Goal: Task Accomplishment & Management: Manage account settings

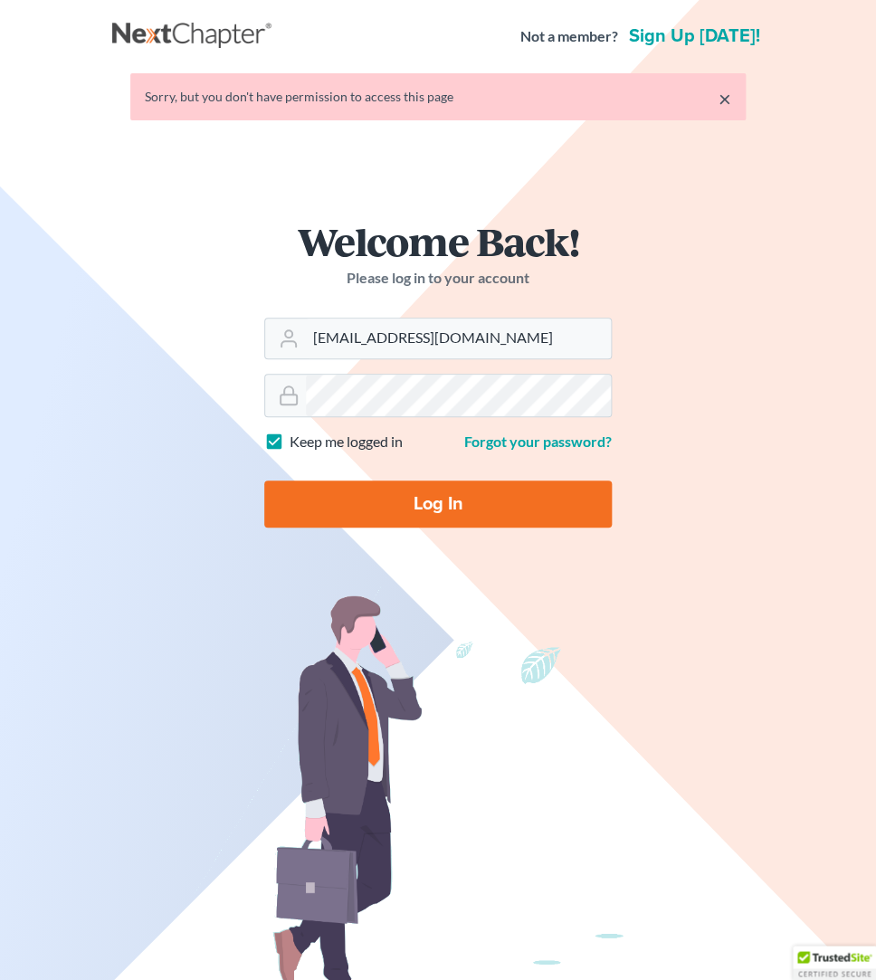
click at [412, 505] on input "Log In" at bounding box center [437, 503] width 347 height 47
type input "Thinking..."
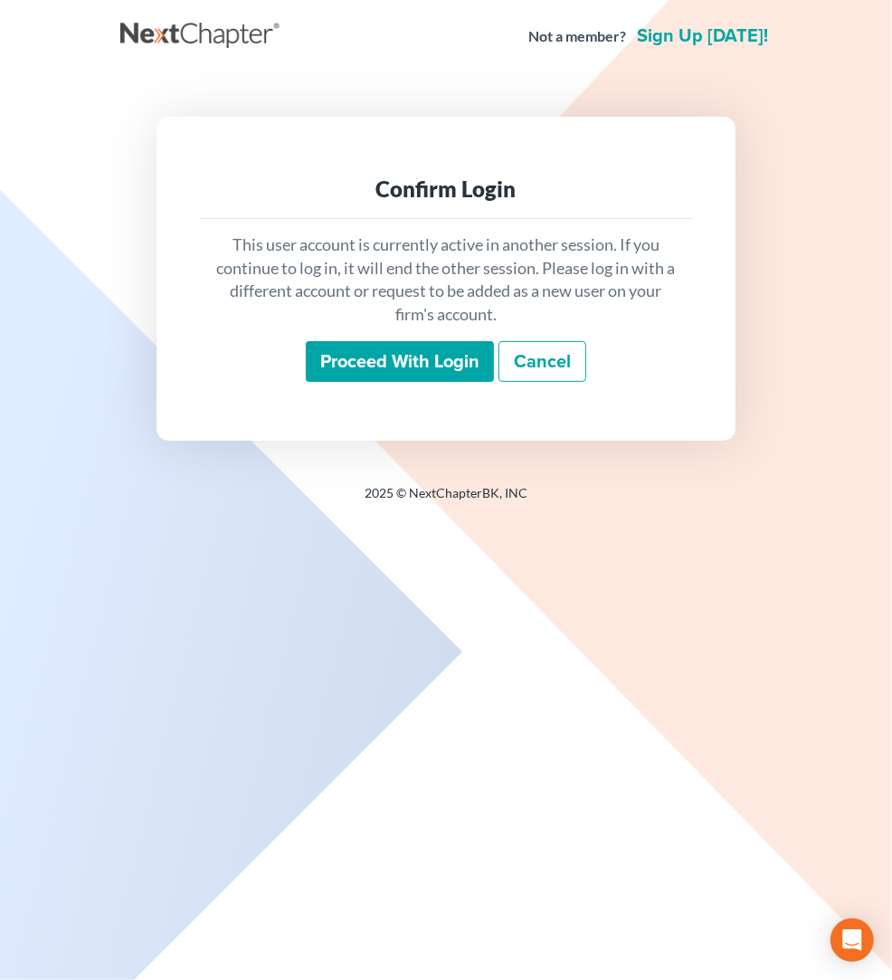
click at [446, 374] on input "Proceed with login" at bounding box center [400, 362] width 188 height 42
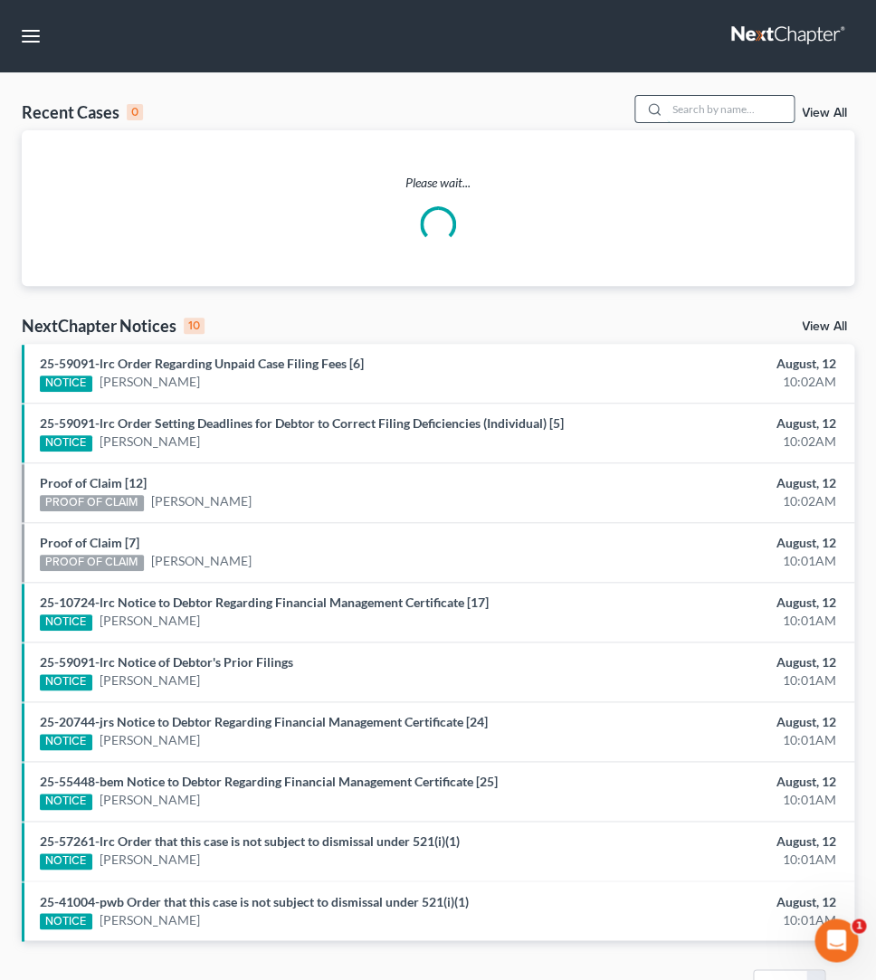
click at [674, 105] on input "search" at bounding box center [730, 109] width 127 height 26
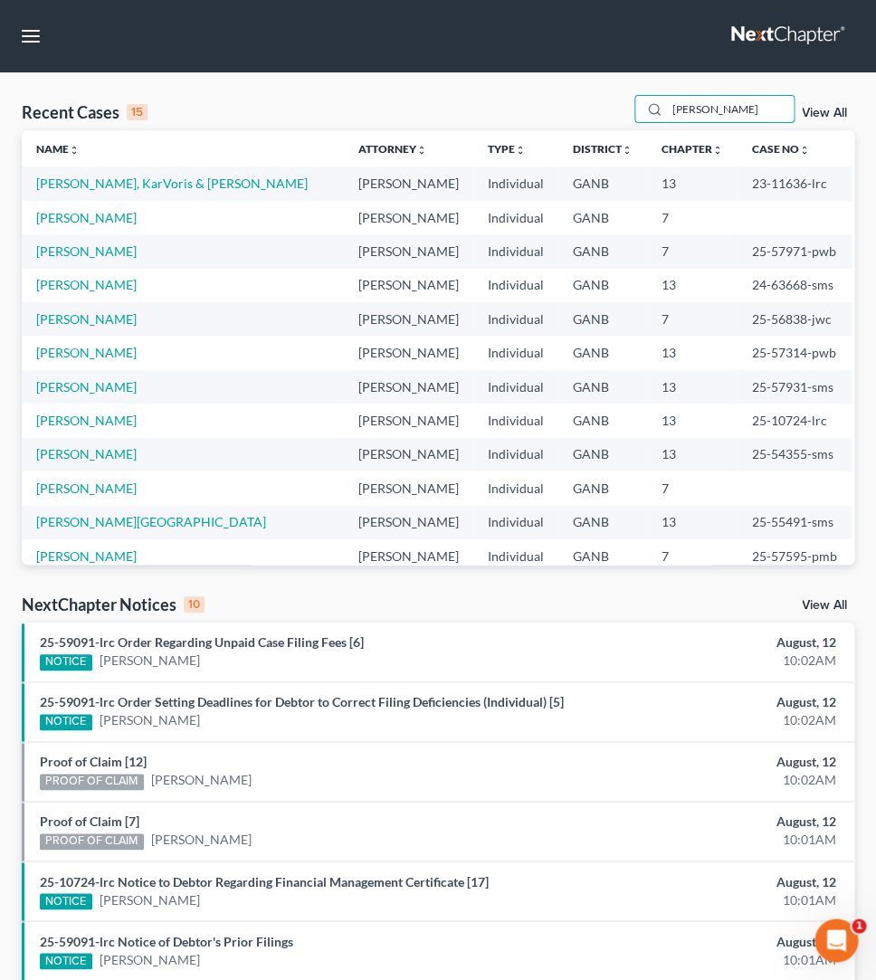
type input "mcdaniel"
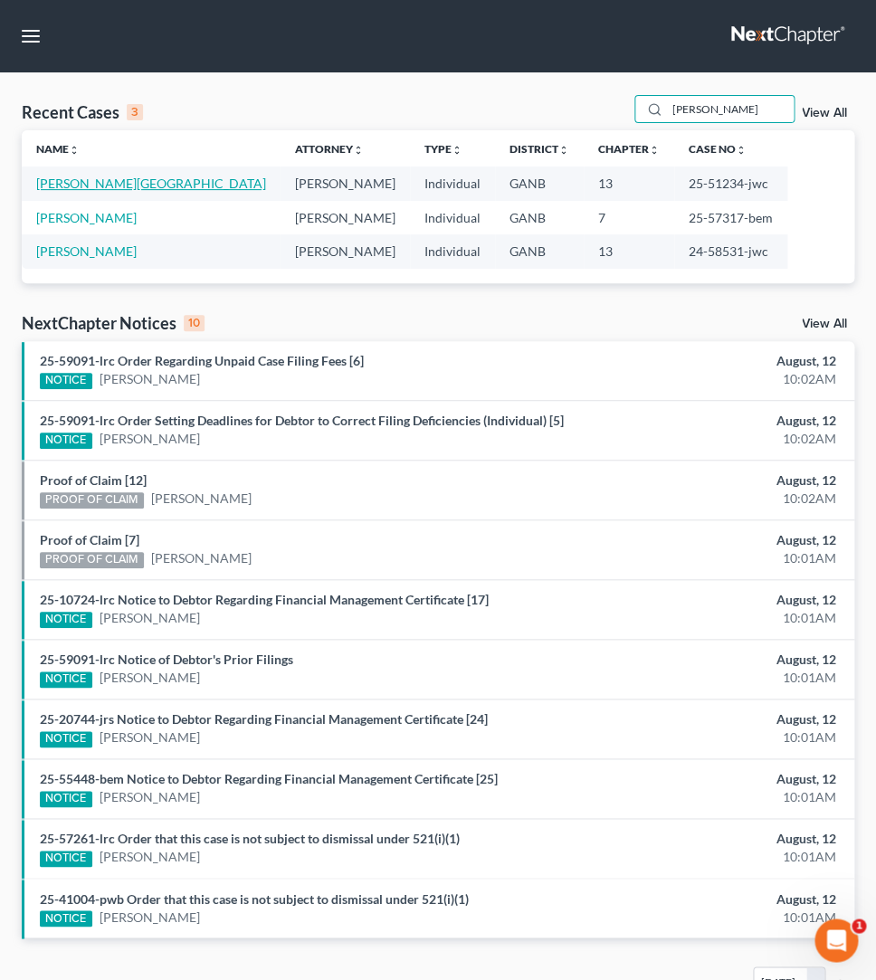
click at [75, 182] on link "McDaniel, Tanjala" at bounding box center [151, 182] width 230 height 15
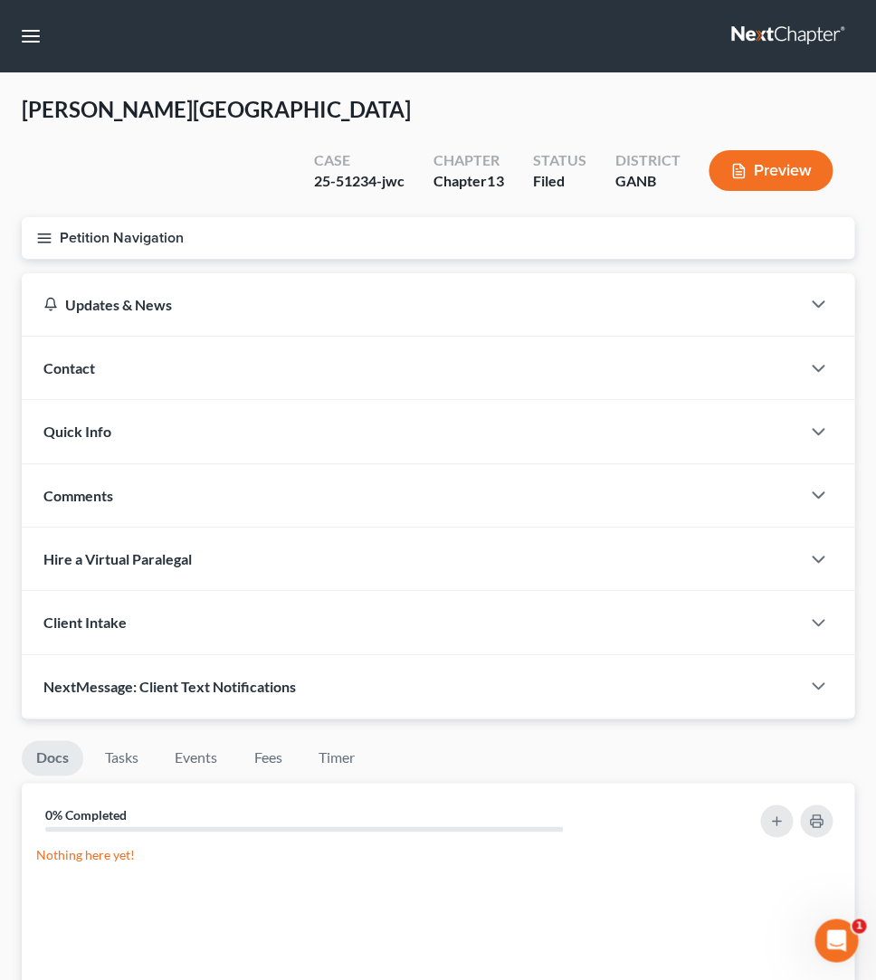
click at [34, 217] on button "Petition Navigation" at bounding box center [438, 238] width 832 height 42
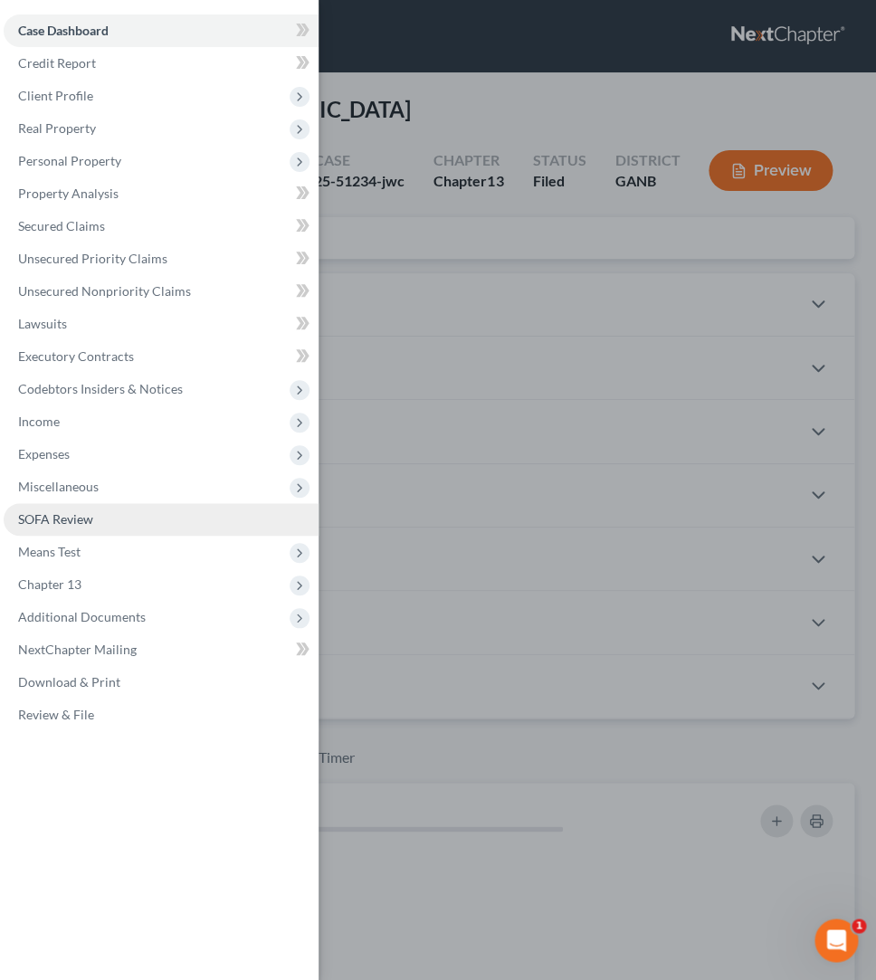
click at [80, 524] on span "SOFA Review" at bounding box center [55, 518] width 75 height 15
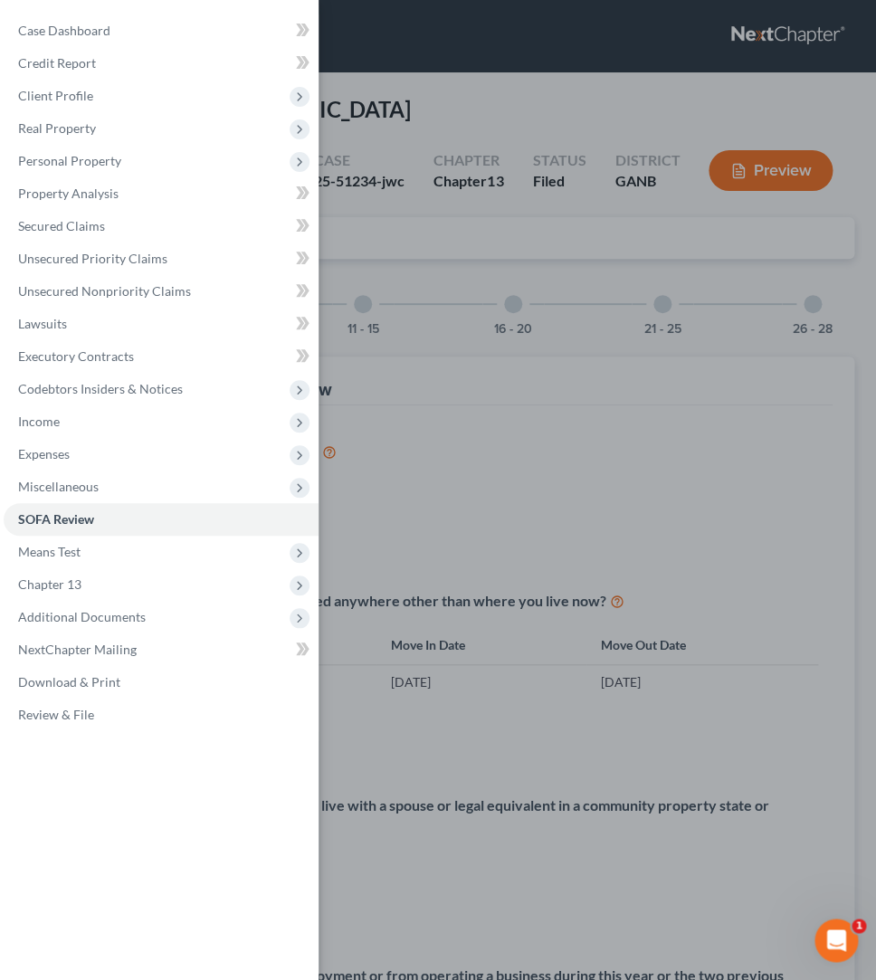
click at [444, 200] on div "Case Dashboard Payments Invoices Payments Payments Credit Report Client Profile" at bounding box center [438, 490] width 876 height 980
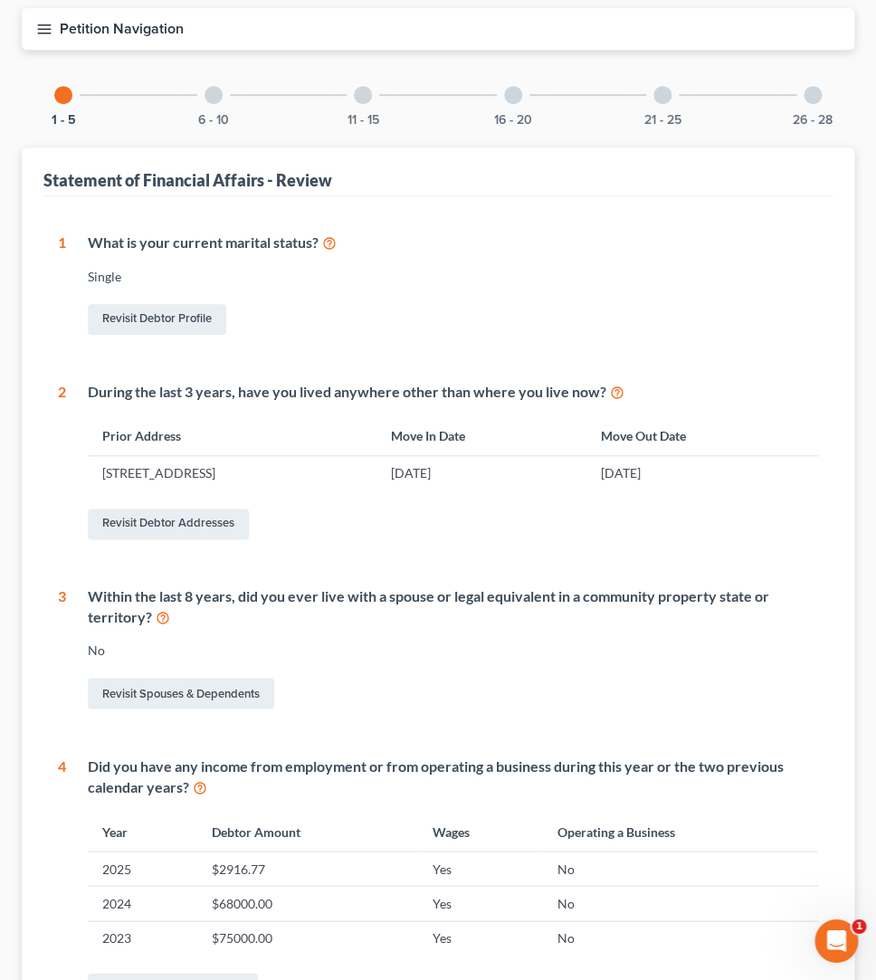
scroll to position [185, 0]
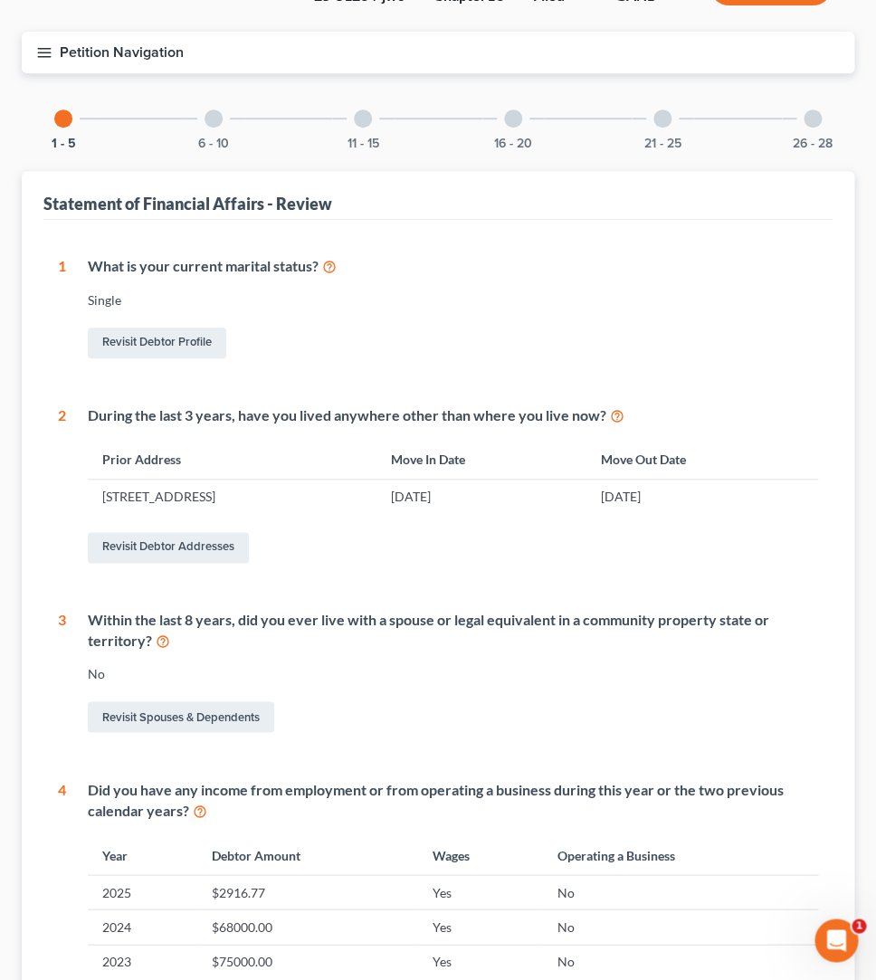
click at [213, 109] on div at bounding box center [213, 118] width 18 height 18
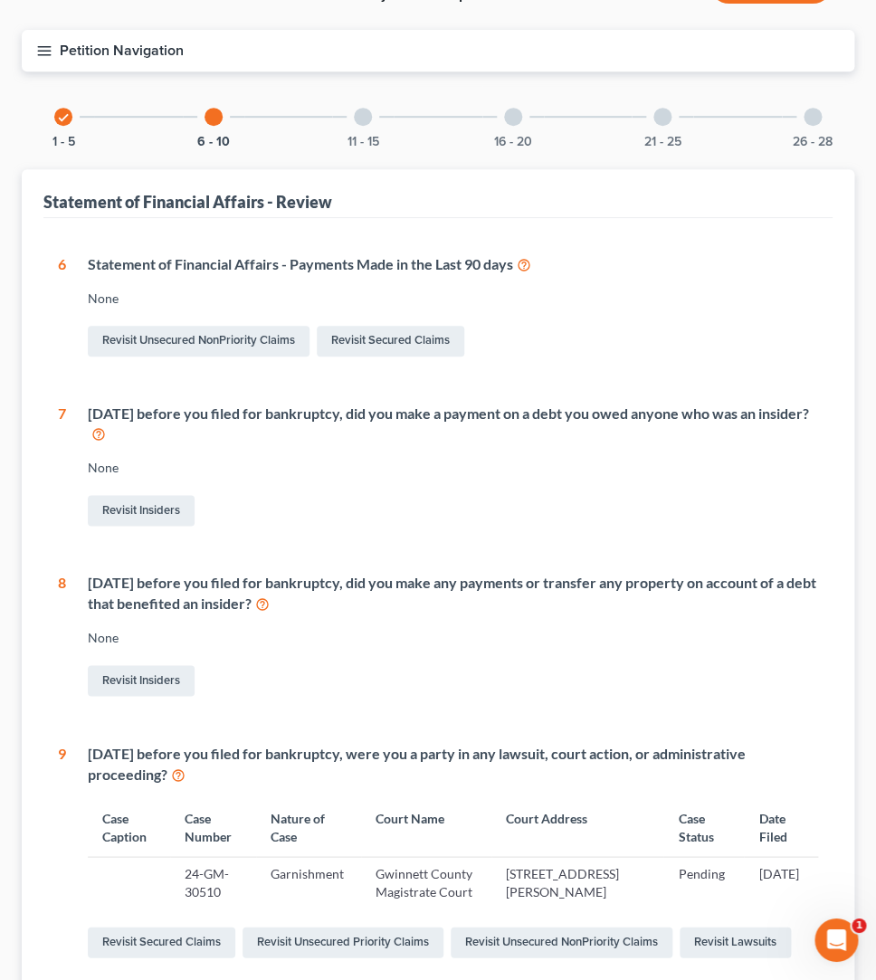
scroll to position [170, 0]
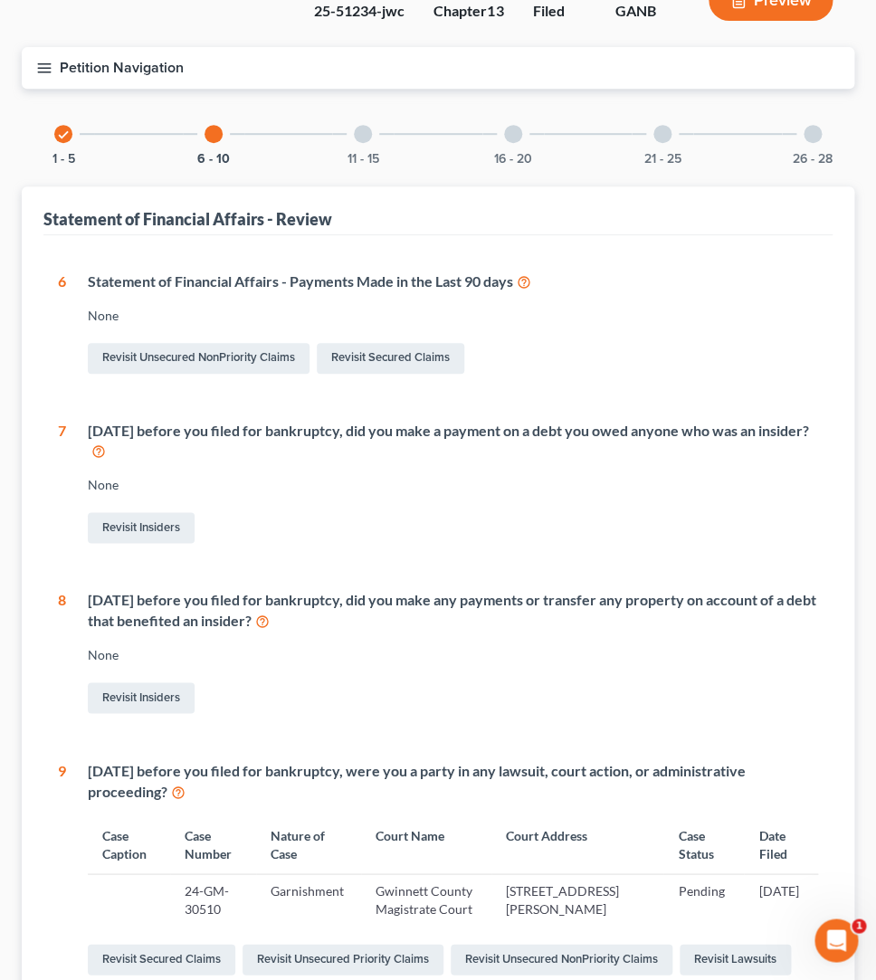
click at [360, 125] on div at bounding box center [363, 134] width 18 height 18
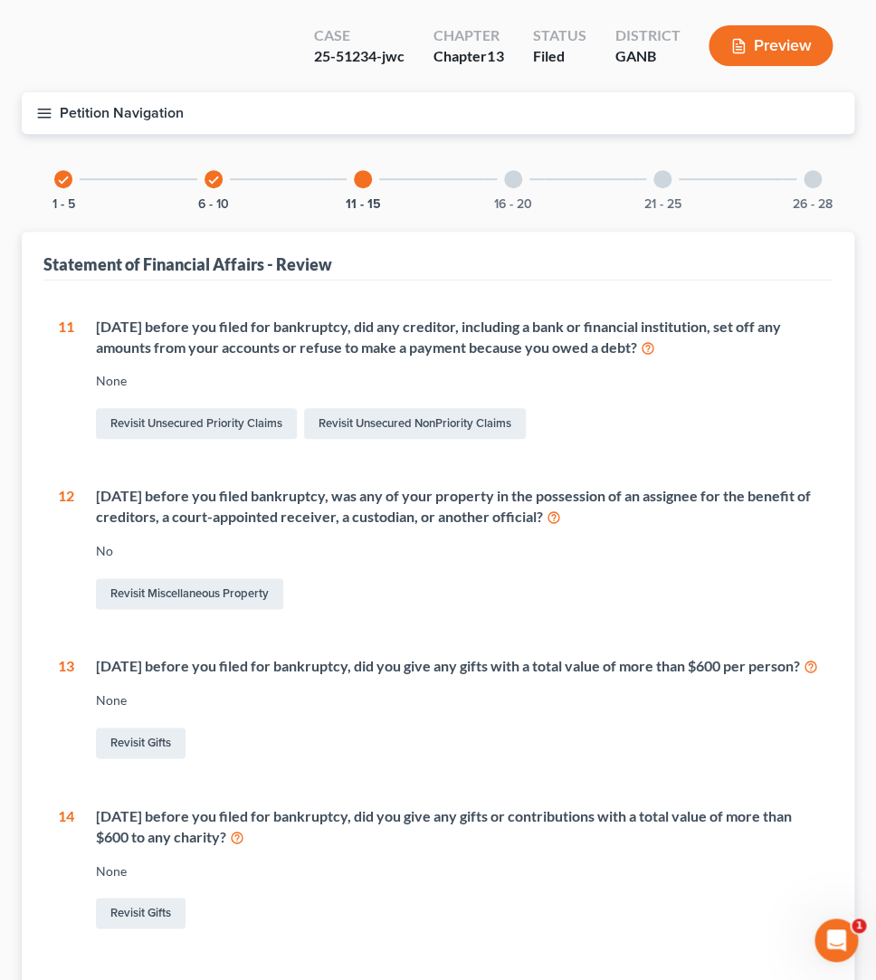
scroll to position [82, 0]
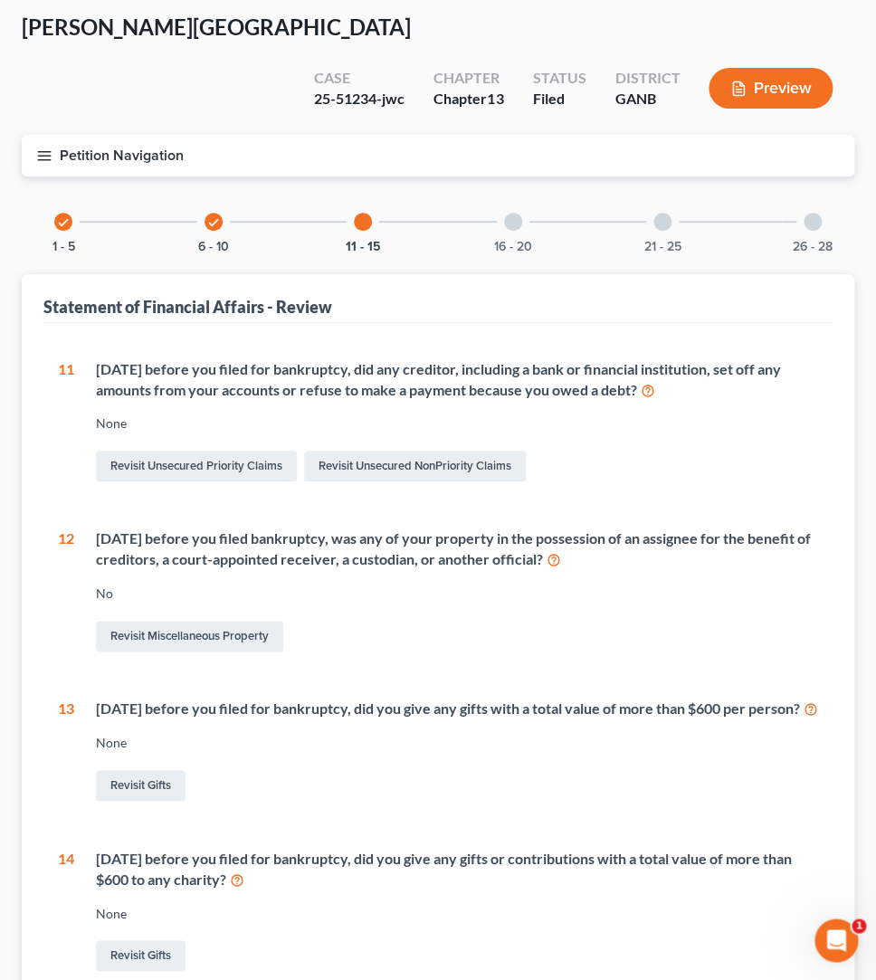
click at [518, 213] on div at bounding box center [513, 222] width 18 height 18
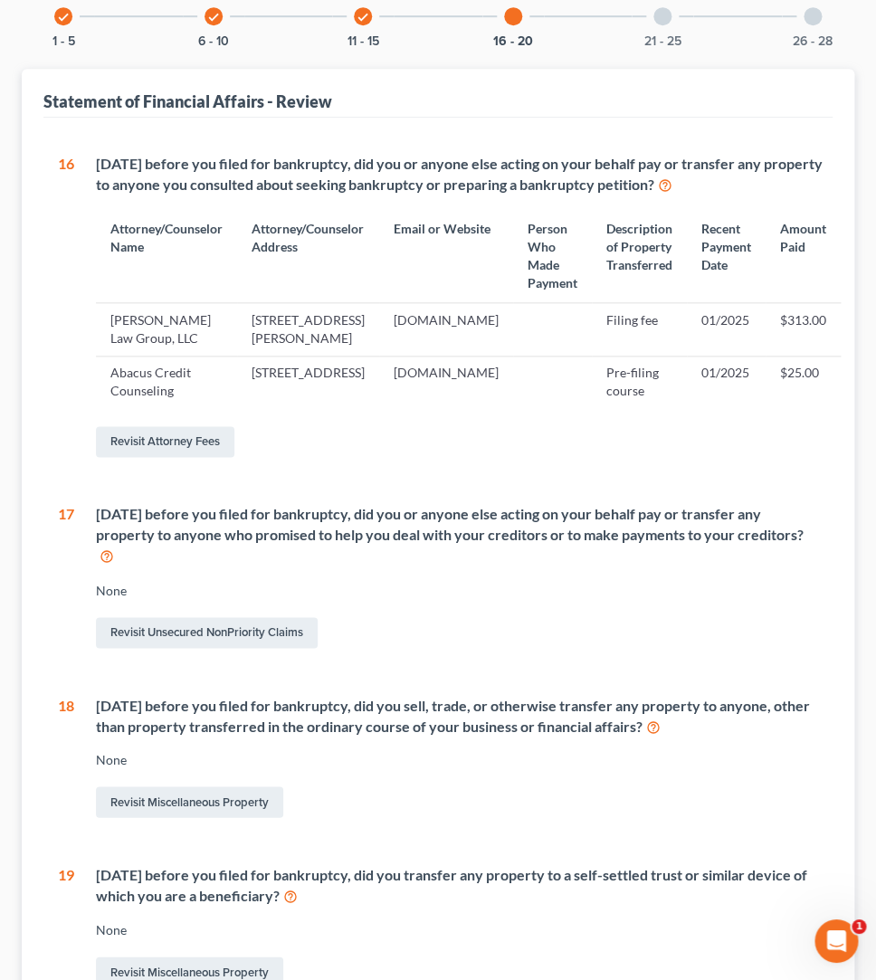
scroll to position [209, 0]
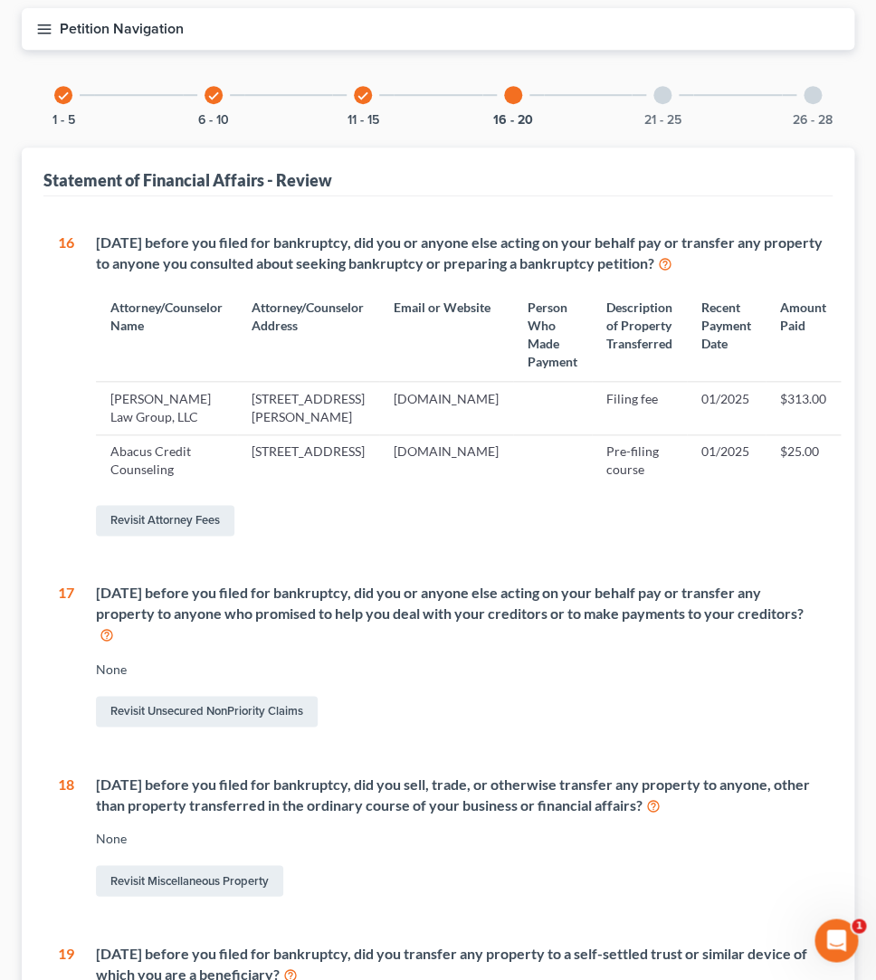
click at [656, 86] on div at bounding box center [662, 95] width 18 height 18
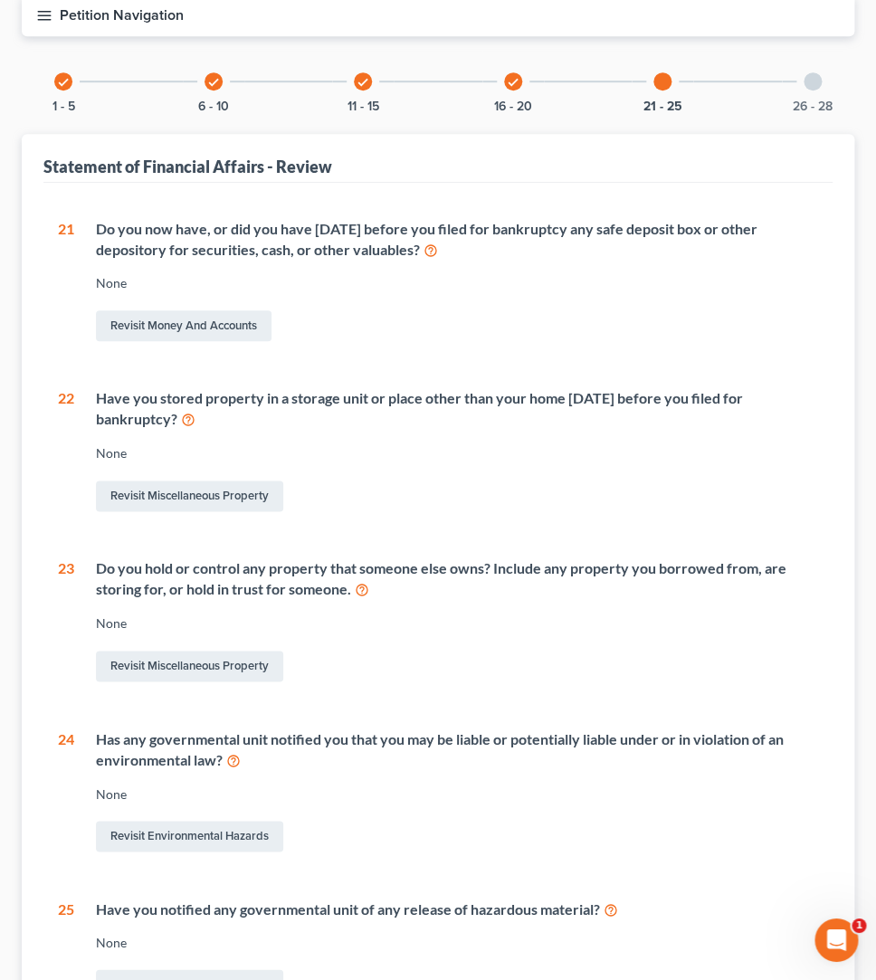
scroll to position [93, 0]
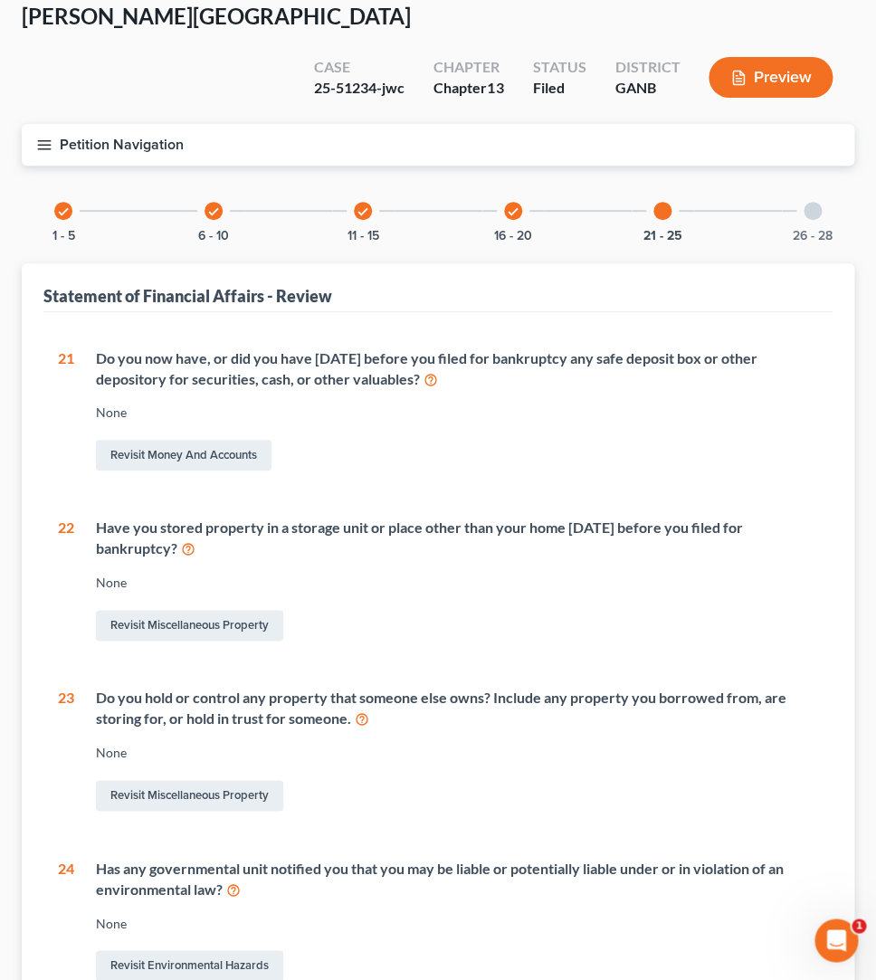
click at [821, 180] on div "26 - 28" at bounding box center [812, 211] width 62 height 62
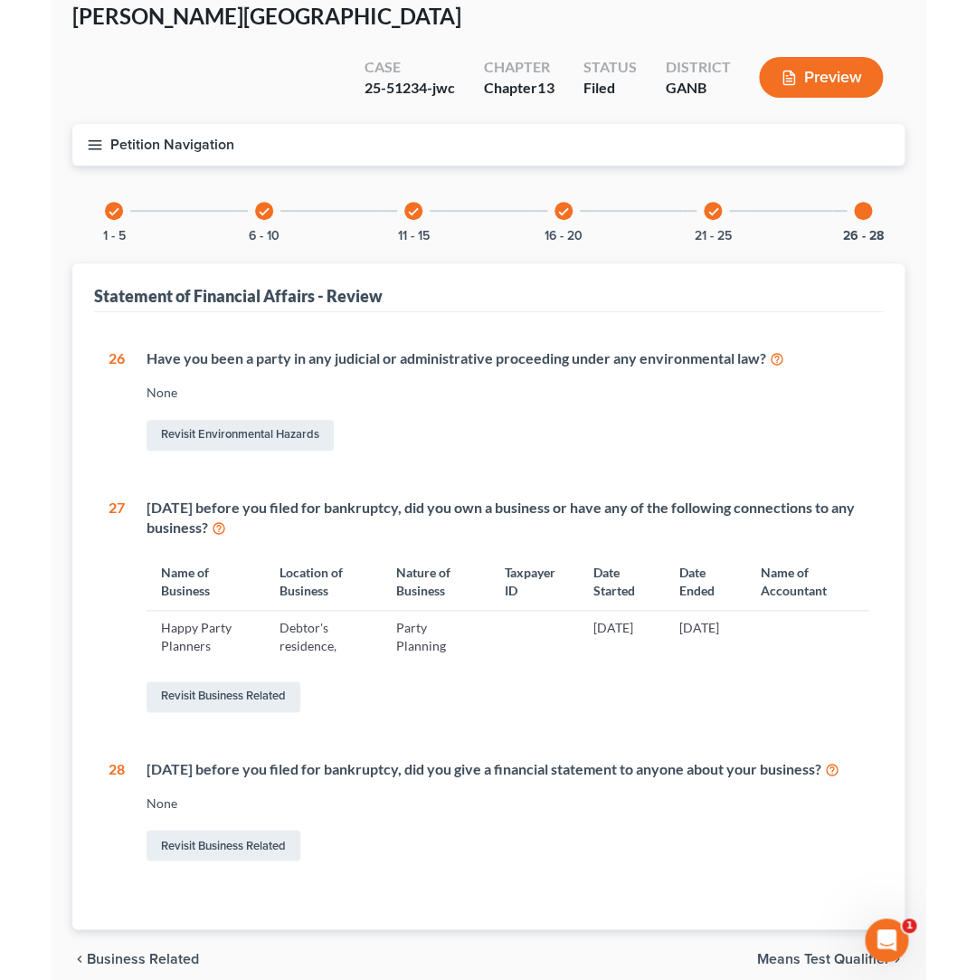
scroll to position [0, 0]
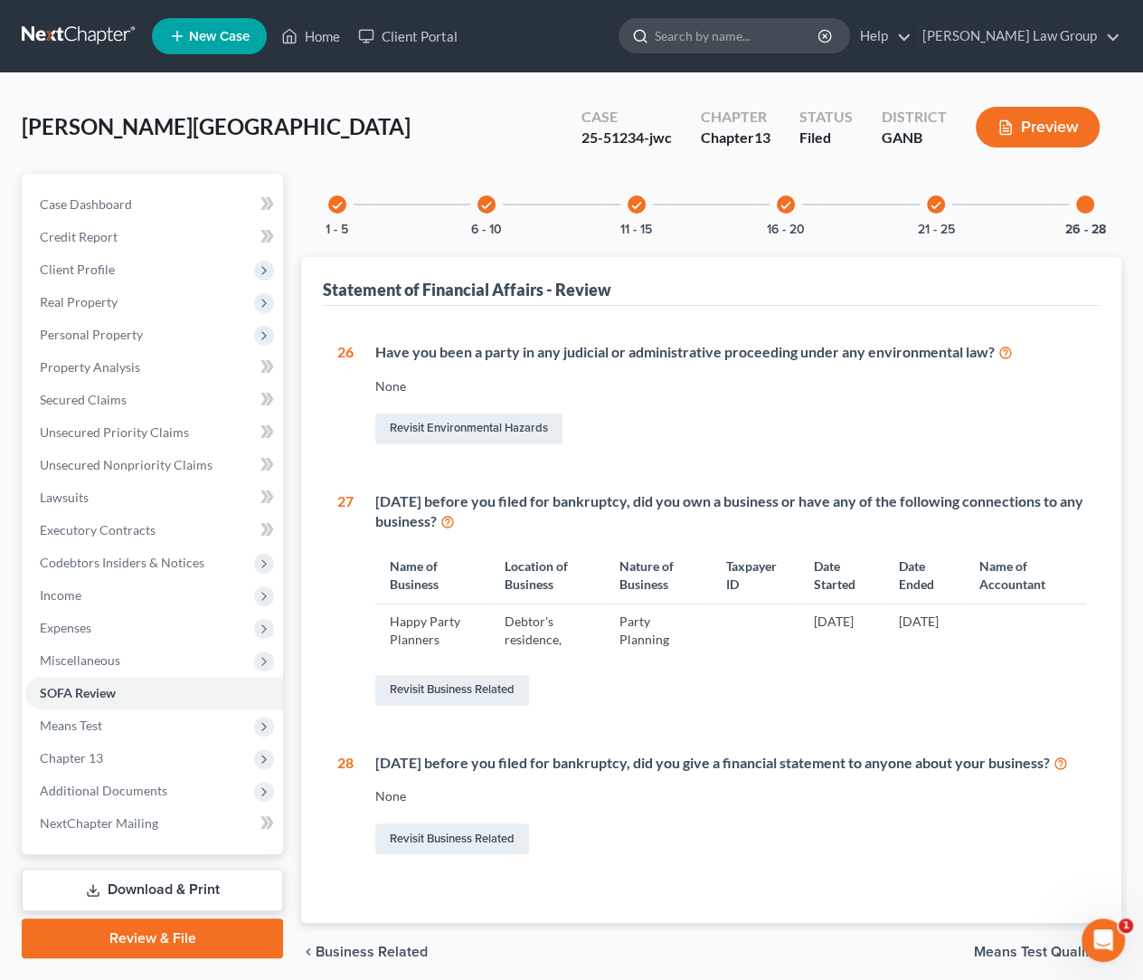
click at [783, 33] on input "search" at bounding box center [738, 35] width 166 height 33
type input "hines"
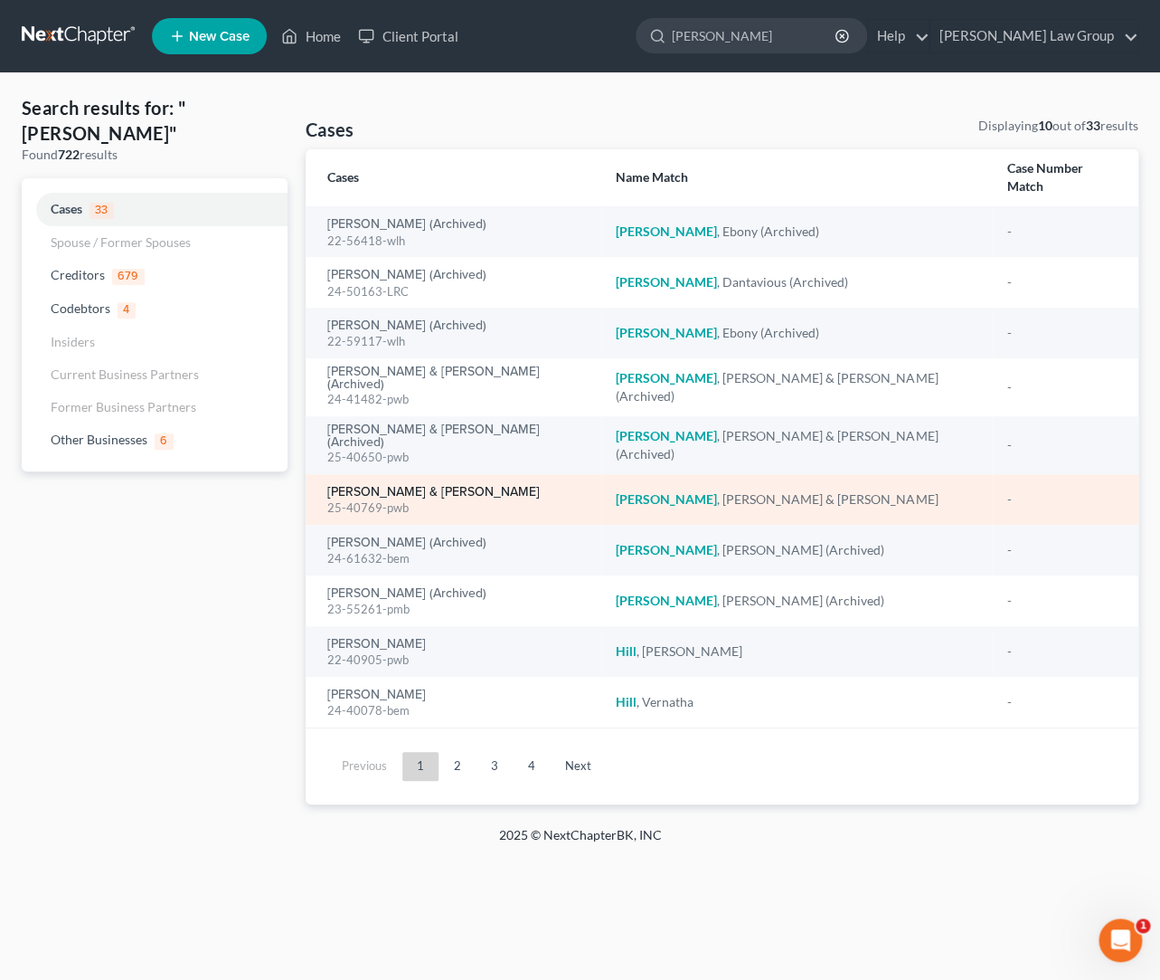
click at [423, 486] on link "Hines, Latasha & Jonathan" at bounding box center [433, 492] width 213 height 13
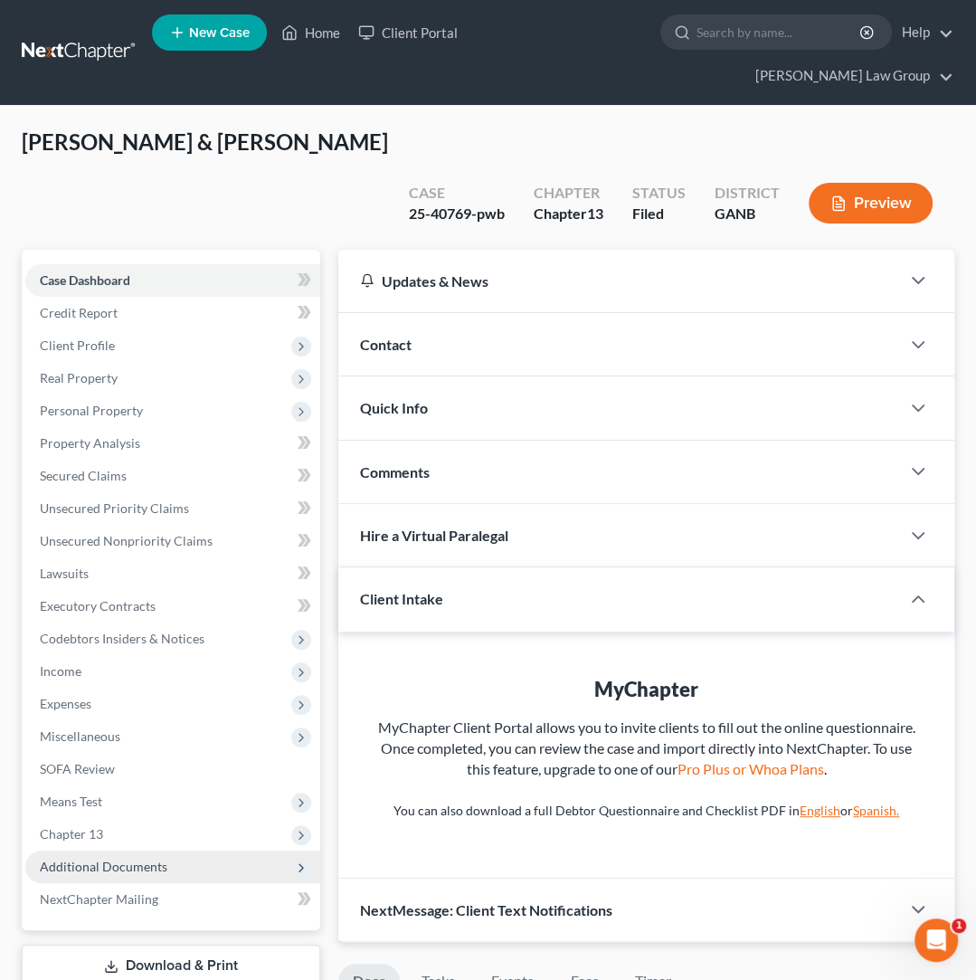
click at [109, 858] on span "Additional Documents" at bounding box center [104, 865] width 128 height 15
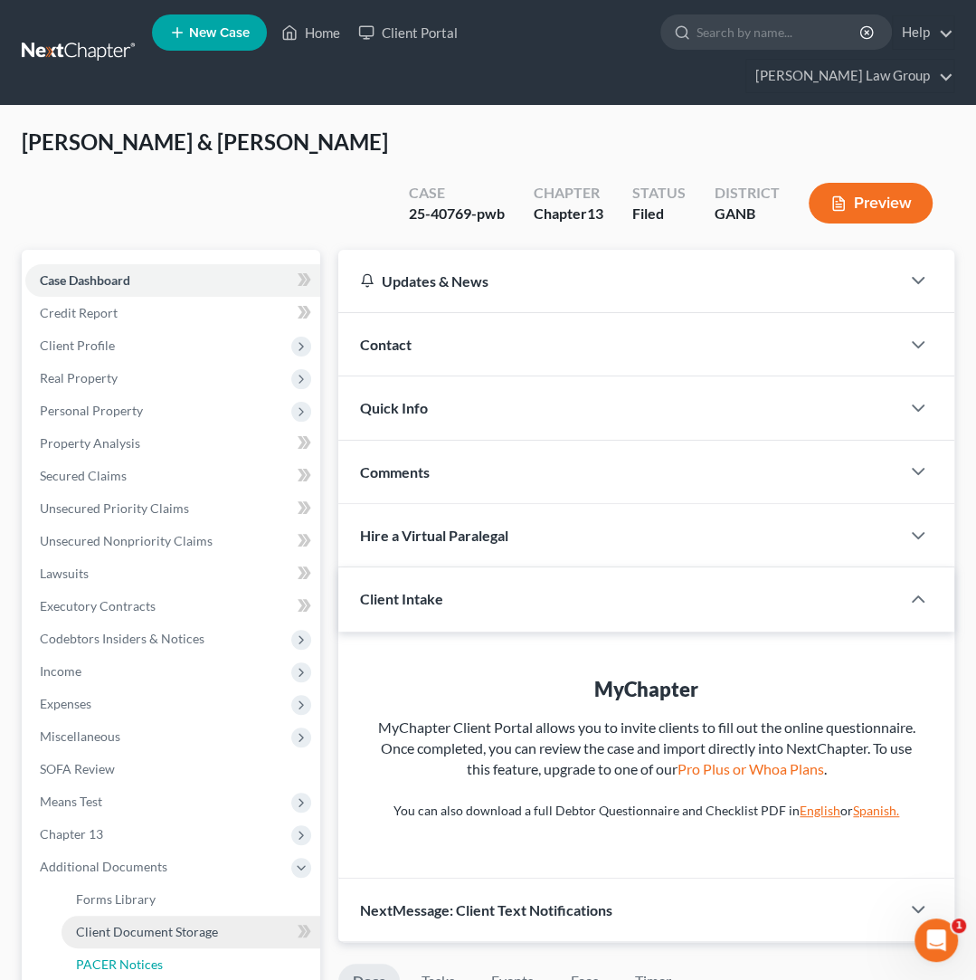
drag, startPoint x: 171, startPoint y: 878, endPoint x: 241, endPoint y: 860, distance: 72.0
click at [171, 948] on link "PACER Notices" at bounding box center [191, 964] width 259 height 33
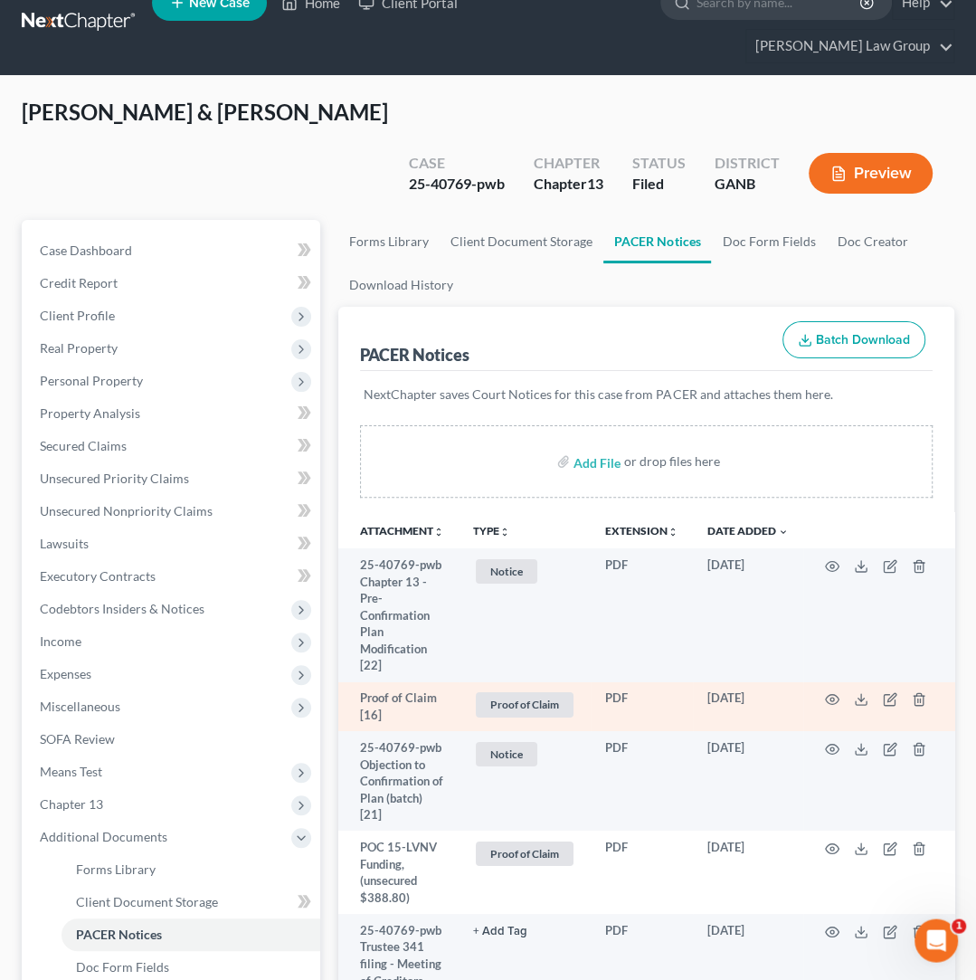
scroll to position [32, 0]
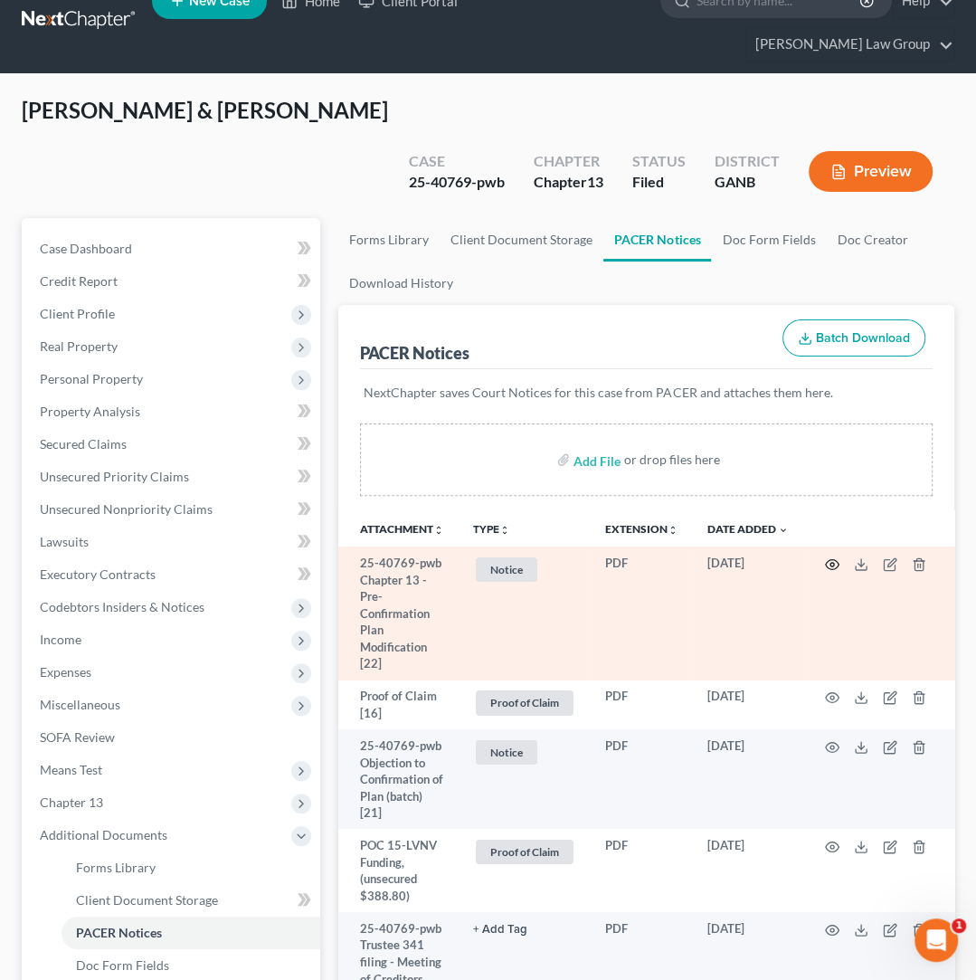
click at [833, 563] on circle "button" at bounding box center [832, 565] width 4 height 4
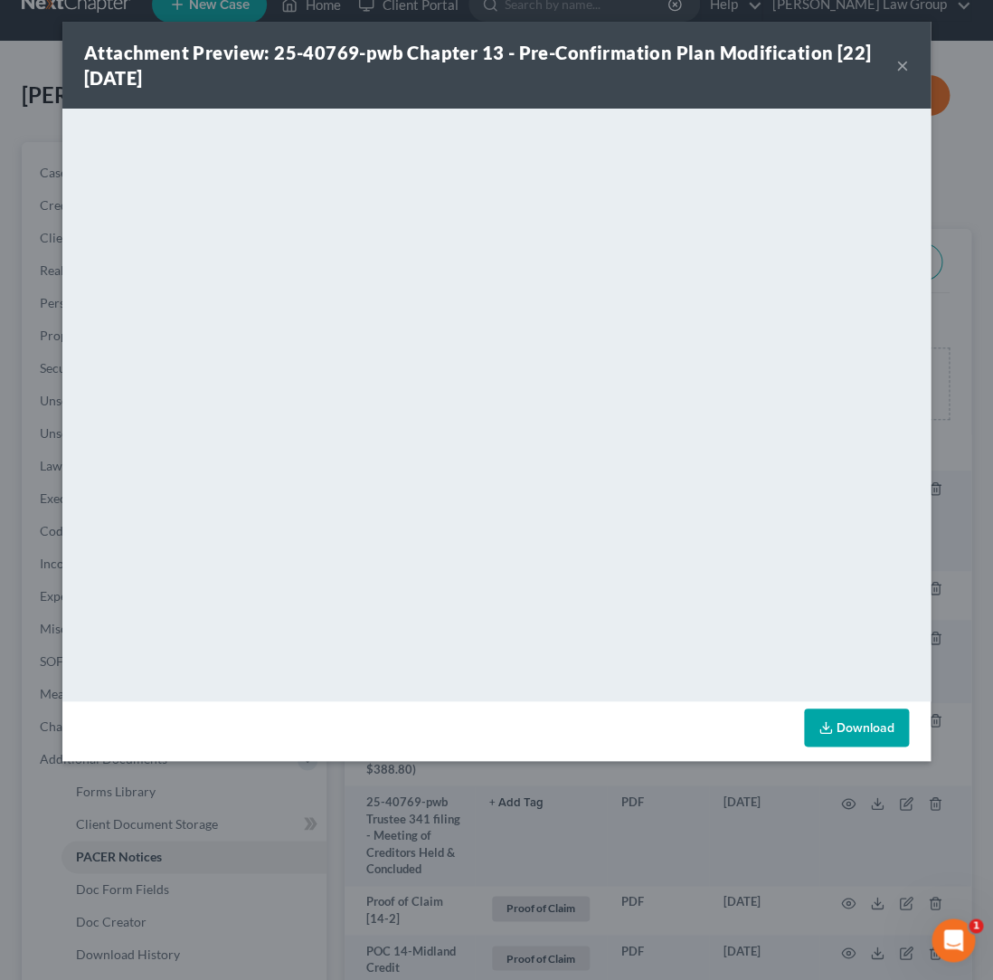
click at [891, 67] on button "×" at bounding box center [902, 65] width 13 height 22
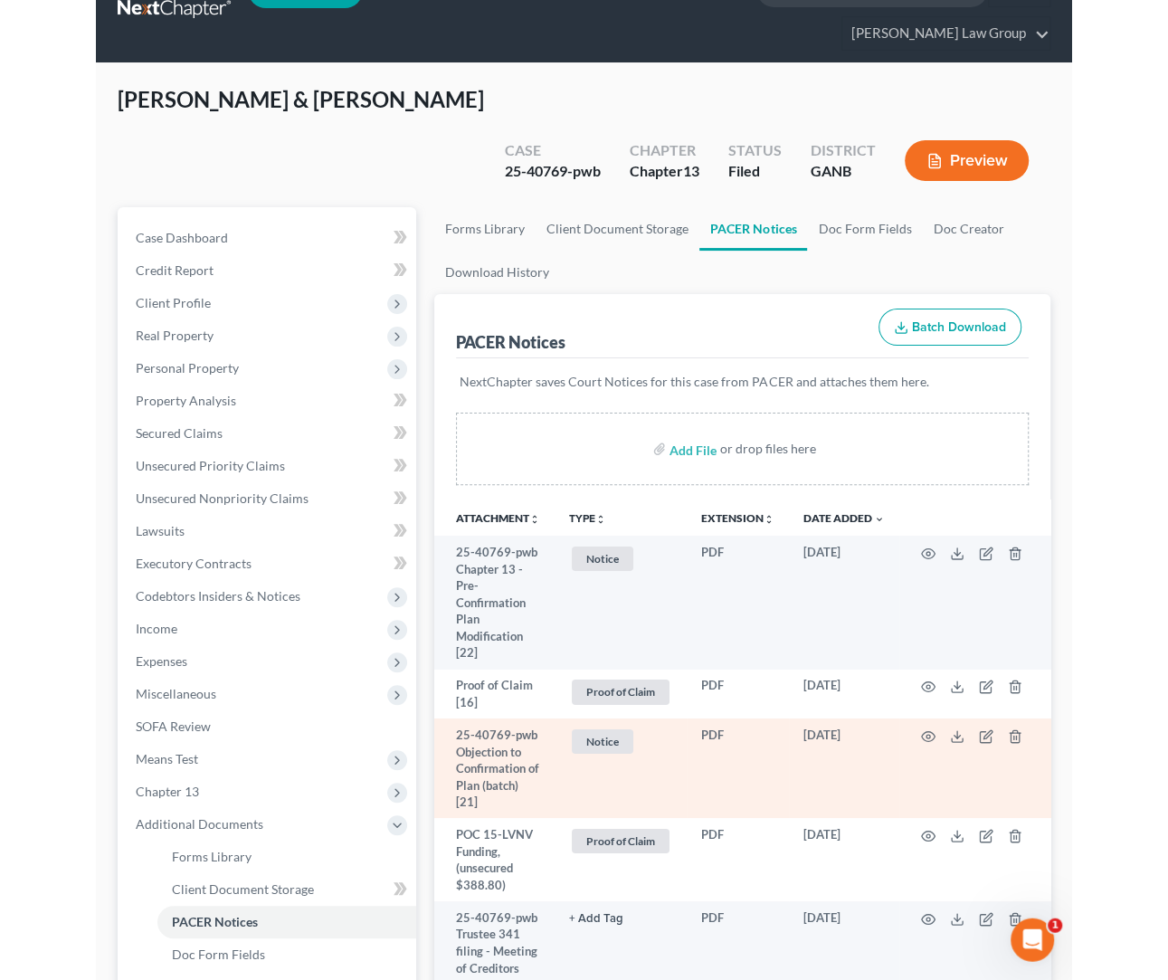
scroll to position [47, 0]
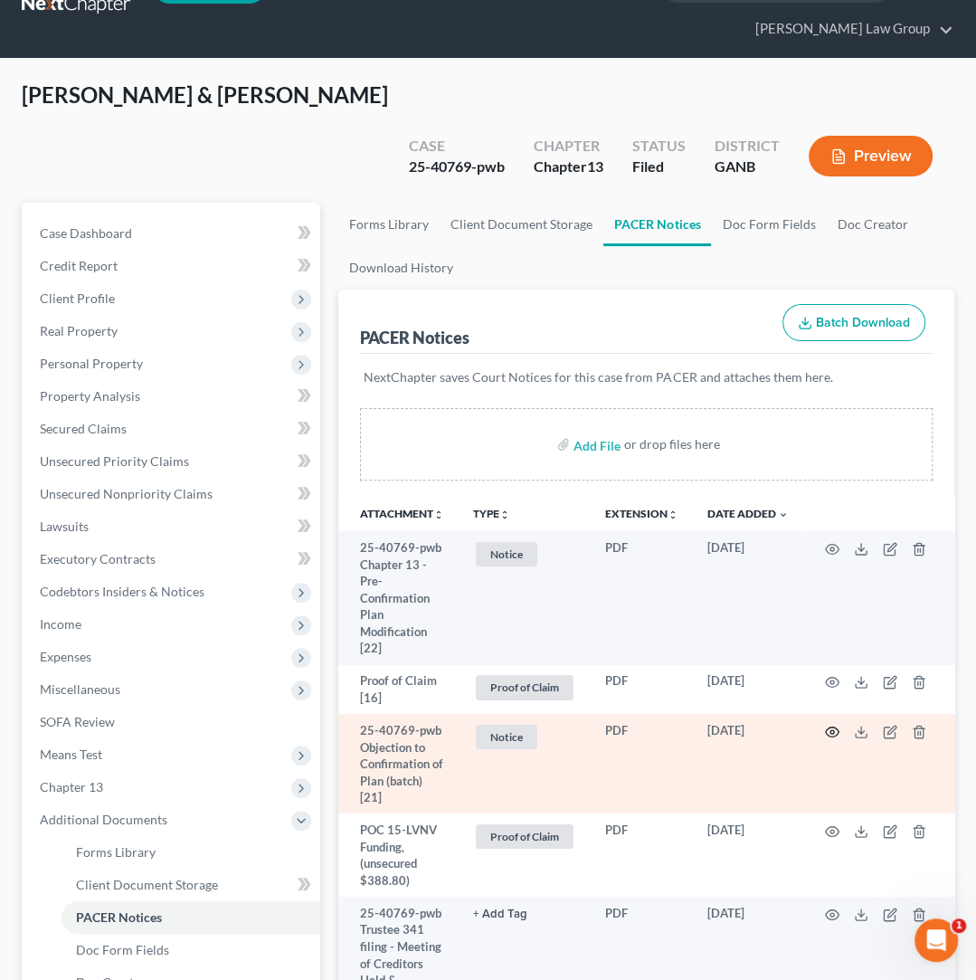
click at [832, 725] on icon "button" at bounding box center [832, 732] width 14 height 14
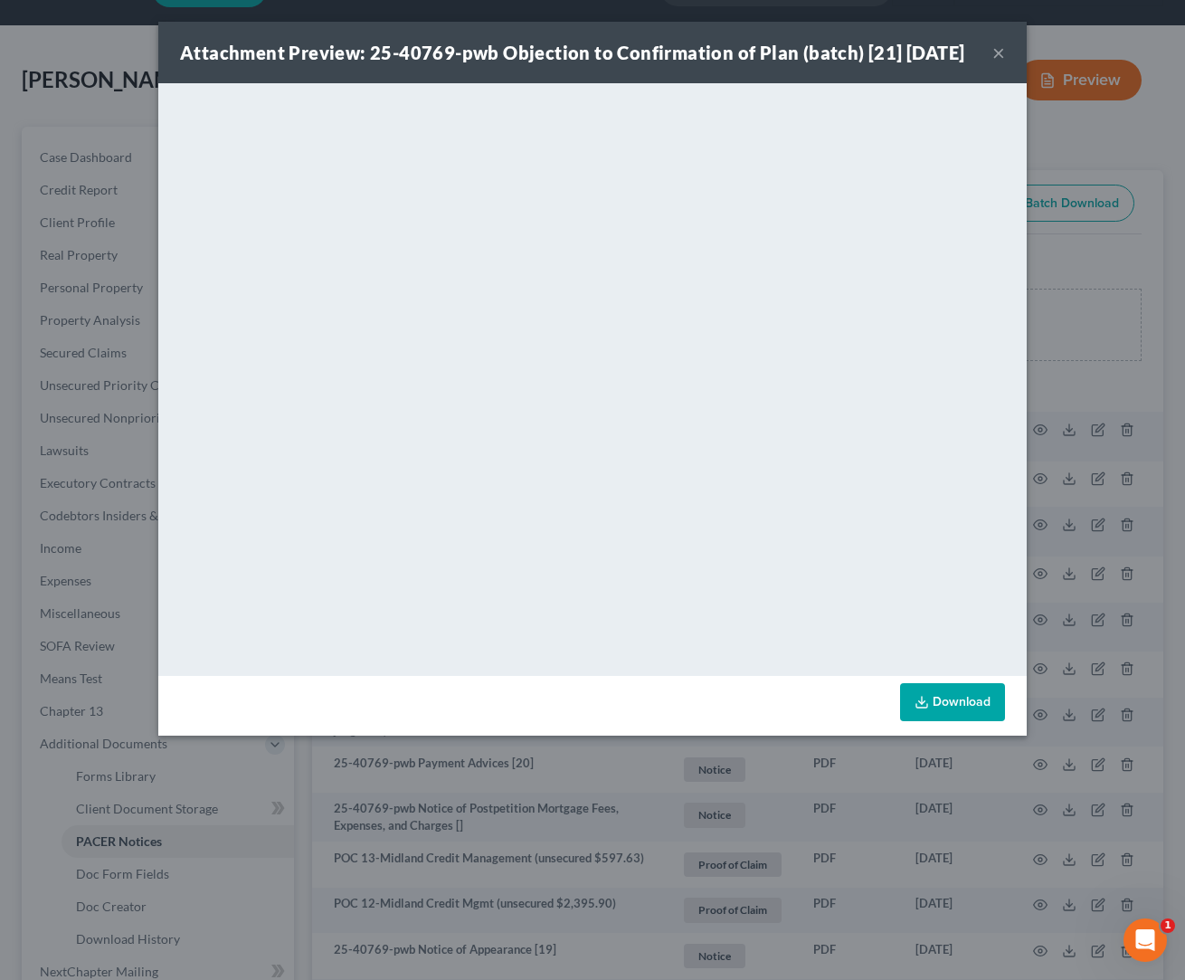
click at [891, 63] on button "×" at bounding box center [998, 53] width 13 height 22
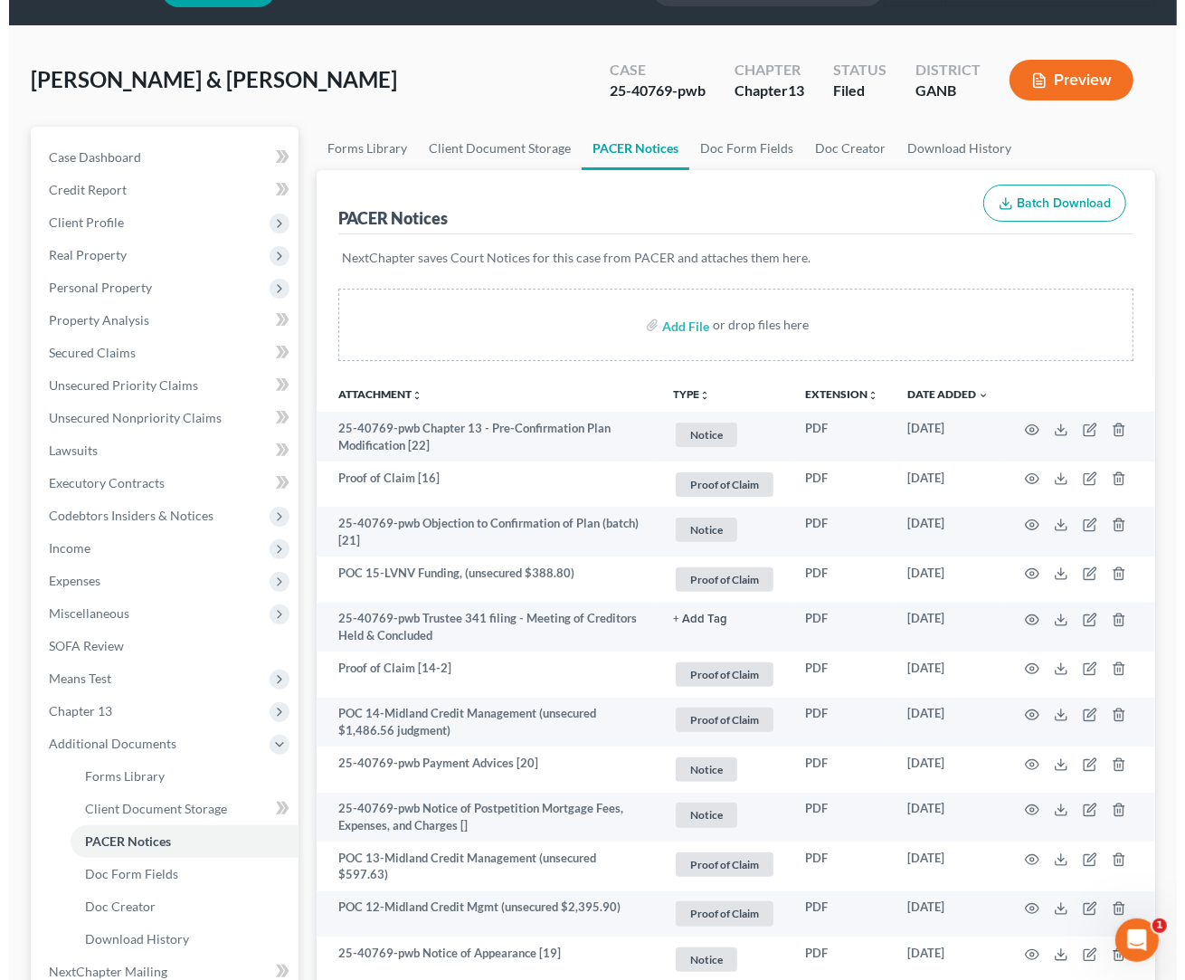
scroll to position [0, 0]
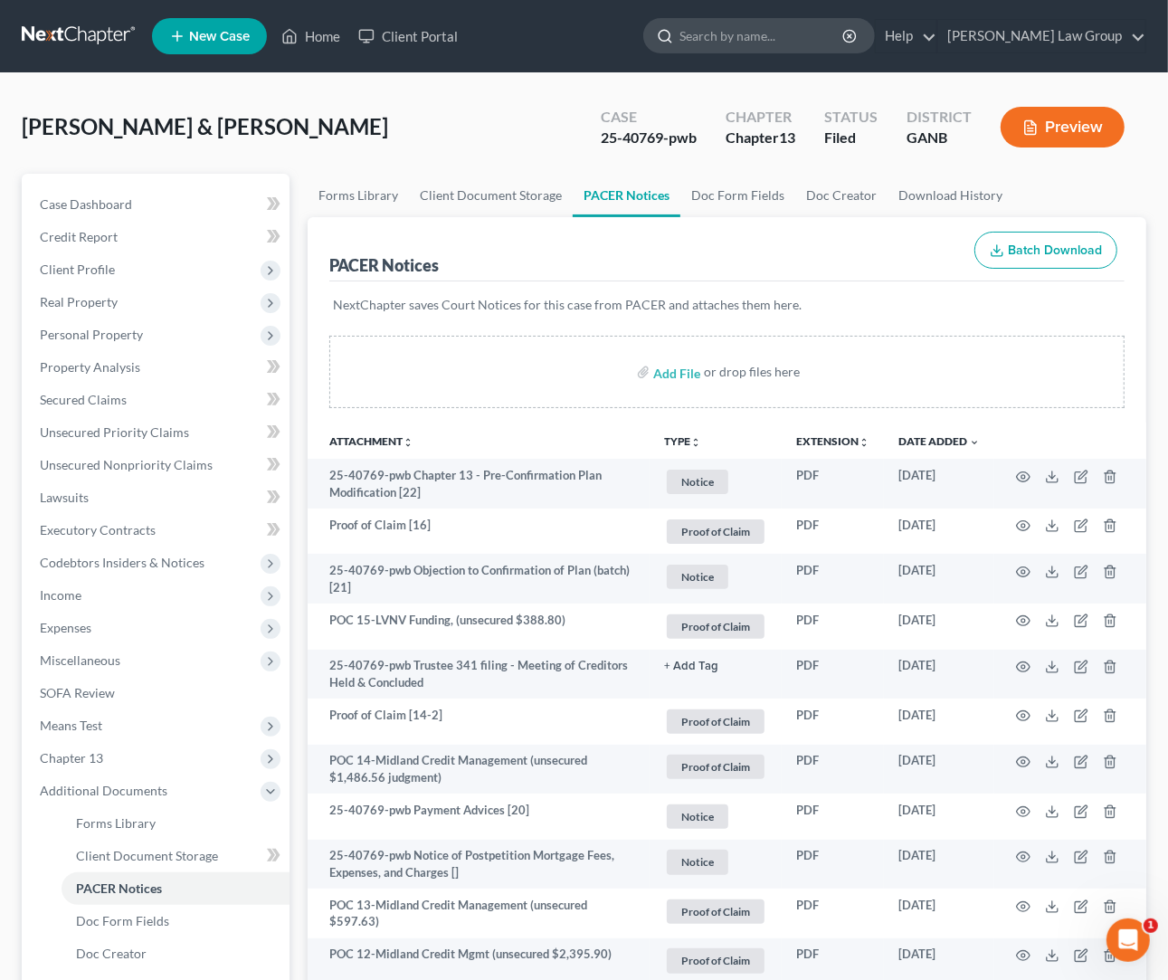
click at [819, 42] on input "search" at bounding box center [762, 35] width 166 height 33
type input "mcdaniel"
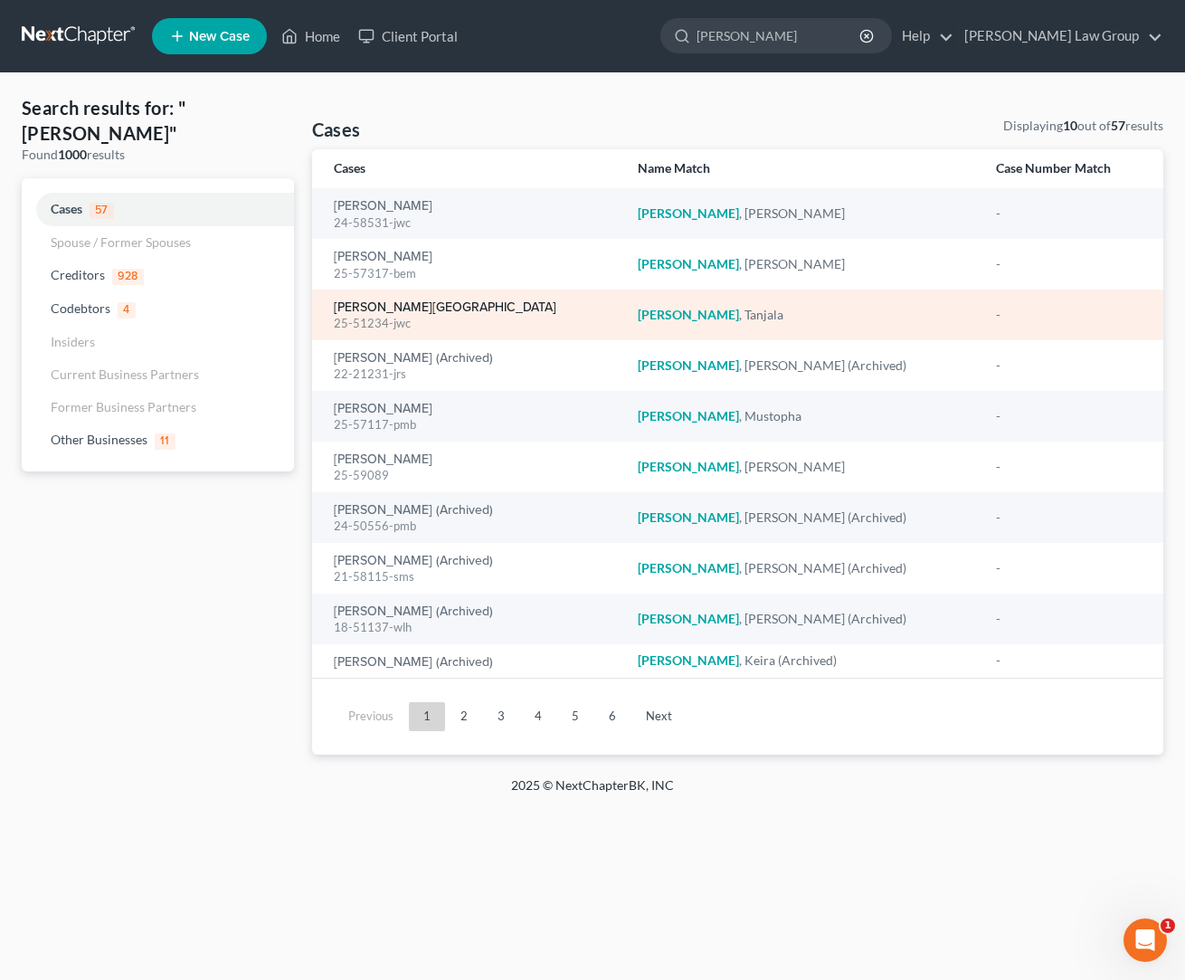
click at [401, 308] on link "McDaniel, Tanjala" at bounding box center [445, 307] width 223 height 13
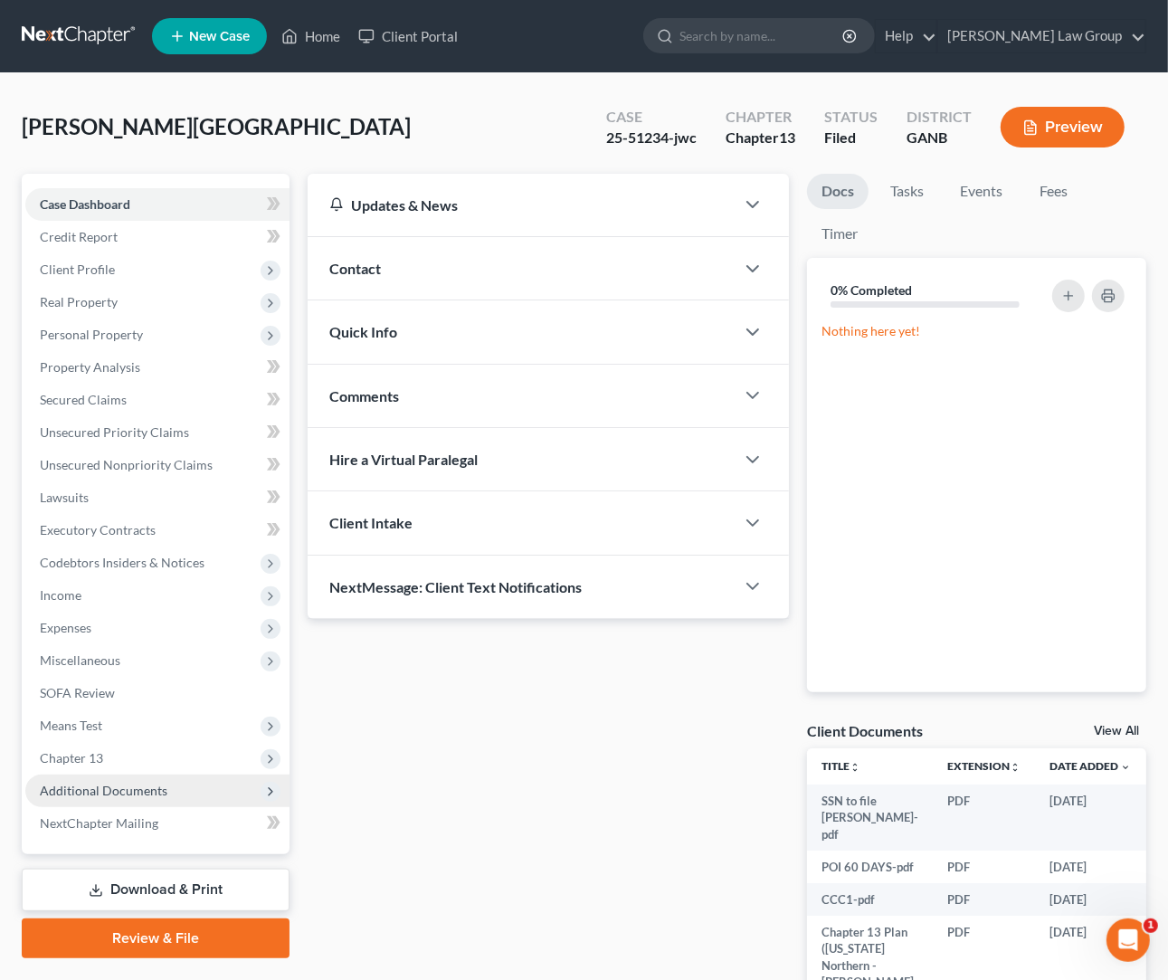
click at [161, 791] on span "Additional Documents" at bounding box center [104, 789] width 128 height 15
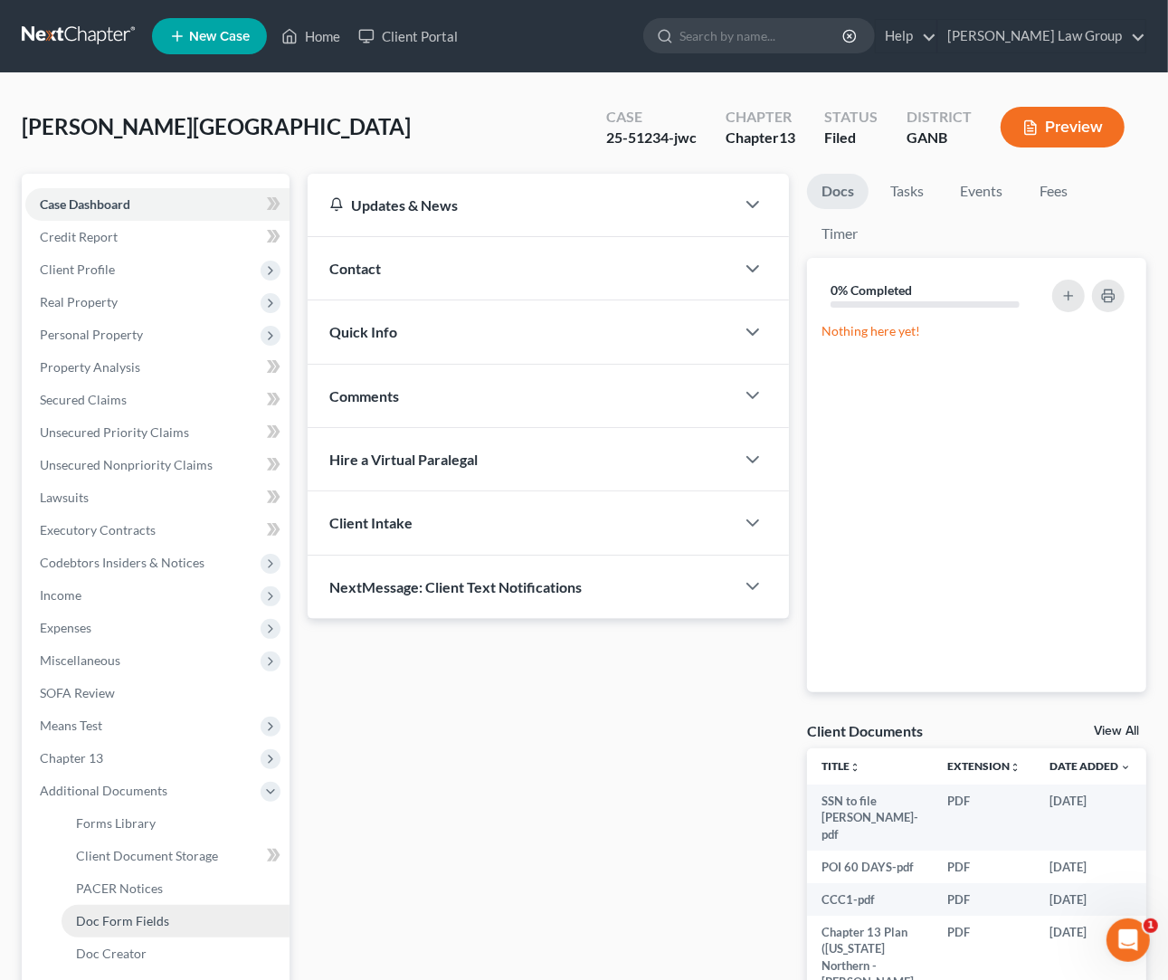
click at [163, 927] on span "Doc Form Fields" at bounding box center [122, 920] width 93 height 15
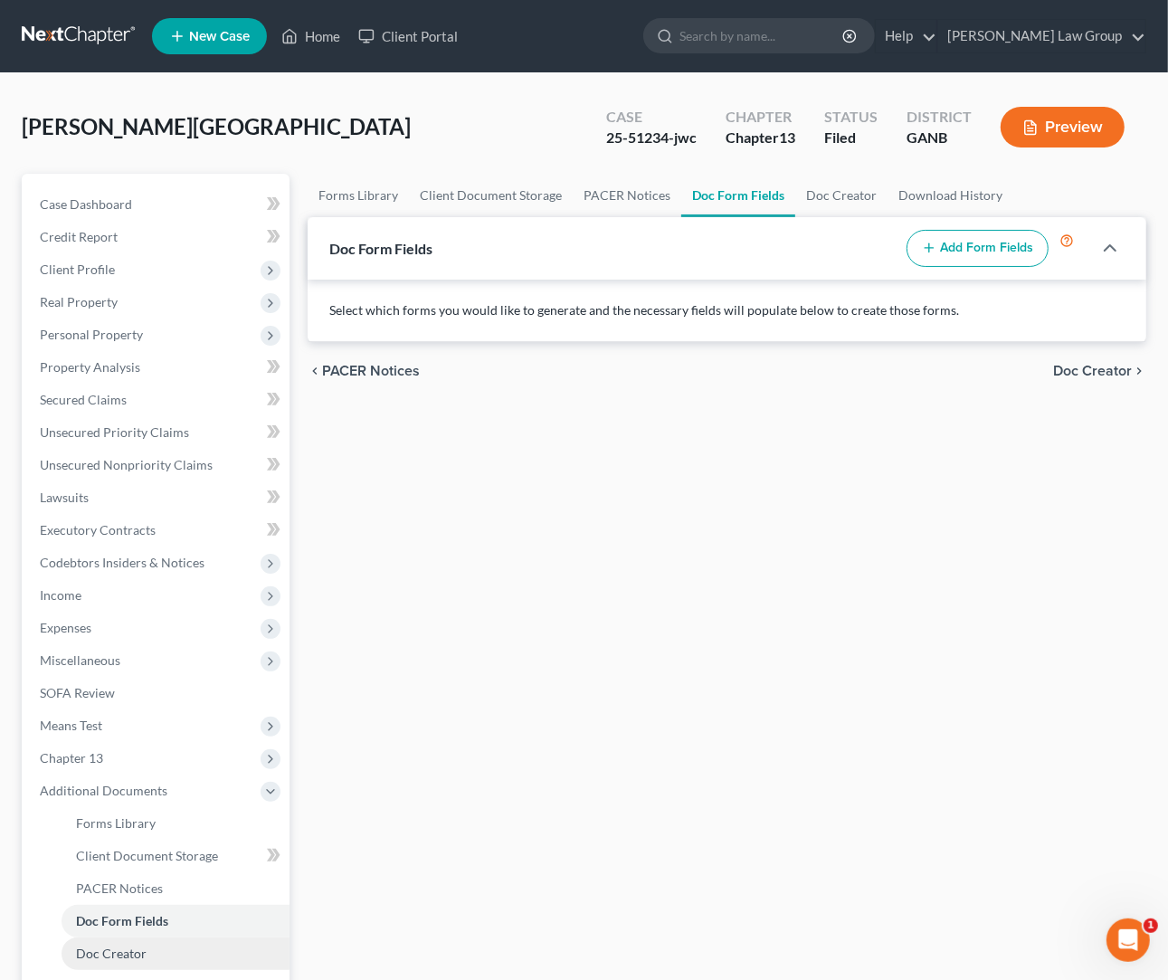
click at [157, 954] on link "Doc Creator" at bounding box center [176, 953] width 228 height 33
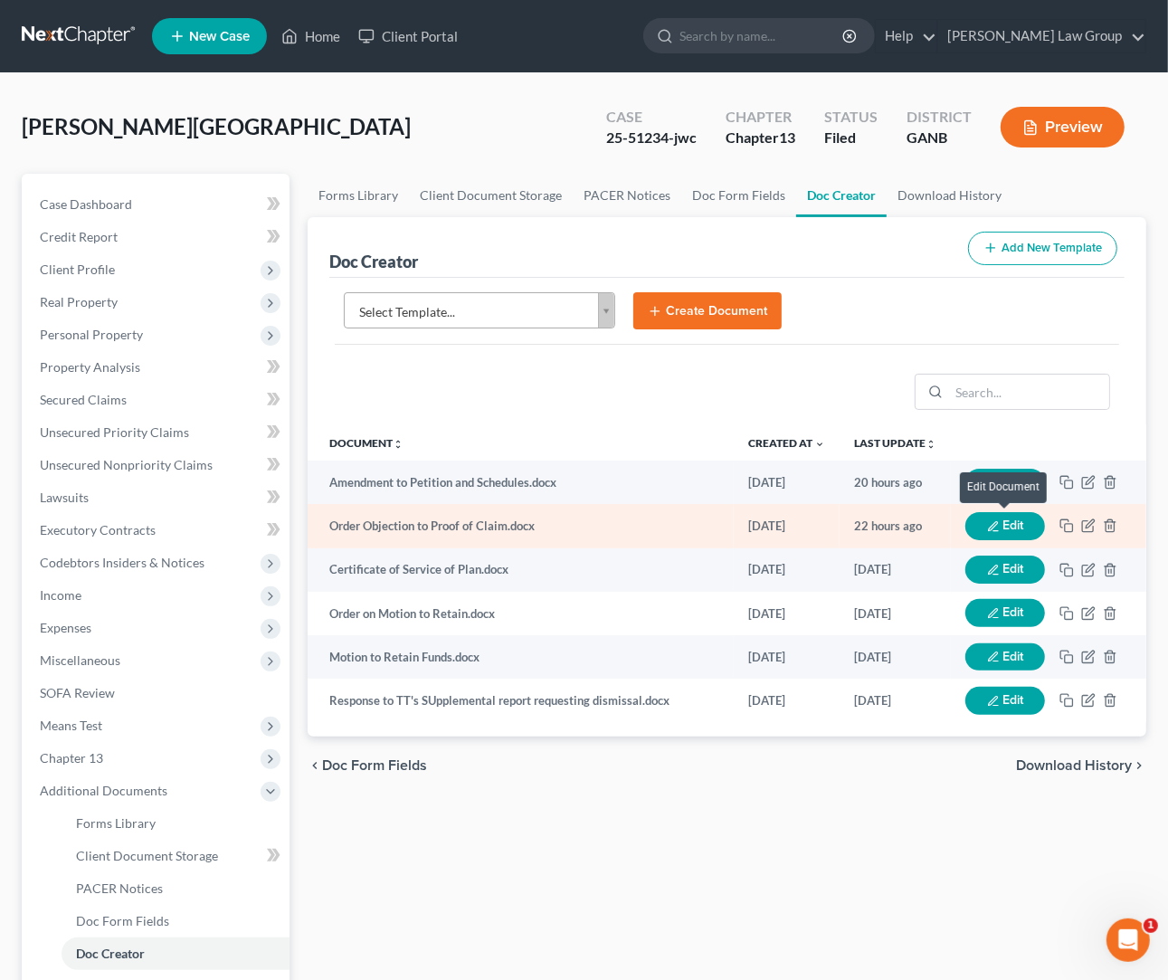
click at [891, 529] on button "Edit" at bounding box center [1005, 526] width 80 height 28
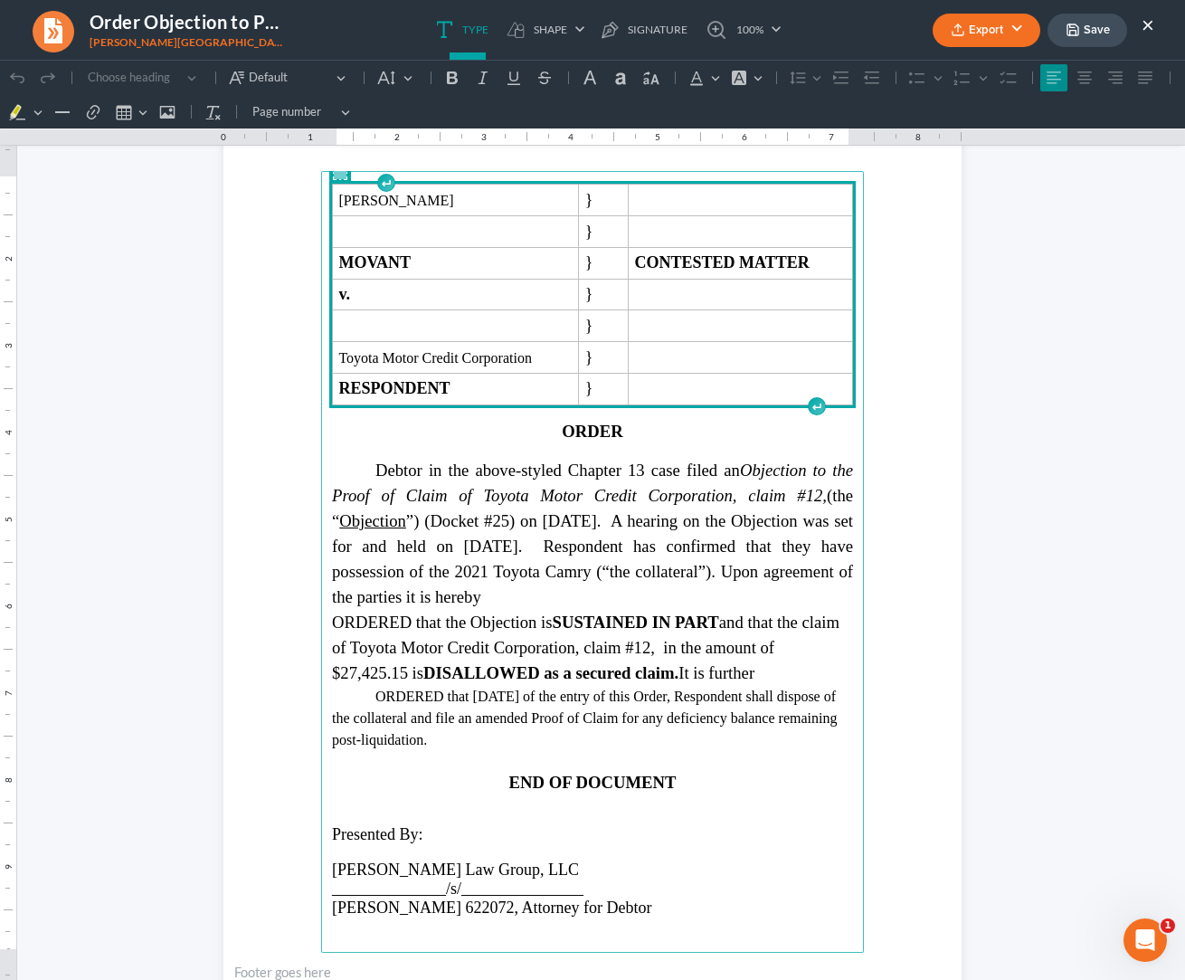
scroll to position [1108, 0]
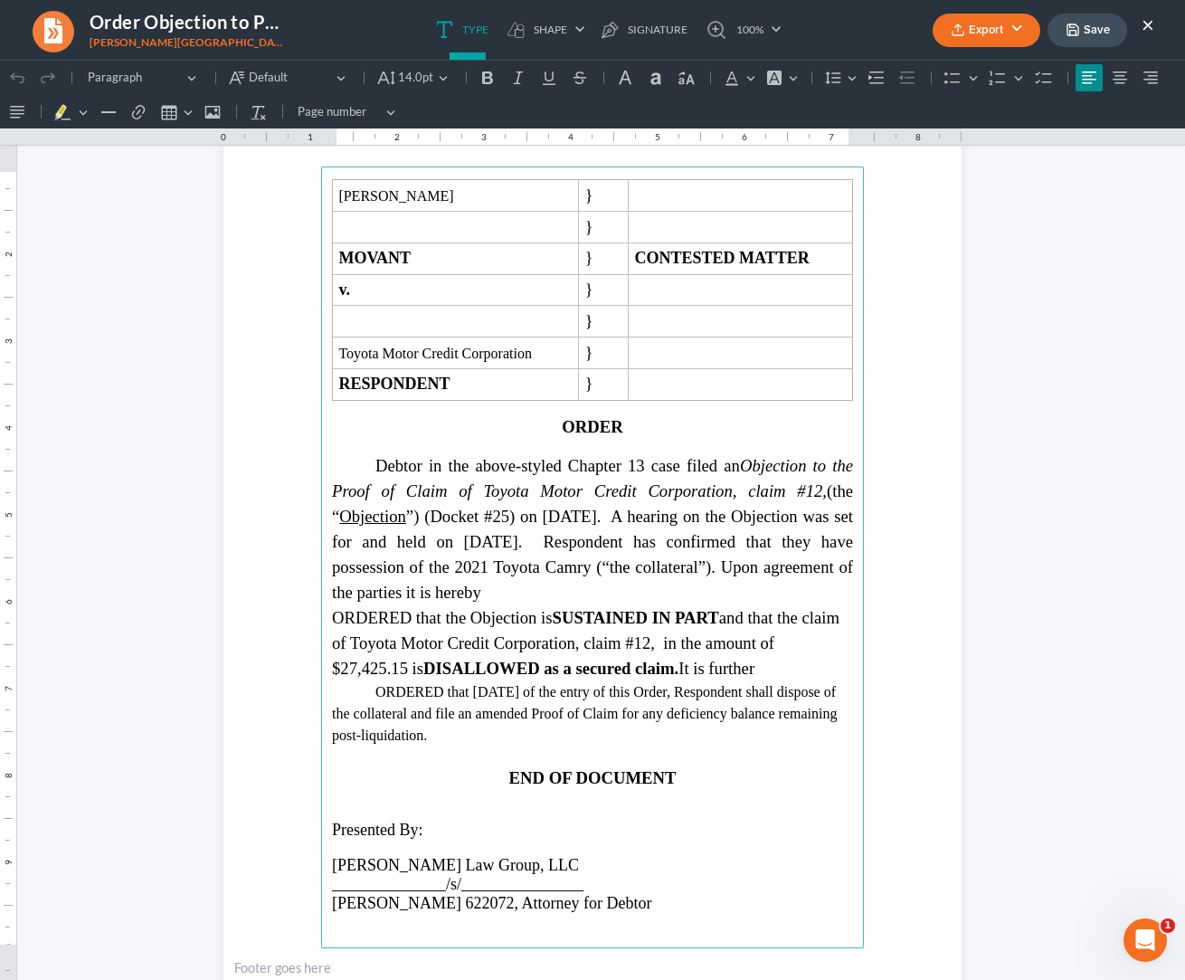
drag, startPoint x: 678, startPoint y: 682, endPoint x: 686, endPoint y: 735, distance: 53.9
click at [686, 735] on main "Tanjala Lafarrah McDaniel } } MOVANT } CONTESTED MATTER v. } } Toyota Motor Cre…" at bounding box center [592, 556] width 543 height 781
click at [686, 735] on p "ORDERED that within 90 days of the entry of this Order, Respondent shall dispos…" at bounding box center [592, 713] width 521 height 65
click at [441, 705] on p "ORDERED that within 90 days of the entry of this Order, Respondent shall dispos…" at bounding box center [592, 713] width 521 height 65
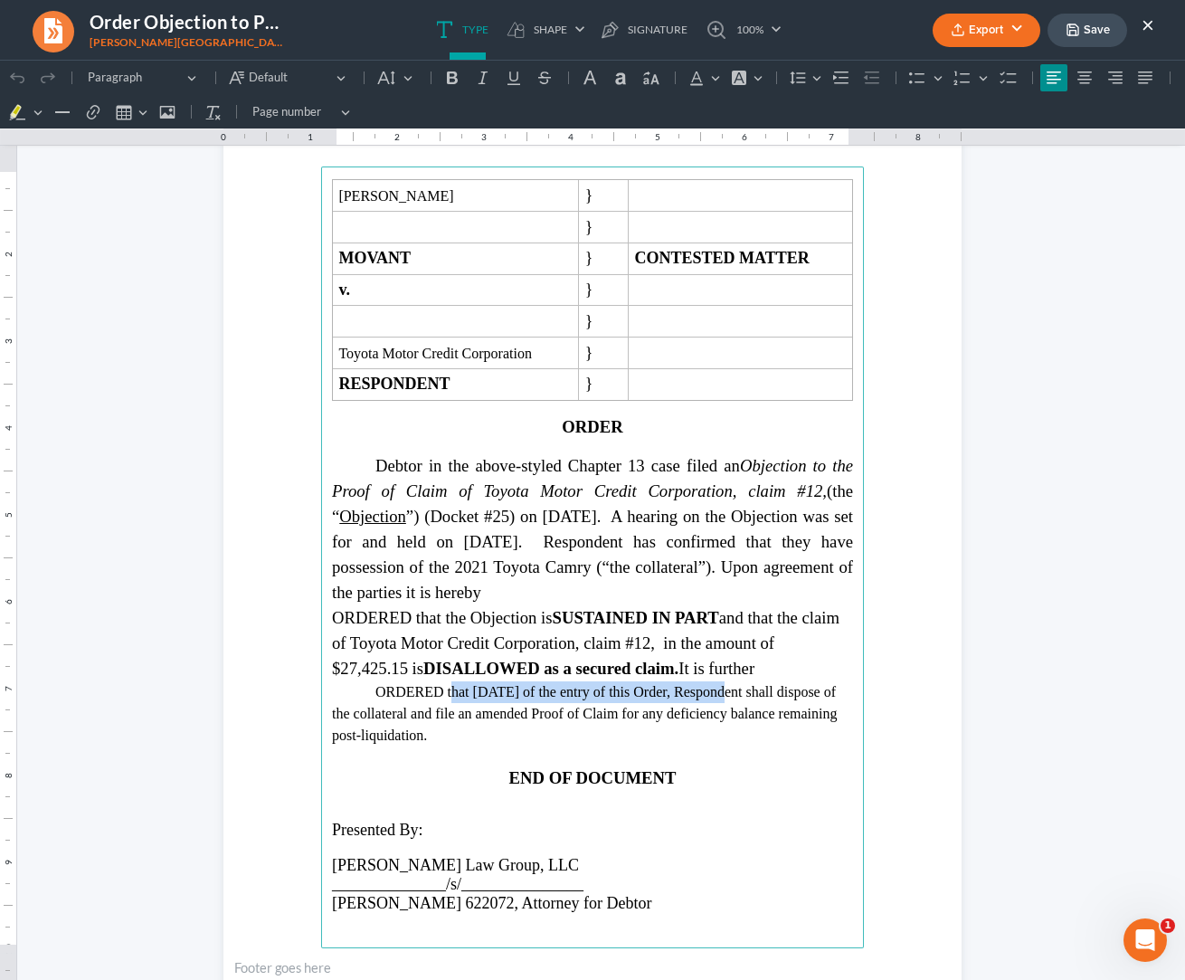
drag, startPoint x: 441, startPoint y: 705, endPoint x: 699, endPoint y: 704, distance: 257.8
click at [699, 704] on p "ORDERED that within 90 days of the entry of this Order, Respondent shall dispos…" at bounding box center [592, 713] width 521 height 65
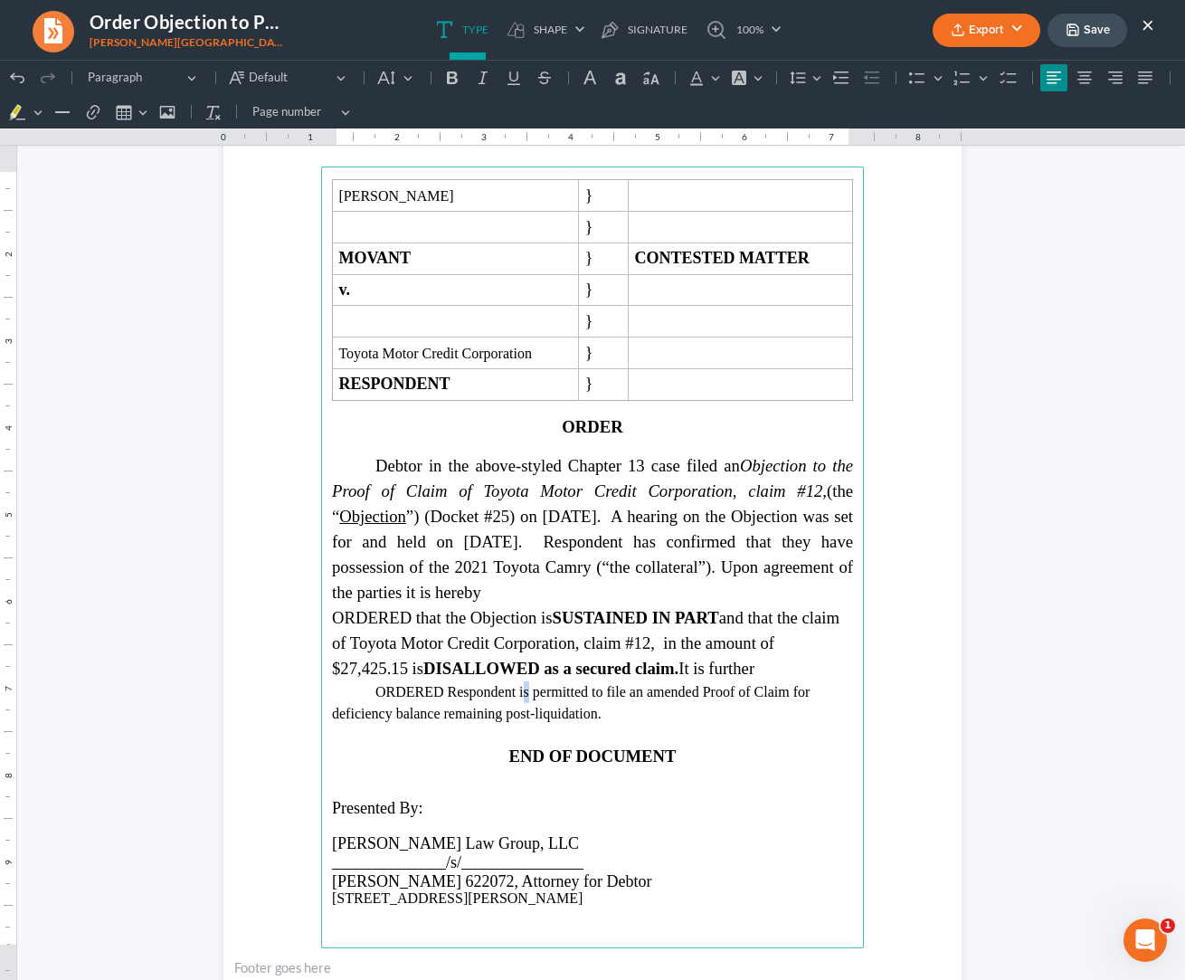
click at [515, 705] on p "ORDERED Respondent is permitted to file an amended Proof of Claim for deficienc…" at bounding box center [592, 702] width 521 height 43
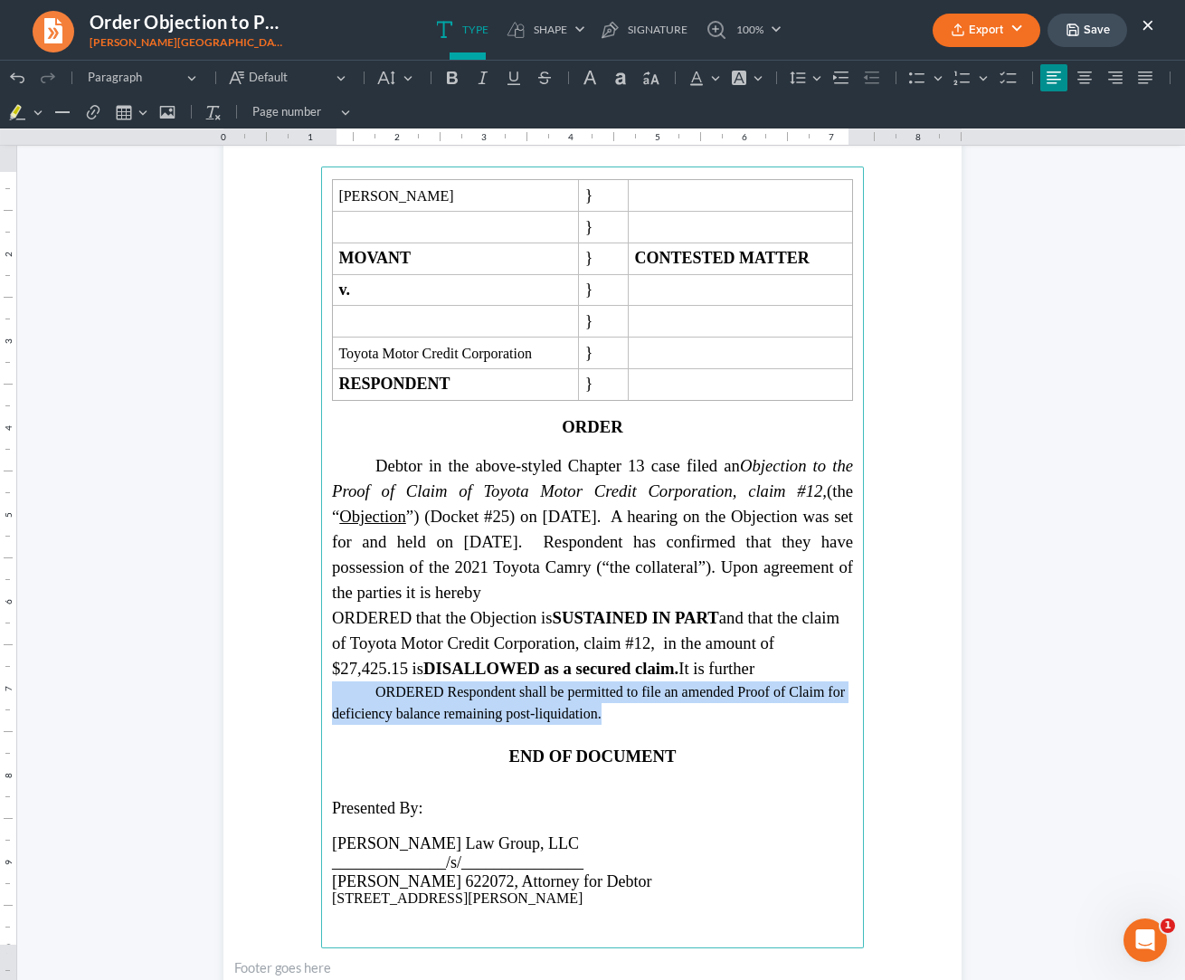
drag, startPoint x: 596, startPoint y: 726, endPoint x: 354, endPoint y: 705, distance: 243.4
click at [354, 705] on p "ORDERED Respondent shall be permitted to file an amended Proof of Claim for def…" at bounding box center [592, 702] width 521 height 43
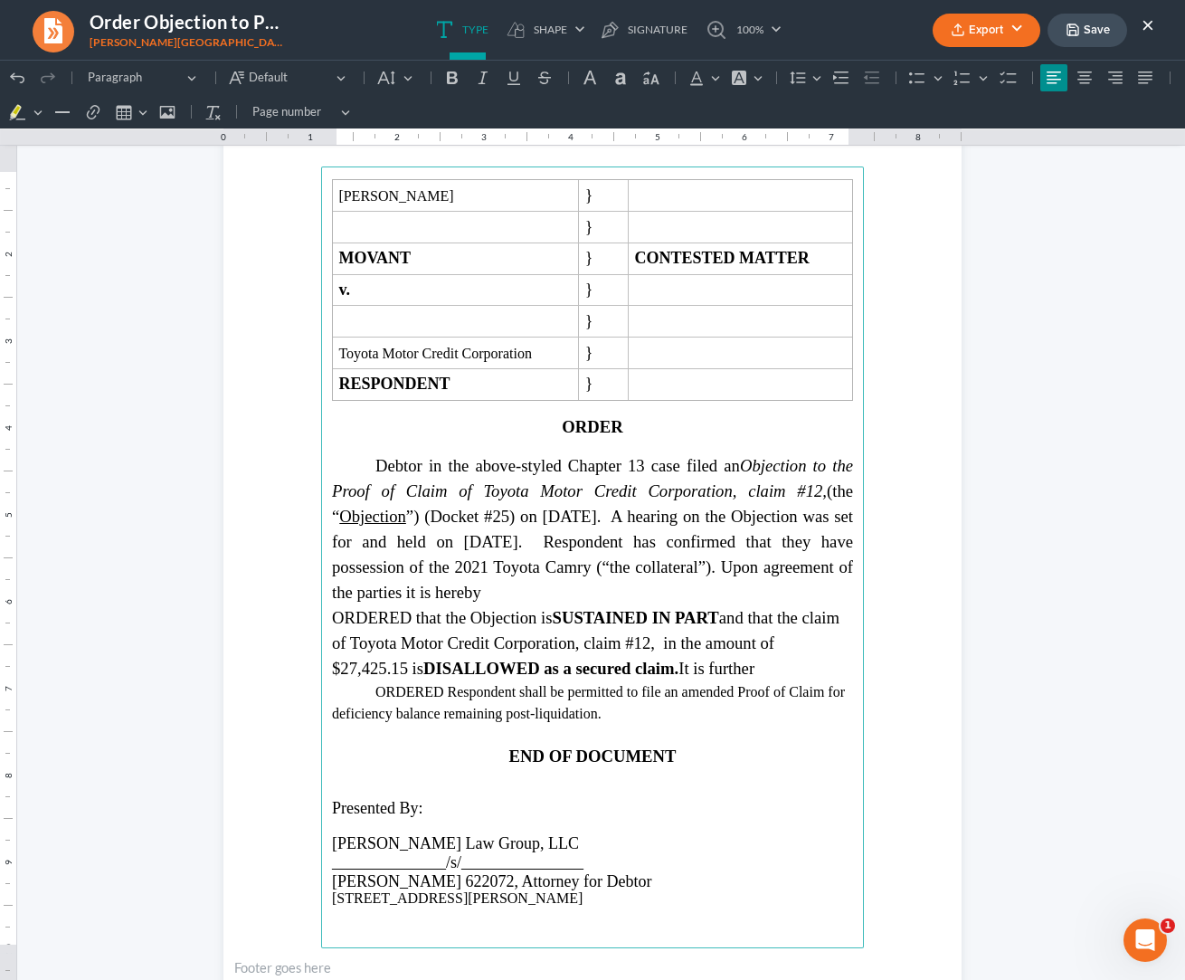
click at [411, 620] on span "ORDERED that the Objection is SUSTAINED IN PART and that the claim of Toyota Mo…" at bounding box center [585, 643] width 507 height 70
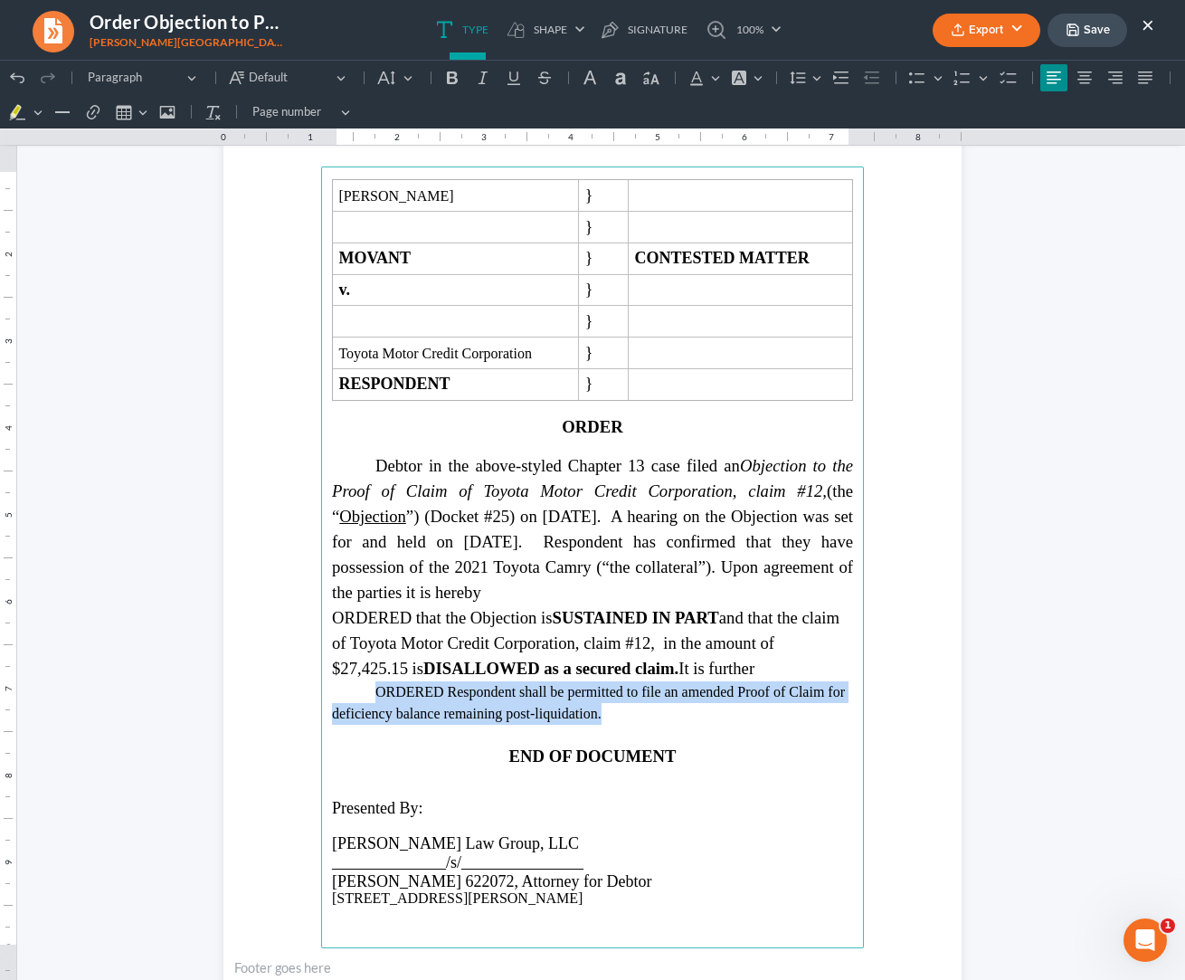
drag, startPoint x: 611, startPoint y: 723, endPoint x: 312, endPoint y: 696, distance: 300.5
click at [321, 696] on main "Tanjala Lafarrah McDaniel } } MOVANT } CONTESTED MATTER v. } } Toyota Motor Cre…" at bounding box center [592, 556] width 543 height 781
click at [403, 80] on button "Default" at bounding box center [396, 77] width 48 height 27
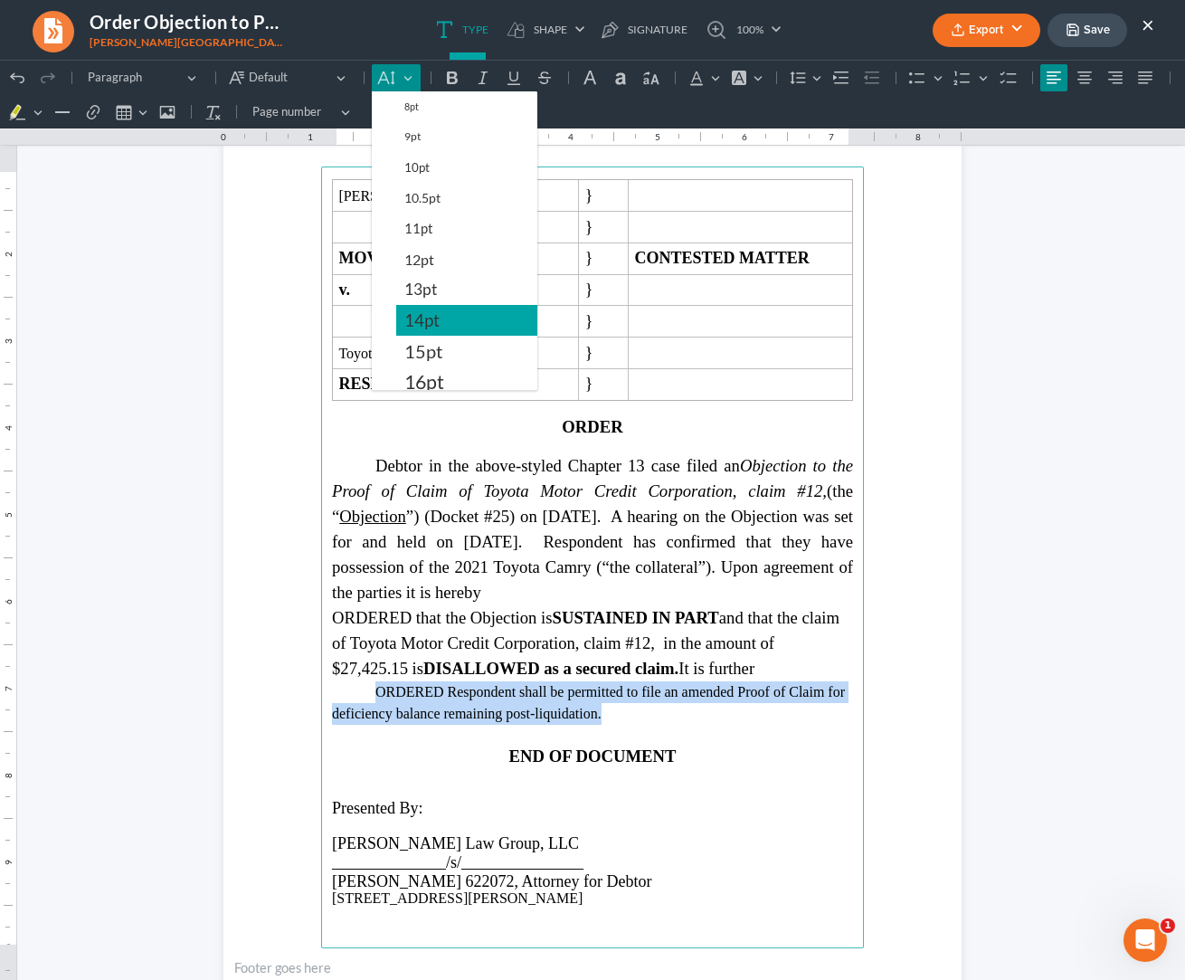
click at [410, 326] on span "14pt" at bounding box center [421, 320] width 35 height 22
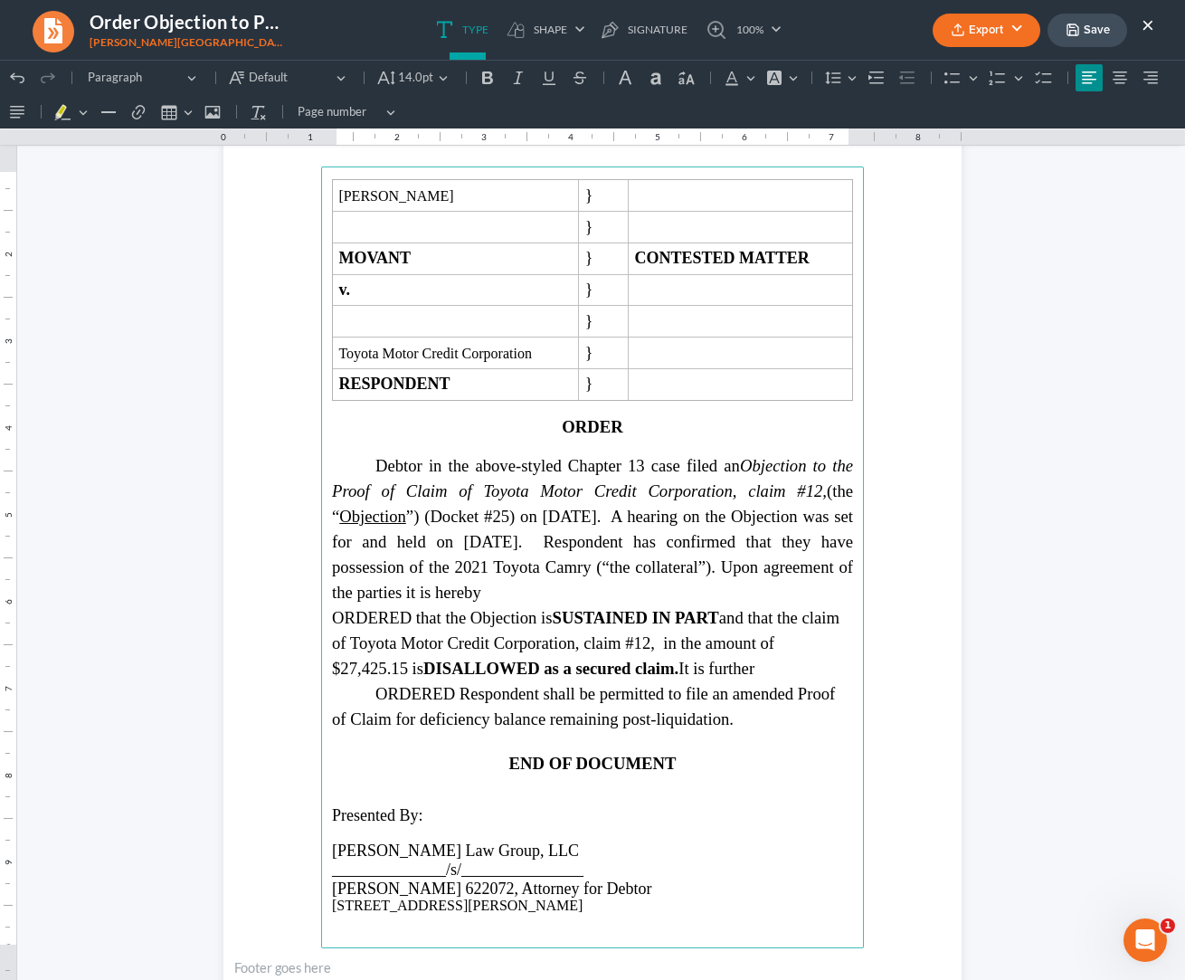
click at [592, 651] on span "ORDERED that the Objection is SUSTAINED IN PART and that the claim of Toyota Mo…" at bounding box center [585, 643] width 507 height 70
drag, startPoint x: 668, startPoint y: 681, endPoint x: 420, endPoint y: 683, distance: 248.7
click at [423, 677] on strong "DISALLOWED as a secured claim." at bounding box center [550, 667] width 255 height 19
click at [767, 722] on p "ORDERED Respondent shall be permitted to file an amended Proof of Claim for def…" at bounding box center [592, 706] width 521 height 51
drag, startPoint x: 758, startPoint y: 624, endPoint x: 592, endPoint y: 628, distance: 165.6
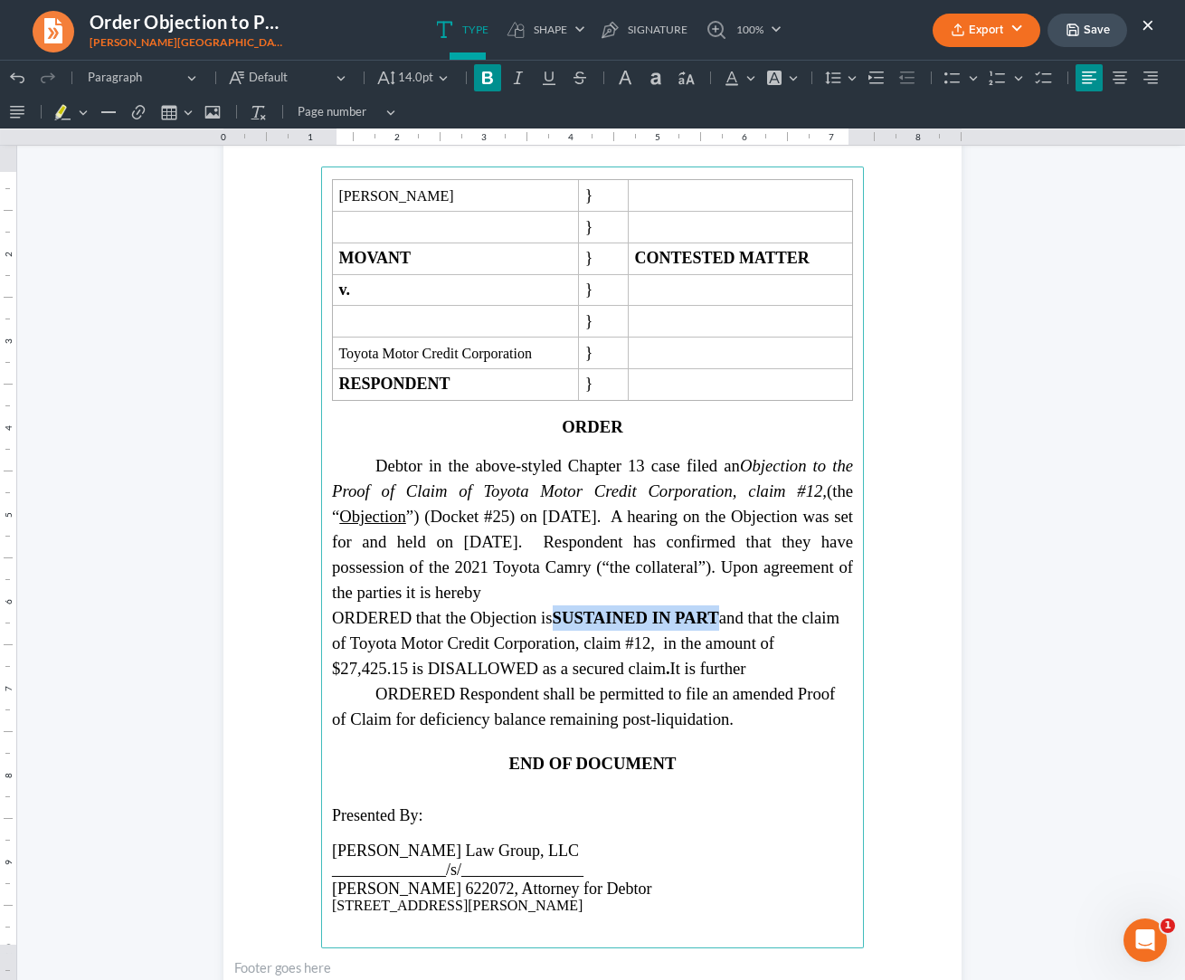
click at [592, 628] on span "ORDERED that the Objection is SUSTAINED IN PART and that the claim of Toyota Mo…" at bounding box center [585, 643] width 507 height 70
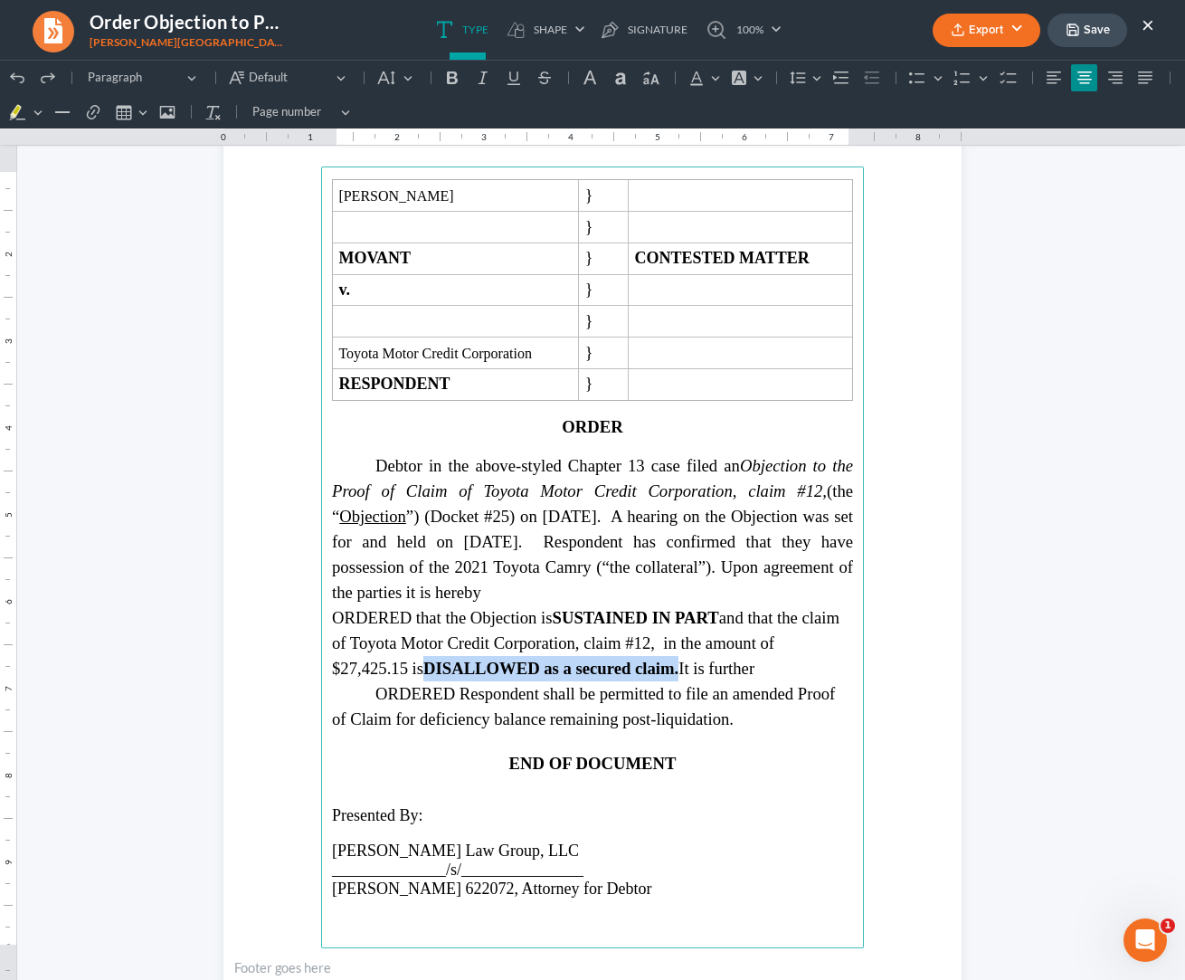
drag, startPoint x: 675, startPoint y: 677, endPoint x: 423, endPoint y: 679, distance: 251.5
click at [423, 677] on span "ORDERED that the Objection is SUSTAINED IN PART and that the claim of Toyota Mo…" at bounding box center [585, 643] width 507 height 70
click at [488, 84] on icon "Editor toolbar" at bounding box center [487, 77] width 11 height 13
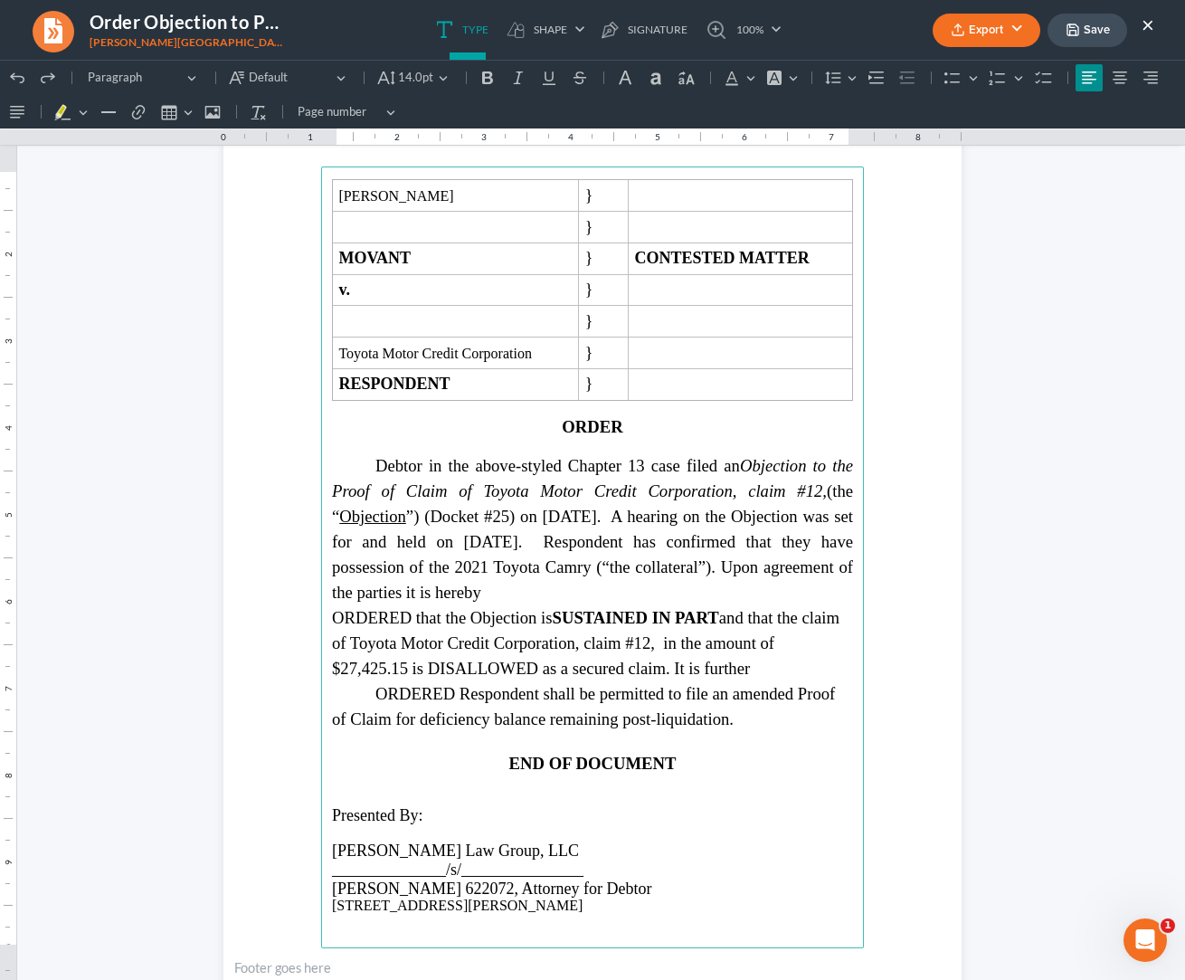
drag, startPoint x: 720, startPoint y: 625, endPoint x: 742, endPoint y: 627, distance: 21.8
click at [719, 625] on strong "IN PART" at bounding box center [685, 617] width 67 height 19
drag, startPoint x: 756, startPoint y: 627, endPoint x: 593, endPoint y: 628, distance: 162.8
click at [593, 628] on span "ORDERED that the Objection is SUSTAINED IN PART and that the claim of Toyota Mo…" at bounding box center [585, 643] width 507 height 70
click at [482, 76] on icon "Editor toolbar" at bounding box center [487, 78] width 18 height 18
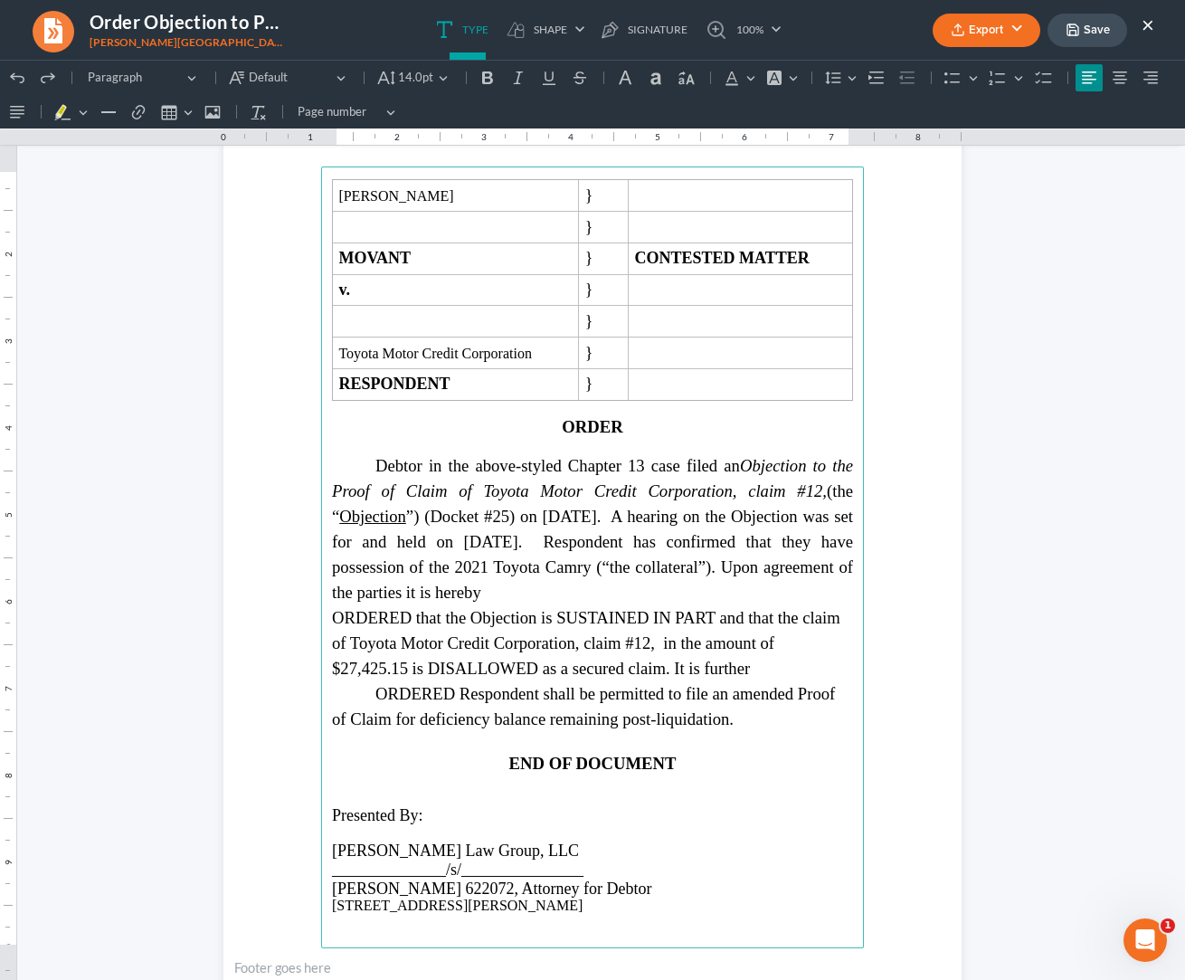
drag, startPoint x: 727, startPoint y: 675, endPoint x: 786, endPoint y: 787, distance: 126.6
click at [727, 677] on span "ORDERED that the Objection is SUSTAINED IN PART and that the claim of Toyota Mo…" at bounding box center [586, 643] width 508 height 70
click at [801, 790] on p "Rich Text Editor, page-1-main" at bounding box center [592, 781] width 521 height 16
click at [719, 728] on span "ORDERED Respondent shall be permitted to file an amended Proof of Claim for def…" at bounding box center [583, 706] width 503 height 44
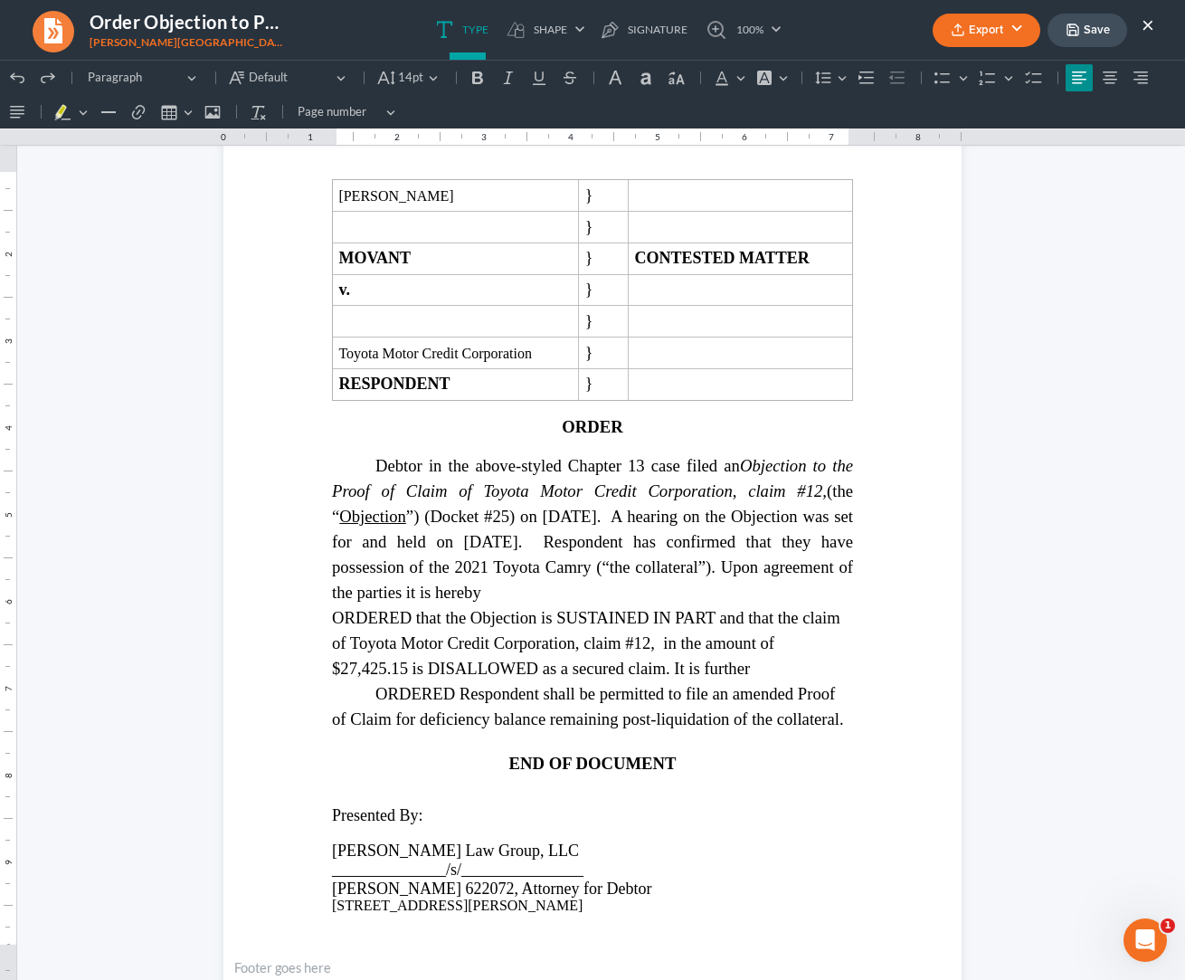
click at [891, 32] on polyline "button" at bounding box center [1072, 33] width 6 height 5
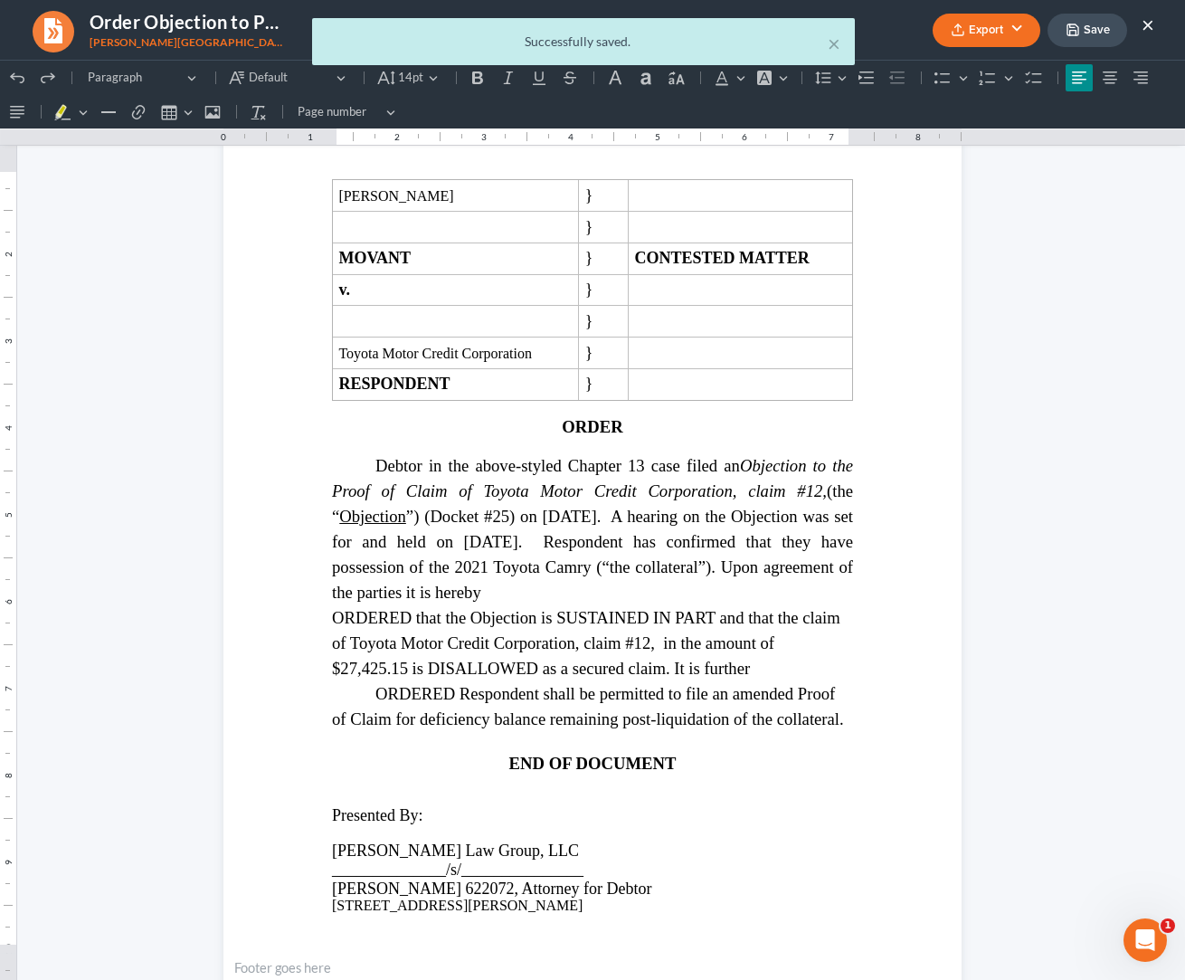
click at [891, 34] on div "× Successfully saved." at bounding box center [583, 46] width 1185 height 56
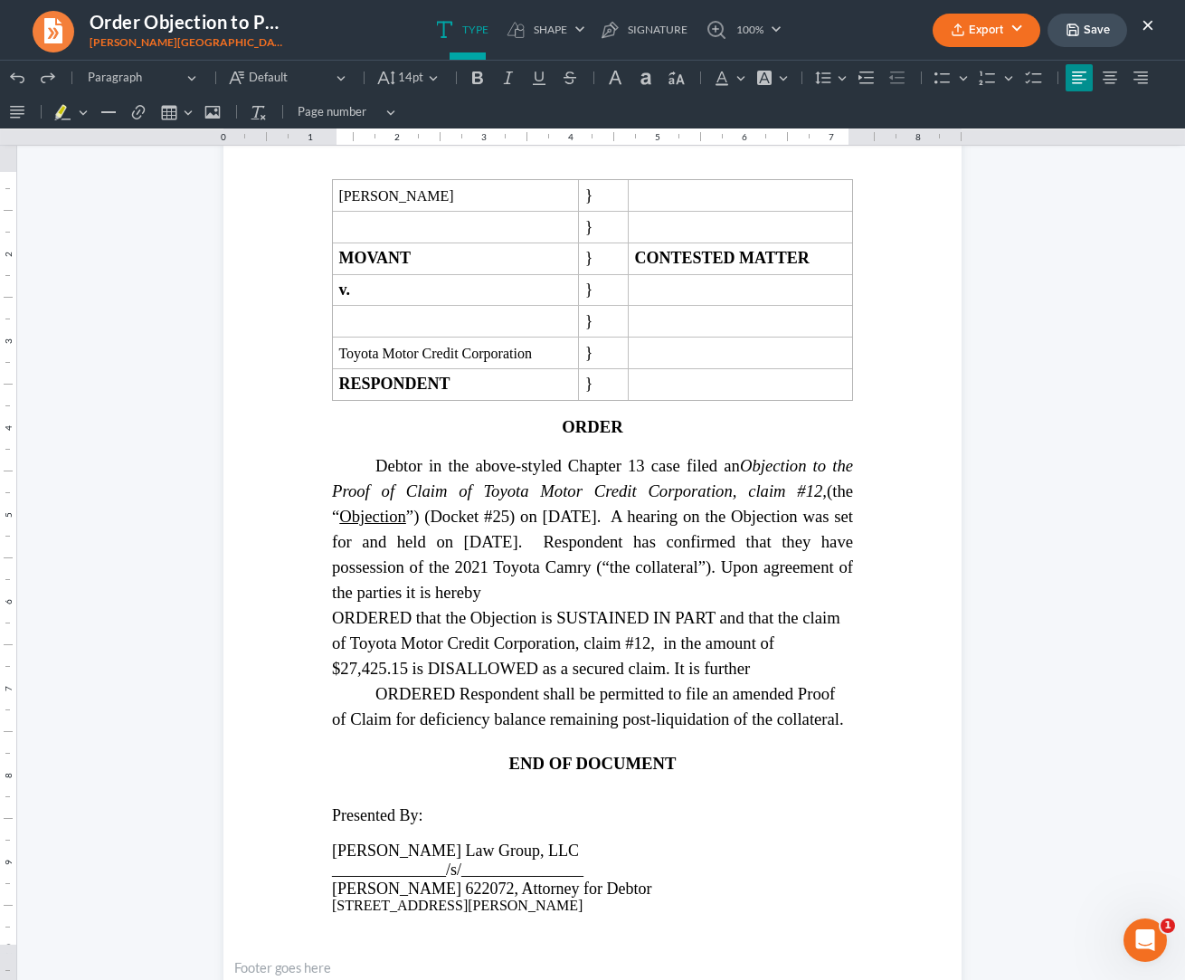
click at [891, 31] on button "Export" at bounding box center [987, 30] width 108 height 33
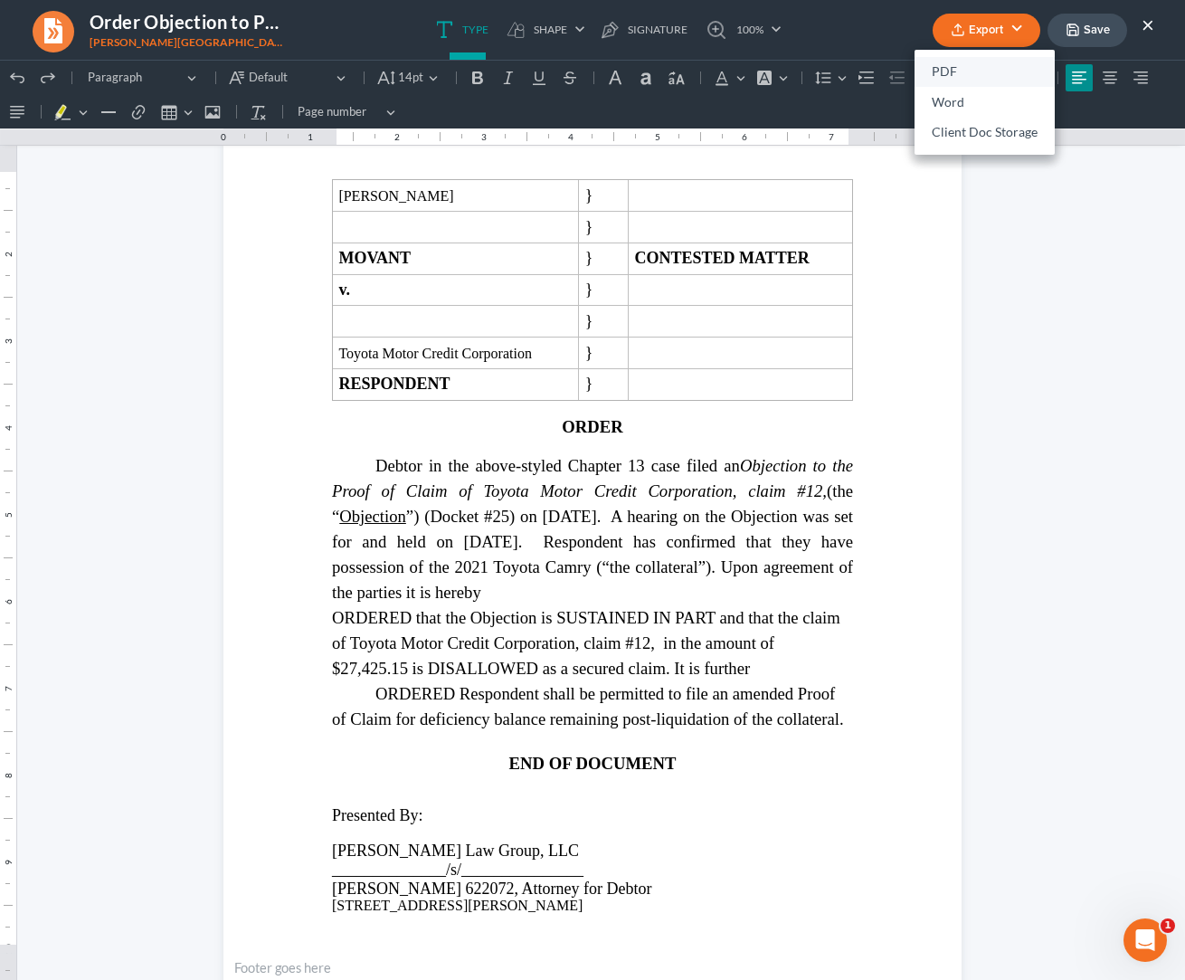
click at [891, 64] on link "PDF" at bounding box center [984, 72] width 140 height 31
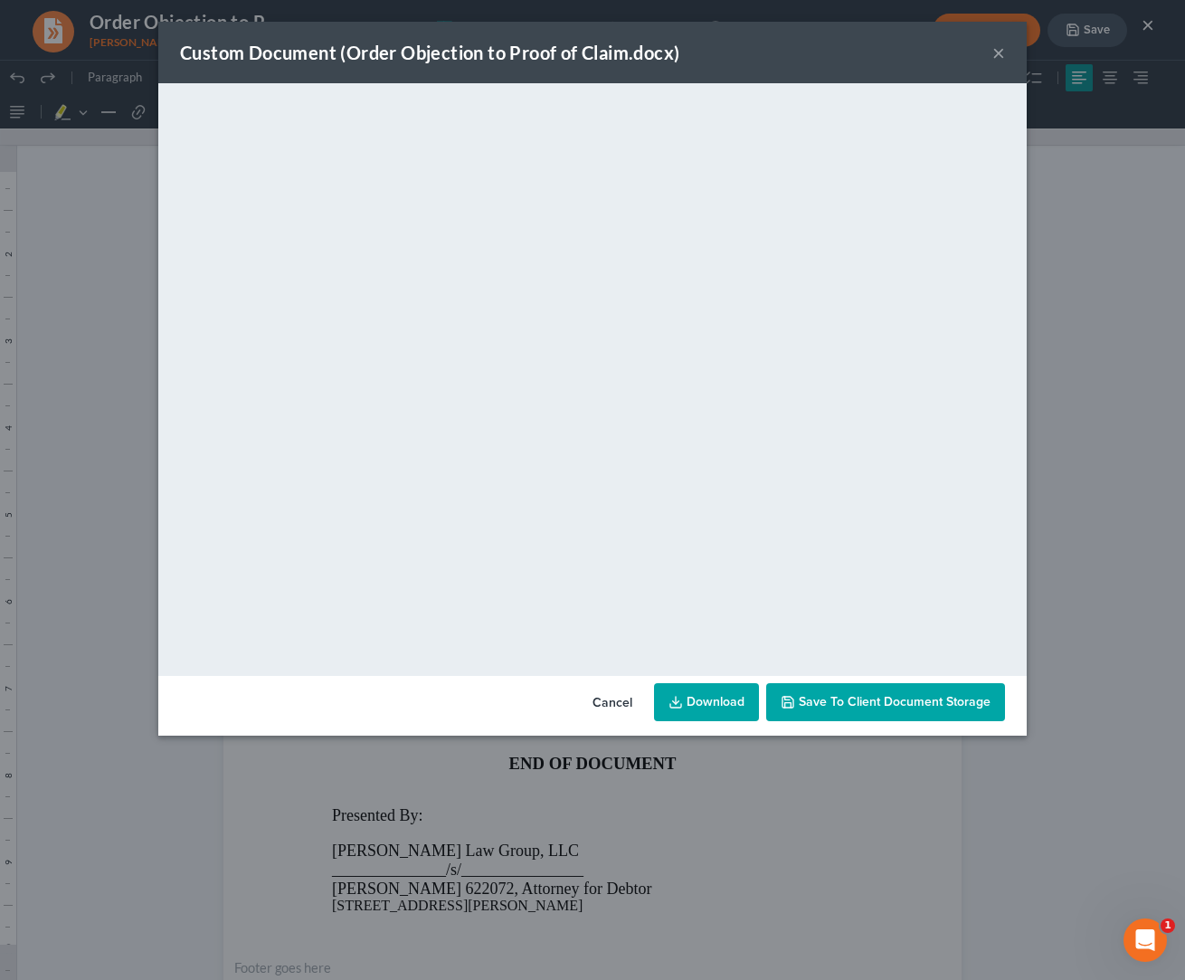
click at [715, 713] on link "Download" at bounding box center [706, 702] width 105 height 38
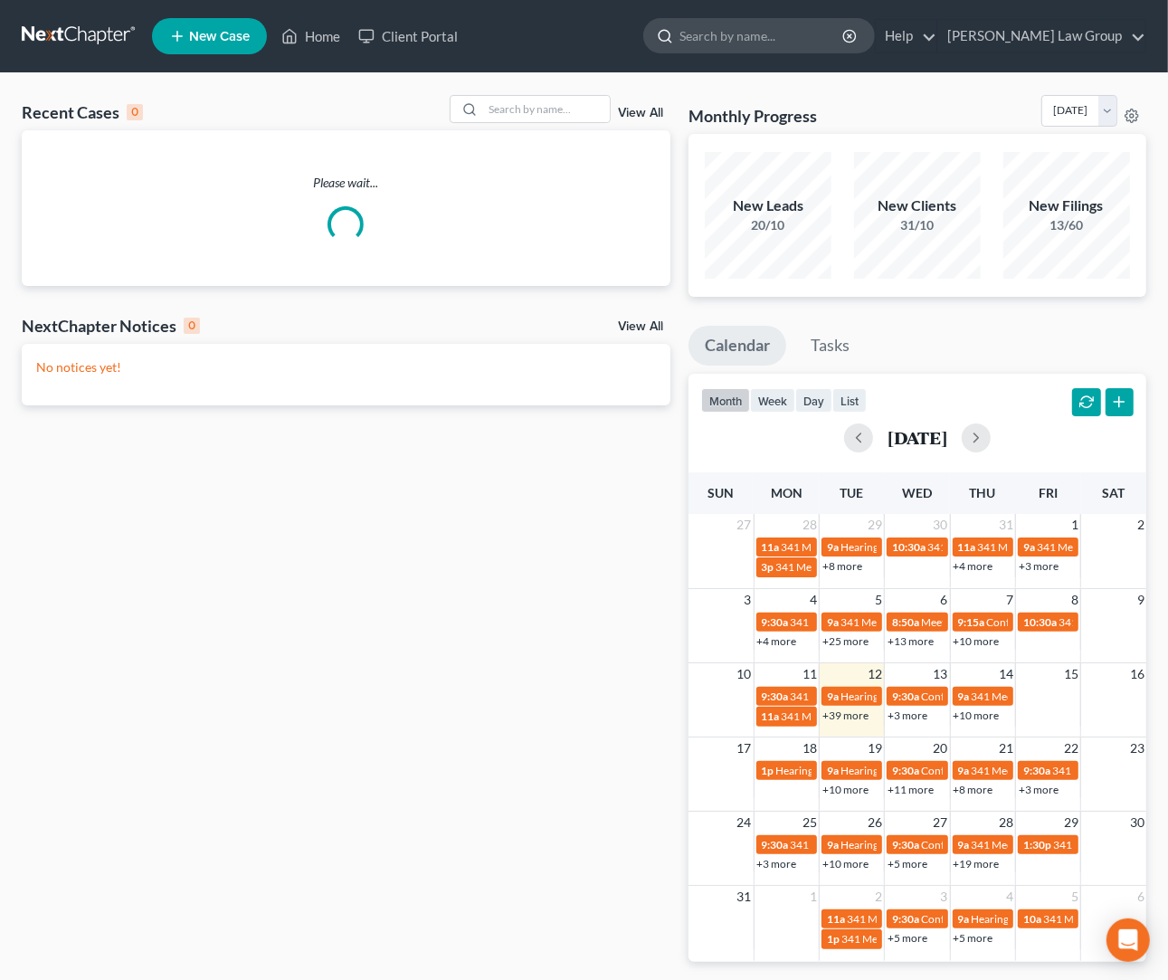
click at [803, 34] on input "search" at bounding box center [762, 35] width 166 height 33
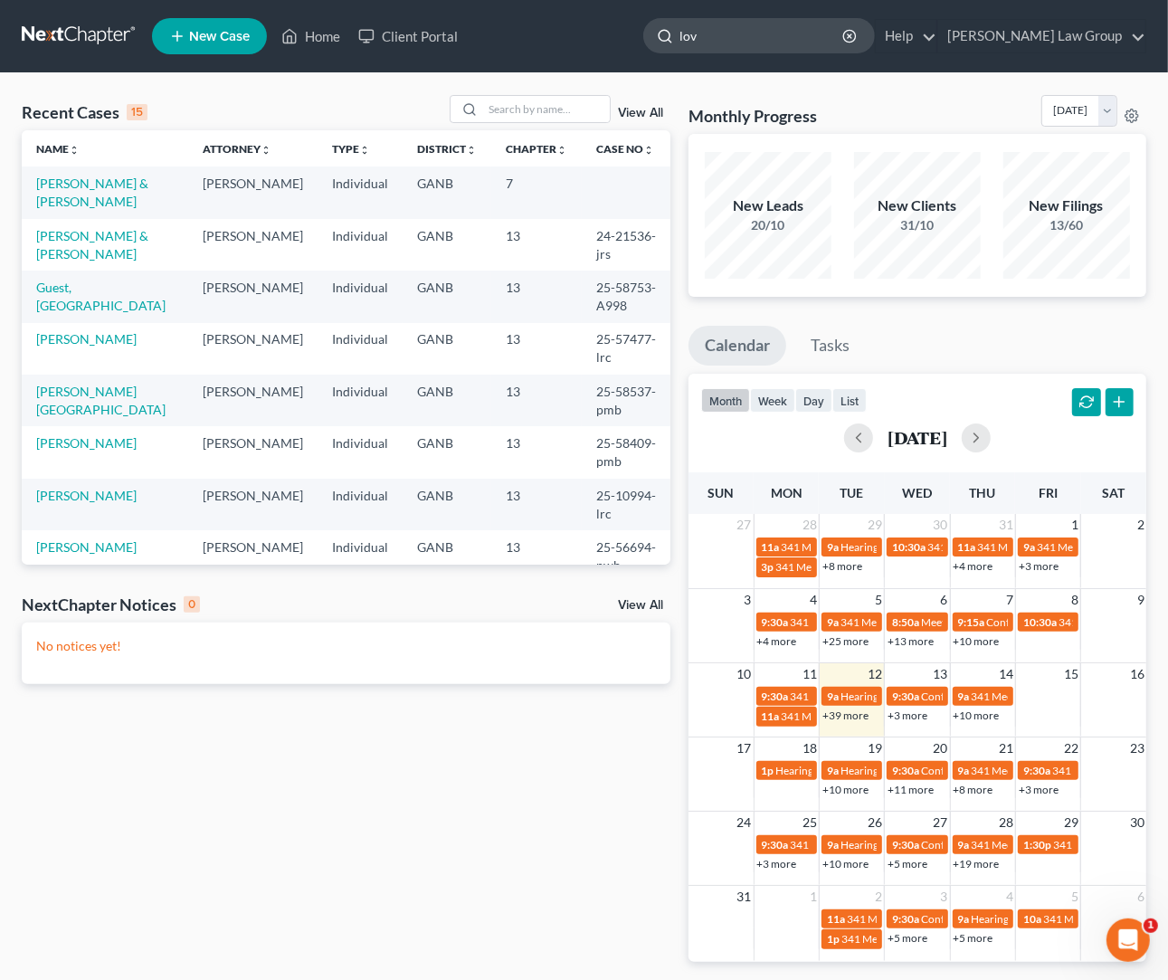
type input "love"
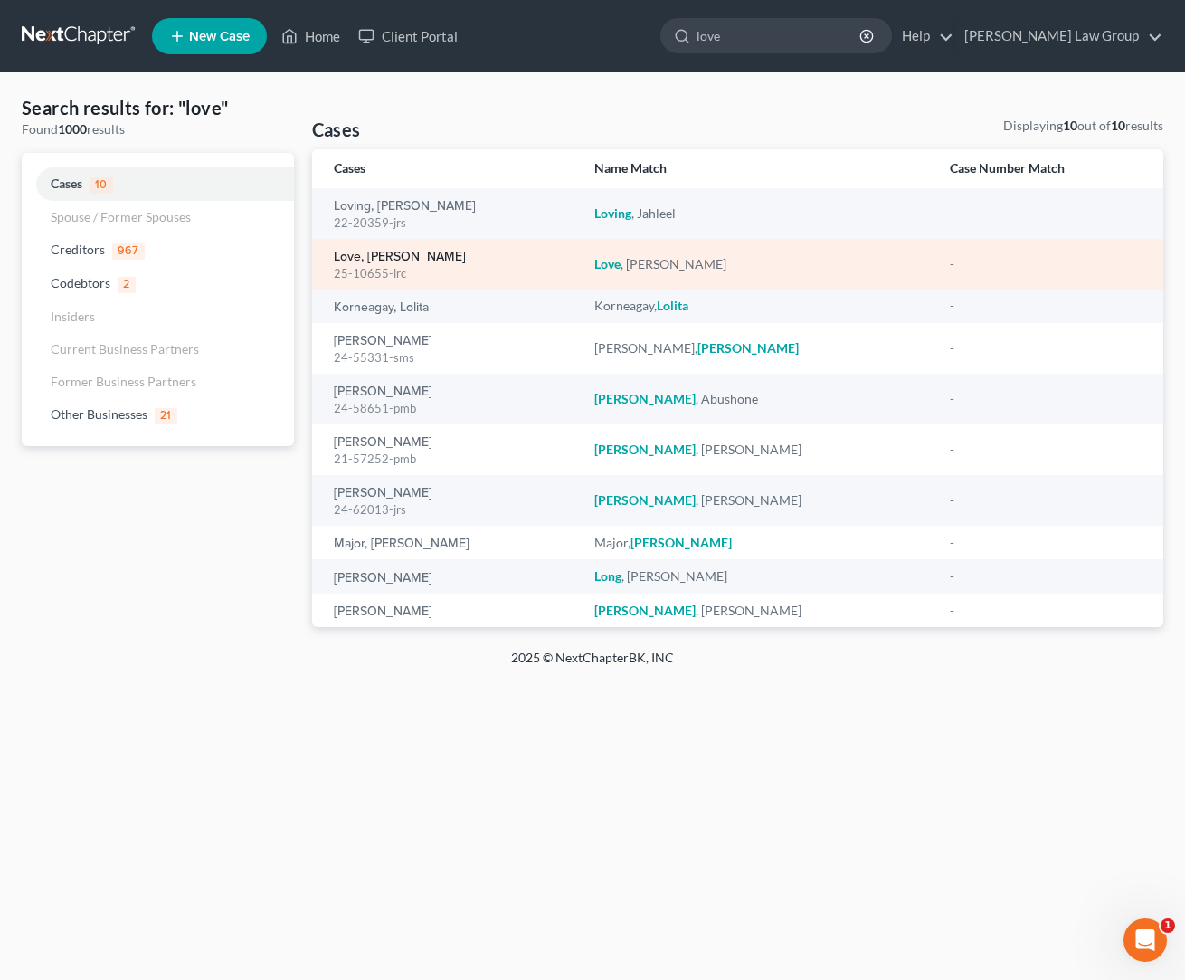
click at [389, 253] on link "Love, [PERSON_NAME]" at bounding box center [400, 257] width 132 height 13
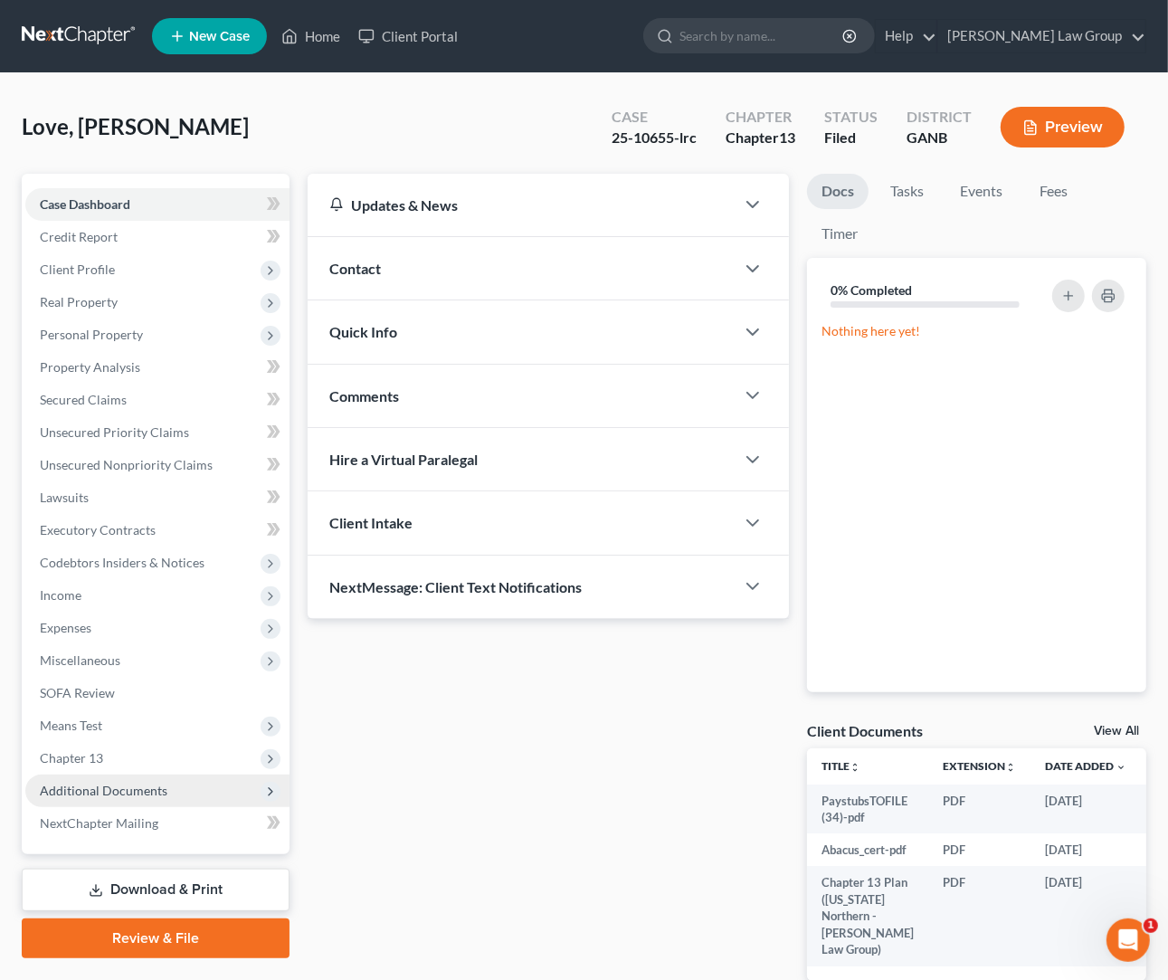
click at [135, 796] on span "Additional Documents" at bounding box center [104, 789] width 128 height 15
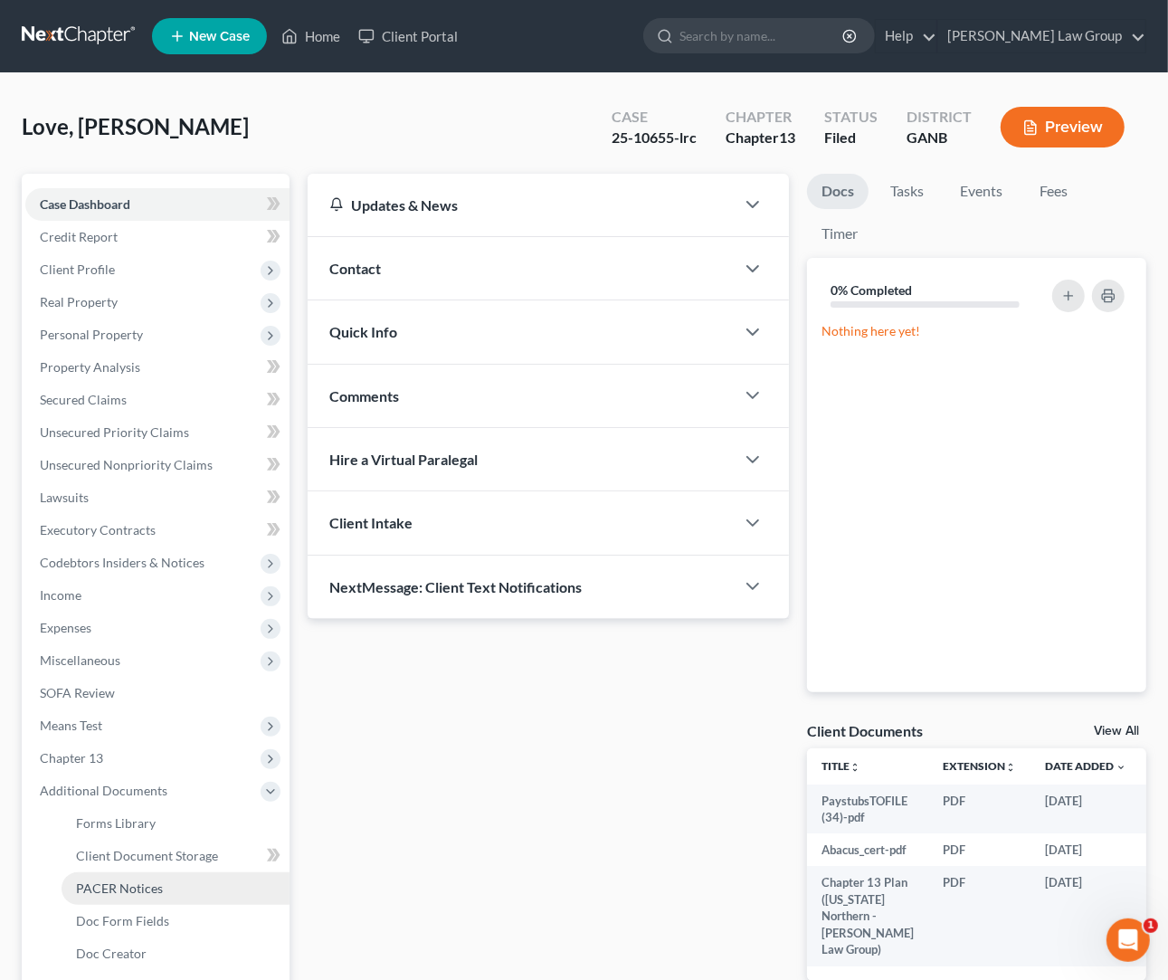
click at [206, 883] on link "PACER Notices" at bounding box center [176, 888] width 228 height 33
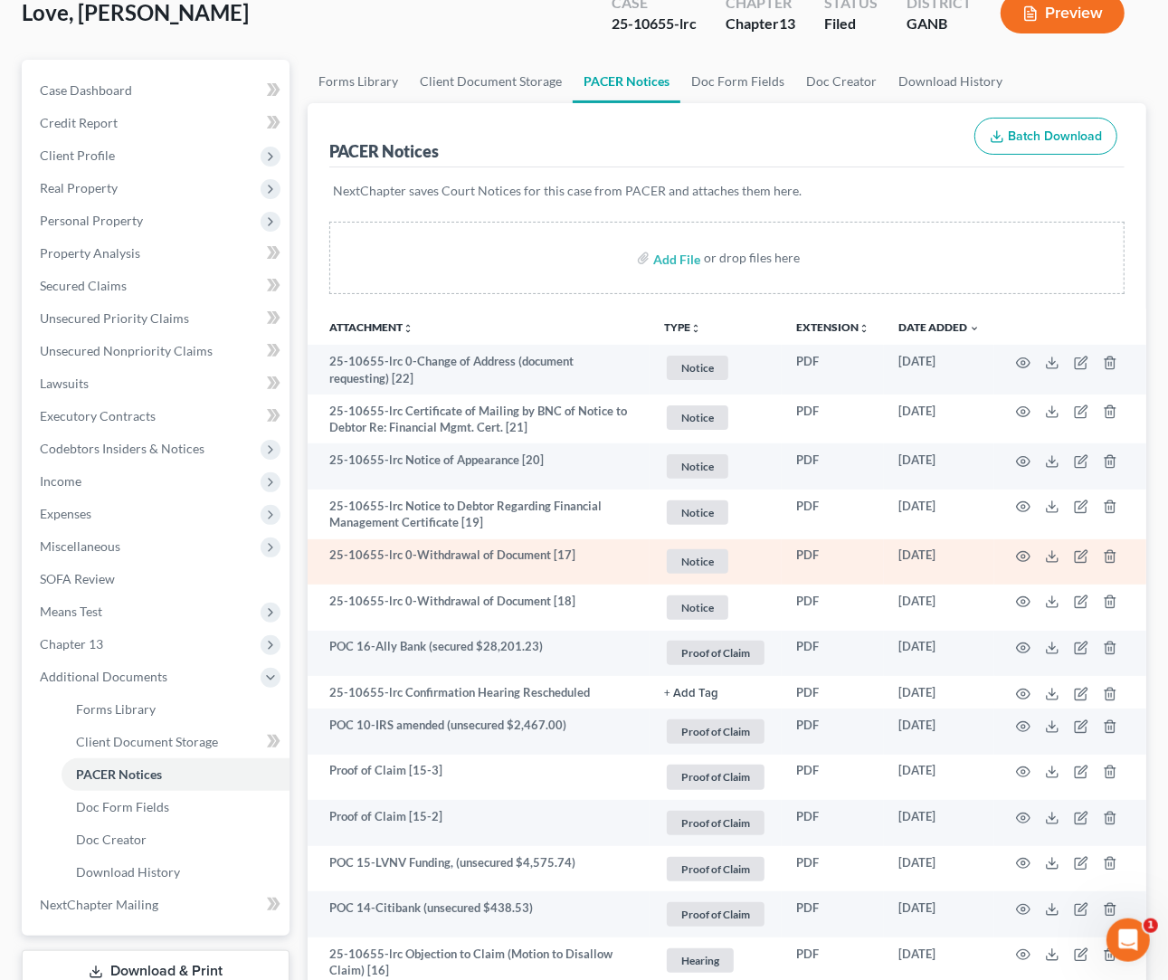
scroll to position [110, 0]
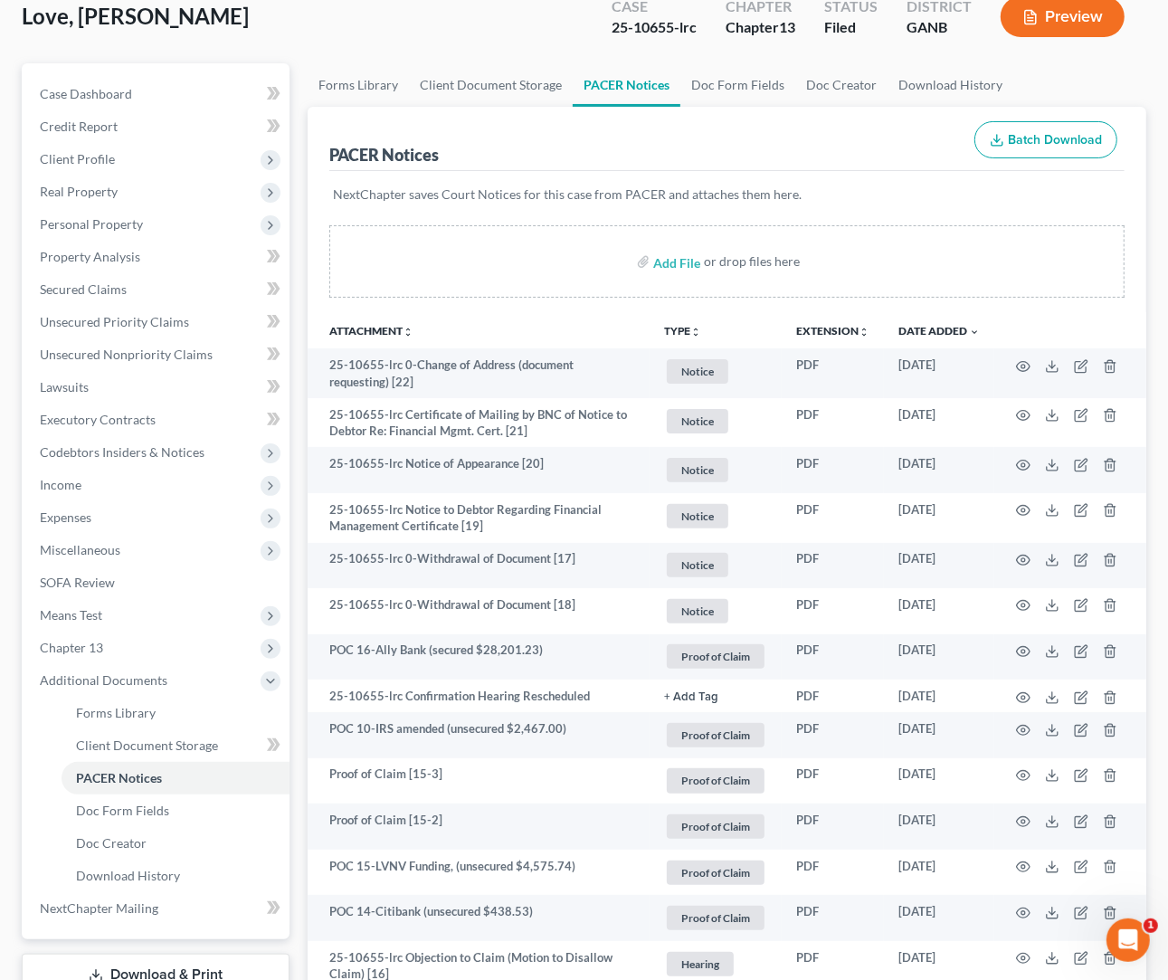
click at [683, 333] on button "TYPE unfold_more" at bounding box center [682, 332] width 37 height 12
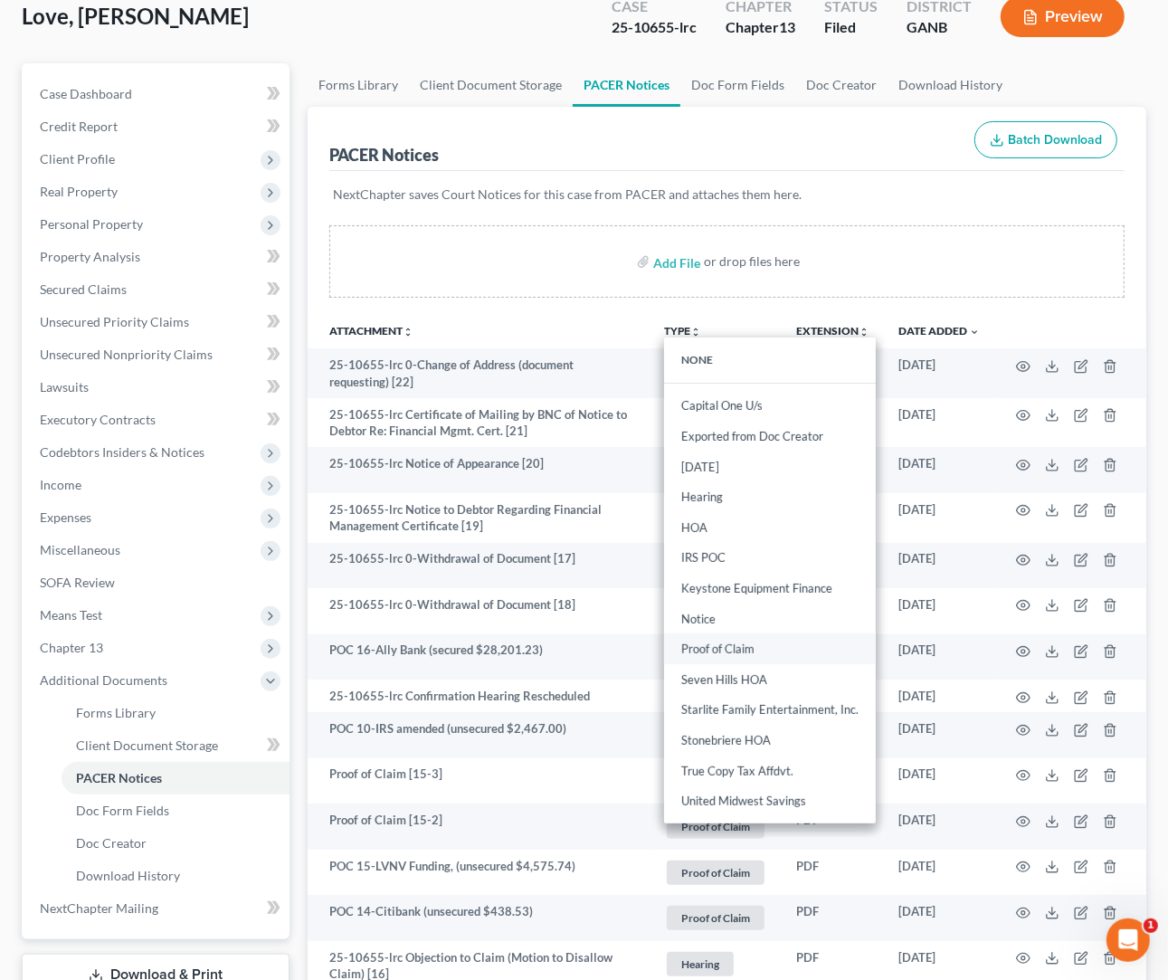
click at [759, 652] on link "Proof of Claim" at bounding box center [770, 649] width 212 height 31
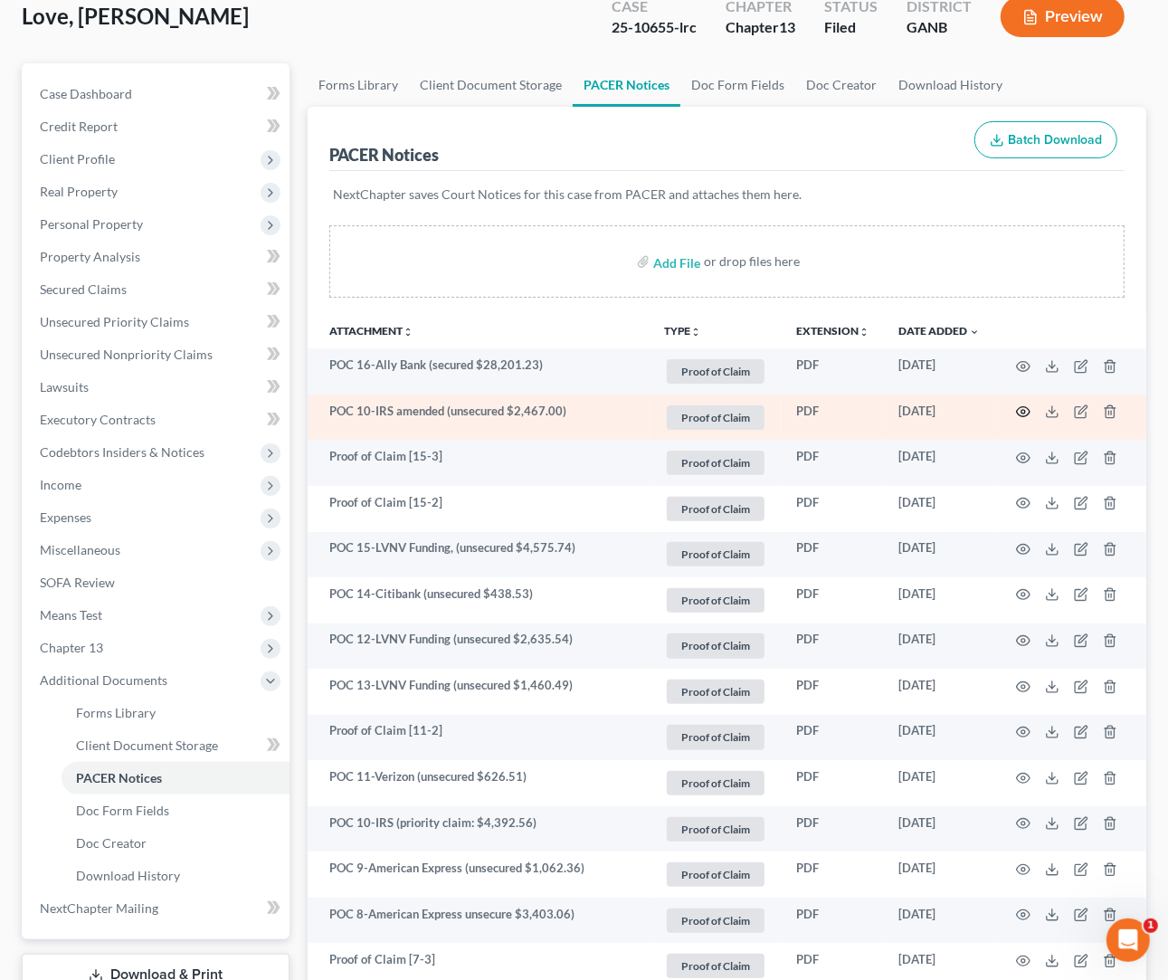
click at [1020, 412] on icon "button" at bounding box center [1023, 411] width 14 height 14
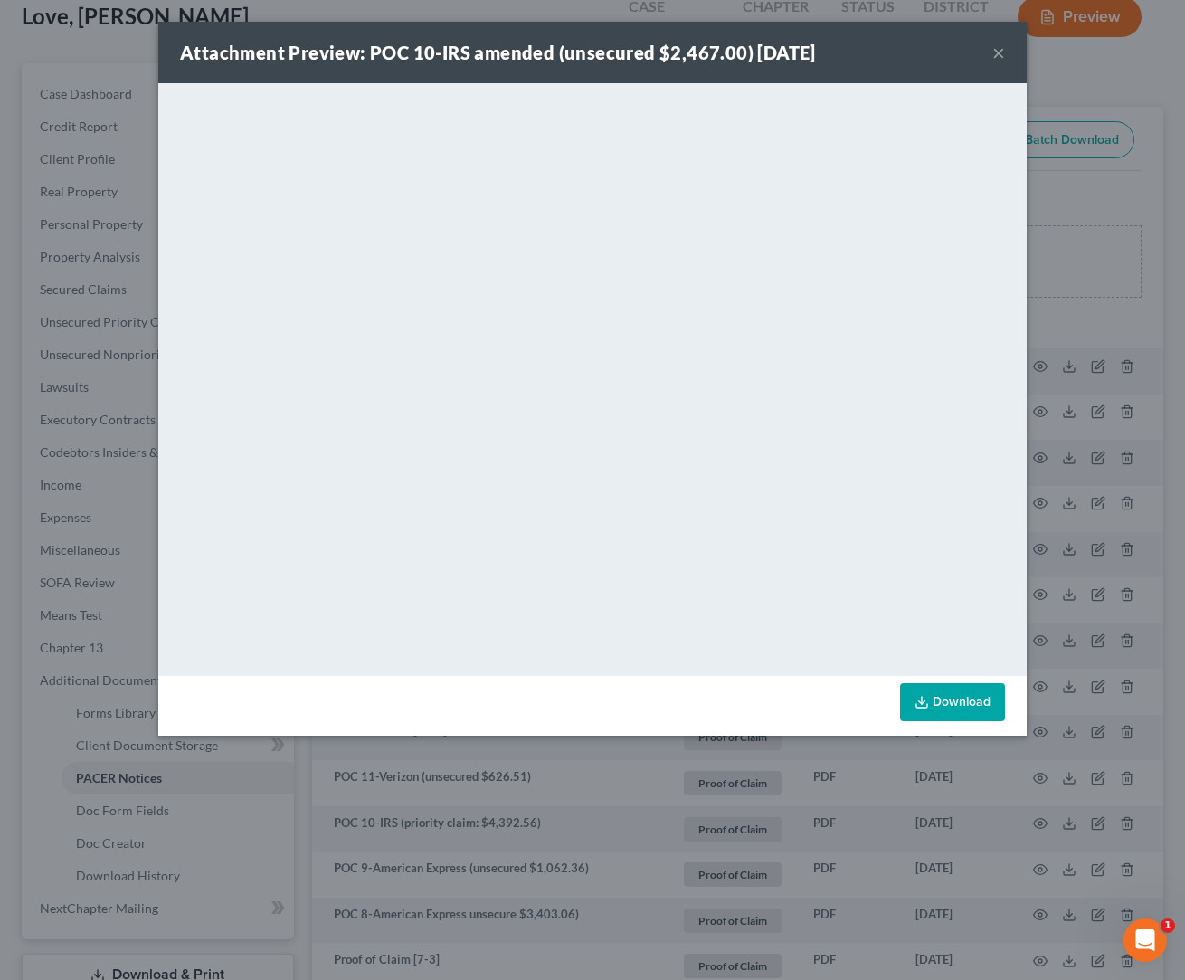
click at [1004, 54] on button "×" at bounding box center [998, 53] width 13 height 22
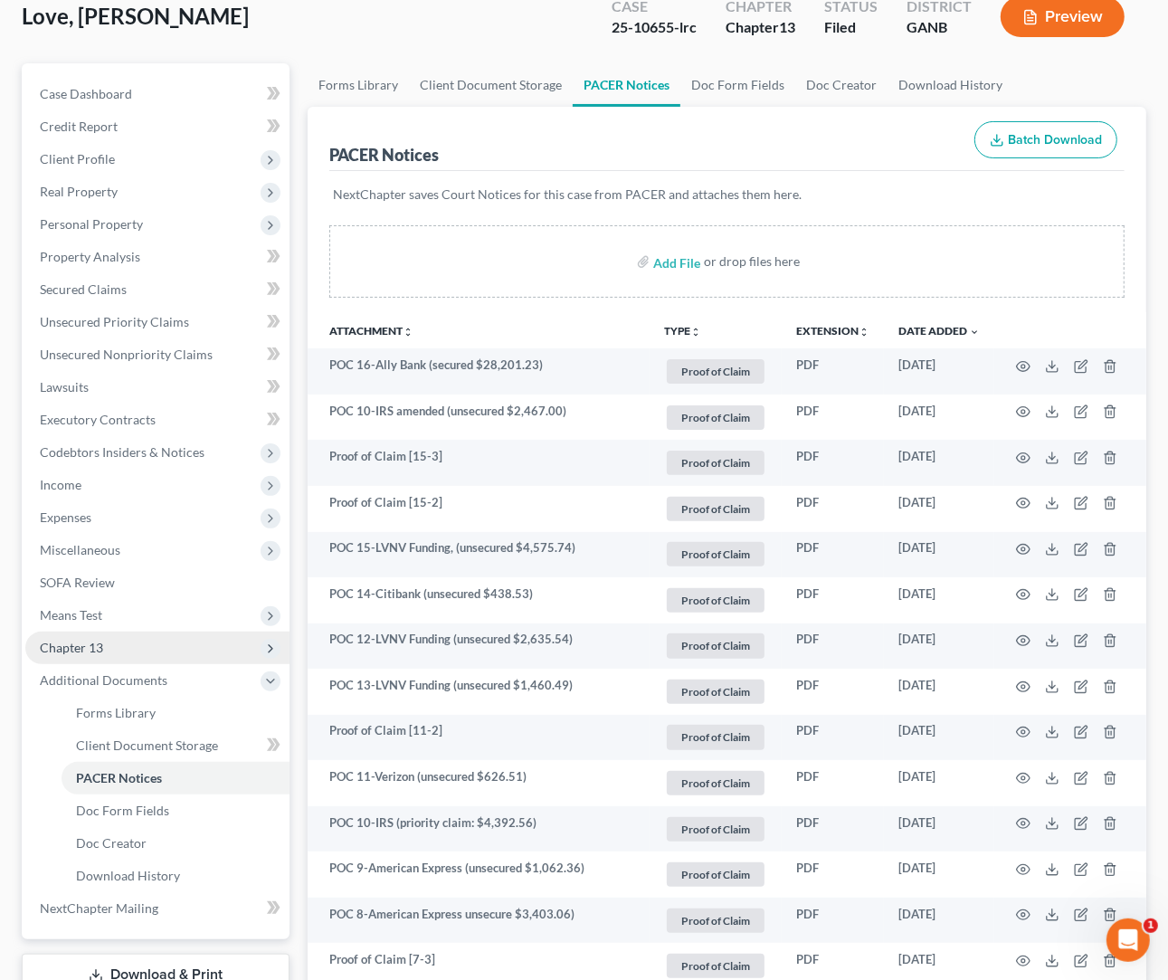
click at [94, 646] on span "Chapter 13" at bounding box center [71, 646] width 63 height 15
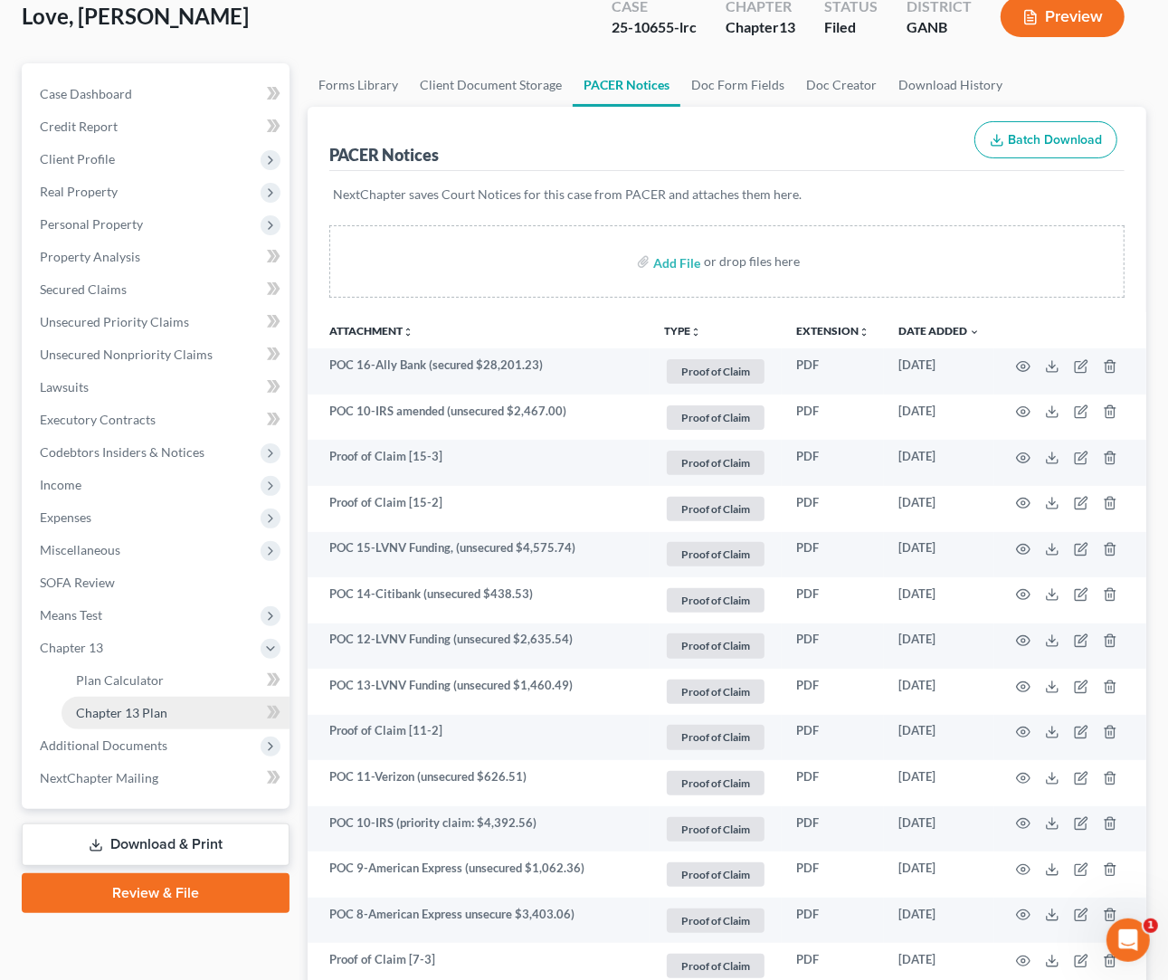
click at [137, 709] on span "Chapter 13 Plan" at bounding box center [121, 712] width 91 height 15
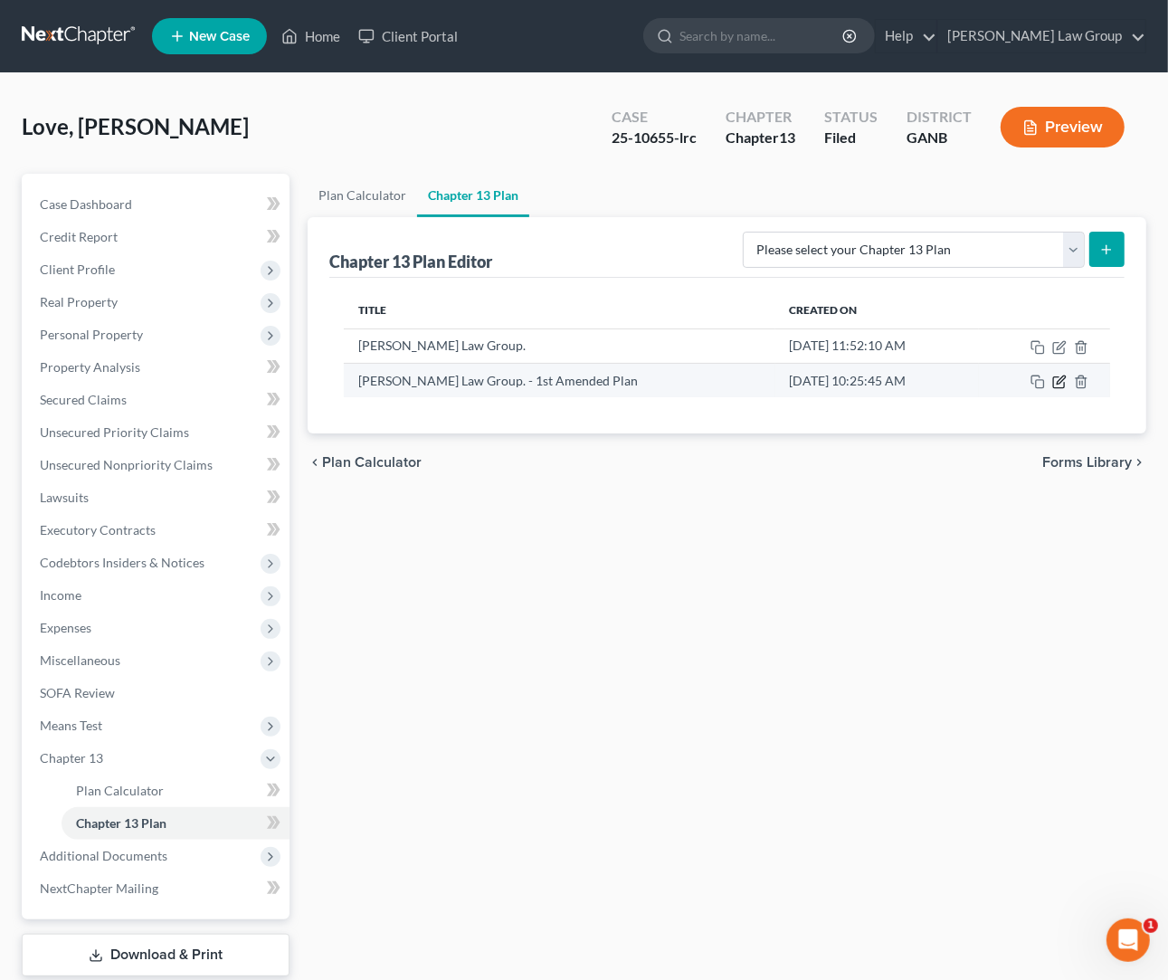
click at [1064, 384] on icon "button" at bounding box center [1059, 381] width 14 height 14
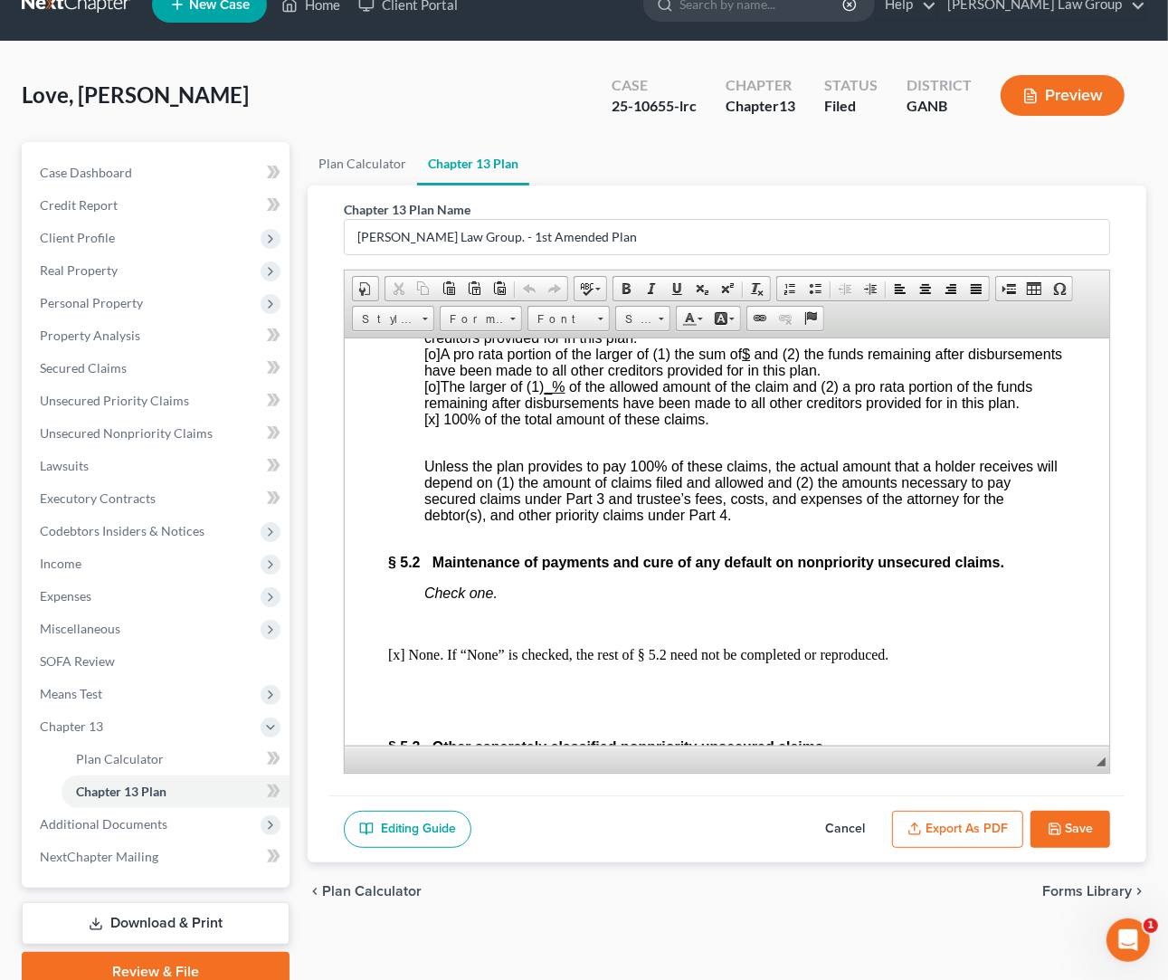
scroll to position [7075, 0]
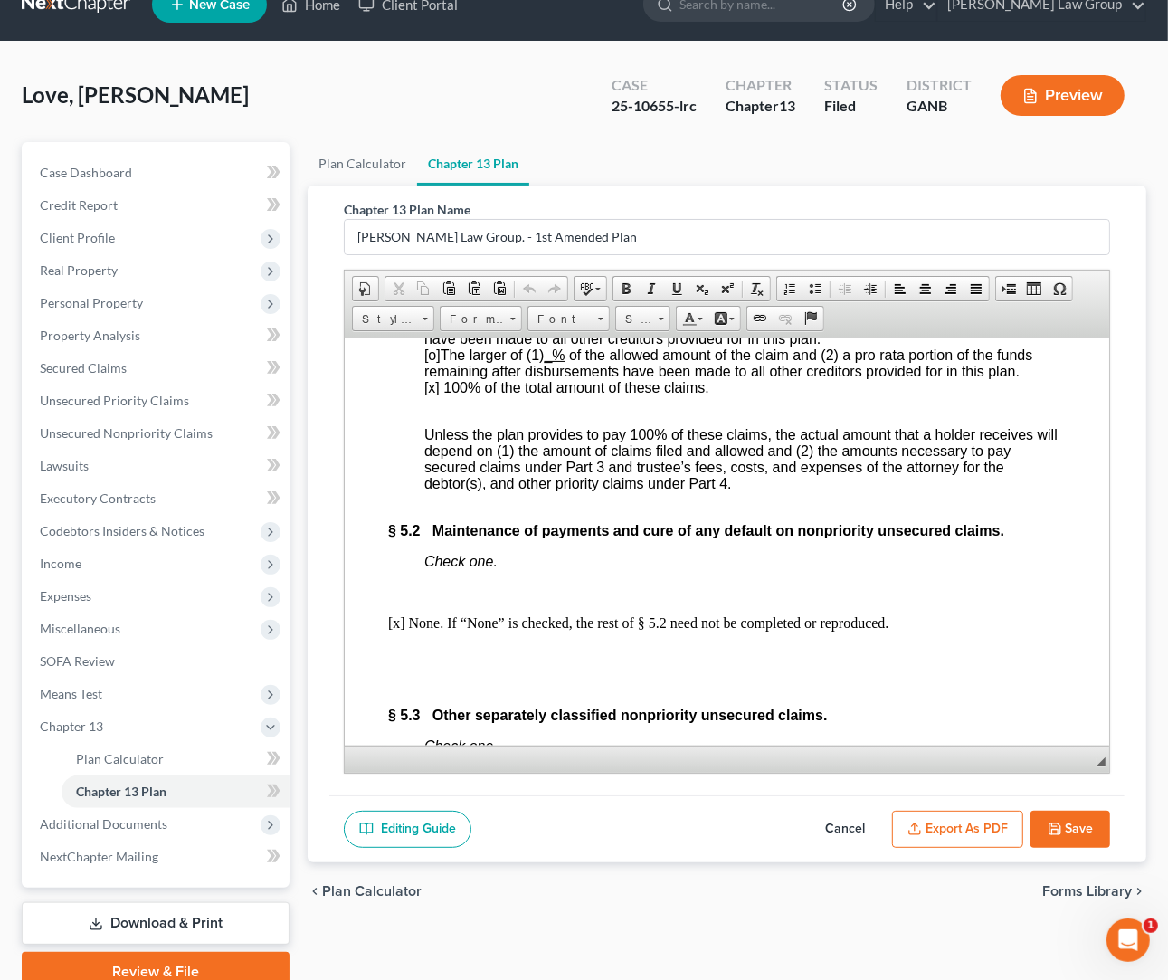
click at [670, 267] on div at bounding box center [743, 259] width 641 height 16
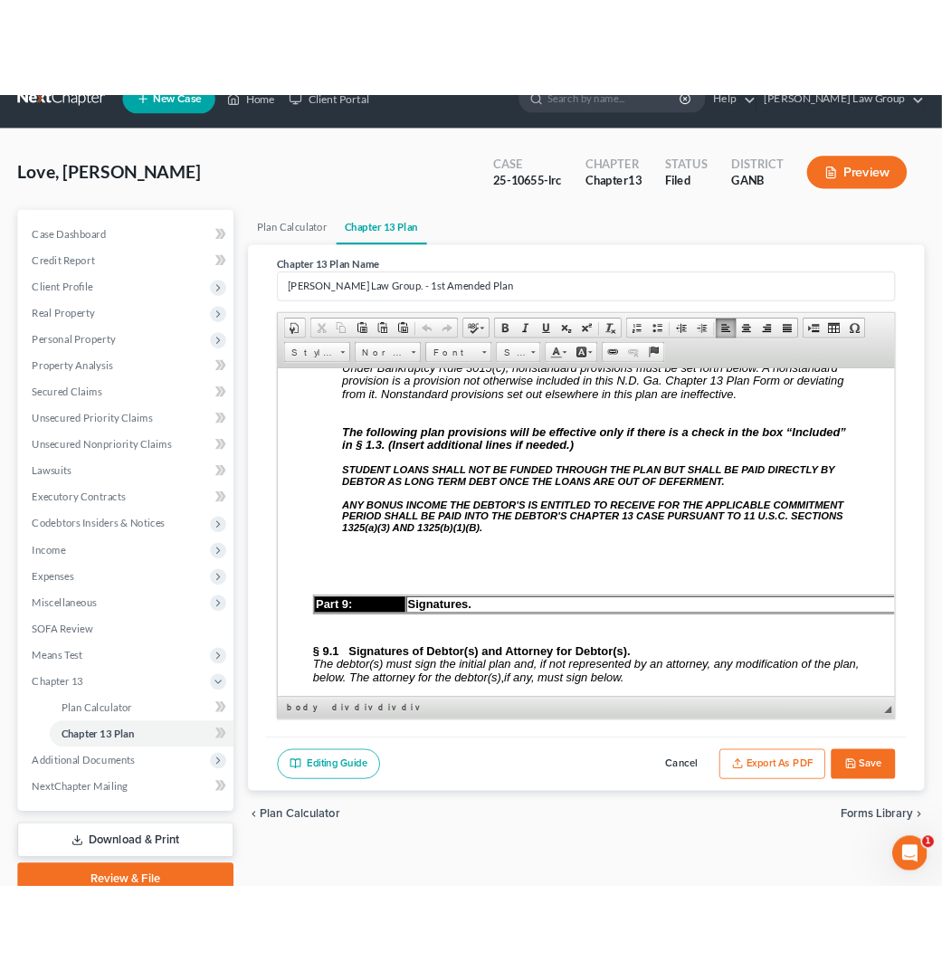
scroll to position [8879, 0]
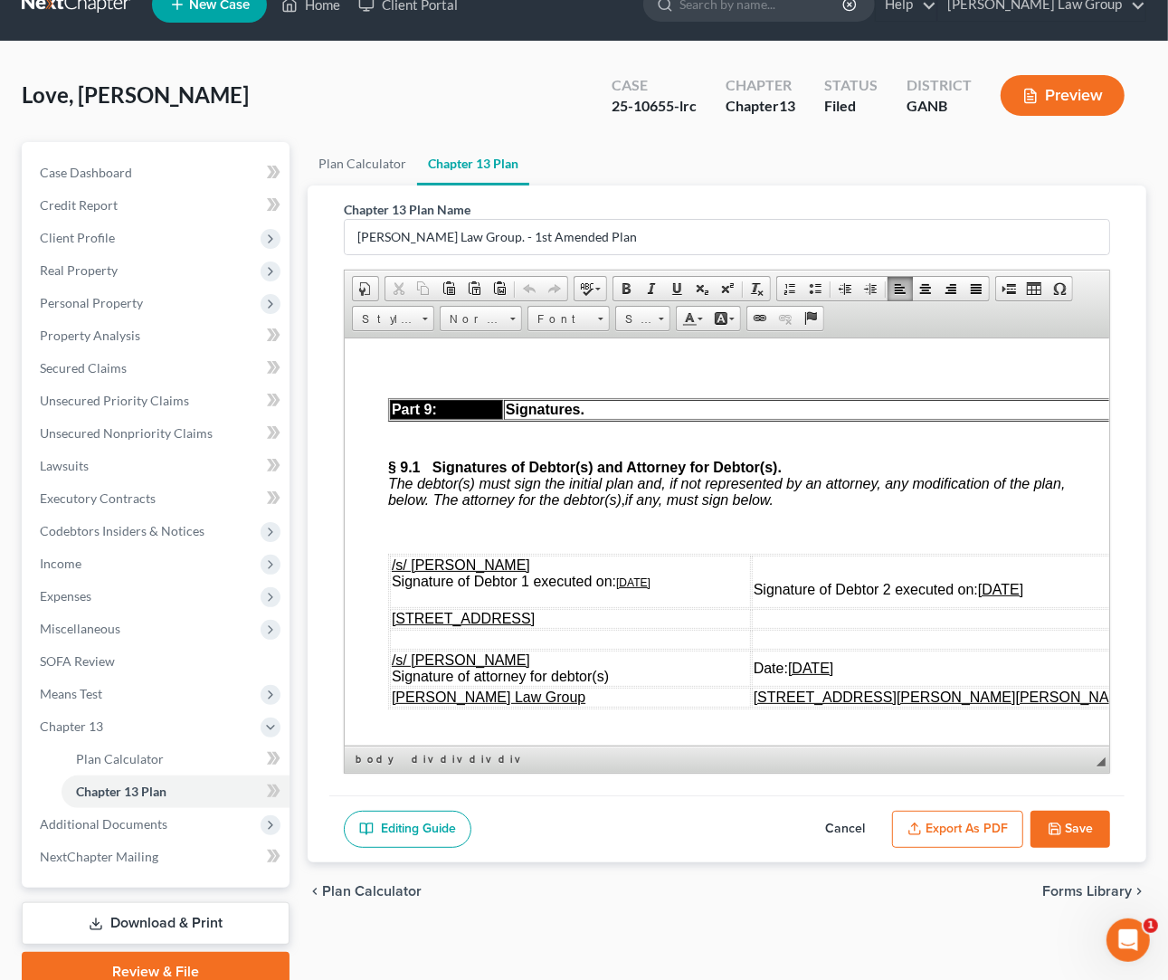
click at [1073, 830] on button "Save" at bounding box center [1070, 829] width 80 height 38
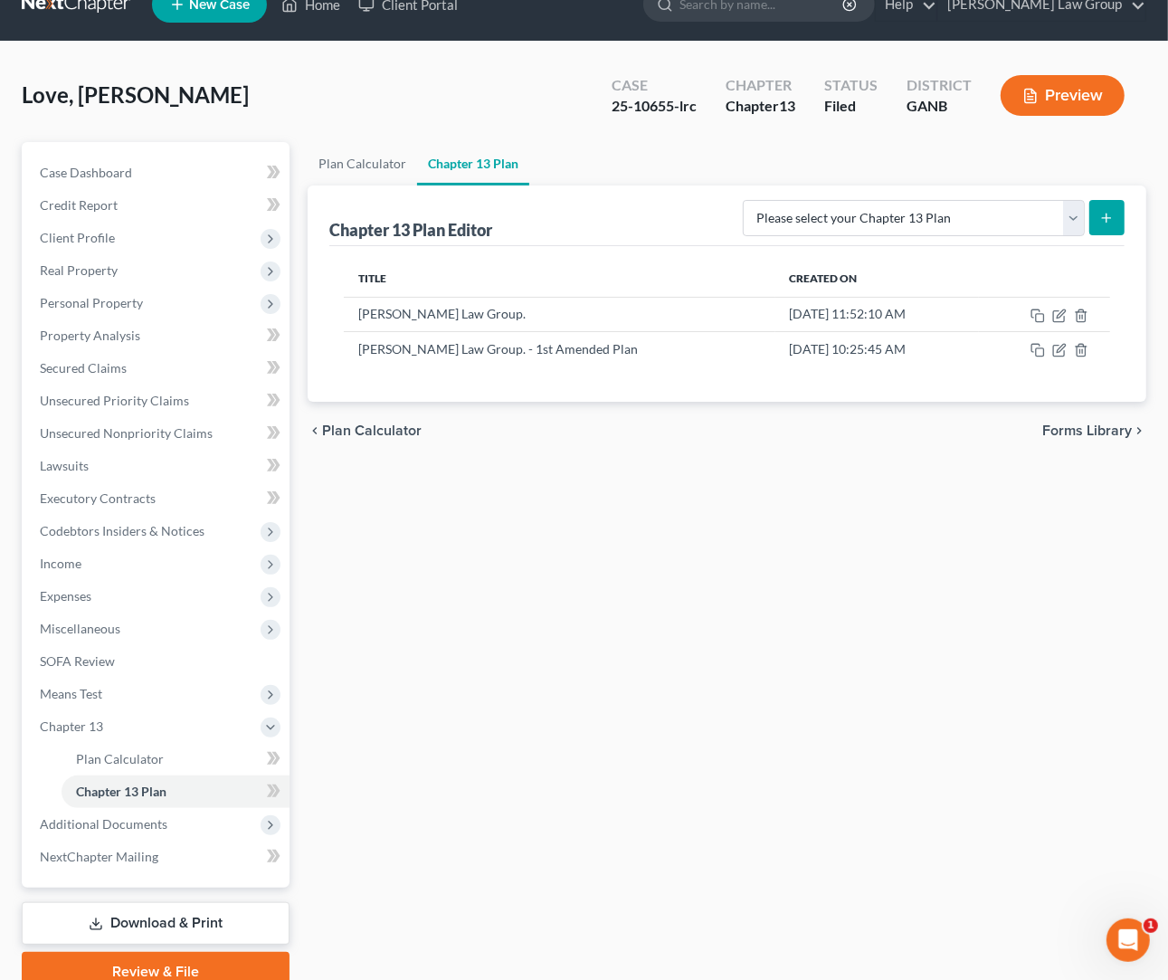
click at [366, 98] on div "Love, Michelle Upgraded Case 25-10655-lrc Chapter Chapter 13 Status Filed Distr…" at bounding box center [584, 102] width 1124 height 79
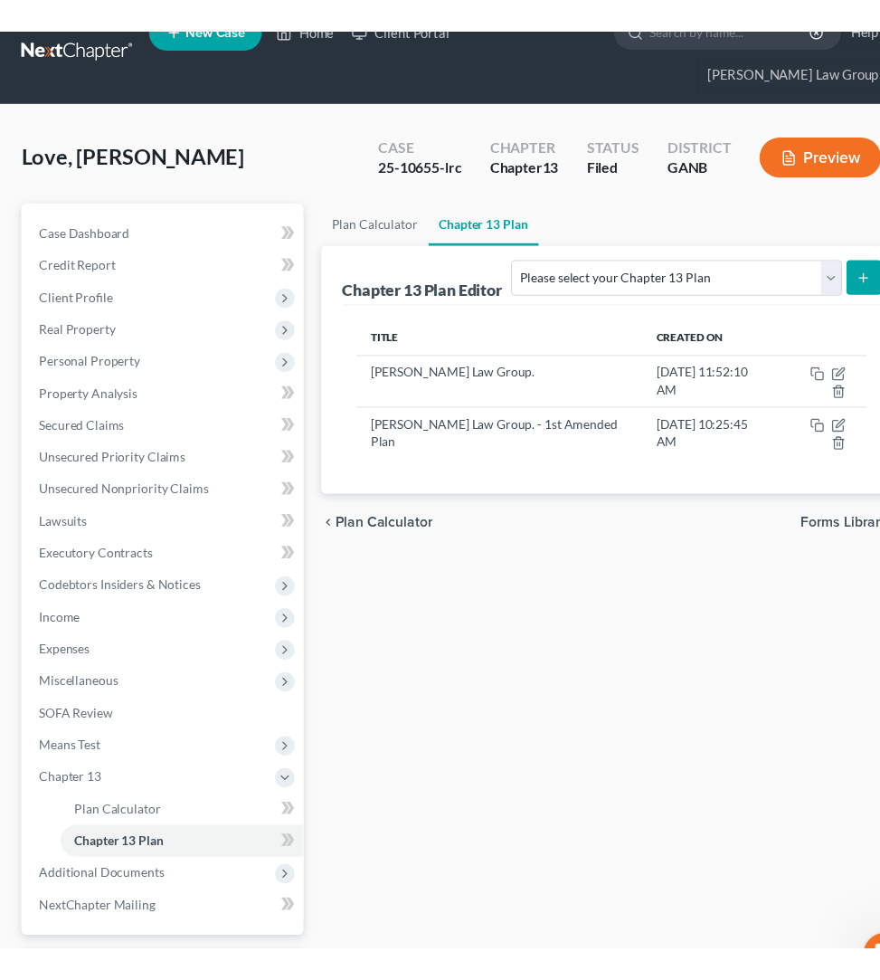
scroll to position [0, 0]
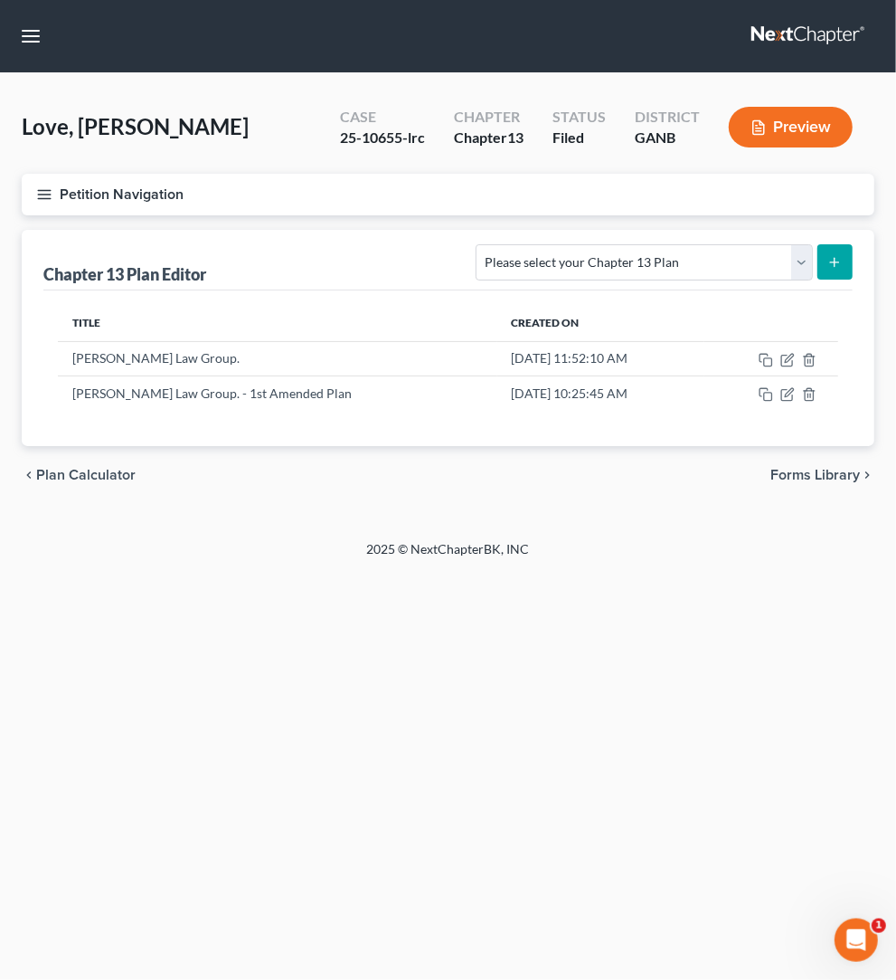
click at [44, 197] on icon "button" at bounding box center [44, 194] width 16 height 16
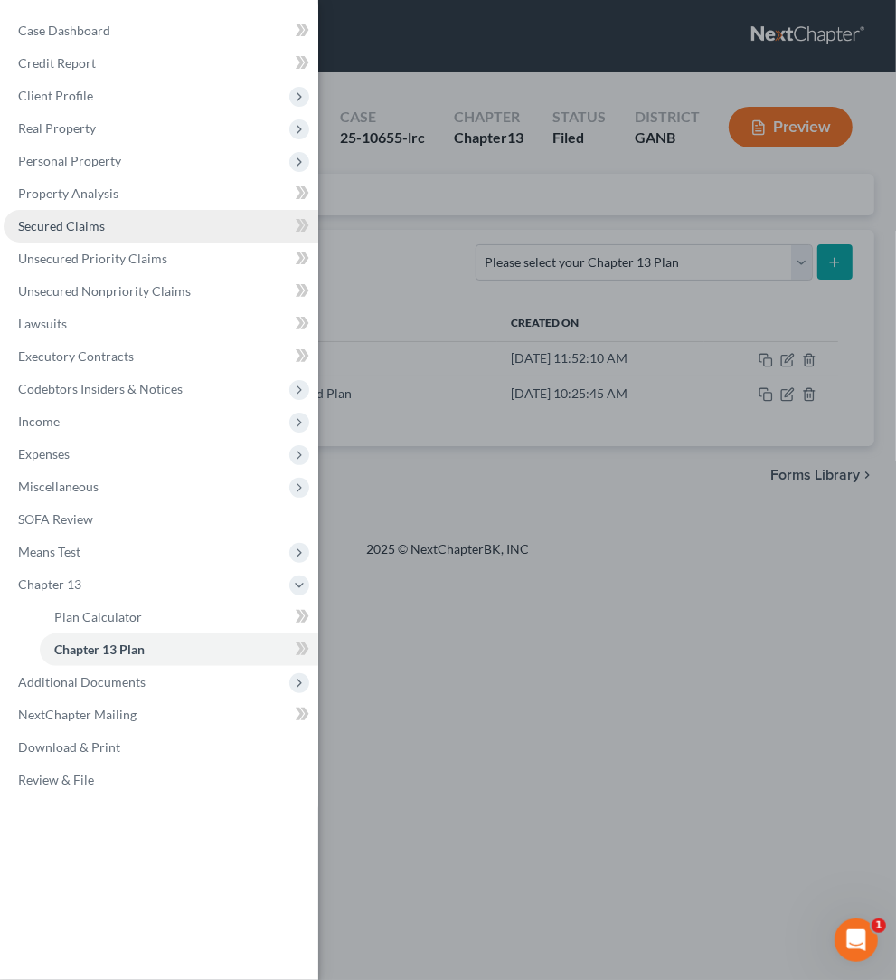
click at [57, 230] on span "Secured Claims" at bounding box center [61, 225] width 87 height 15
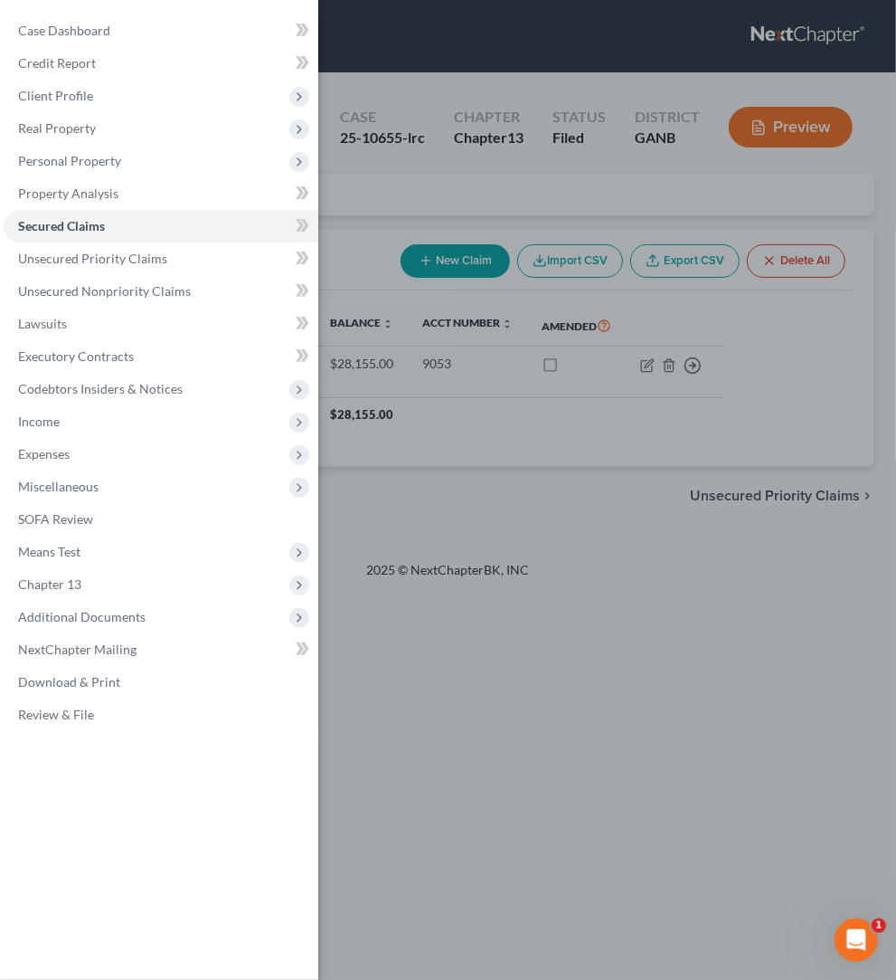
click at [343, 175] on div "Case Dashboard Payments Invoices Payments Payments Credit Report Client Profile" at bounding box center [448, 490] width 896 height 980
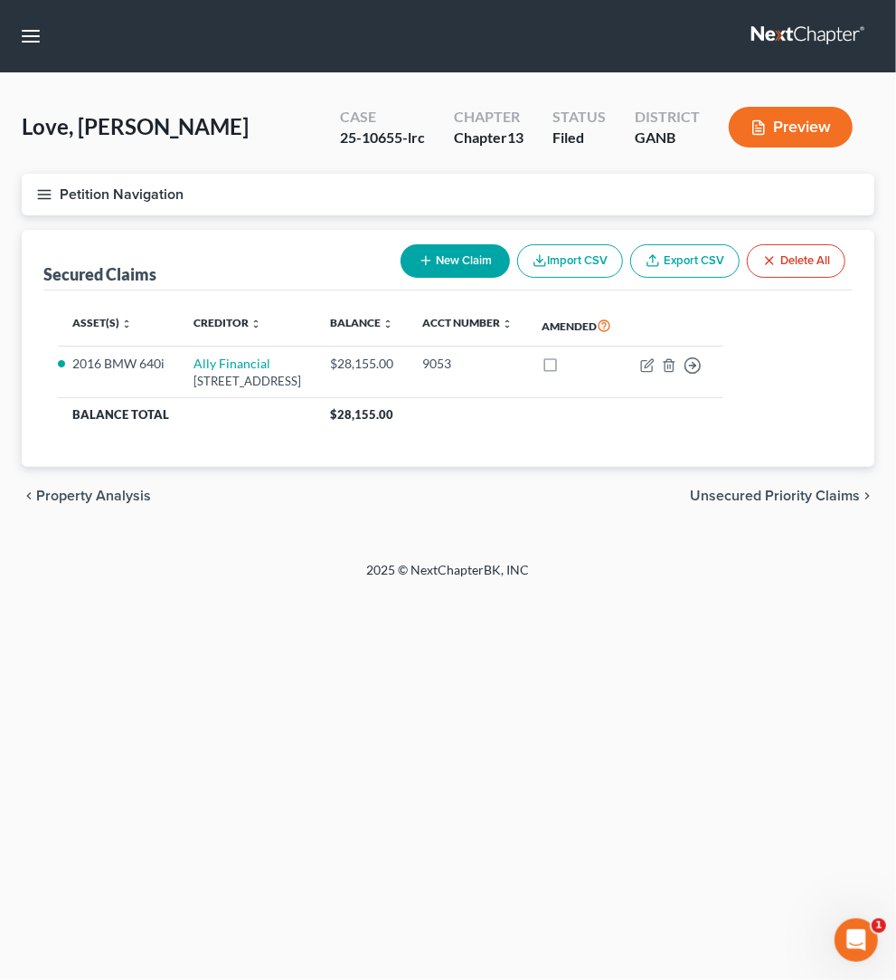
click at [53, 194] on button "Petition Navigation" at bounding box center [448, 195] width 853 height 42
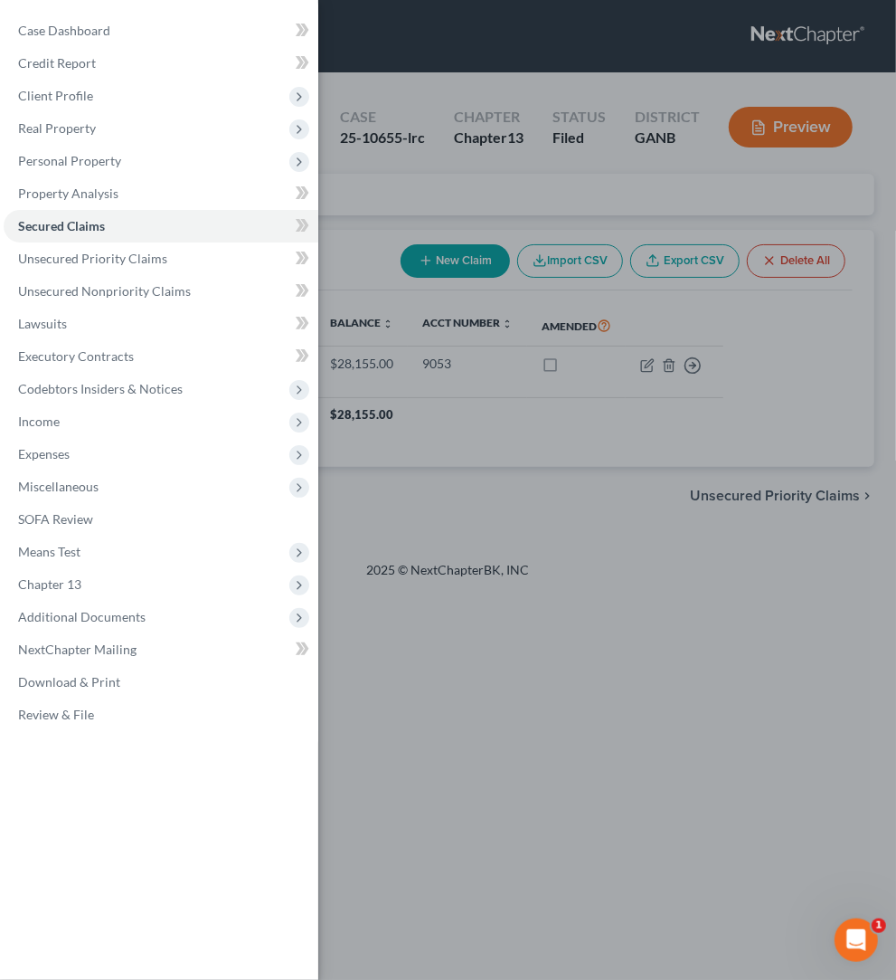
click at [389, 150] on div "Case Dashboard Payments Invoices Payments Payments Credit Report Client Profile" at bounding box center [448, 490] width 896 height 980
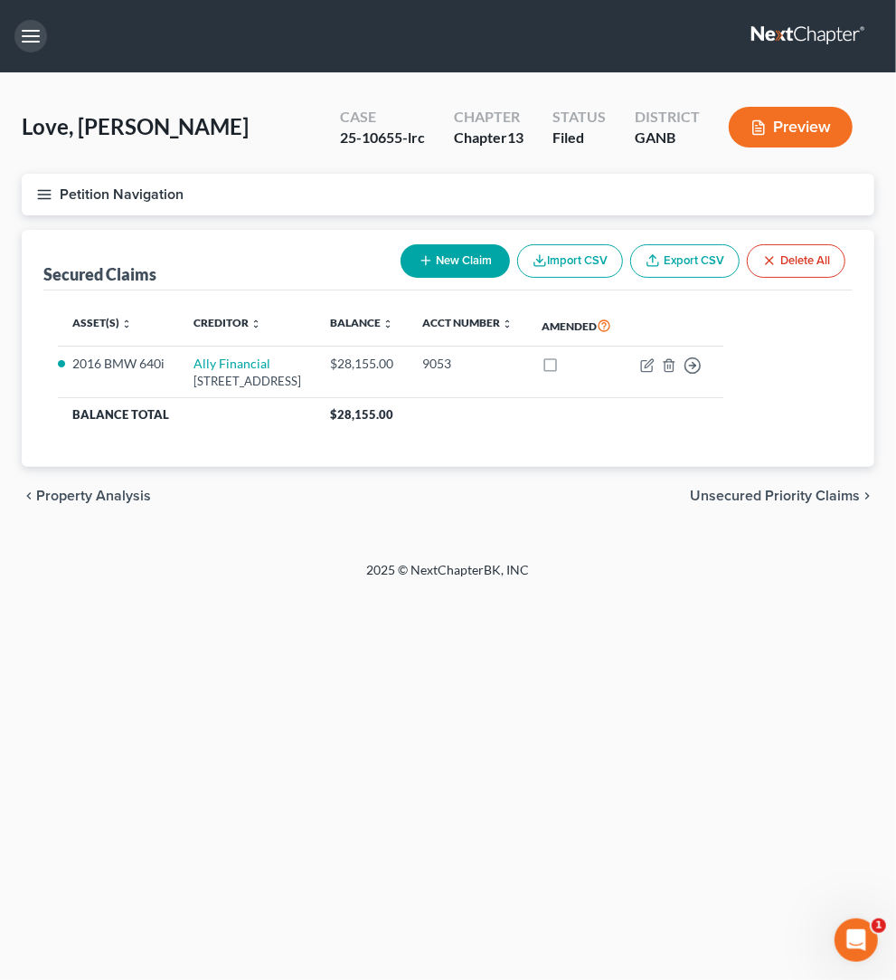
click at [31, 42] on button "button" at bounding box center [30, 36] width 33 height 33
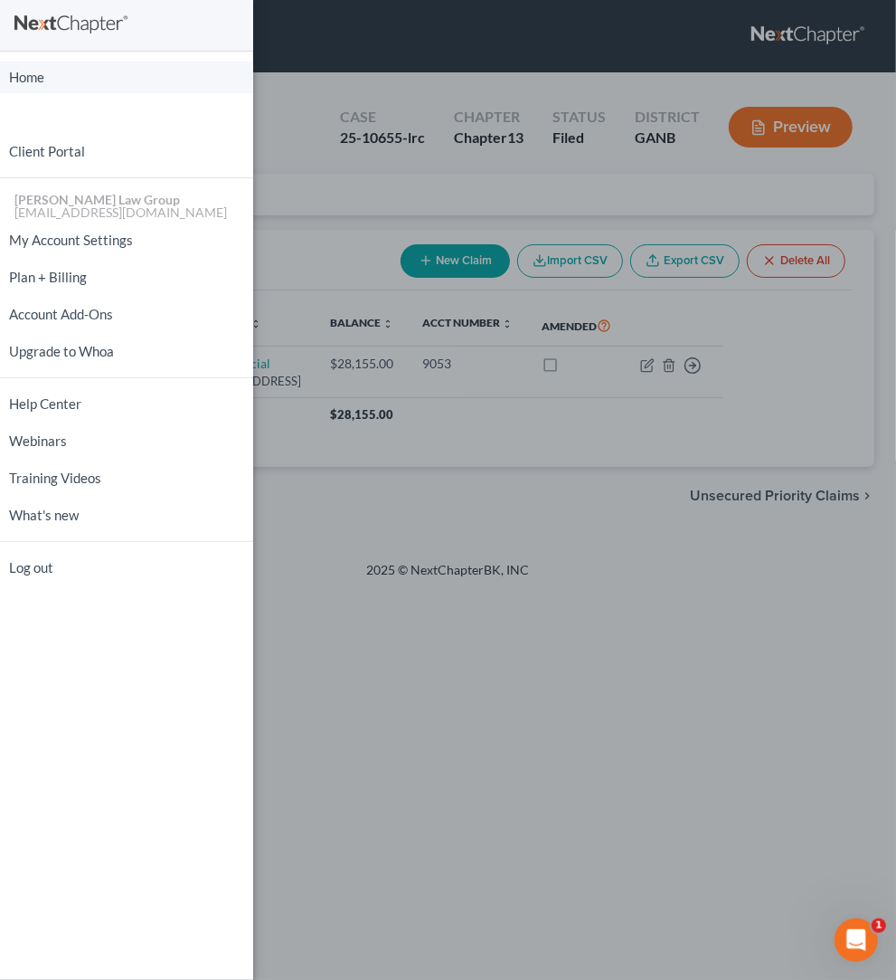
click at [35, 91] on link "Home" at bounding box center [126, 78] width 253 height 32
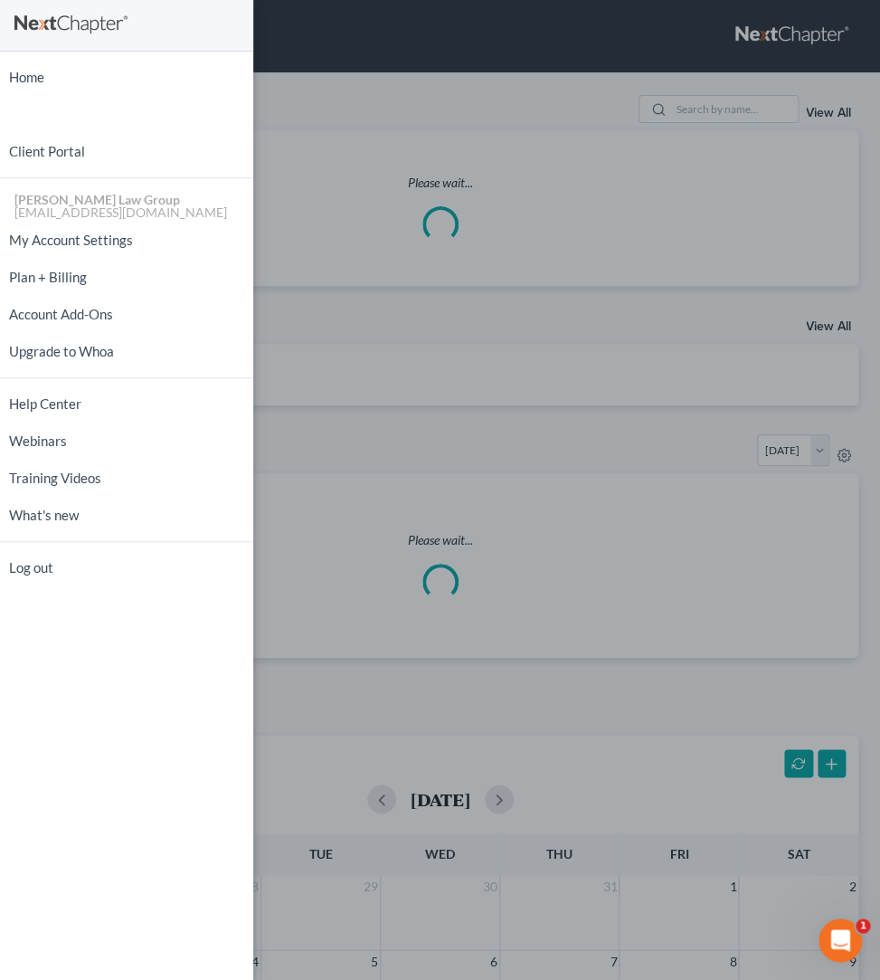
click at [284, 147] on div "Home New Case Client Portal [PERSON_NAME] Law Group [EMAIL_ADDRESS][DOMAIN_NAME…" at bounding box center [440, 490] width 880 height 980
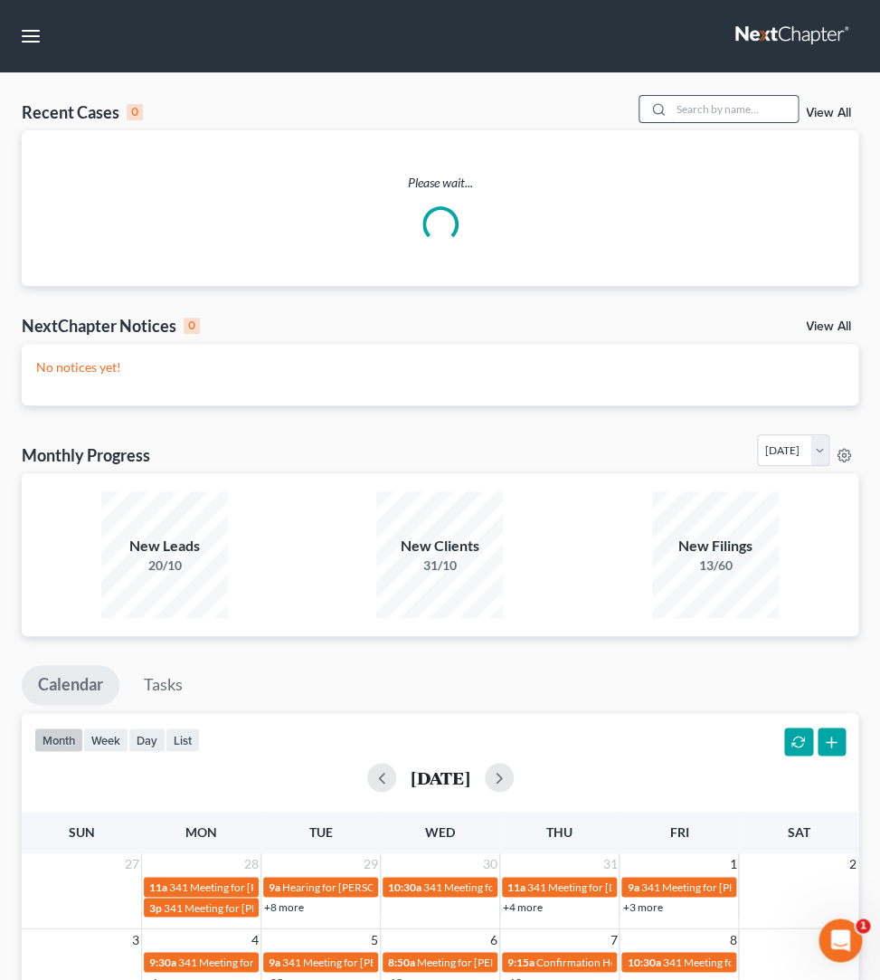
click at [652, 116] on div at bounding box center [655, 109] width 33 height 26
drag, startPoint x: 688, startPoint y: 111, endPoint x: 710, endPoint y: 113, distance: 21.8
click at [690, 111] on input "search" at bounding box center [734, 109] width 127 height 26
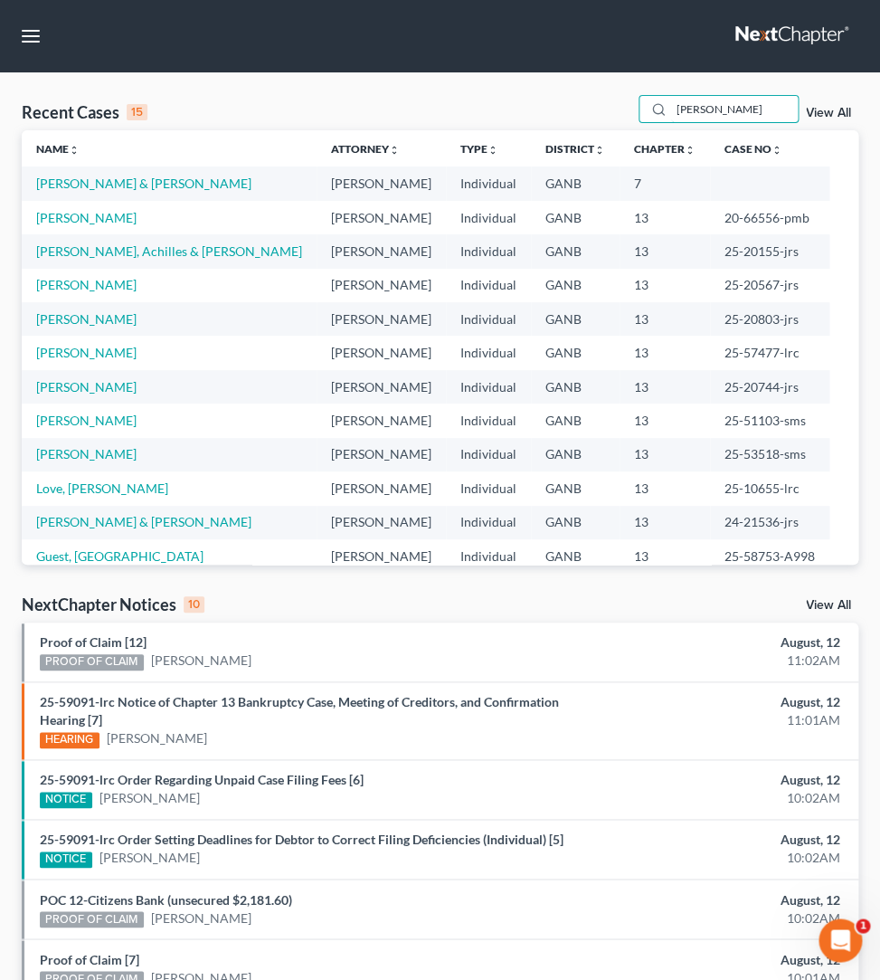
type input "[PERSON_NAME]"
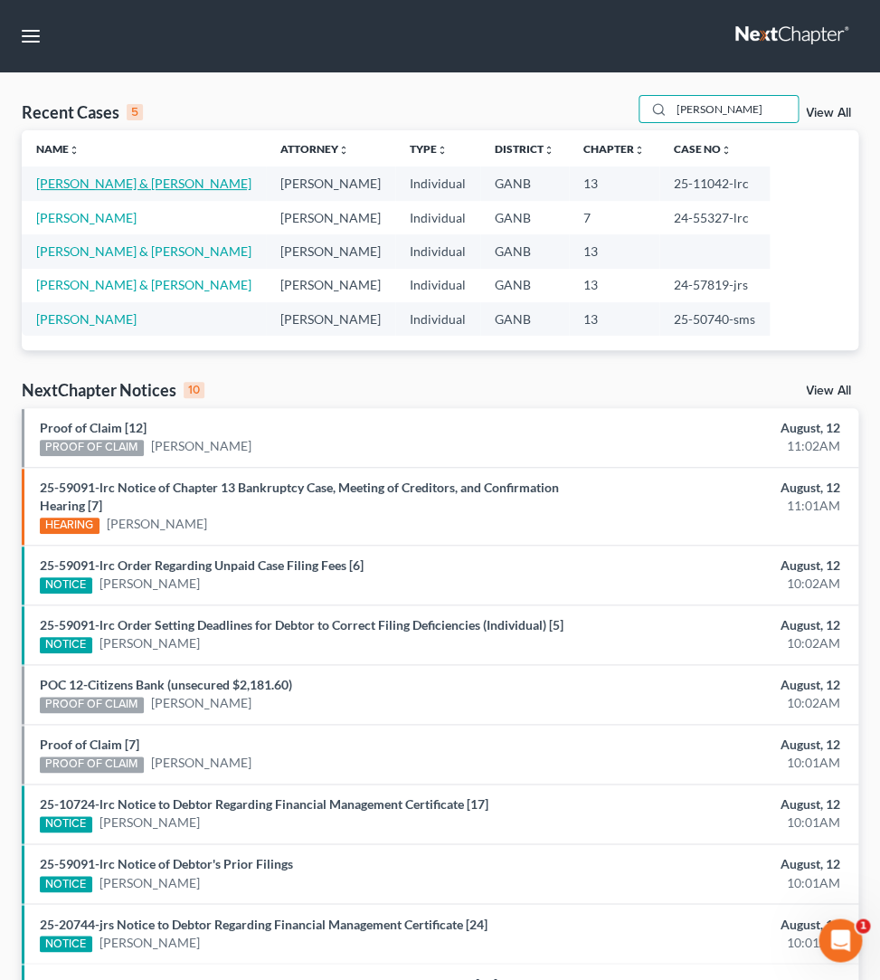
click at [66, 185] on link "[PERSON_NAME] & [PERSON_NAME]" at bounding box center [143, 182] width 215 height 15
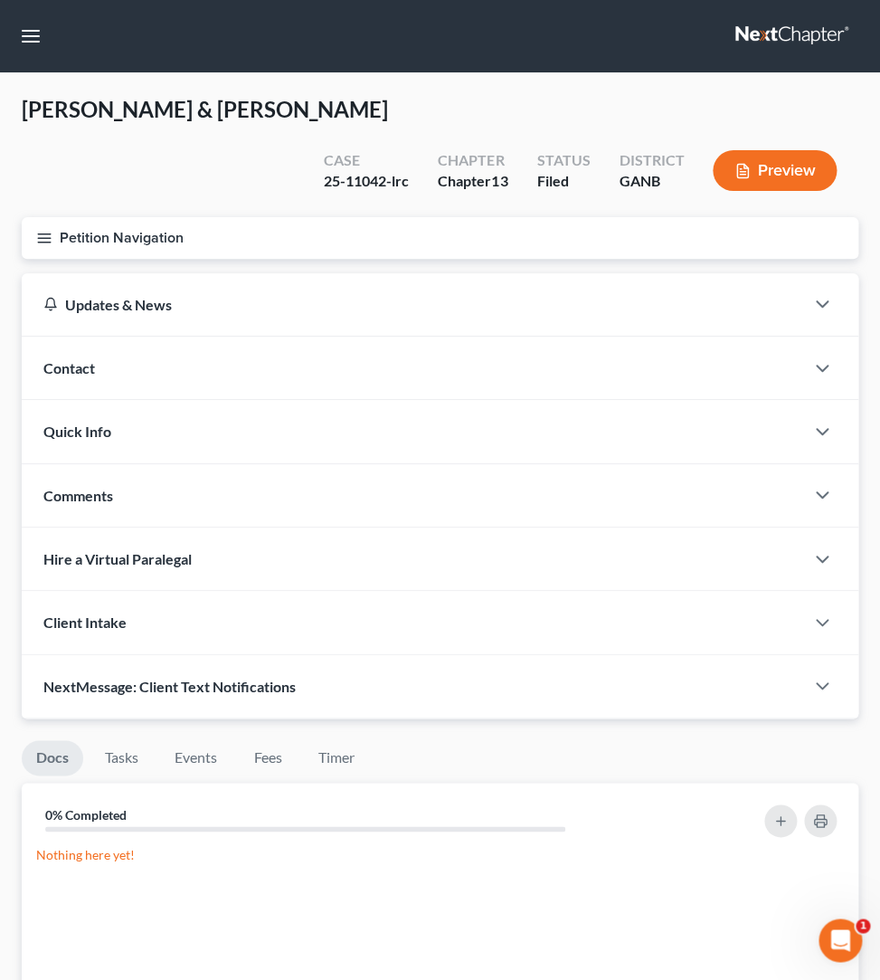
click at [46, 217] on button "Petition Navigation" at bounding box center [440, 238] width 837 height 42
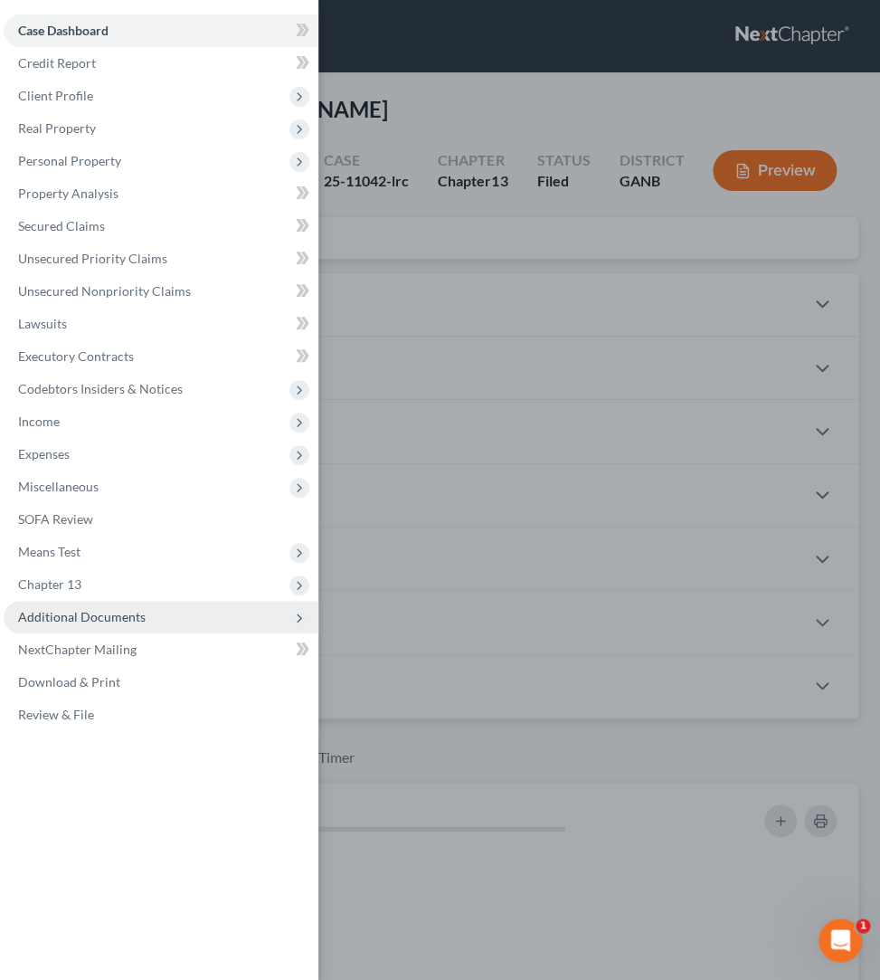
click at [64, 630] on span "Additional Documents" at bounding box center [161, 617] width 315 height 33
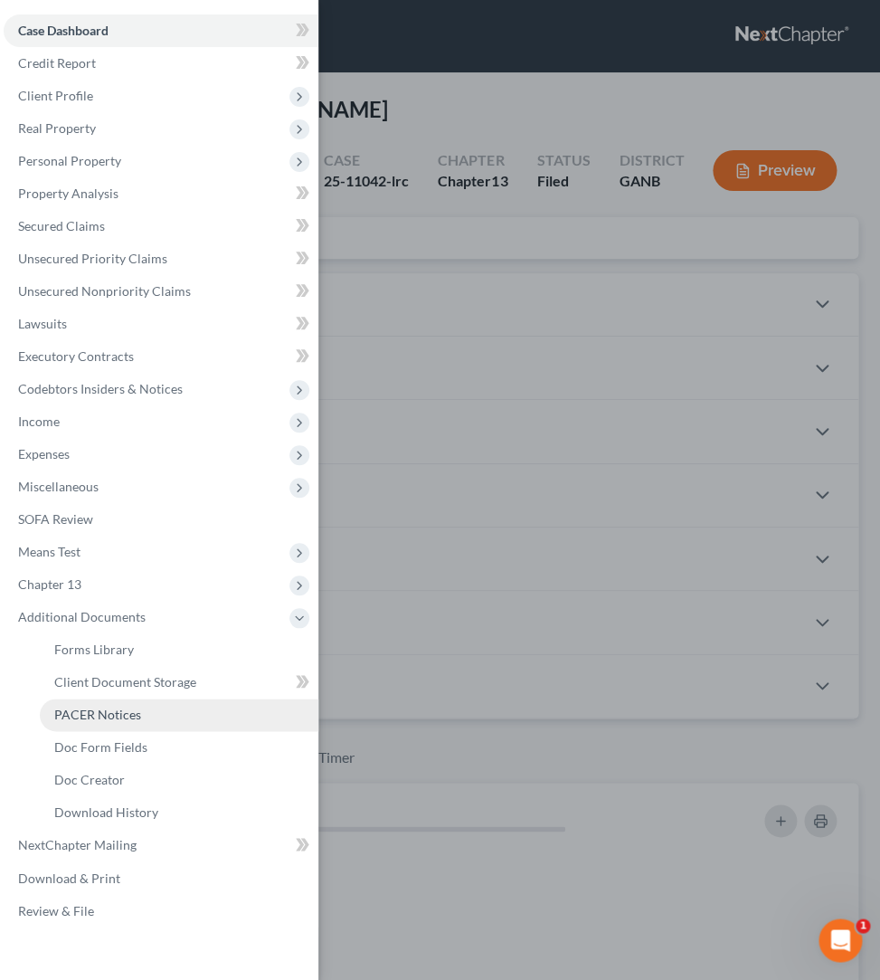
click at [120, 709] on span "PACER Notices" at bounding box center [97, 713] width 87 height 15
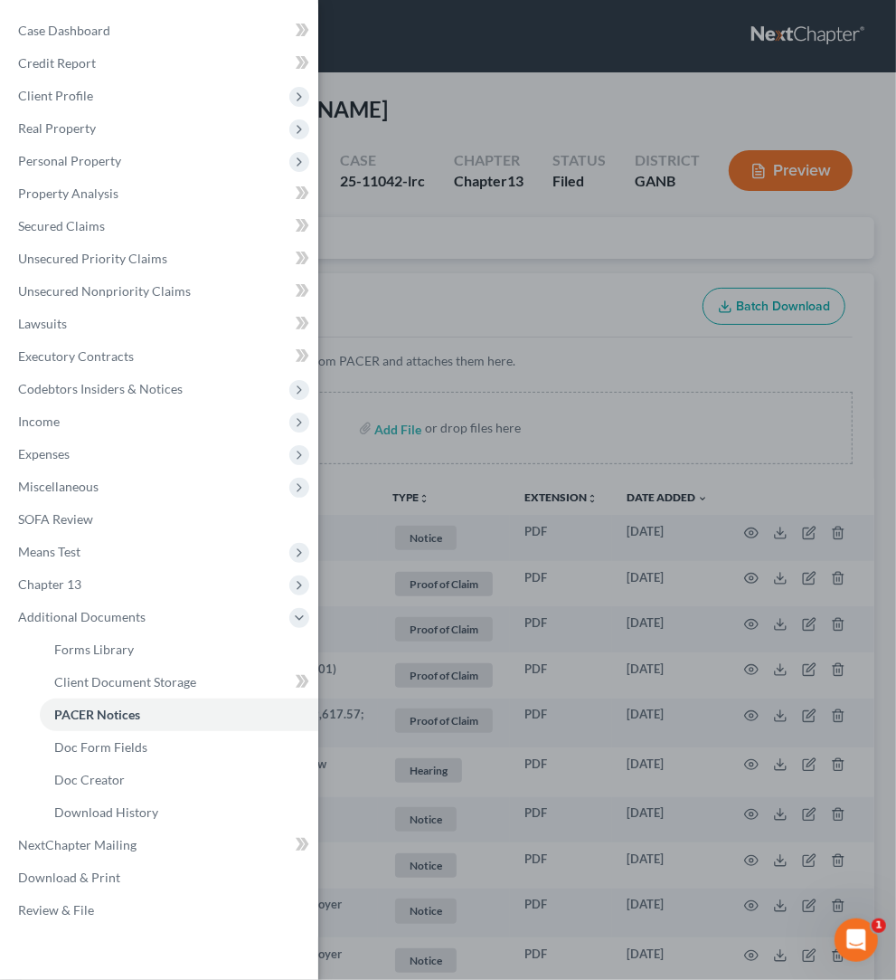
drag, startPoint x: 439, startPoint y: 245, endPoint x: 451, endPoint y: 339, distance: 94.9
click at [439, 245] on div "Case Dashboard Payments Invoices Payments Payments Credit Report Client Profile" at bounding box center [448, 490] width 896 height 980
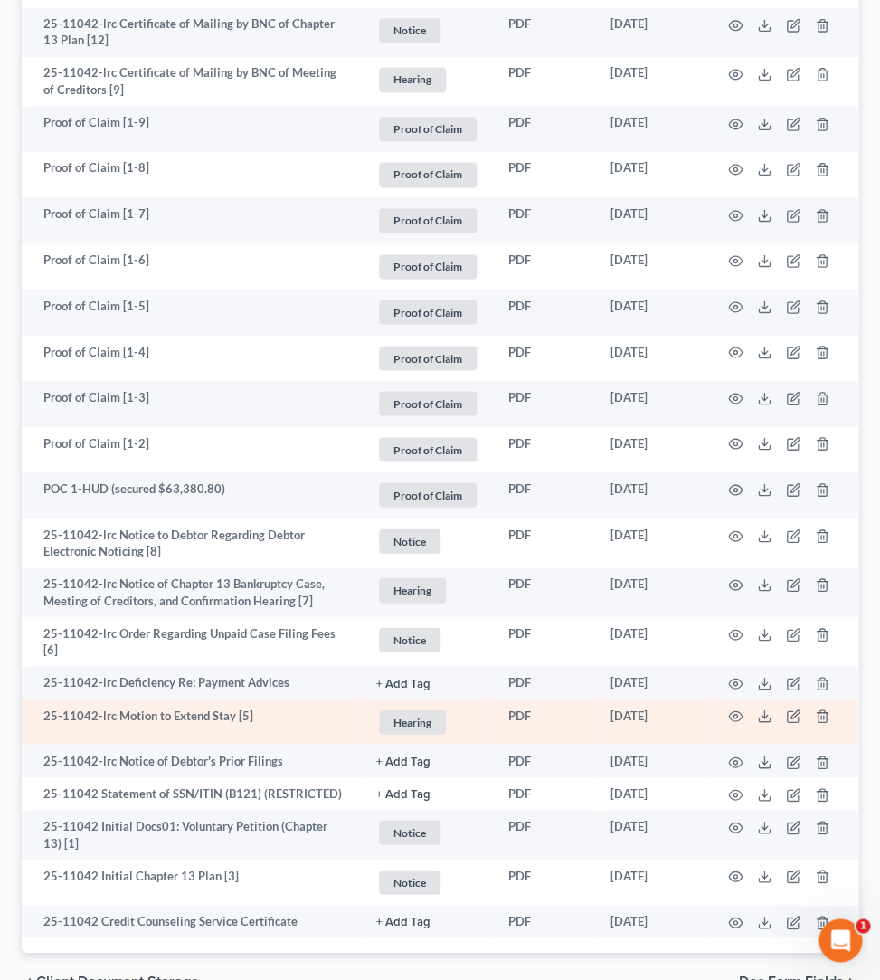
scroll to position [2412, 0]
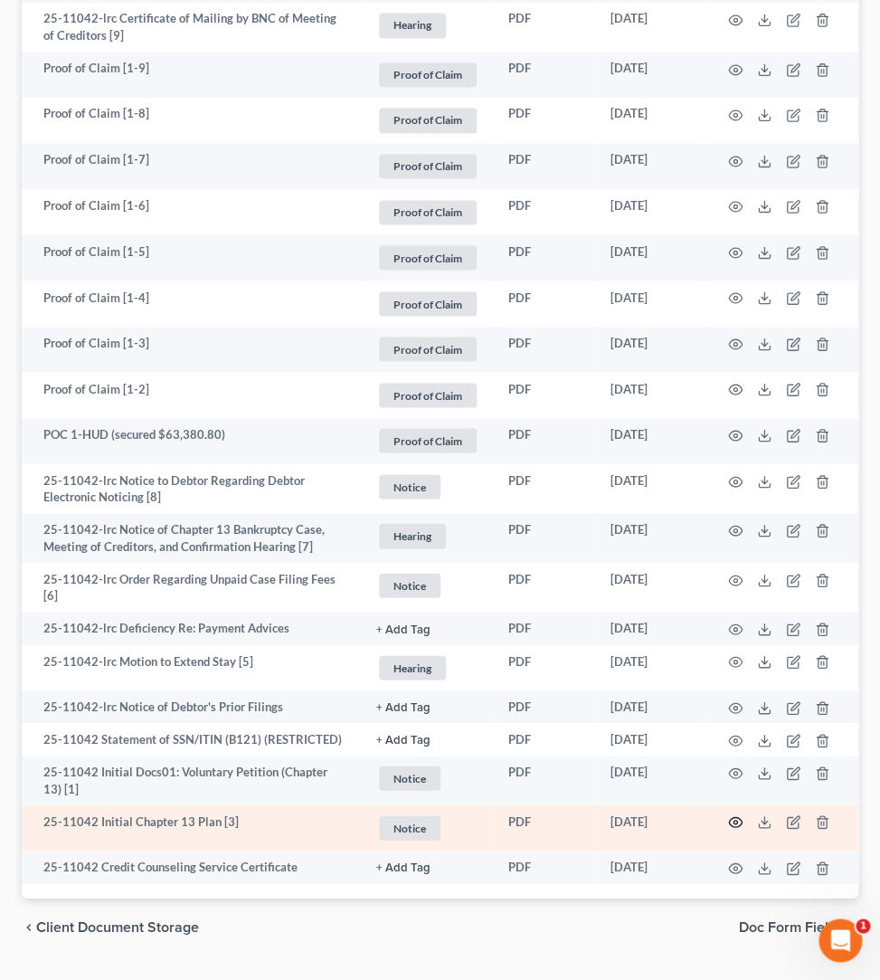
click at [734, 819] on circle "button" at bounding box center [736, 821] width 4 height 4
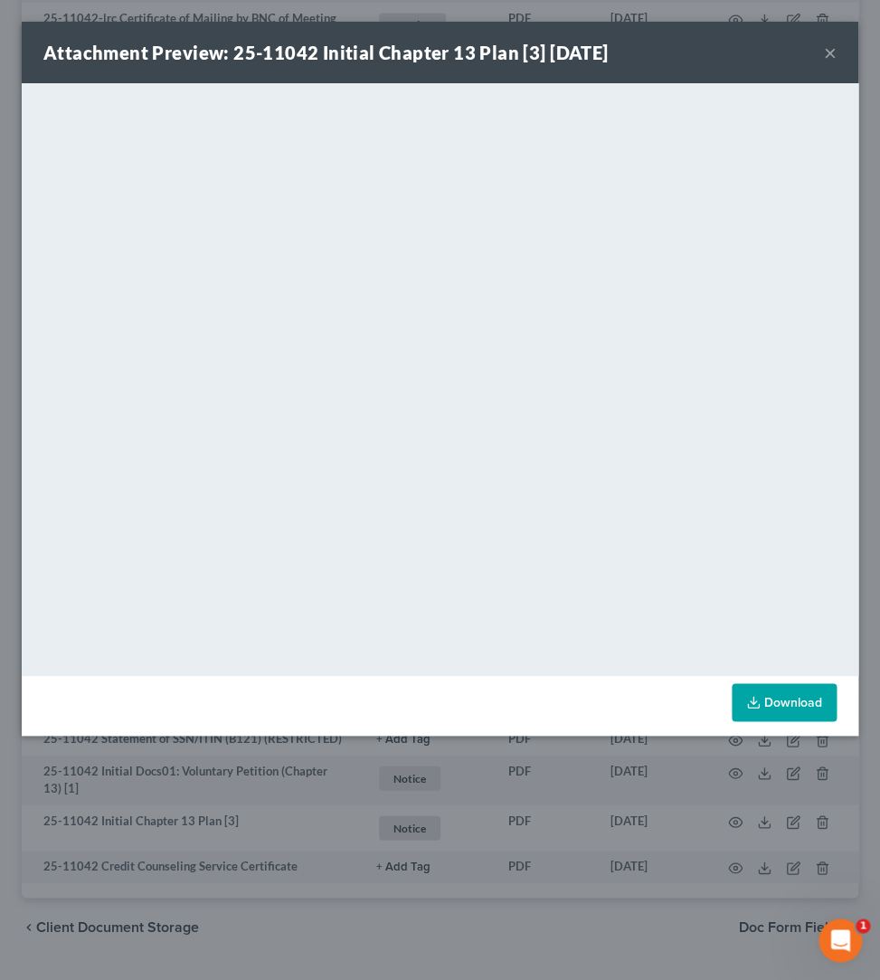
scroll to position [2408, 0]
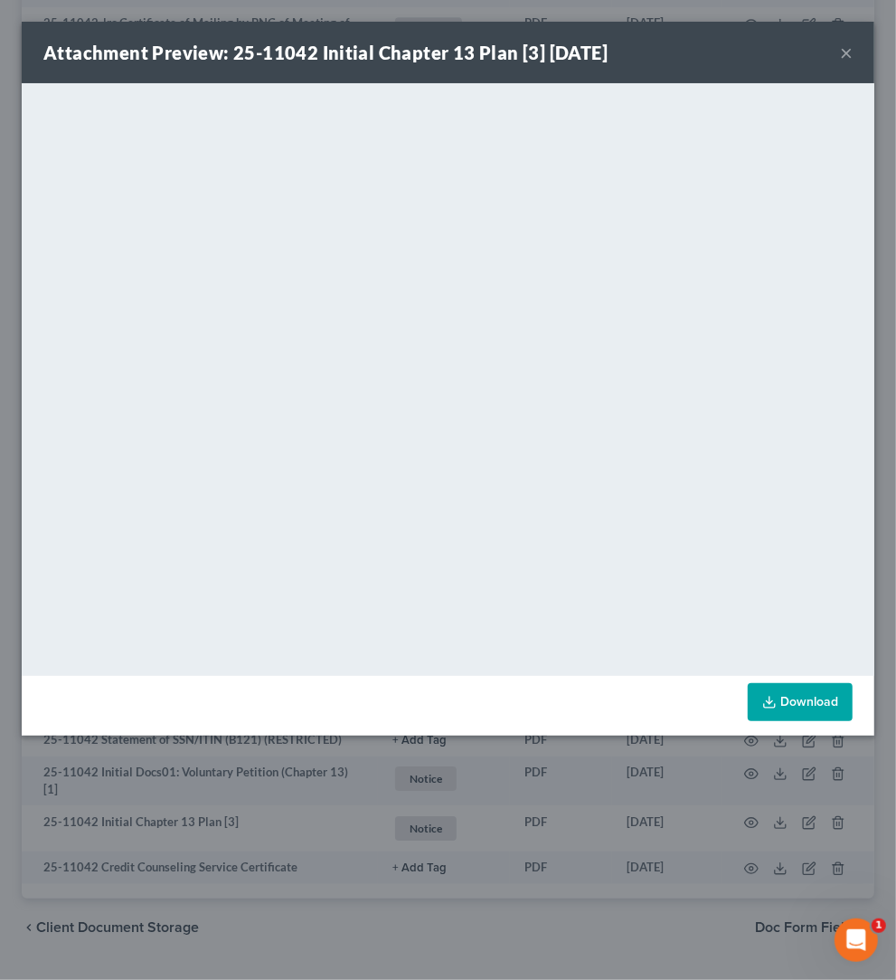
click at [850, 58] on button "×" at bounding box center [846, 53] width 13 height 22
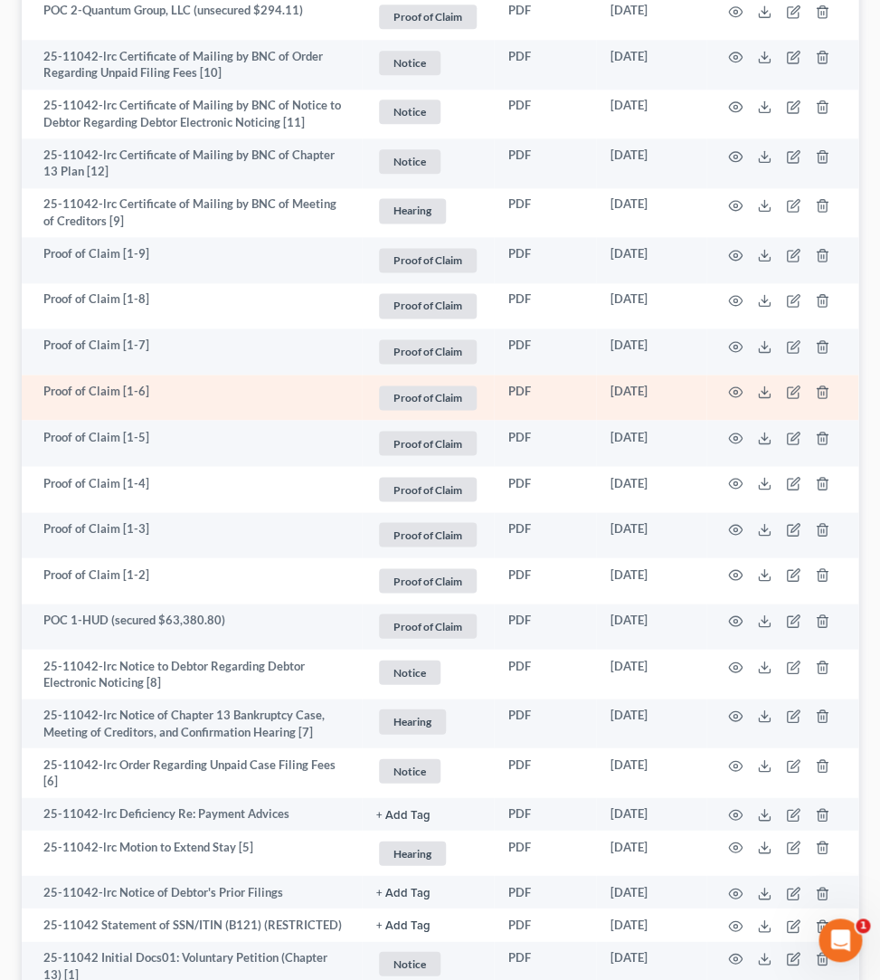
scroll to position [2412, 0]
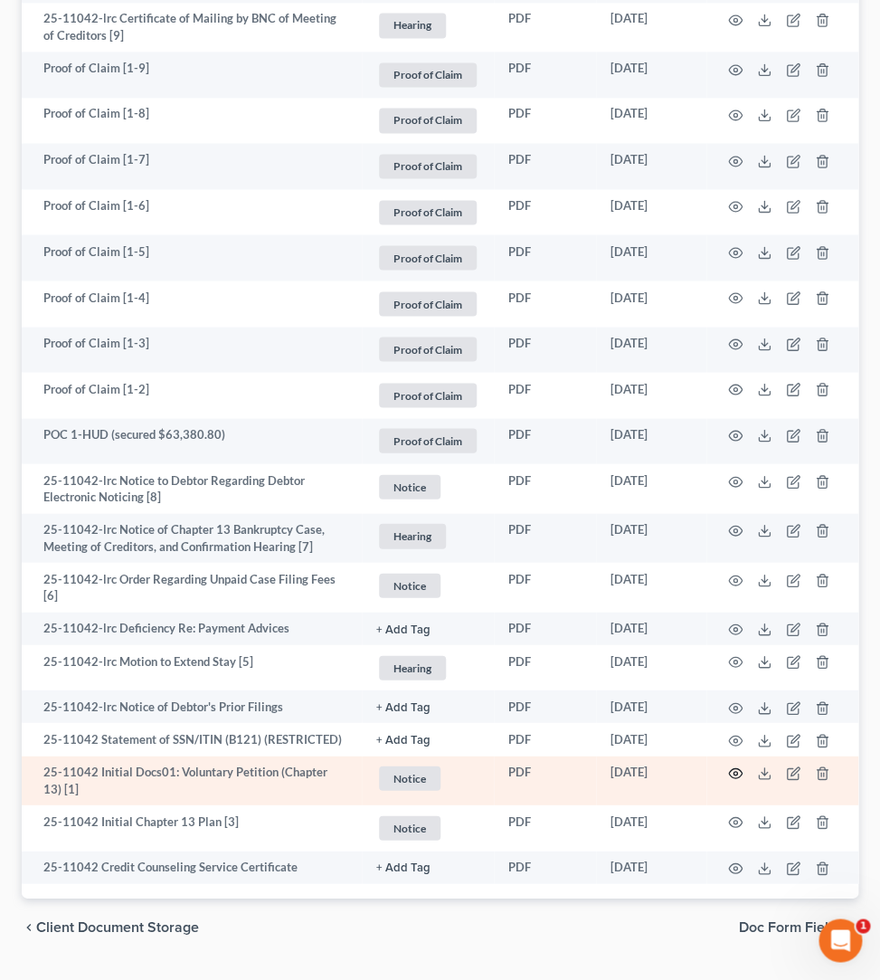
click at [737, 771] on circle "button" at bounding box center [736, 773] width 4 height 4
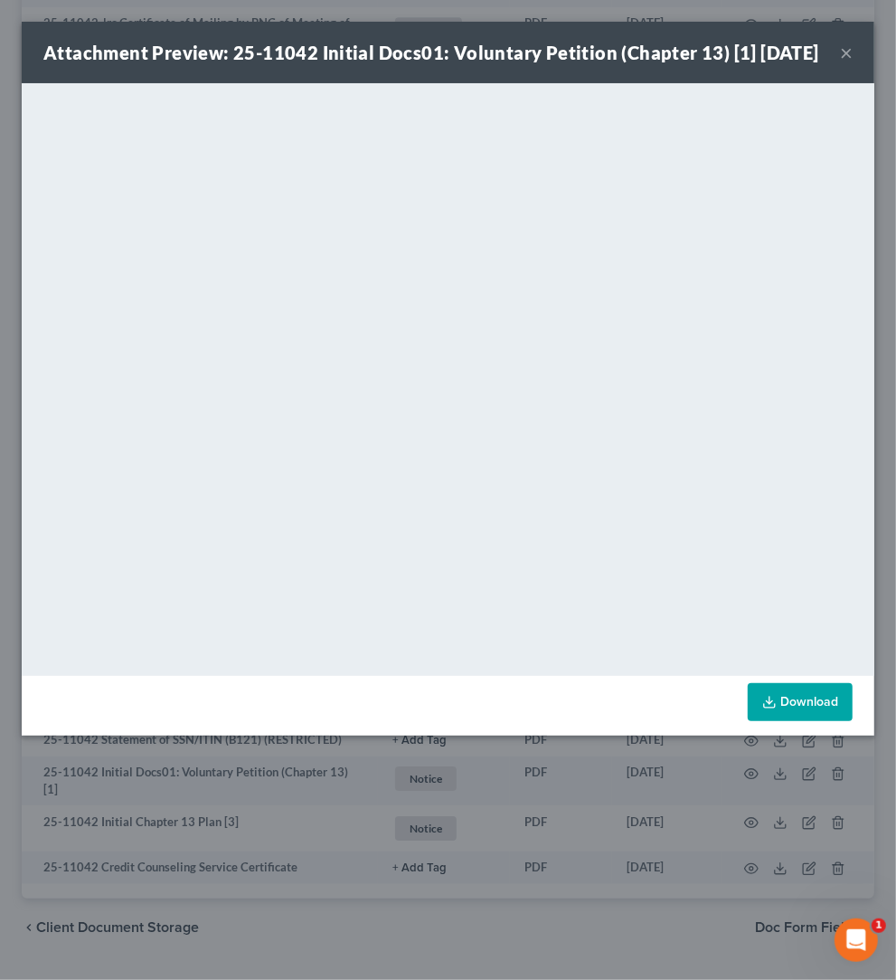
click at [845, 63] on button "×" at bounding box center [846, 53] width 13 height 22
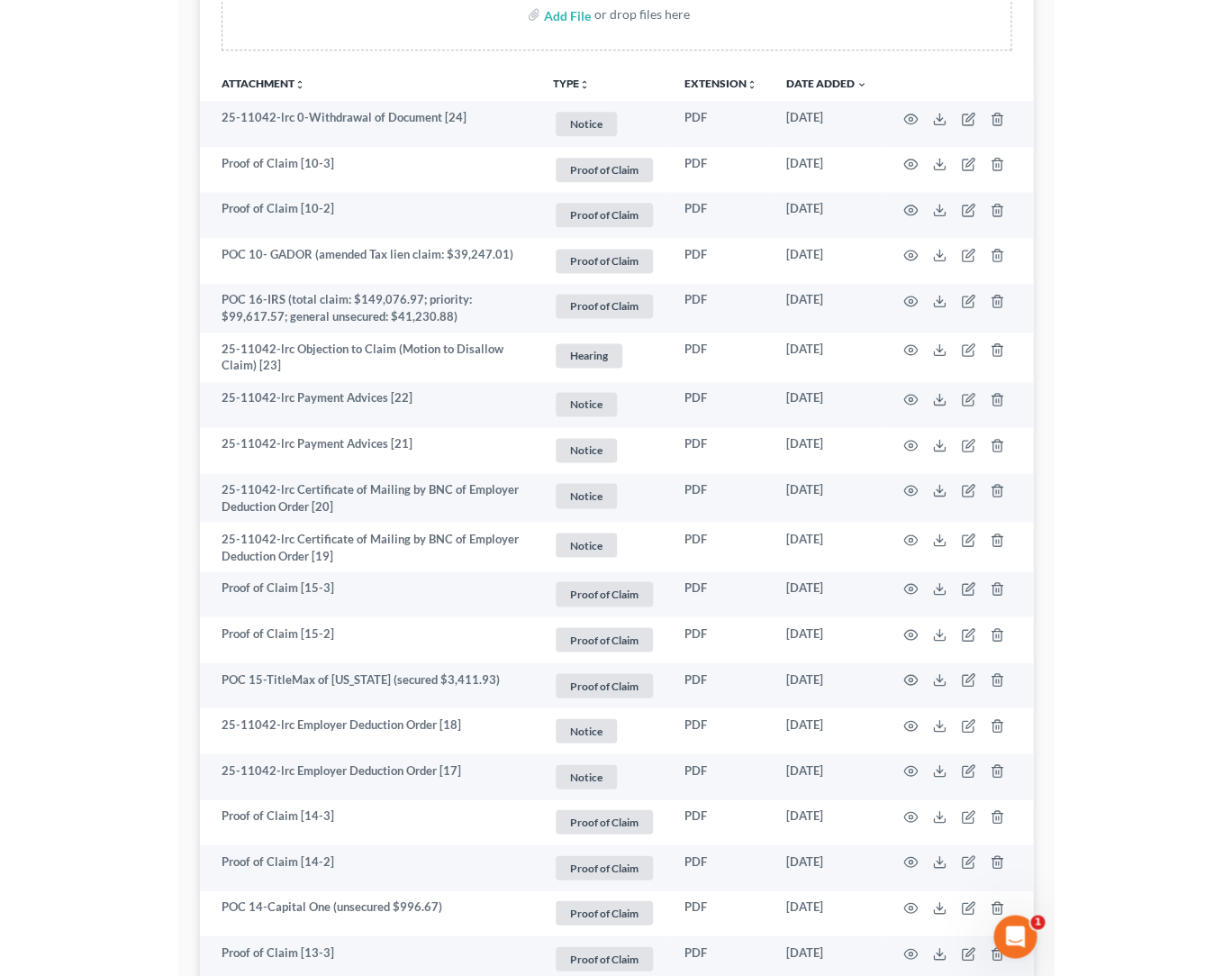
scroll to position [0, 0]
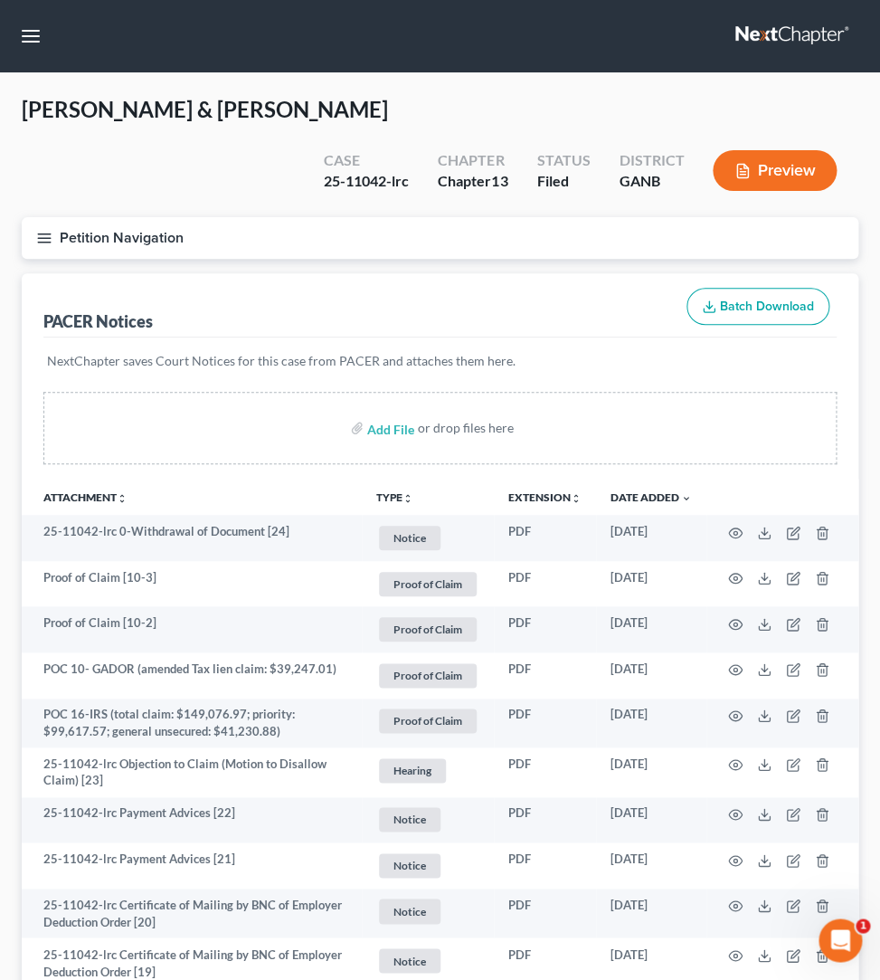
click at [36, 230] on icon "button" at bounding box center [44, 238] width 16 height 16
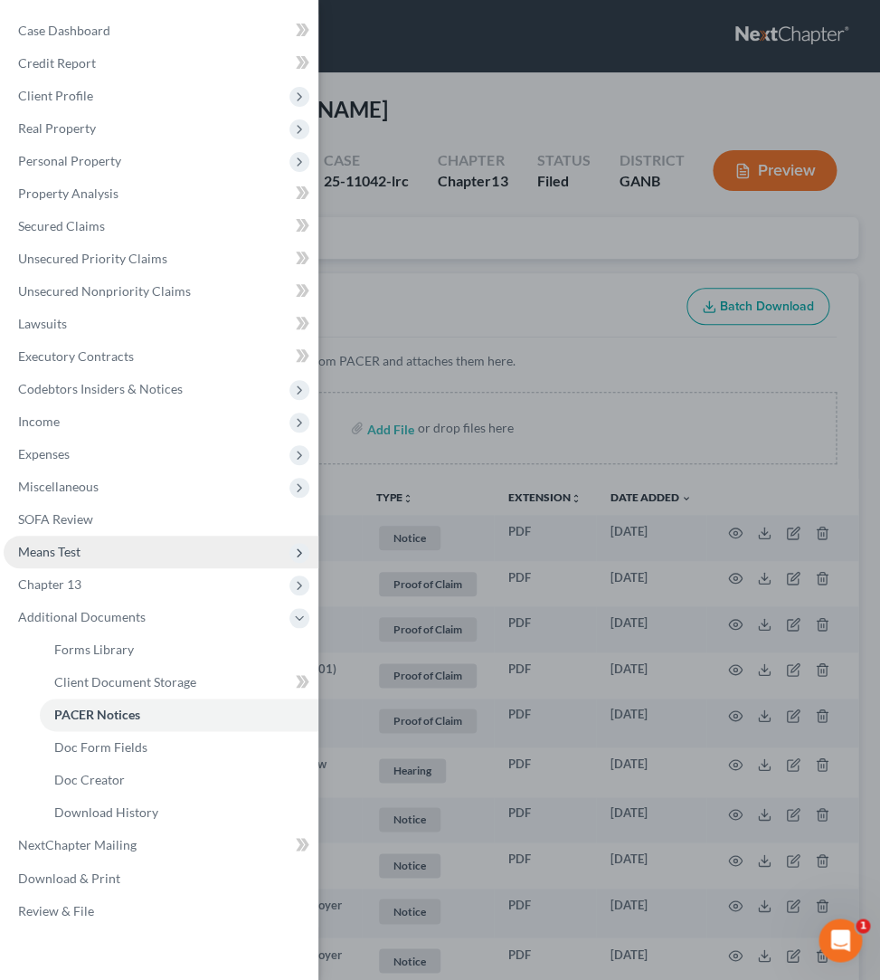
click at [81, 556] on span "Means Test" at bounding box center [161, 551] width 315 height 33
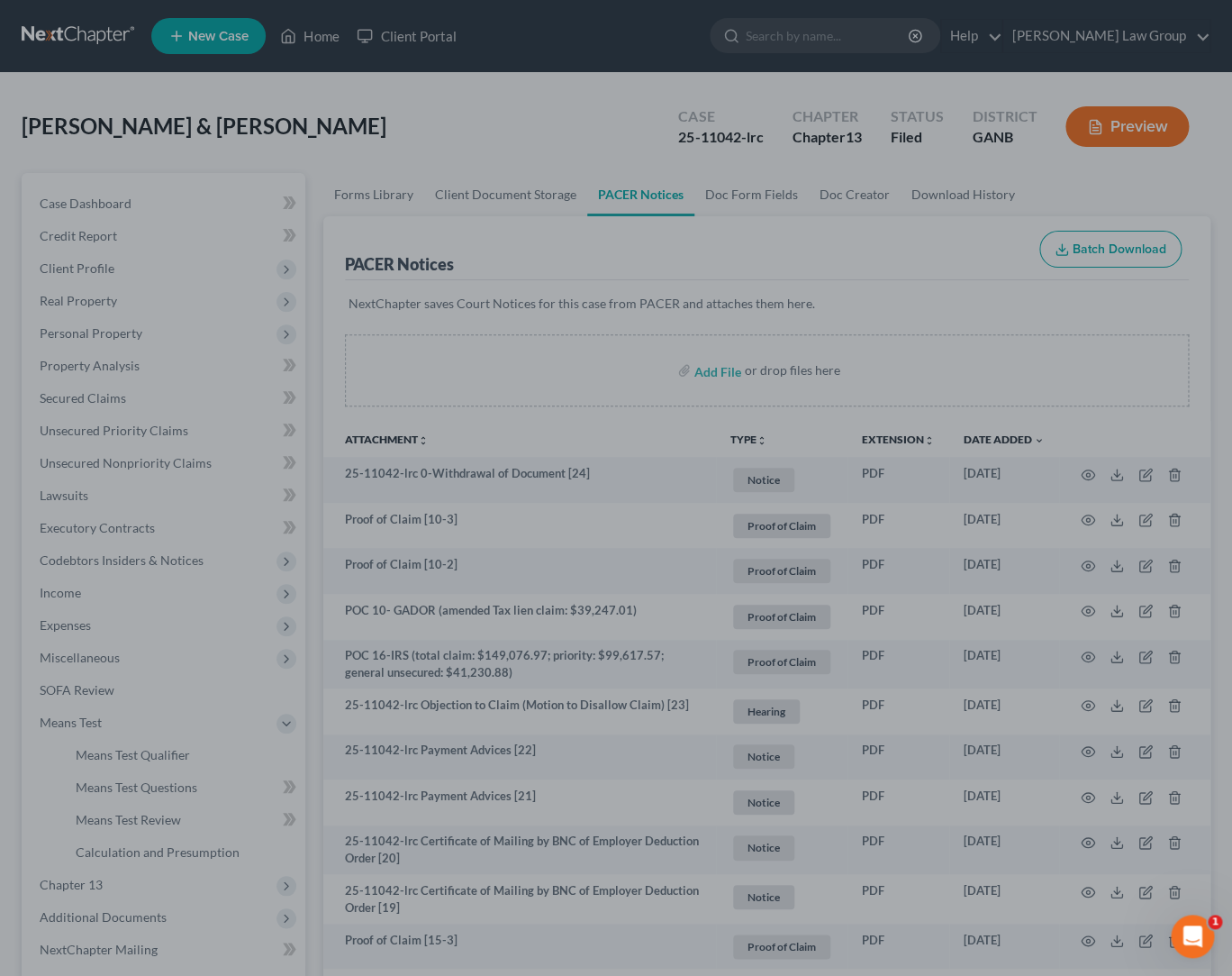
click at [562, 241] on div at bounding box center [616, 488] width 1232 height 976
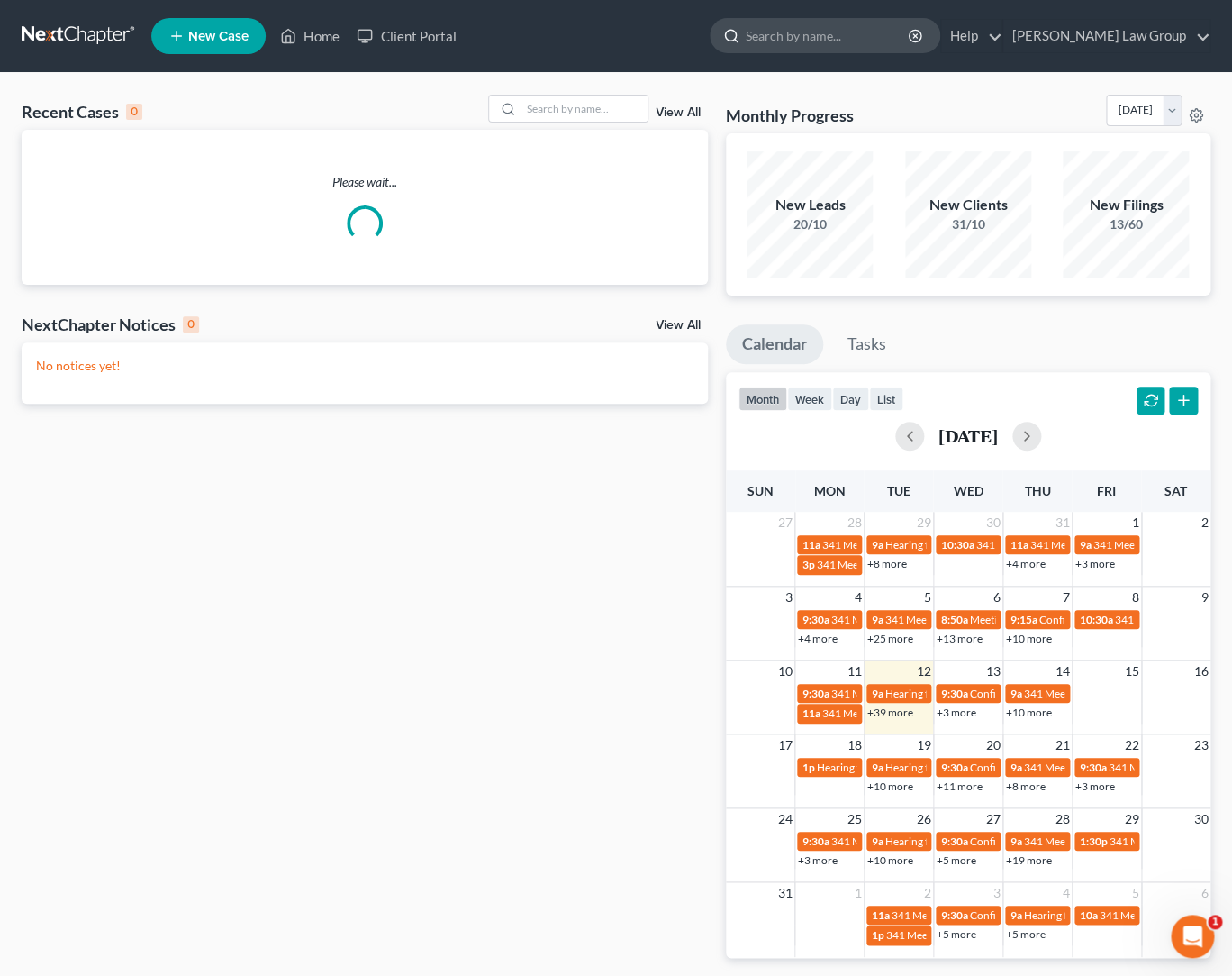
click at [910, 43] on input "search" at bounding box center [829, 35] width 165 height 33
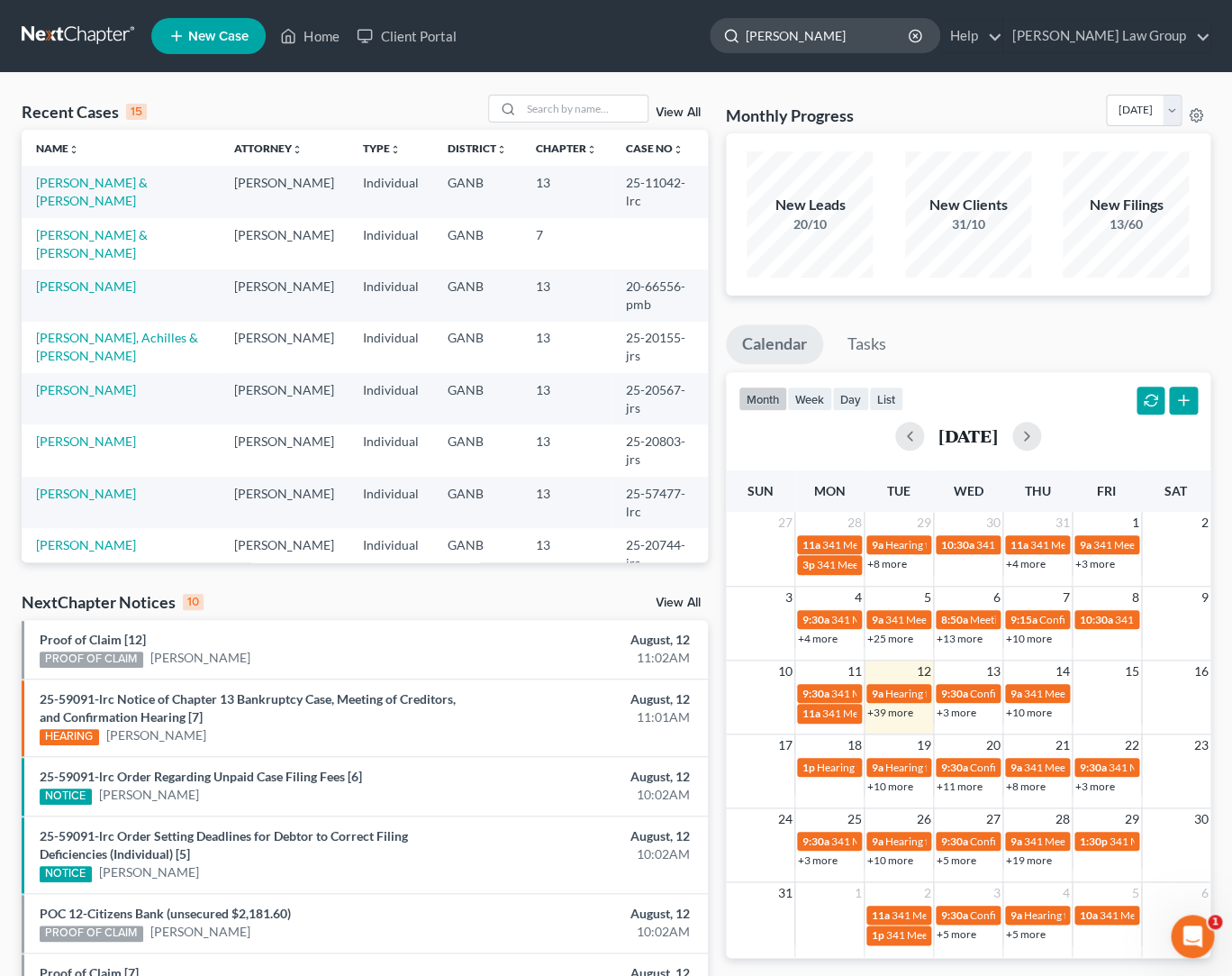
type input "[PERSON_NAME]"
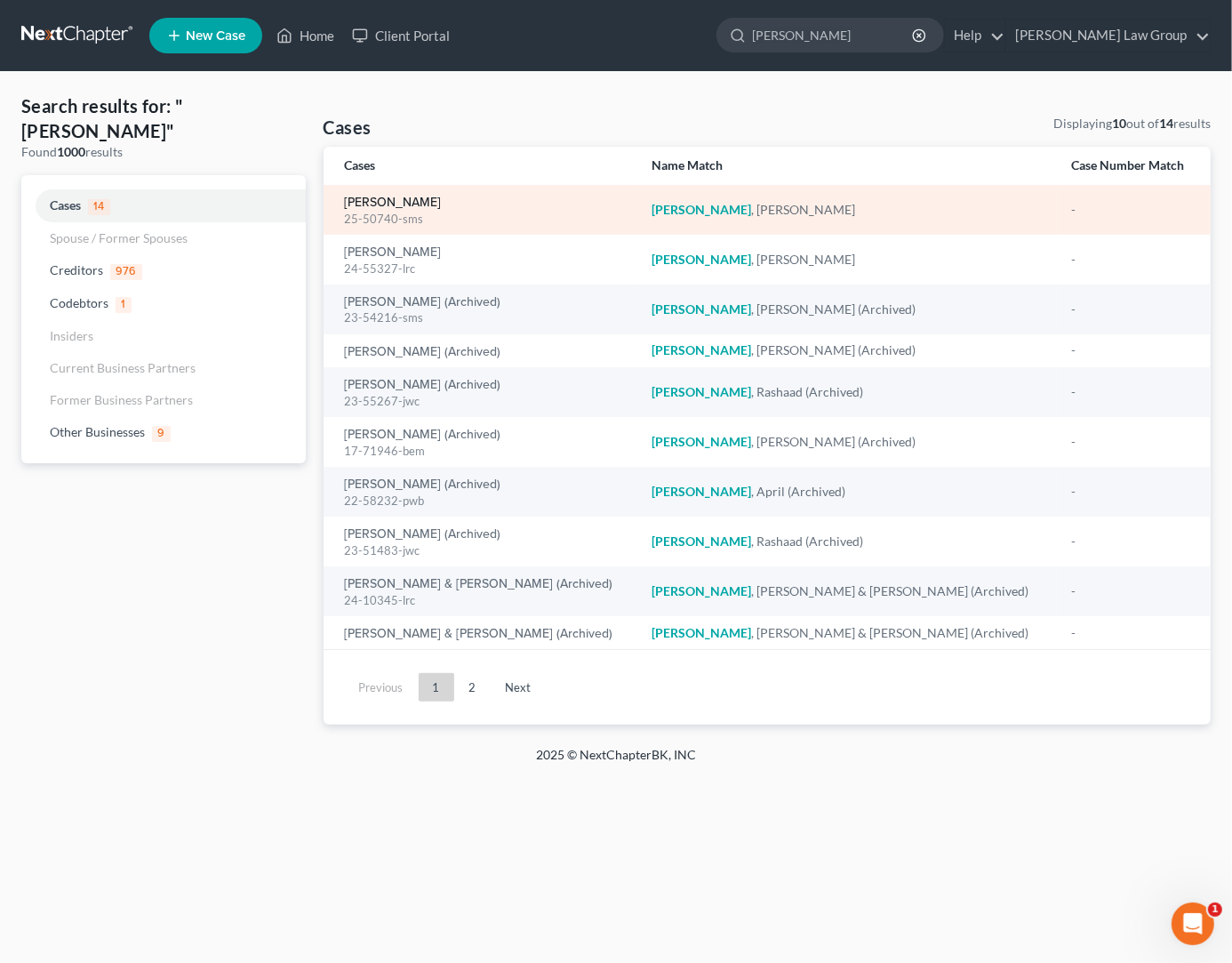
click at [396, 203] on link "[PERSON_NAME]" at bounding box center [393, 202] width 97 height 13
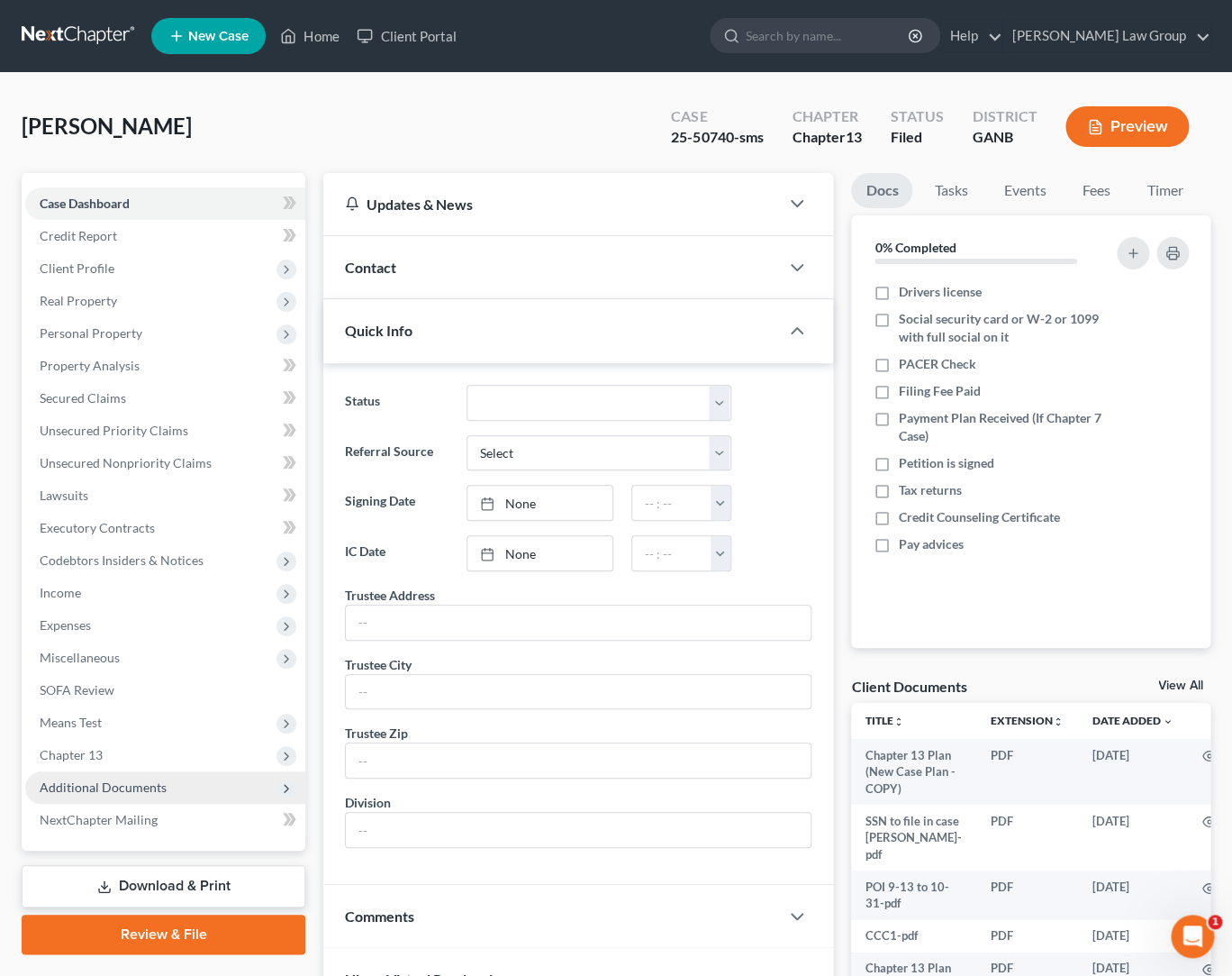
click at [149, 797] on span "Additional Documents" at bounding box center [164, 787] width 280 height 33
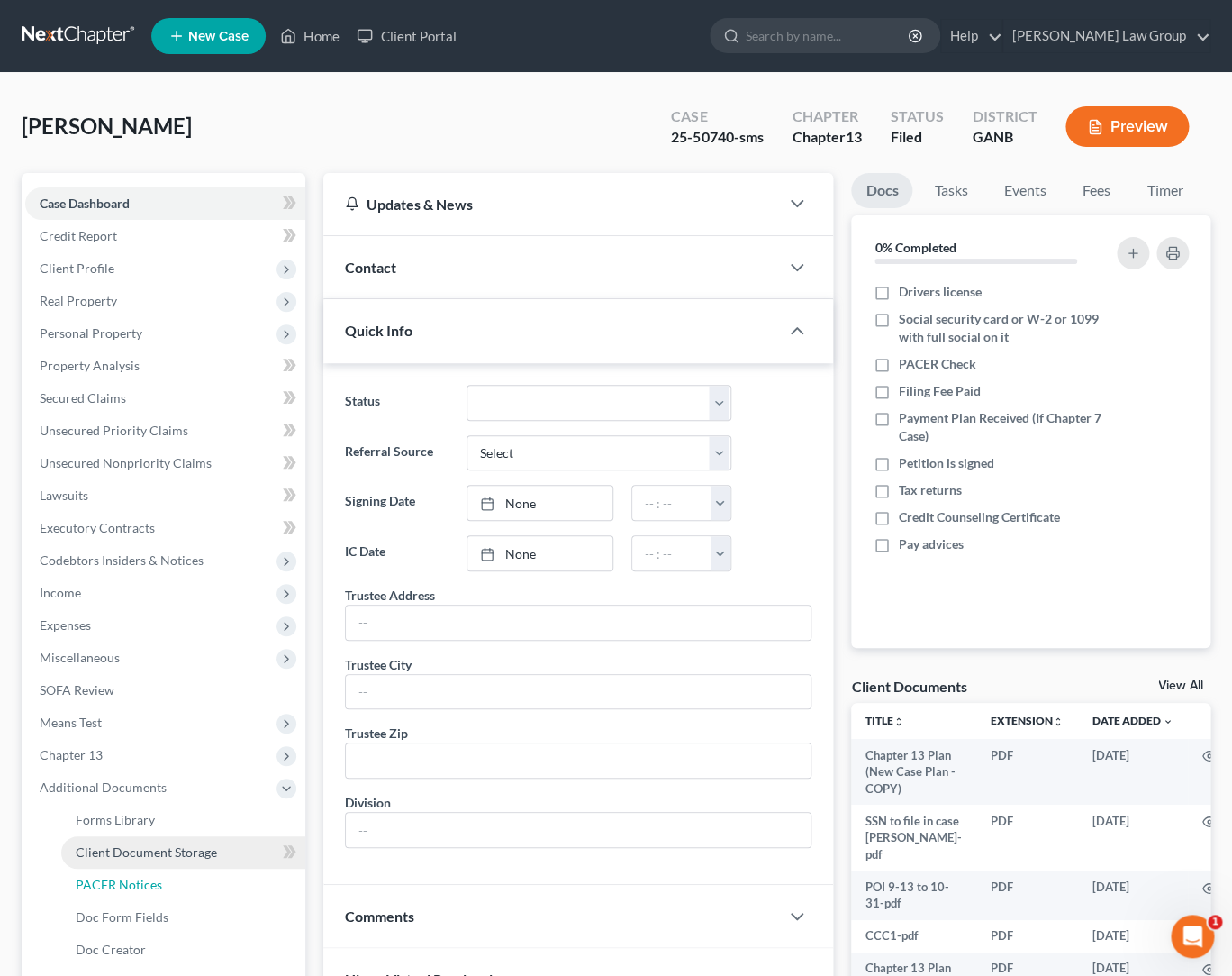
drag, startPoint x: 165, startPoint y: 882, endPoint x: 205, endPoint y: 858, distance: 46.6
click at [165, 883] on link "PACER Notices" at bounding box center [183, 884] width 244 height 33
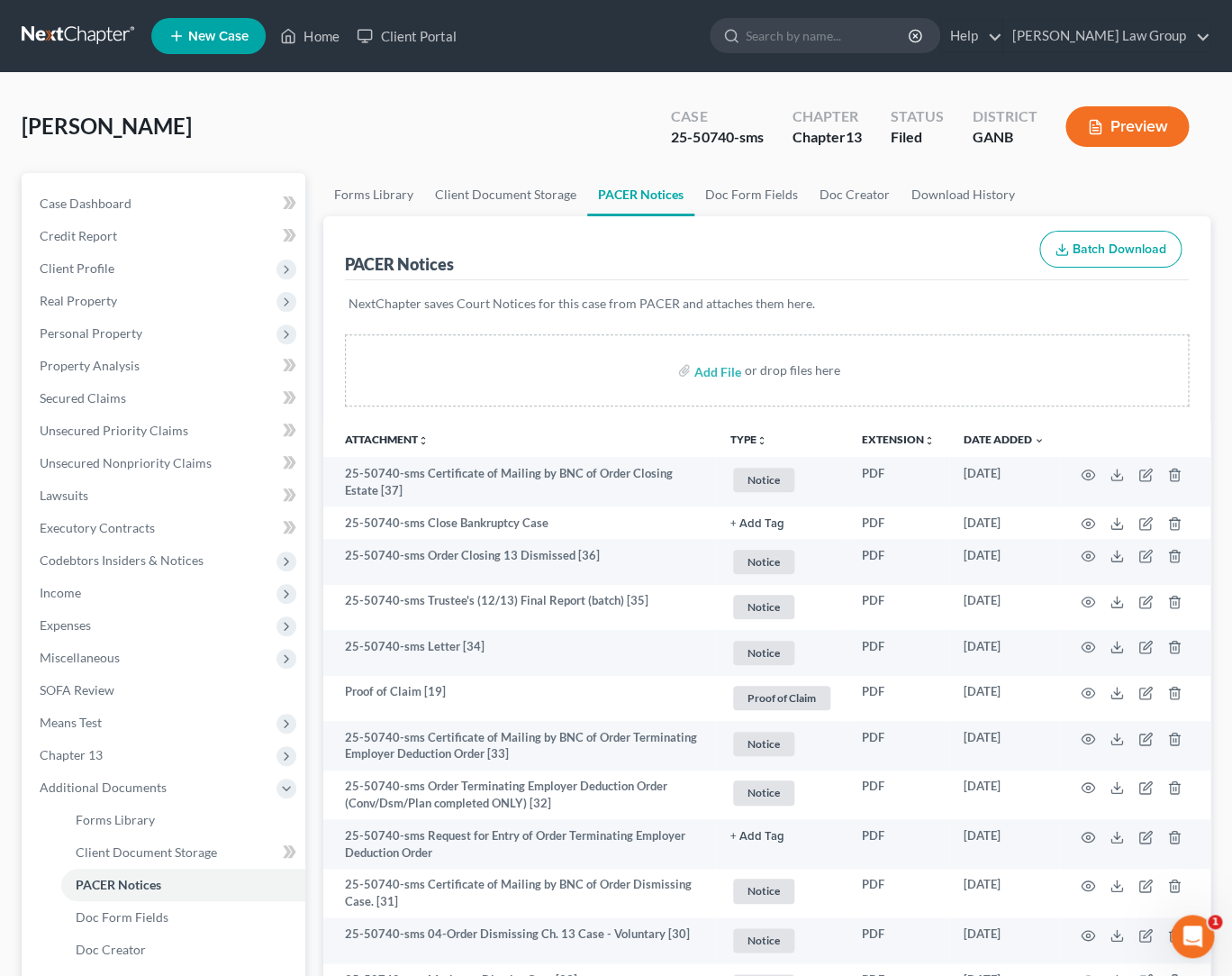
click at [516, 126] on div "[PERSON_NAME] Upgraded Case 25-50740-sms Chapter Chapter 13 Status Filed Distri…" at bounding box center [616, 133] width 1189 height 79
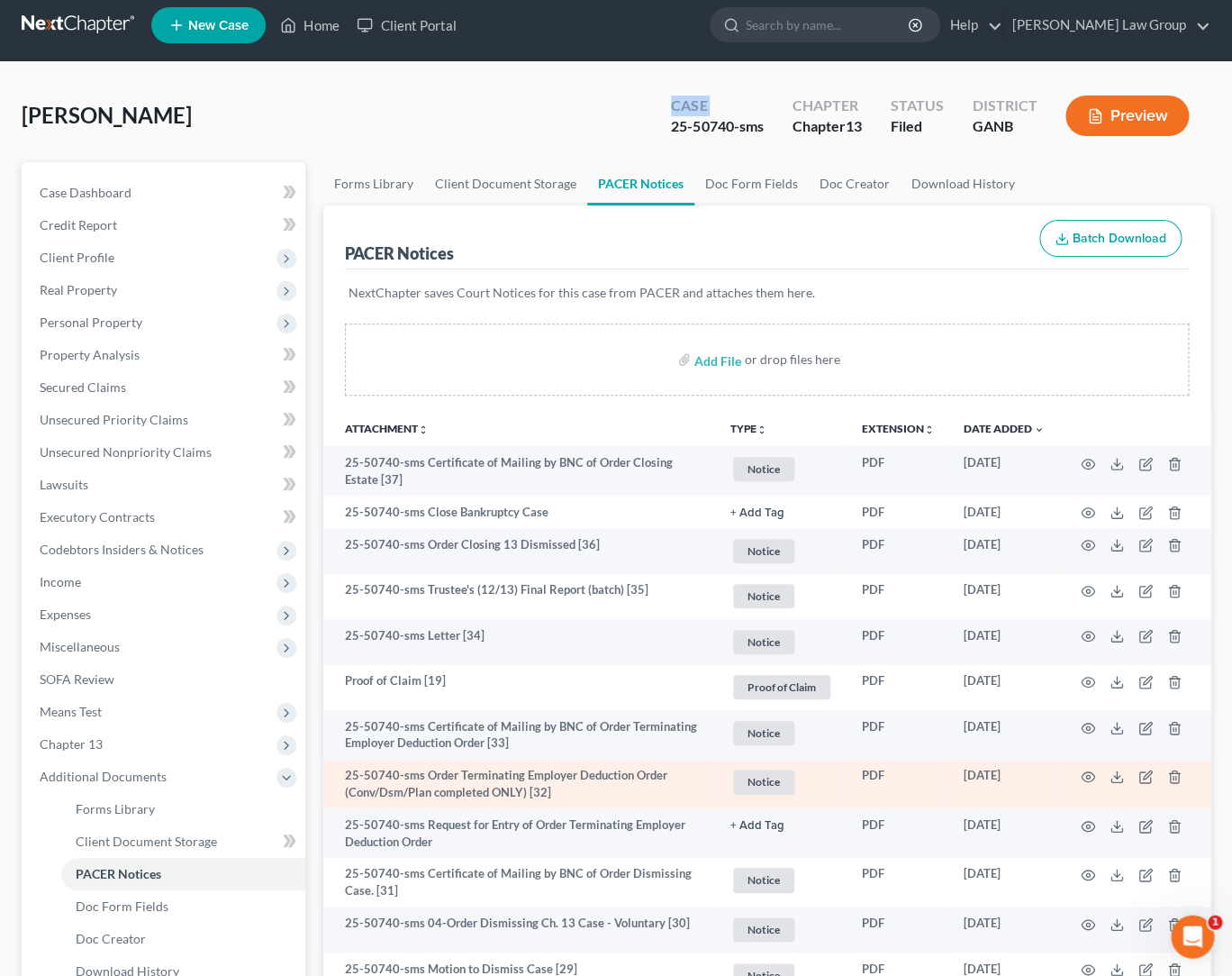
scroll to position [15, 0]
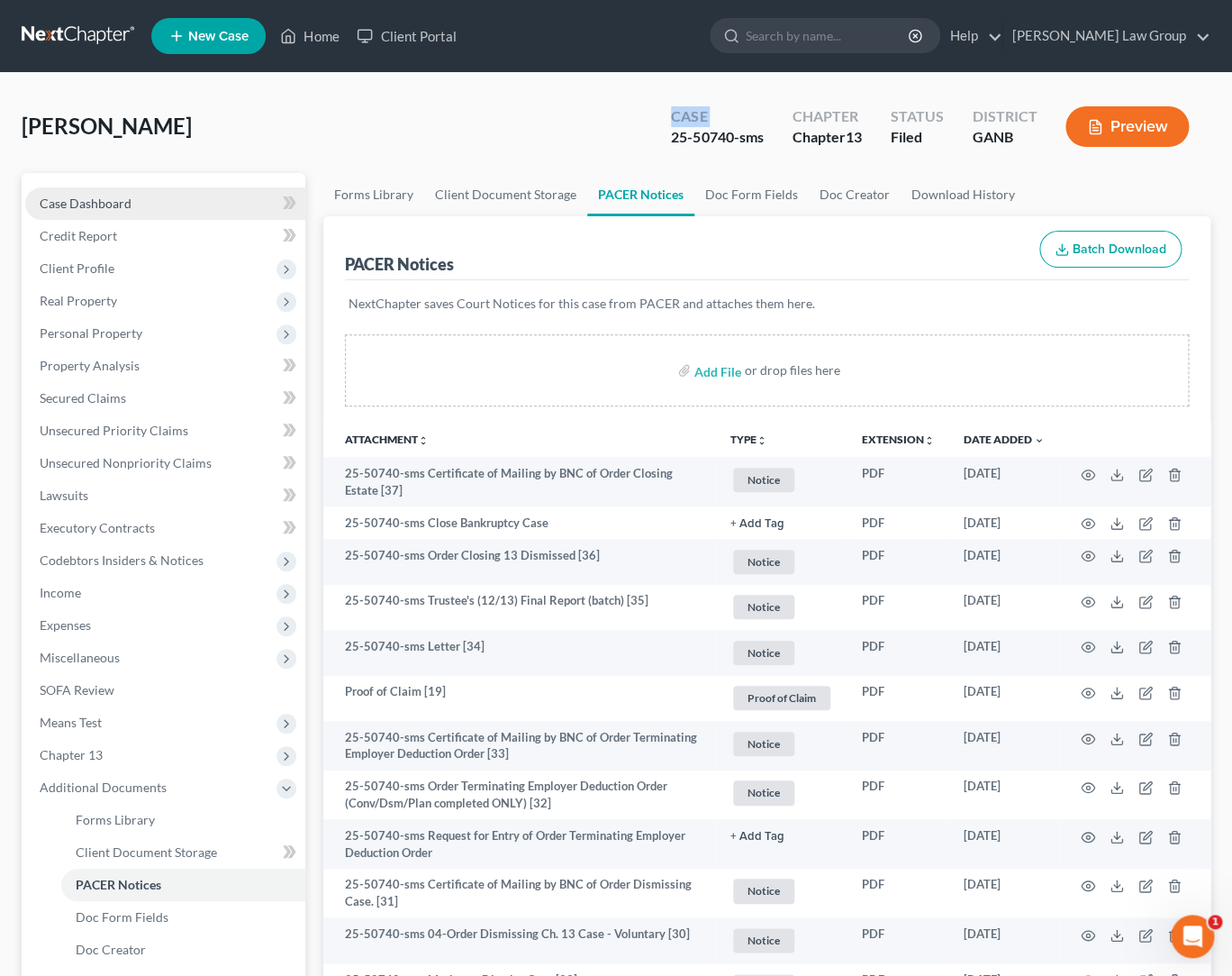
select select "3"
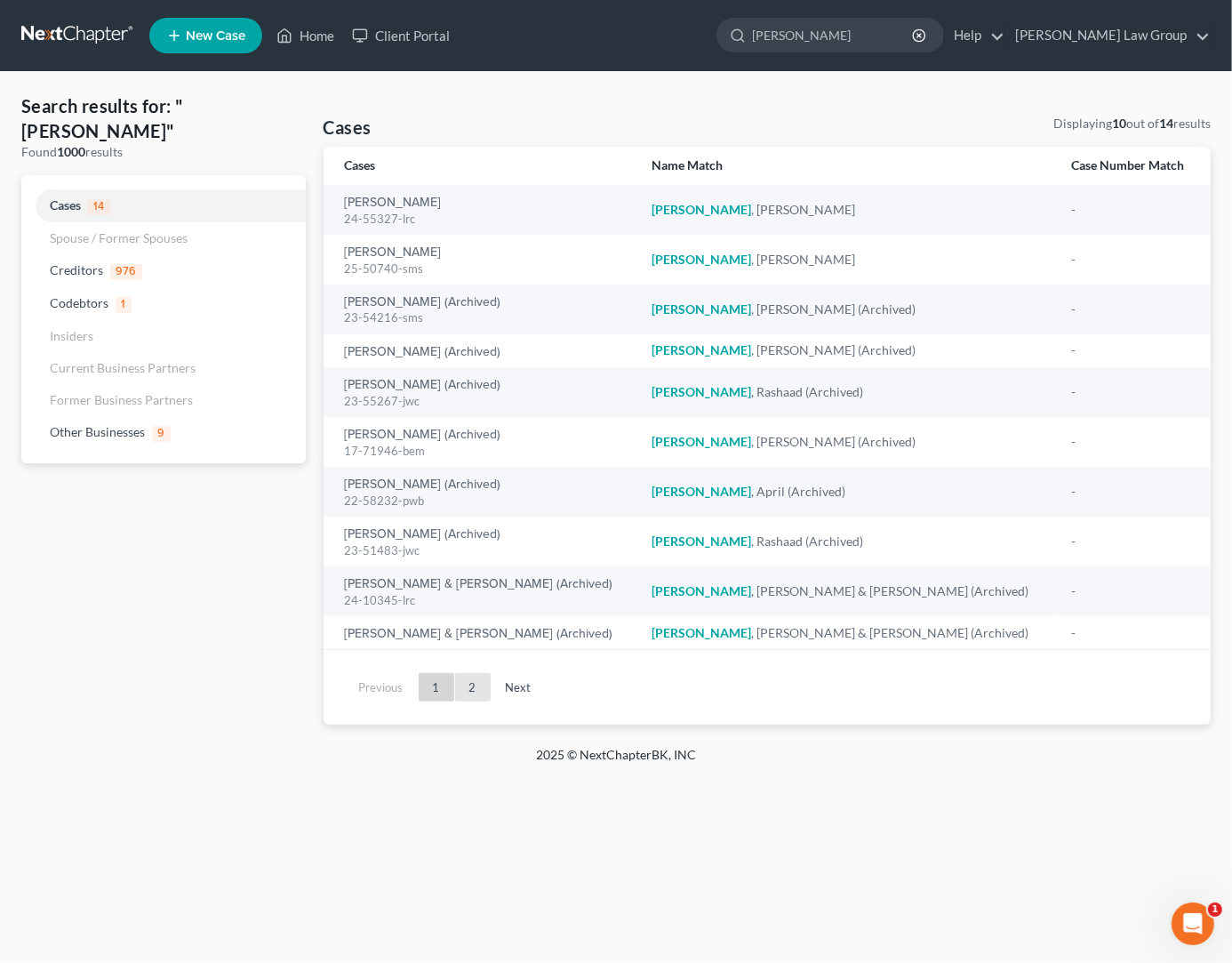
click at [472, 692] on link "2" at bounding box center [473, 687] width 35 height 28
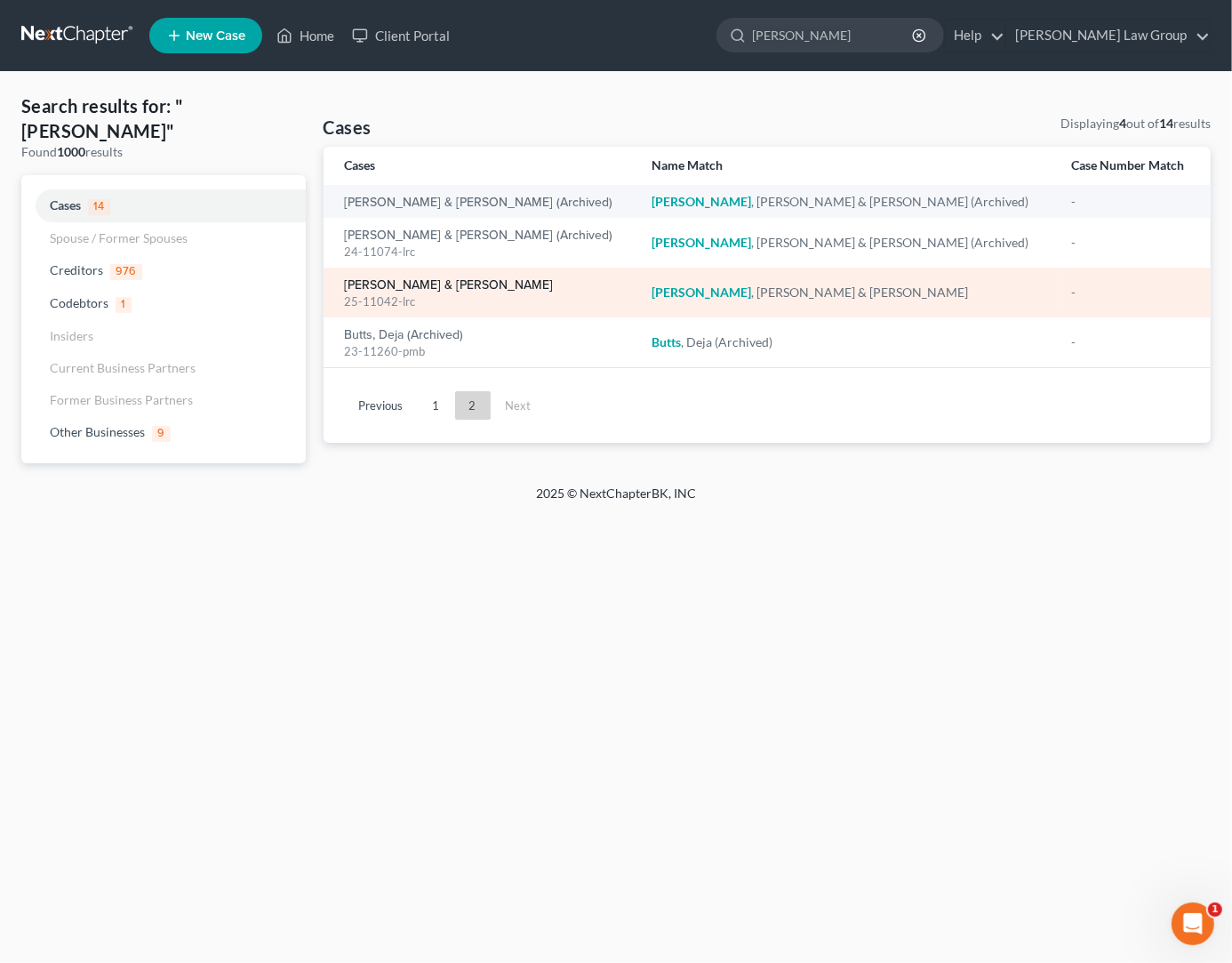
click at [434, 289] on link "[PERSON_NAME] & [PERSON_NAME]" at bounding box center [449, 285] width 209 height 13
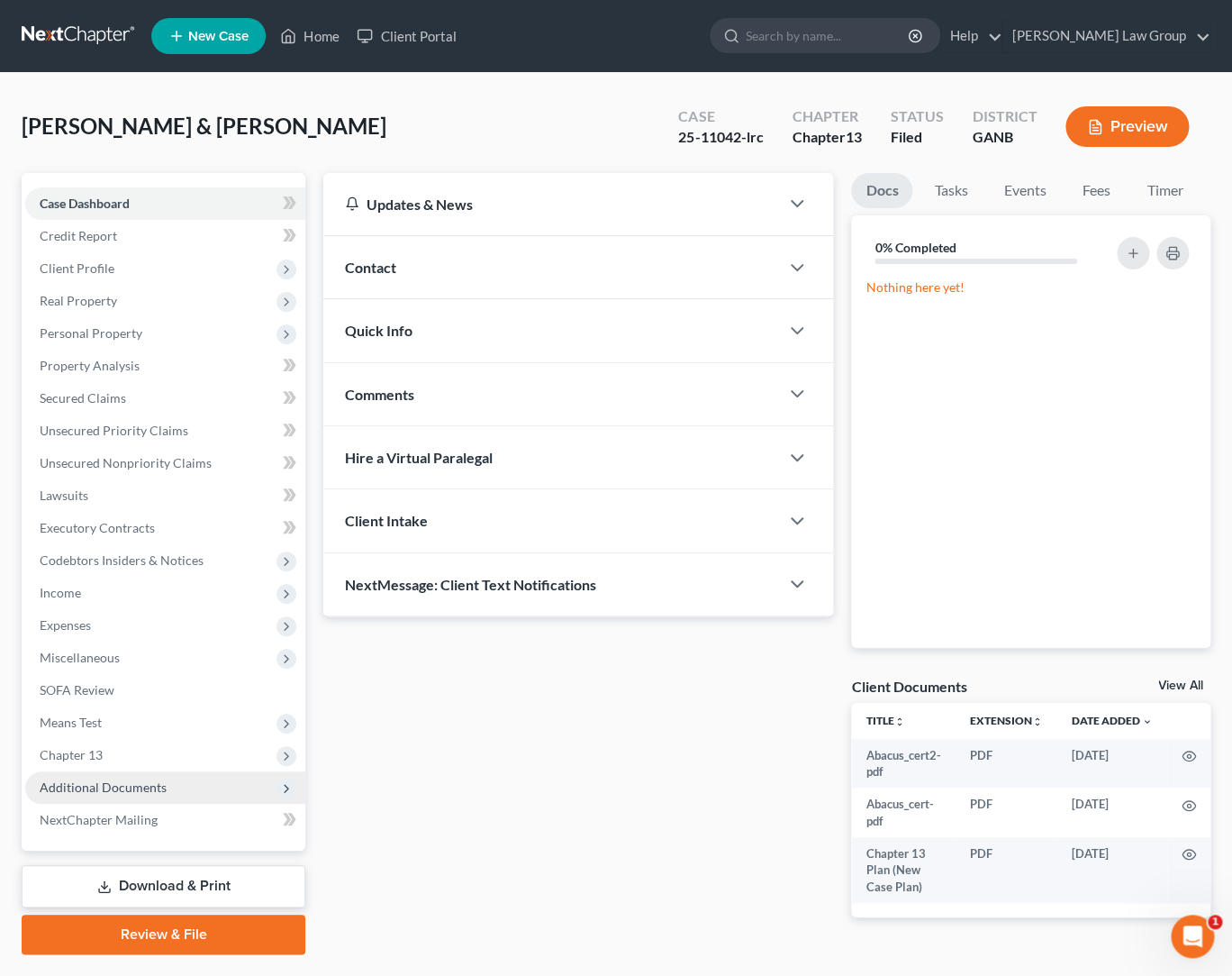
click at [149, 789] on span "Additional Documents" at bounding box center [104, 786] width 127 height 15
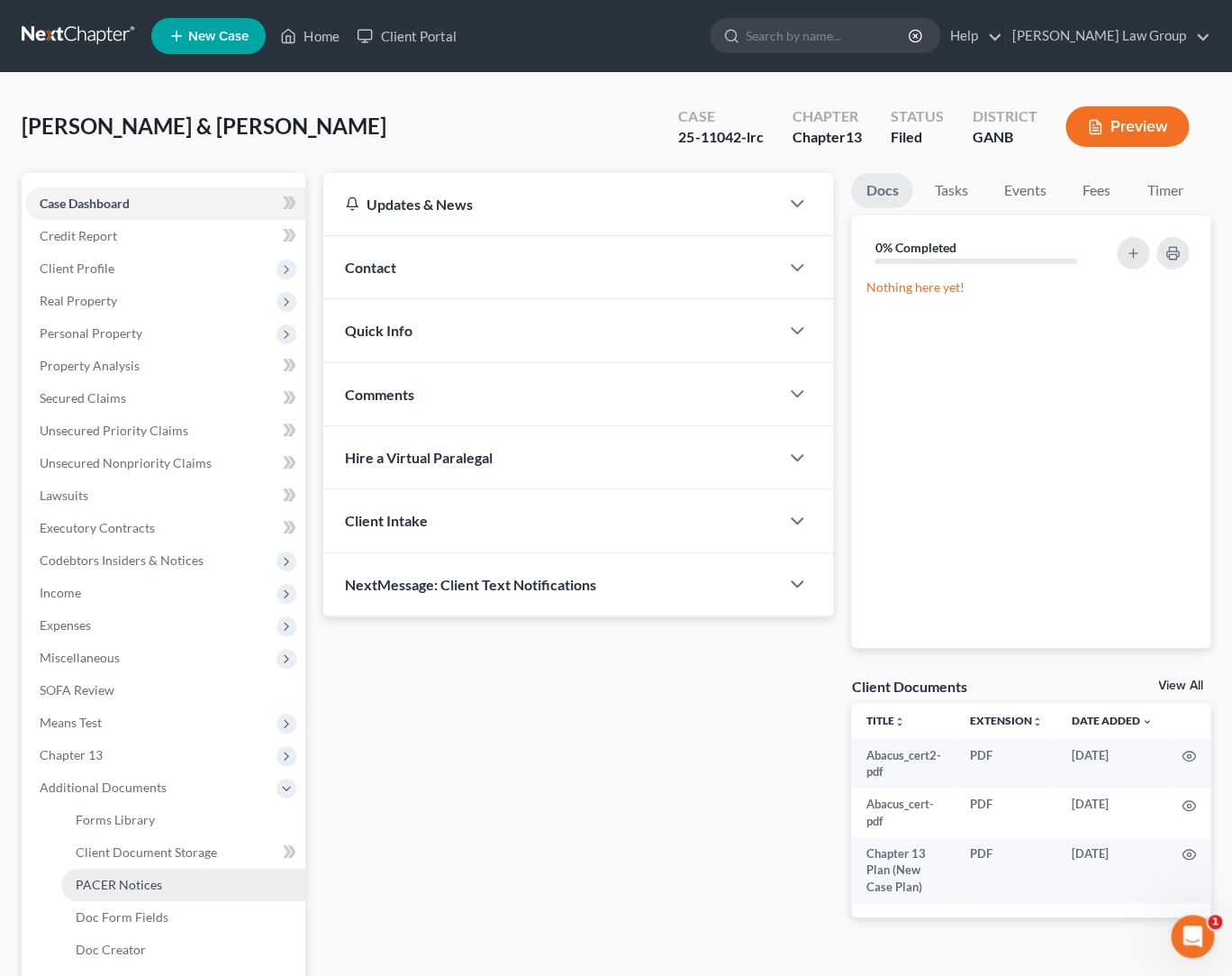
click at [149, 882] on span "PACER Notices" at bounding box center [119, 883] width 87 height 15
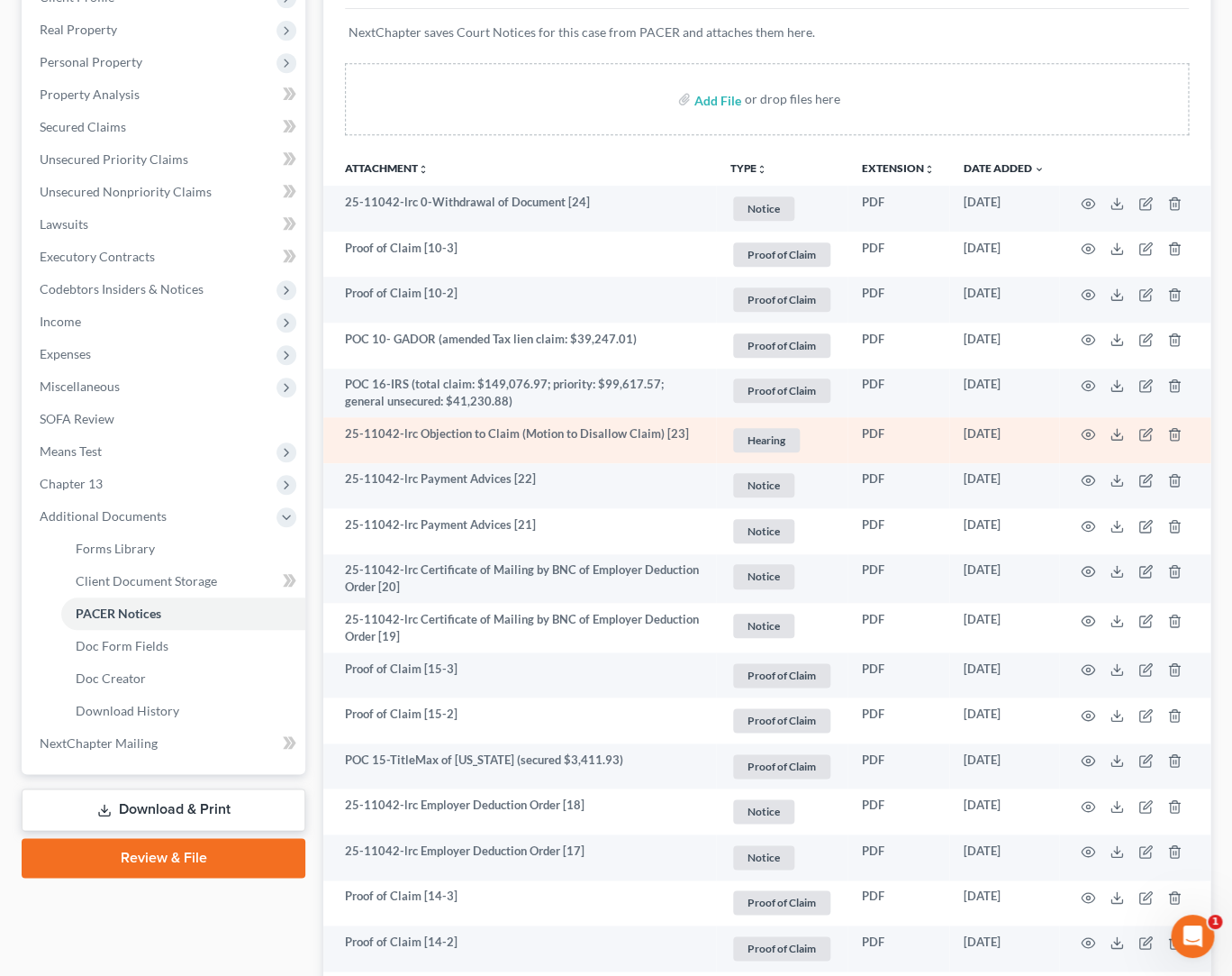
scroll to position [284, 0]
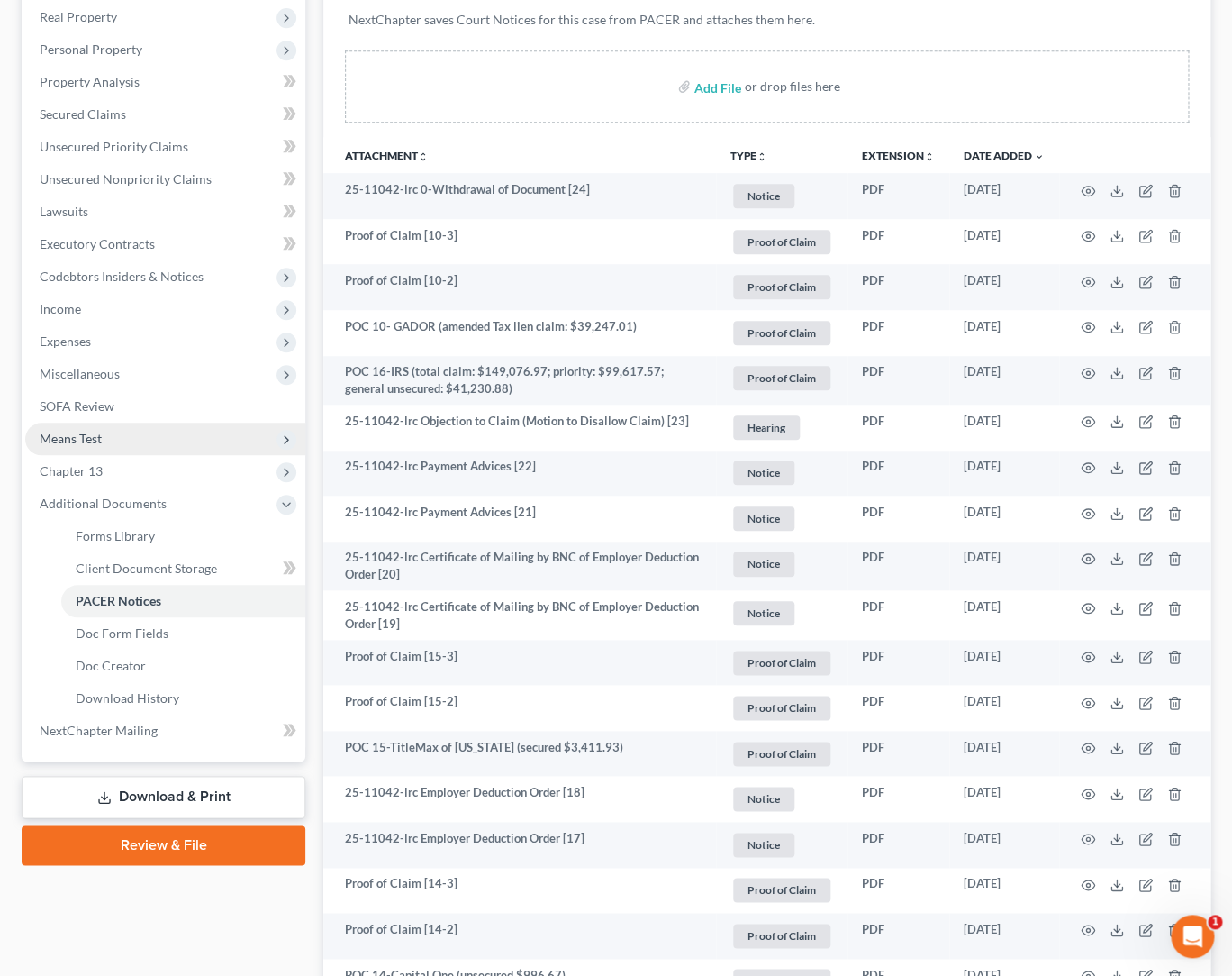
click at [185, 446] on span "Means Test" at bounding box center [164, 438] width 280 height 33
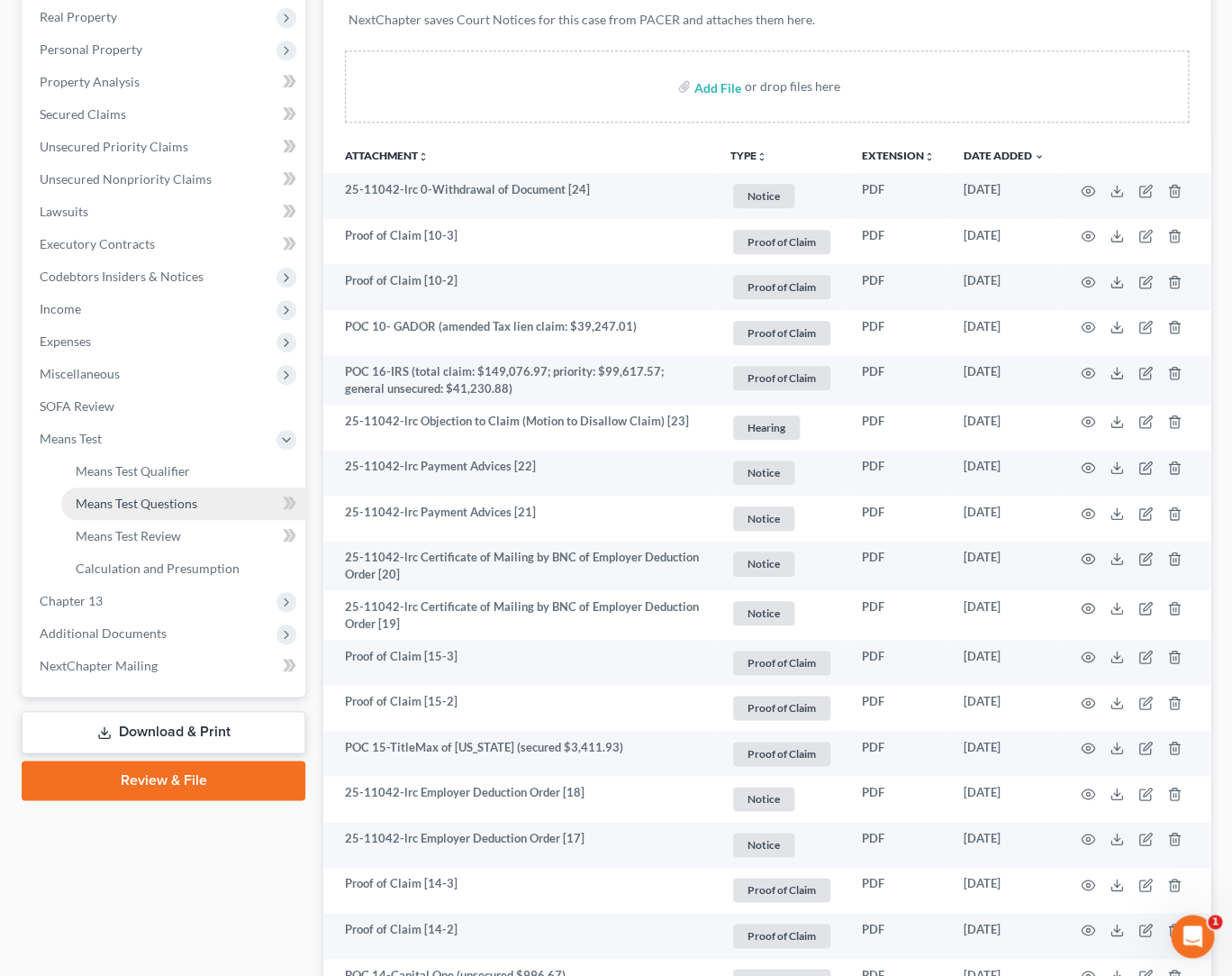
click at [206, 499] on link "Means Test Questions" at bounding box center [183, 503] width 244 height 33
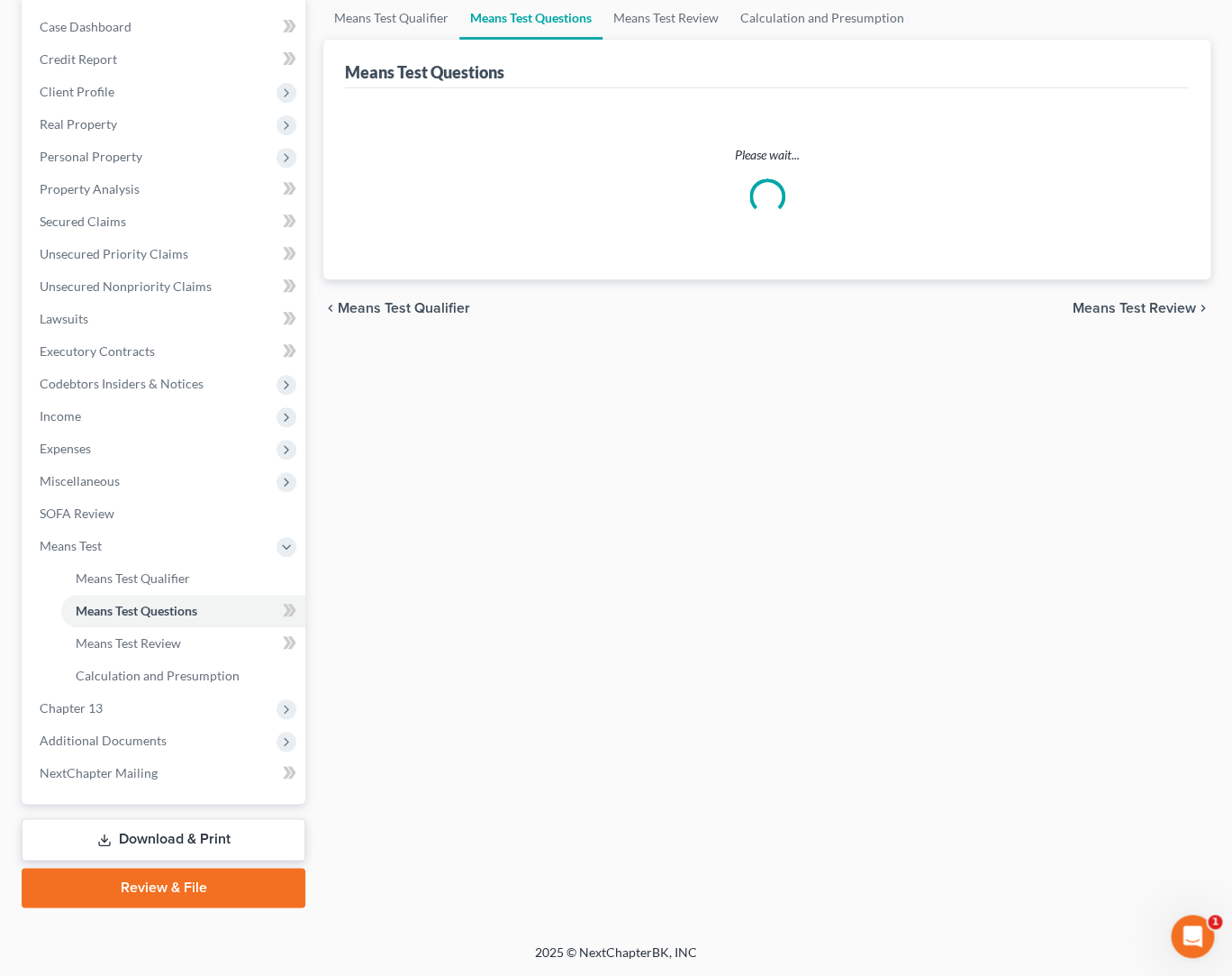
scroll to position [175, 0]
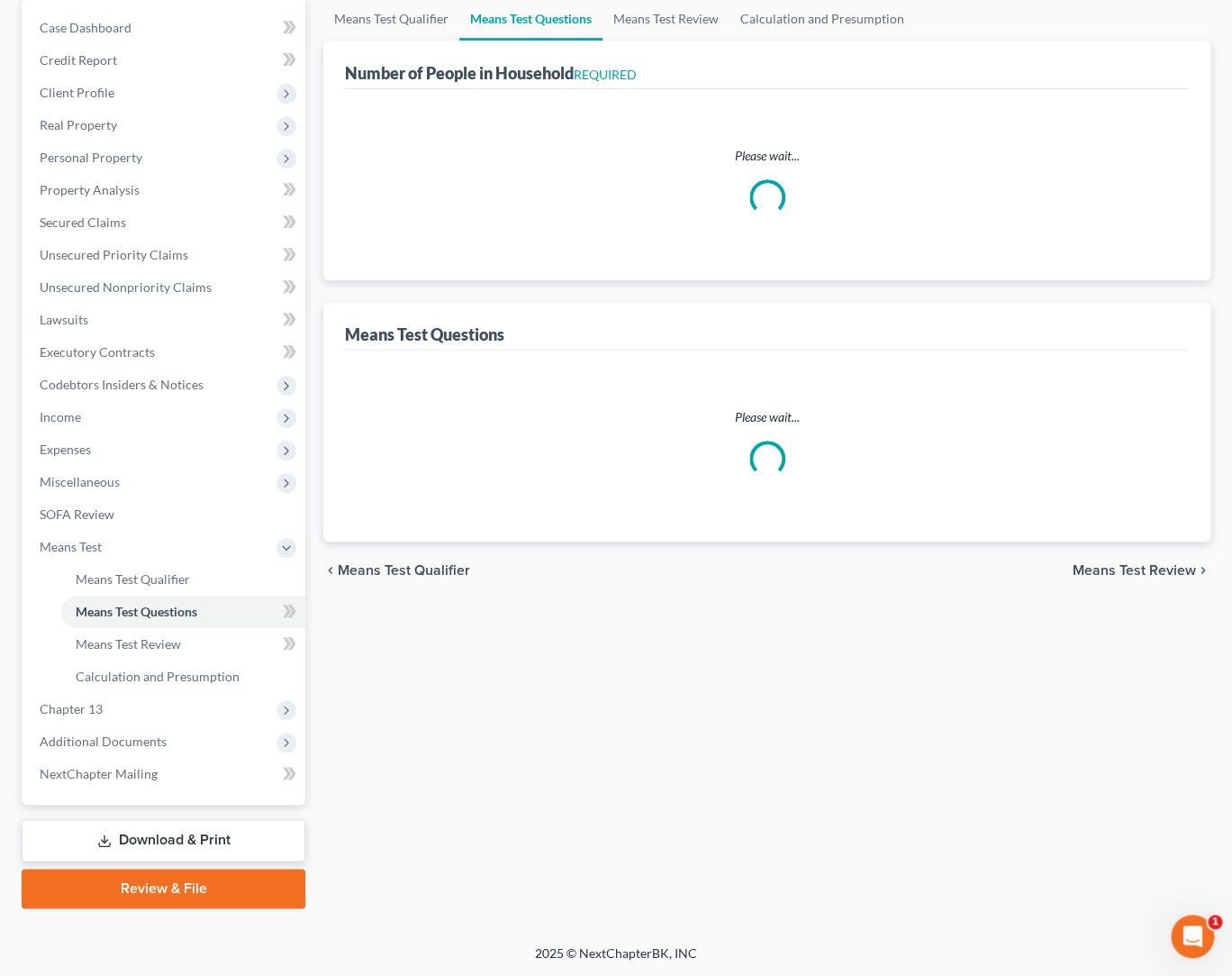
select select "0"
select select "60"
select select "0"
select select "60"
select select "0"
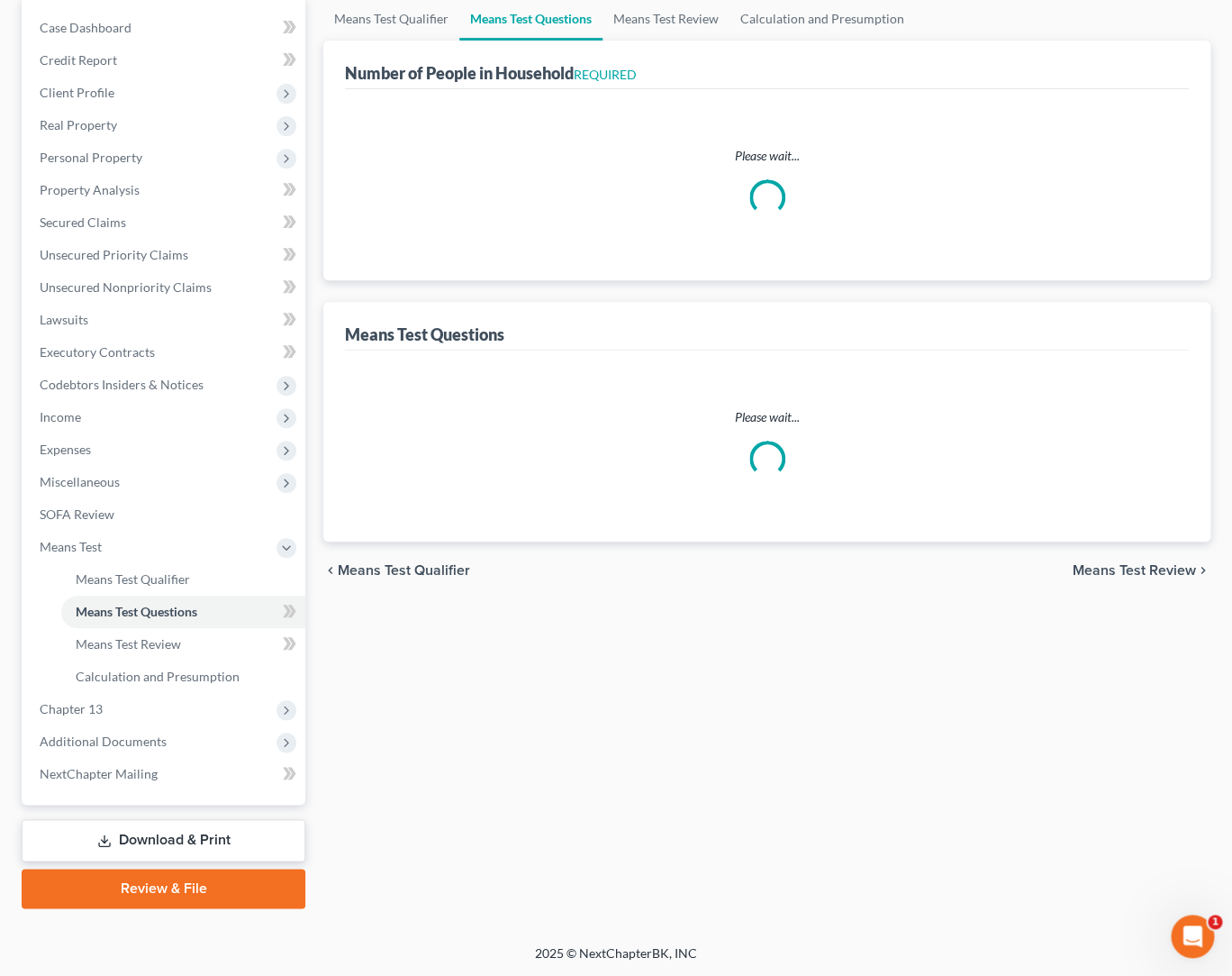
select select "60"
select select "1"
select select "60"
select select "1"
select select "60"
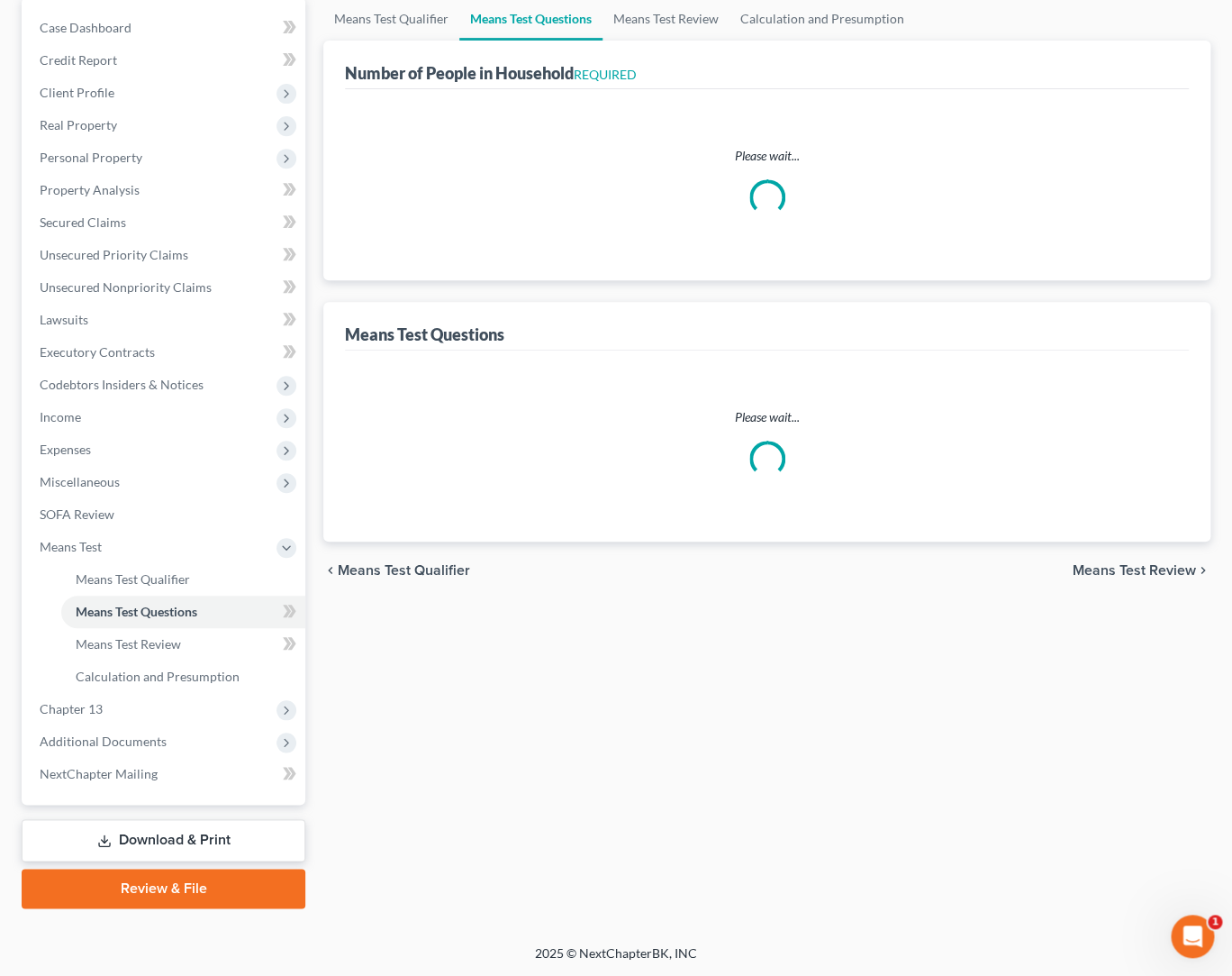
select select "60"
select select "2"
select select "60"
select select "3"
select select "4"
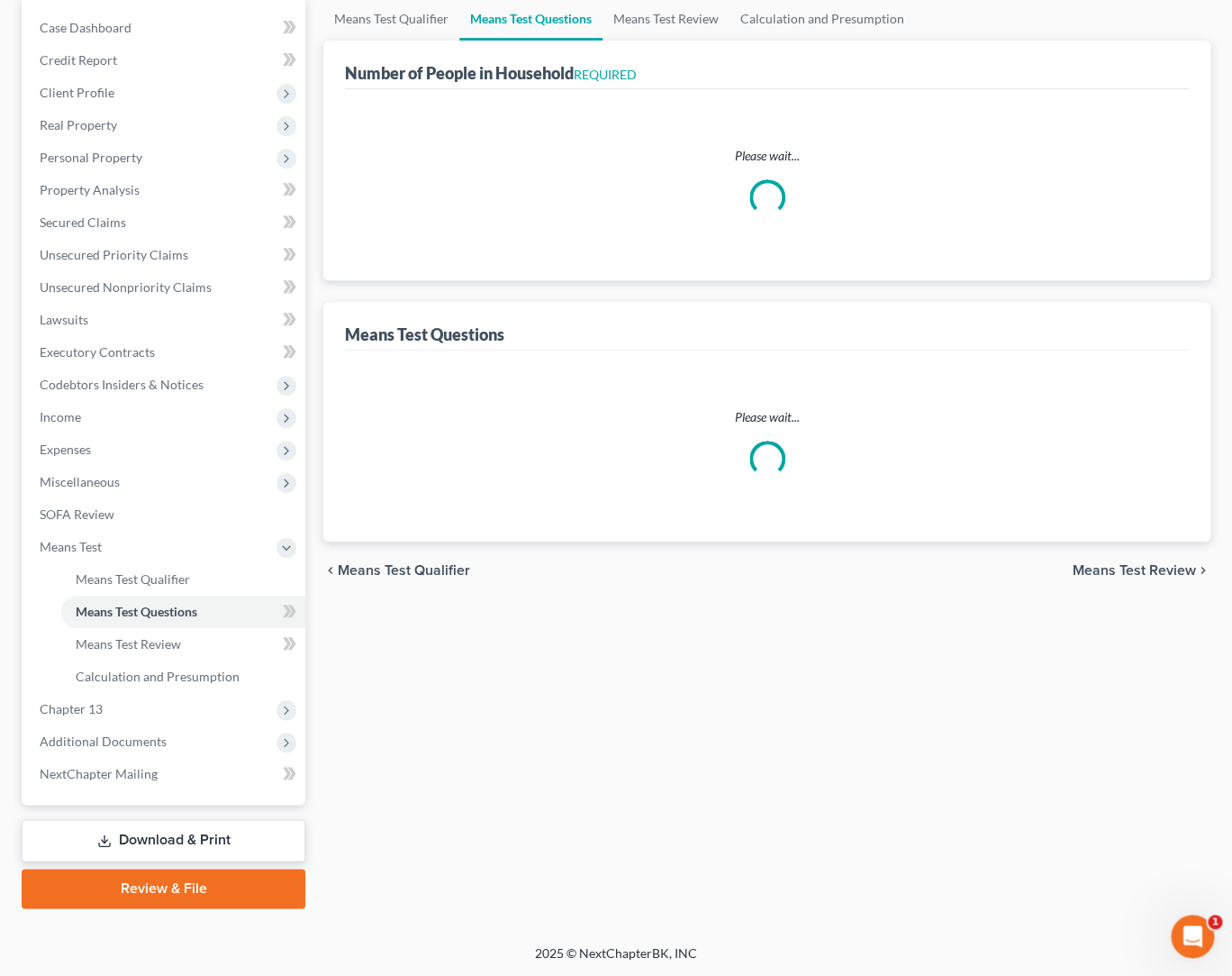
select select "0"
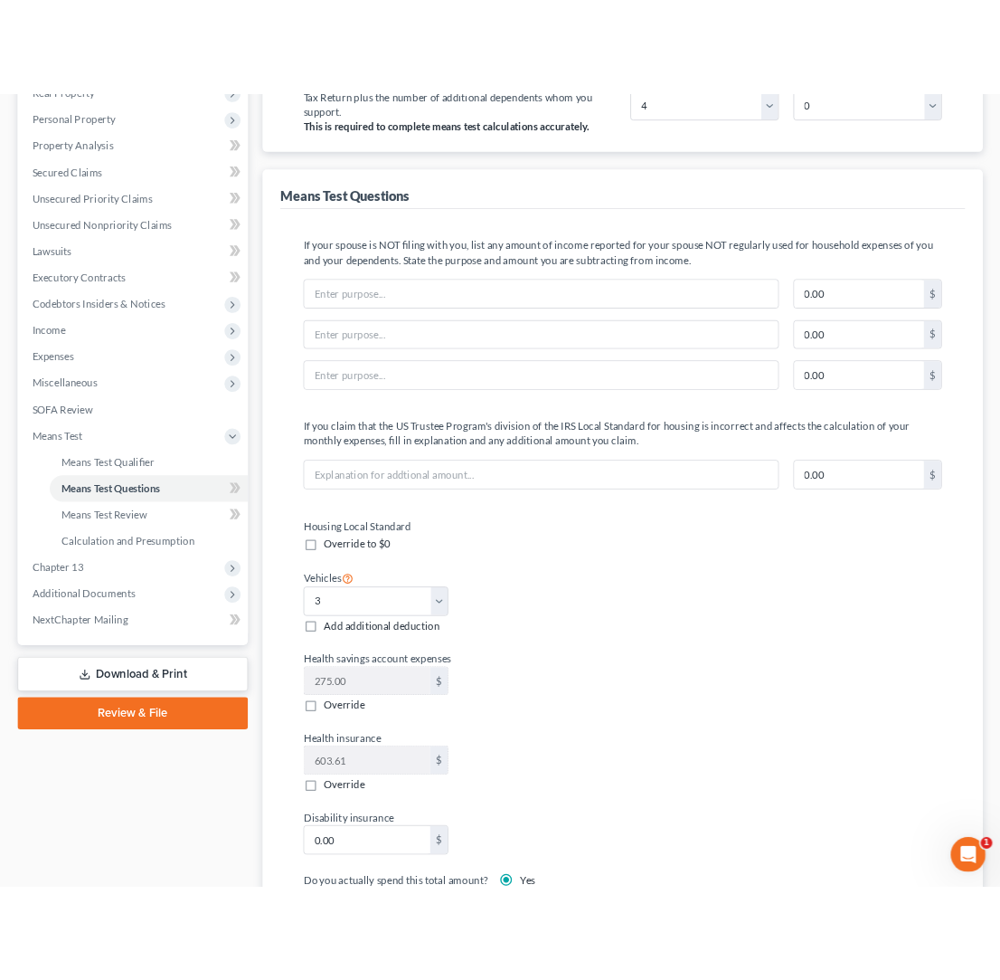
scroll to position [0, 0]
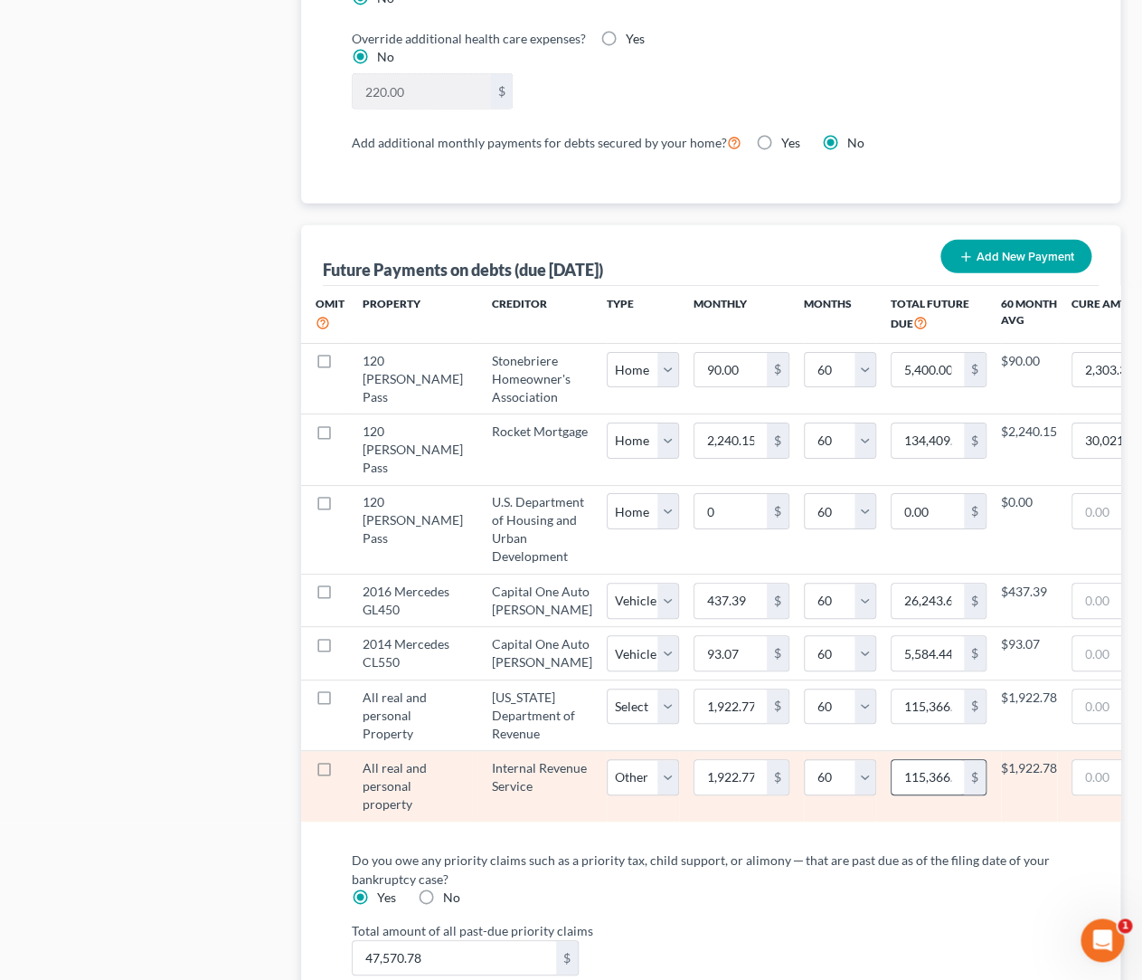
scroll to position [1741, 0]
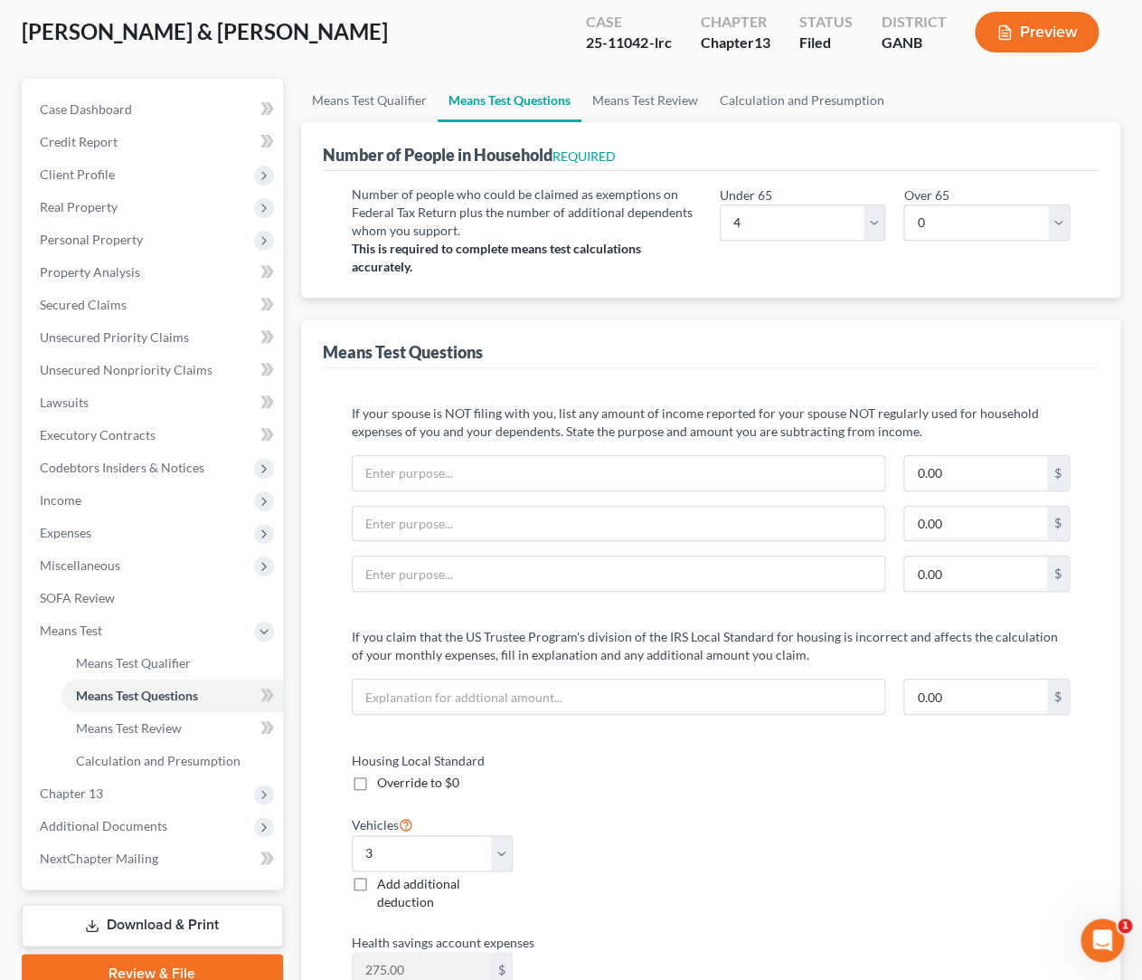
scroll to position [0, 0]
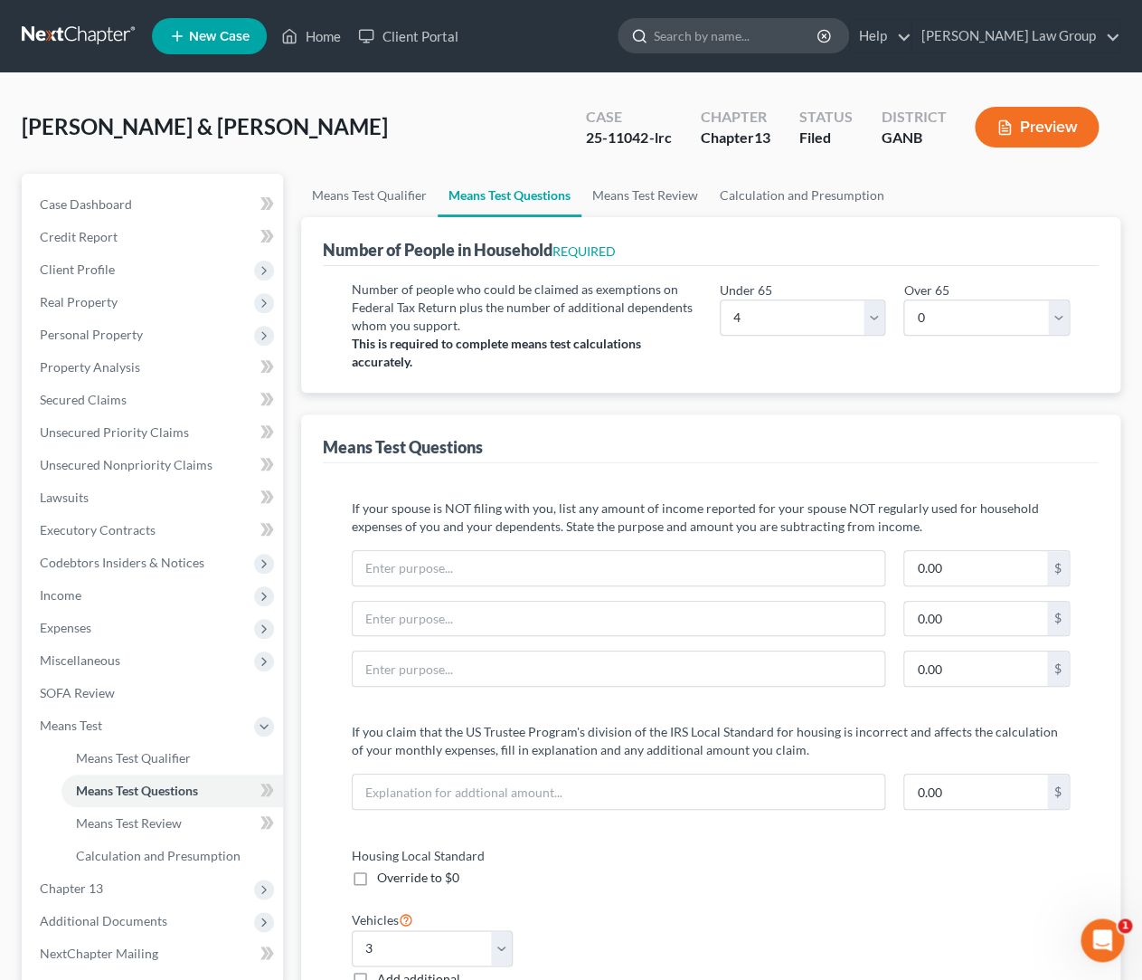
click at [761, 41] on input "search" at bounding box center [737, 35] width 166 height 33
type input "[PERSON_NAME]"
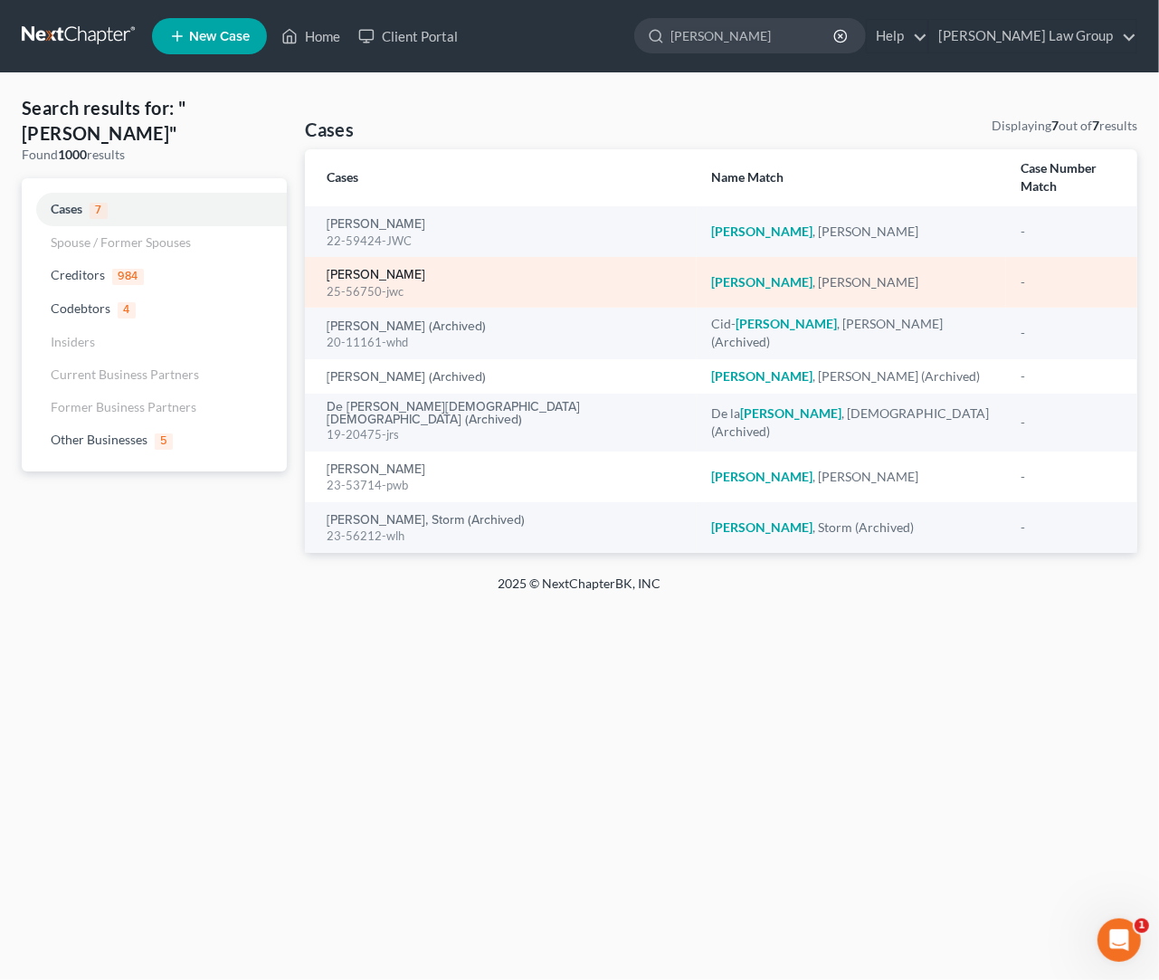
click at [403, 269] on link "[PERSON_NAME]" at bounding box center [376, 275] width 99 height 13
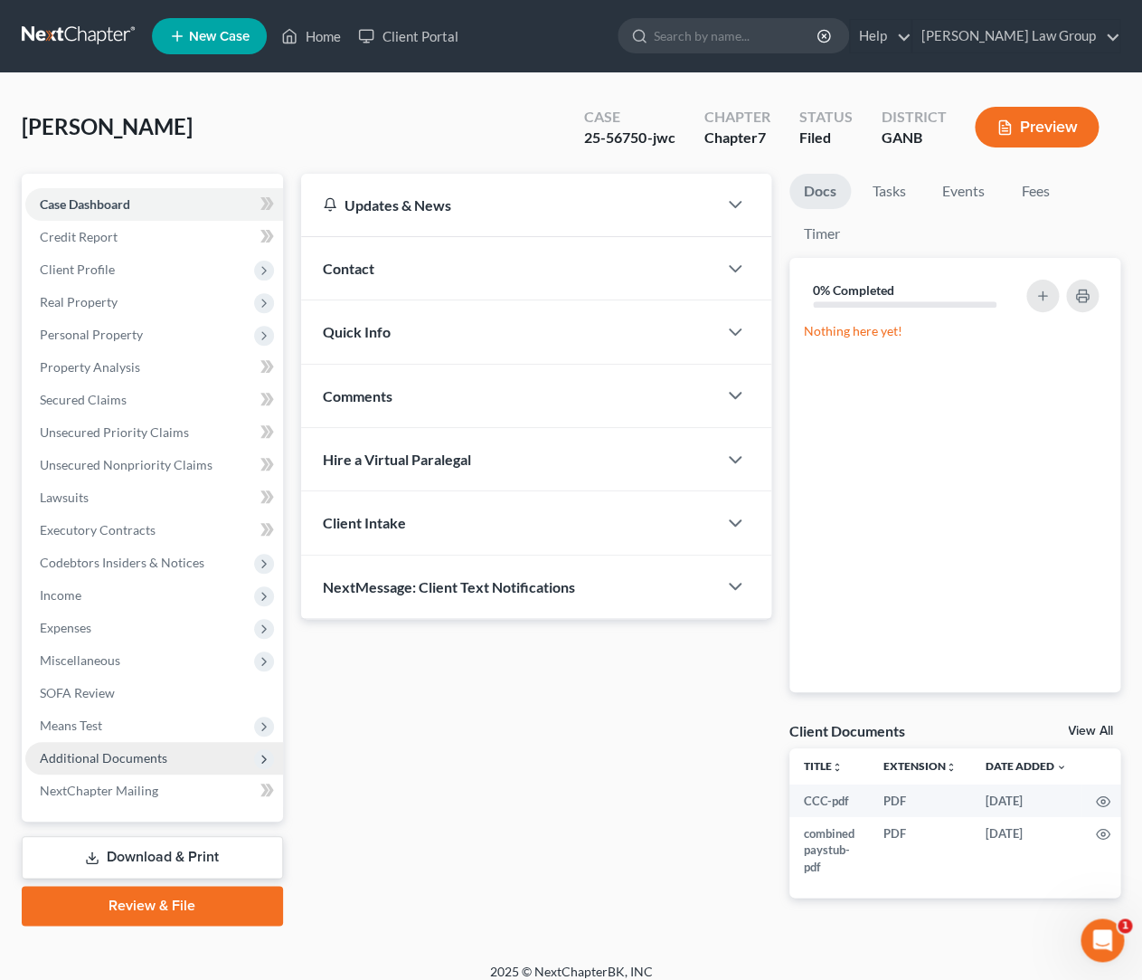
click at [157, 761] on span "Additional Documents" at bounding box center [104, 757] width 128 height 15
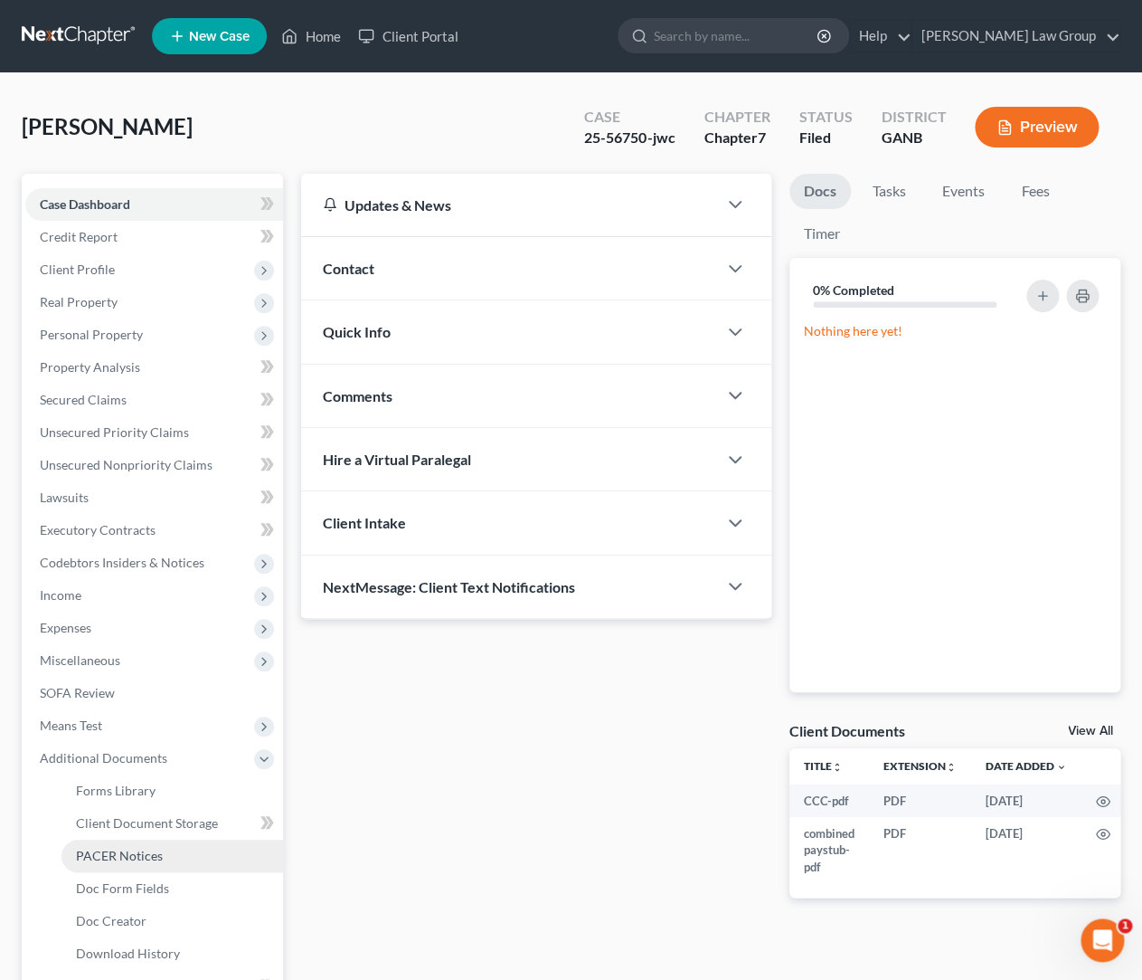
click at [166, 851] on link "PACER Notices" at bounding box center [173, 855] width 222 height 33
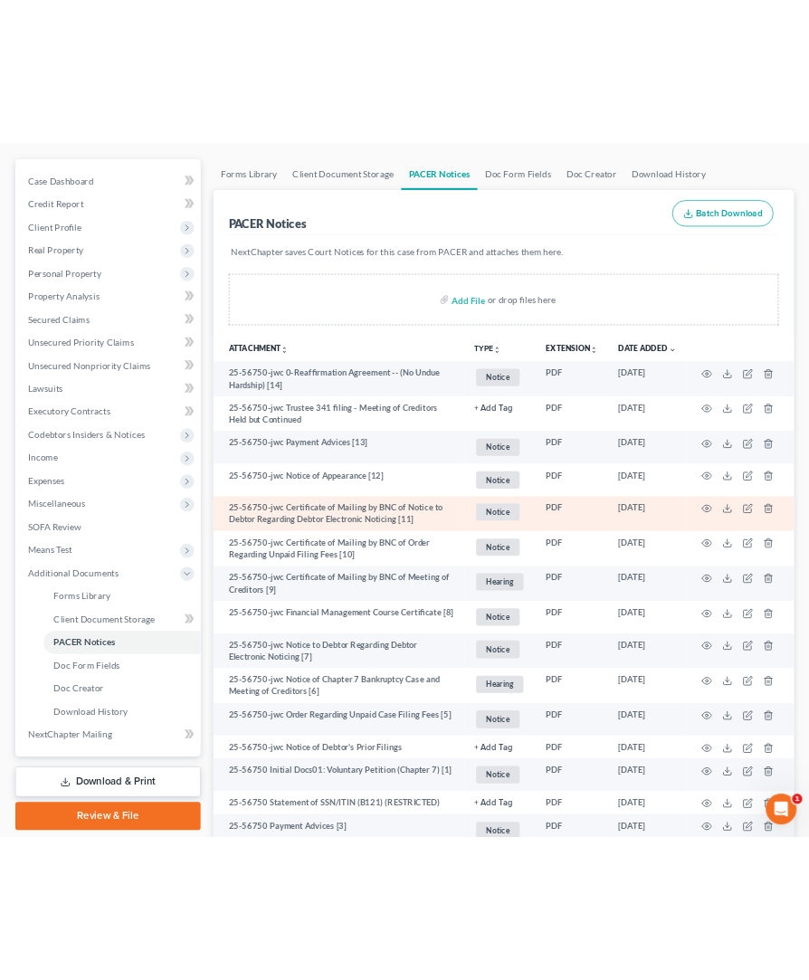
scroll to position [158, 0]
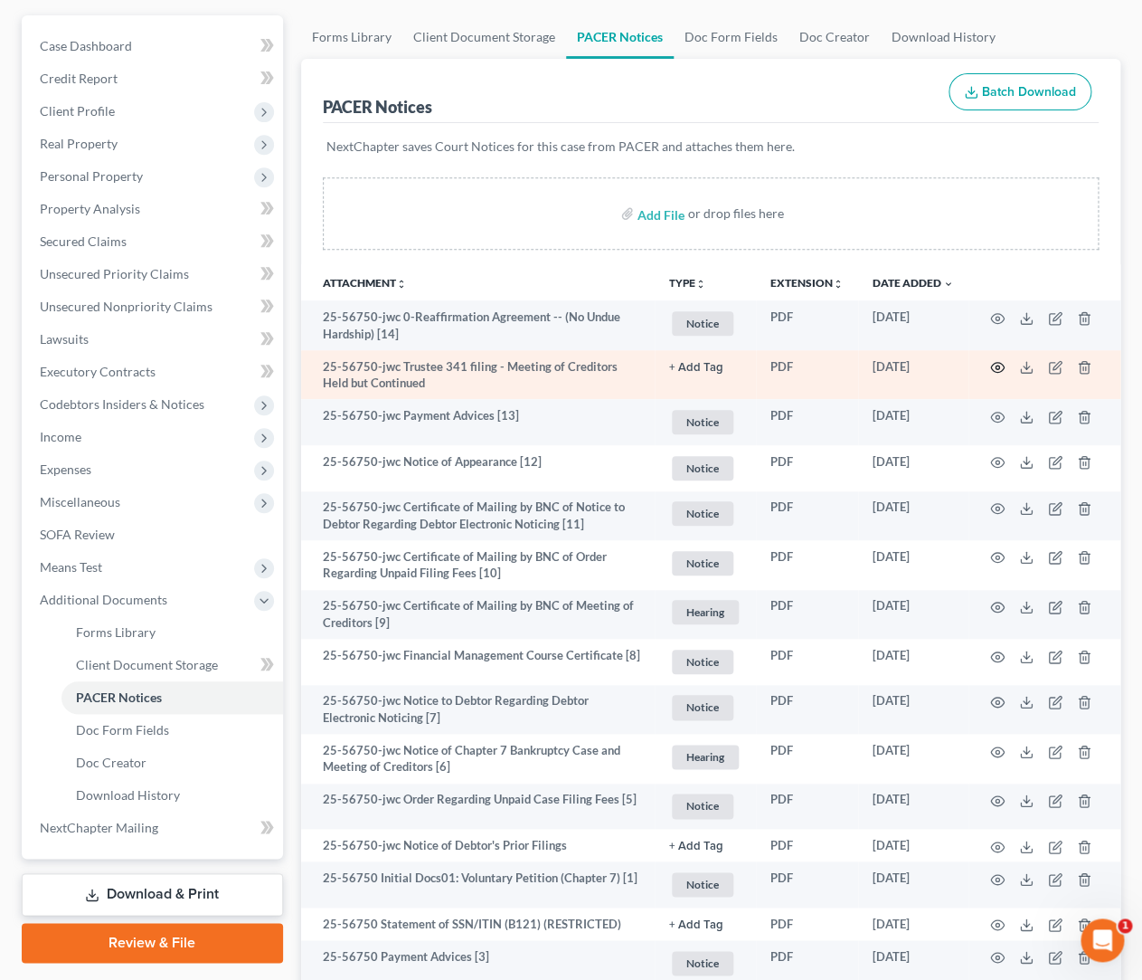
click at [993, 367] on icon "button" at bounding box center [997, 367] width 14 height 14
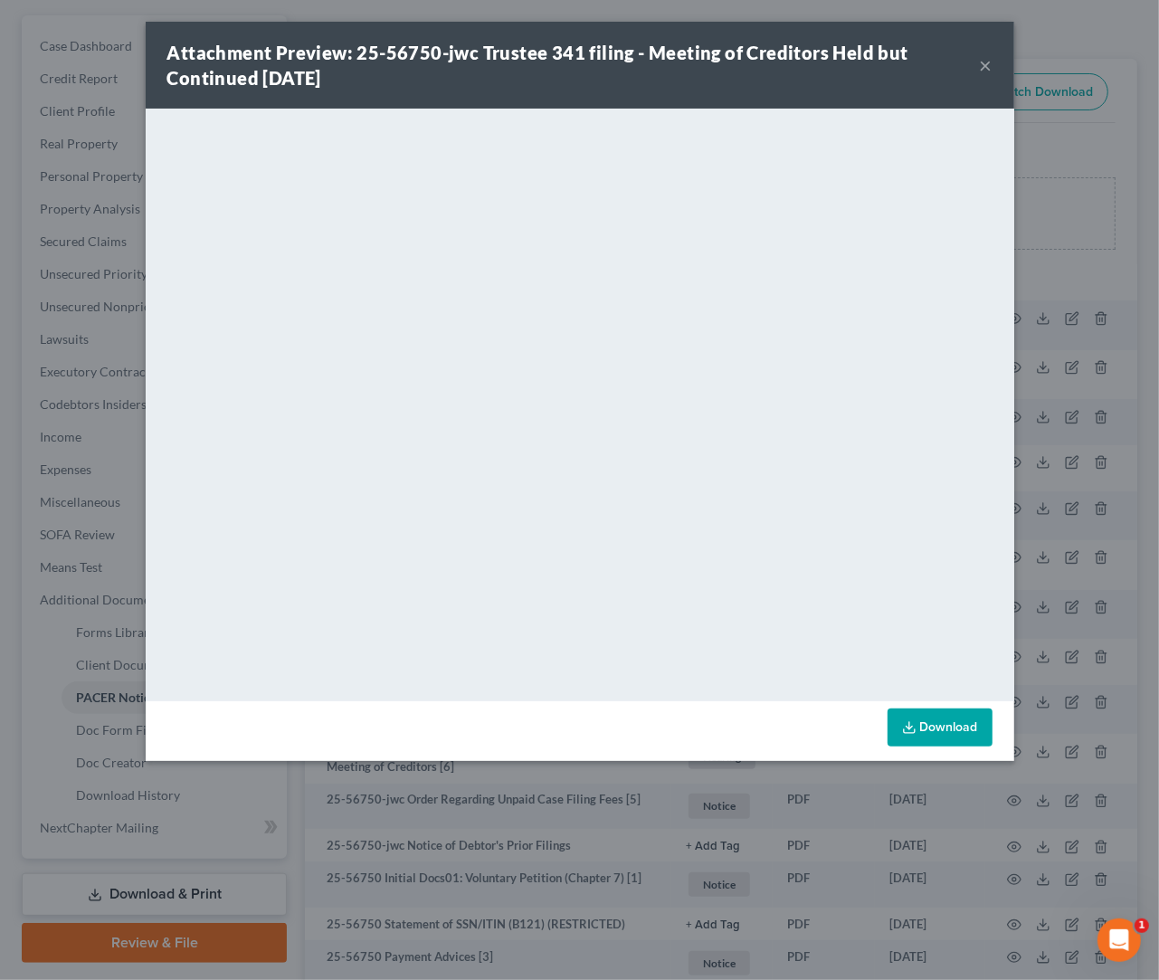
click at [999, 67] on div "Attachment Preview: 25-56750-jwc Trustee 341 filing - Meeting of Creditors Held…" at bounding box center [580, 65] width 868 height 87
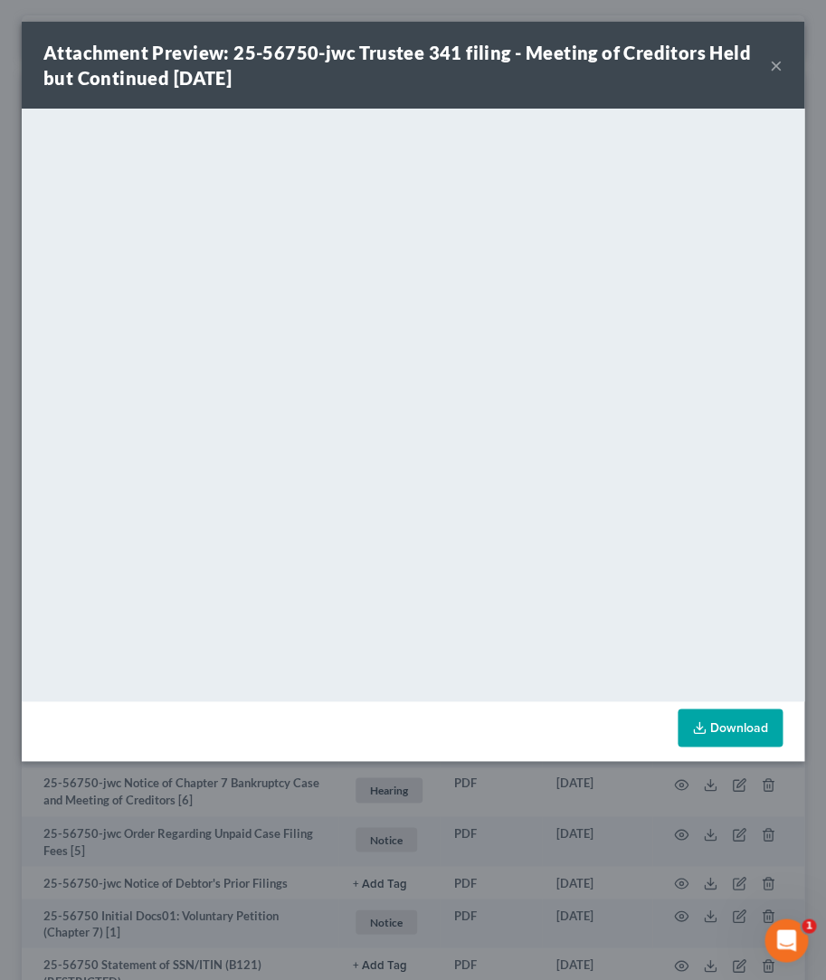
click at [774, 62] on button "×" at bounding box center [776, 65] width 13 height 22
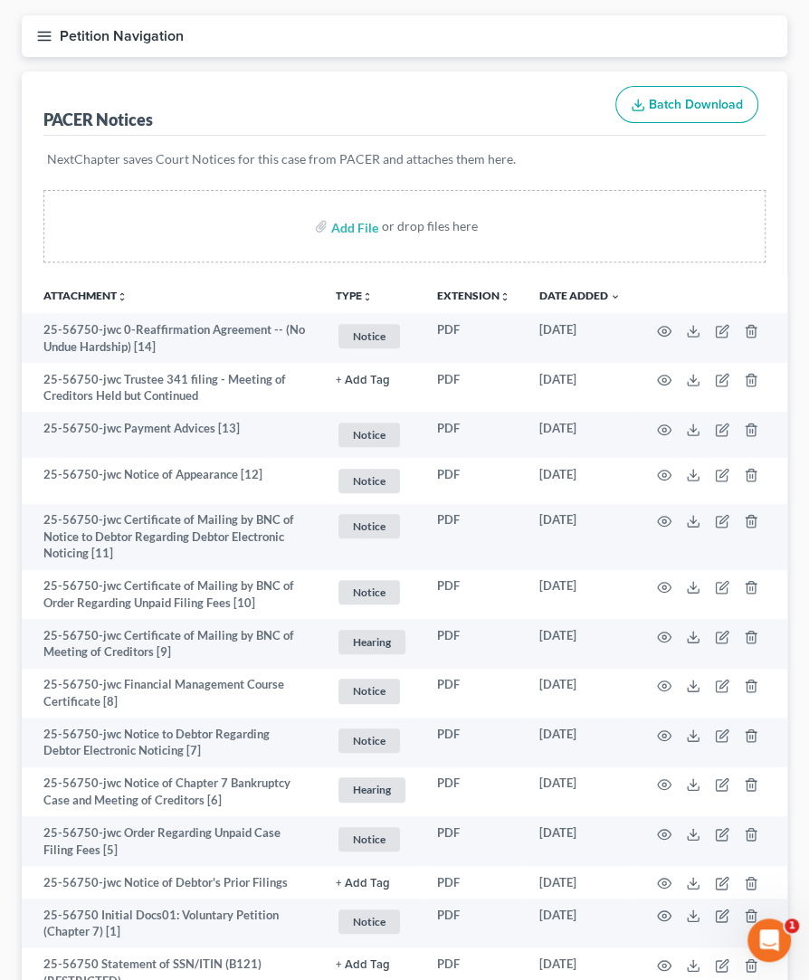
scroll to position [0, 0]
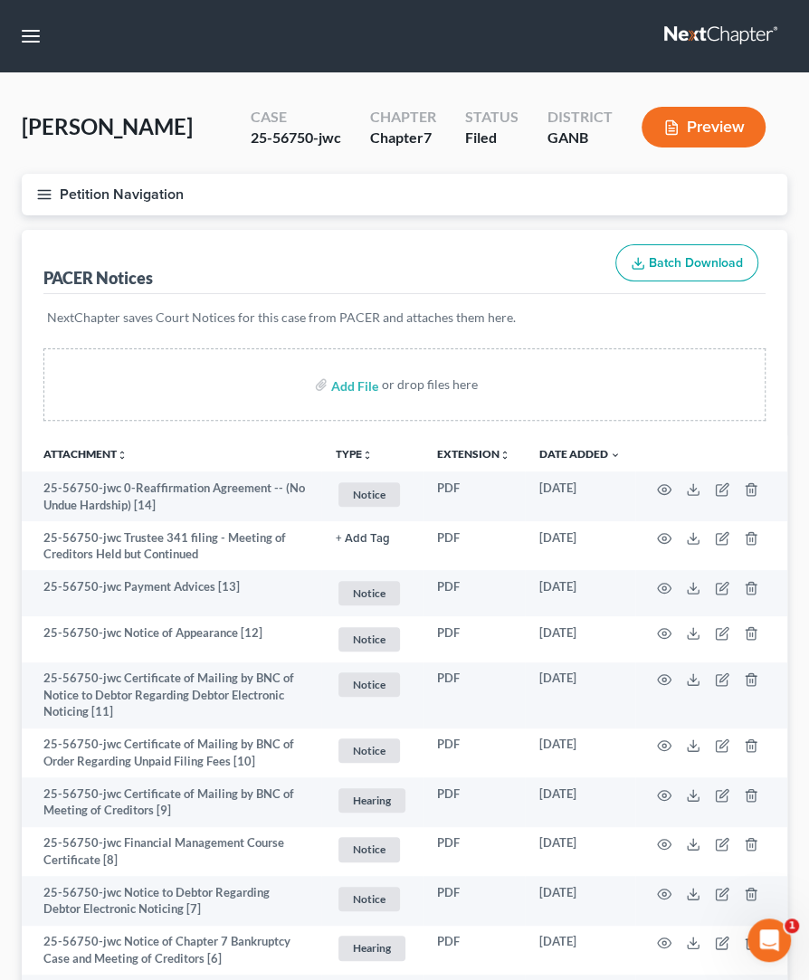
click at [49, 41] on nav "Home New Case Client Portal [PERSON_NAME] Law Group [EMAIL_ADDRESS][DOMAIN_NAME…" at bounding box center [404, 36] width 809 height 72
click at [40, 44] on button "button" at bounding box center [30, 36] width 33 height 33
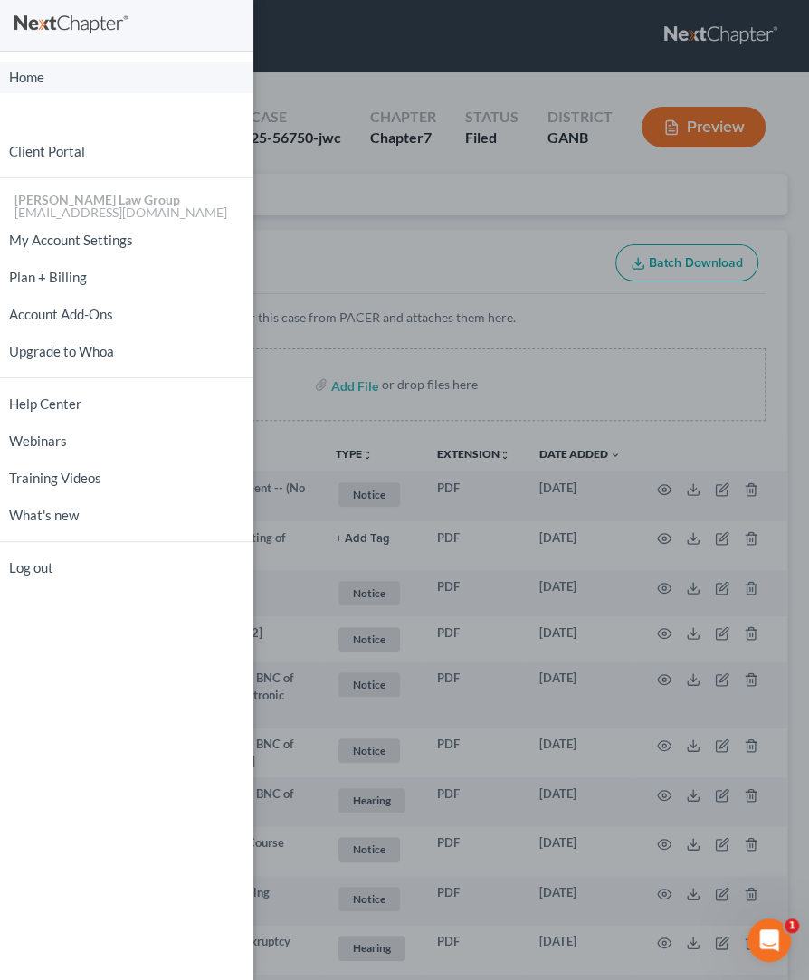
click at [35, 71] on link "Home" at bounding box center [126, 78] width 253 height 32
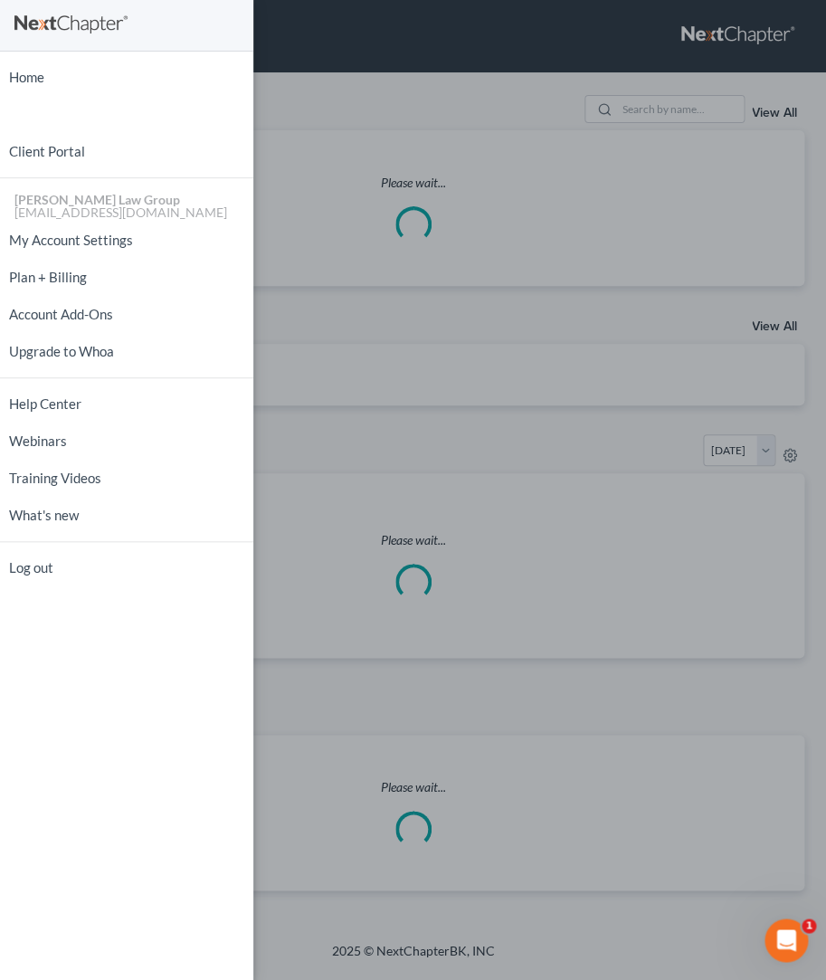
click at [303, 71] on div "Home New Case Client Portal [PERSON_NAME] Law Group [EMAIL_ADDRESS][DOMAIN_NAME…" at bounding box center [413, 490] width 826 height 980
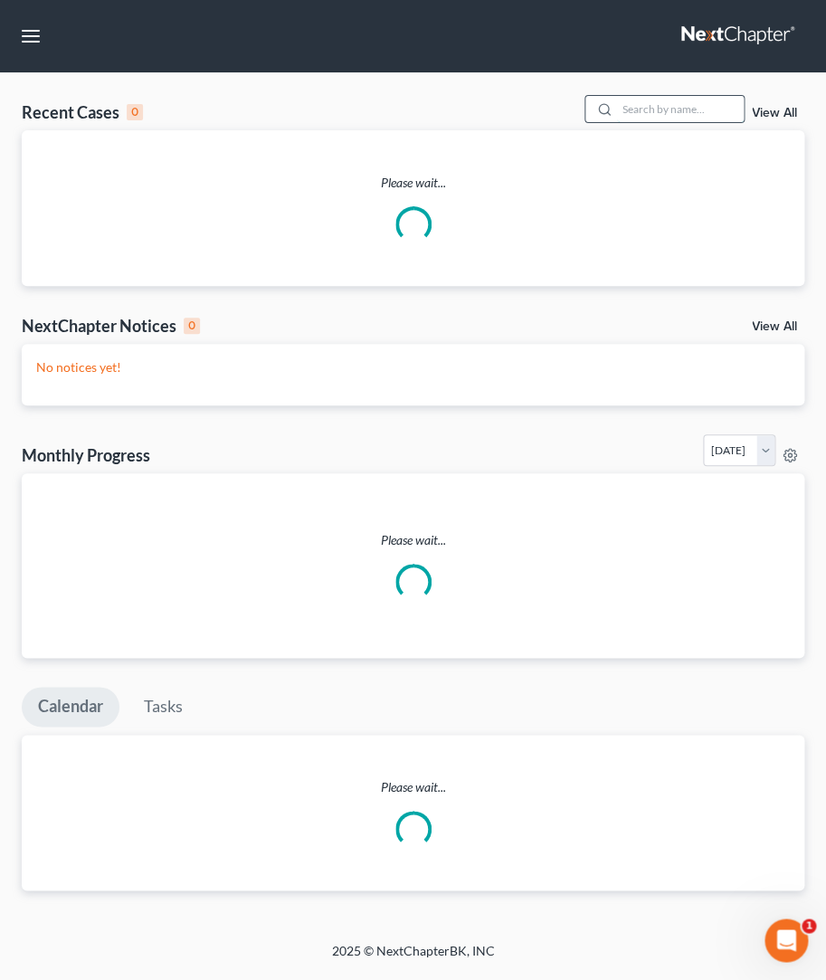
click at [629, 114] on input "search" at bounding box center [680, 109] width 127 height 26
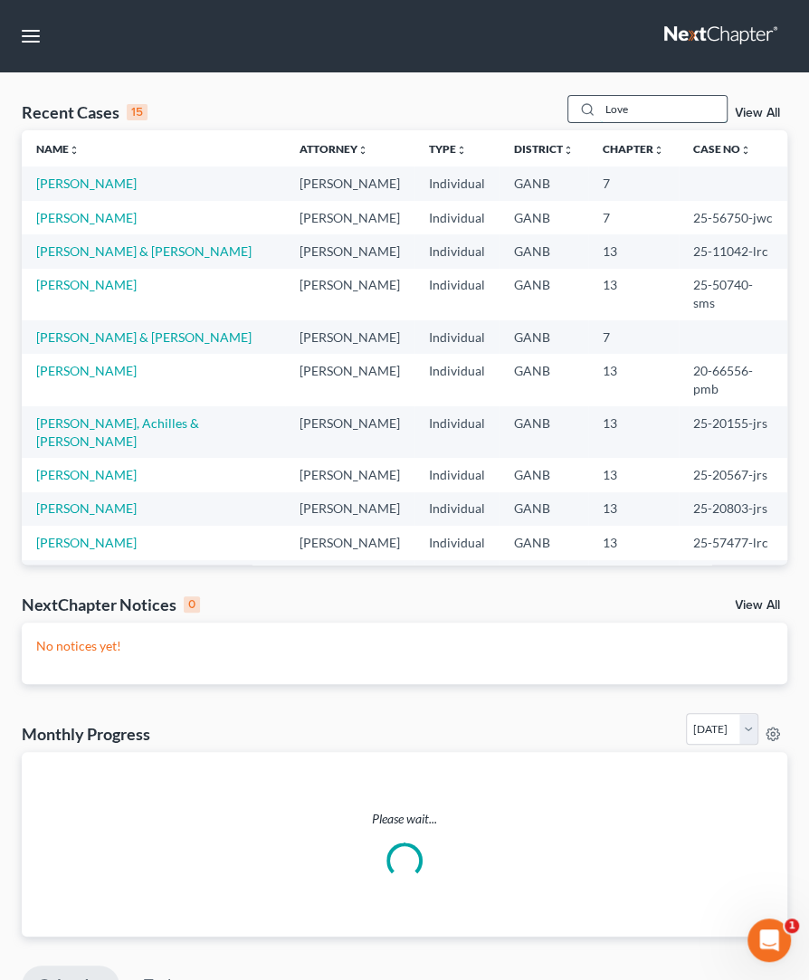
type input "Love"
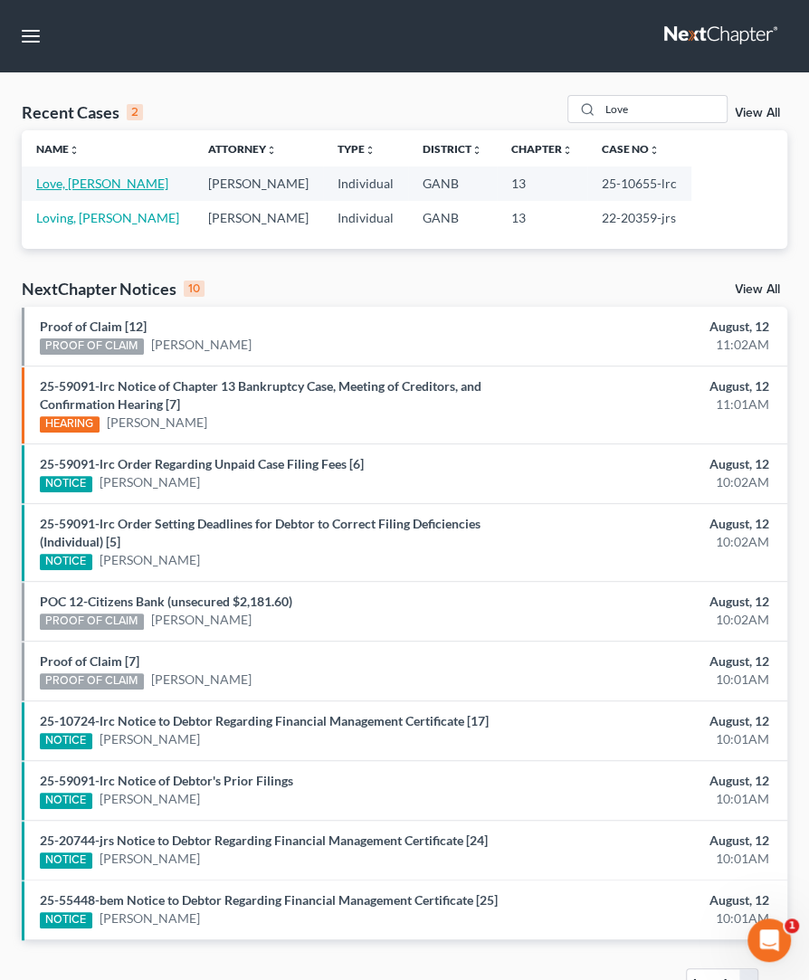
click at [89, 177] on link "Love, [PERSON_NAME]" at bounding box center [102, 182] width 132 height 15
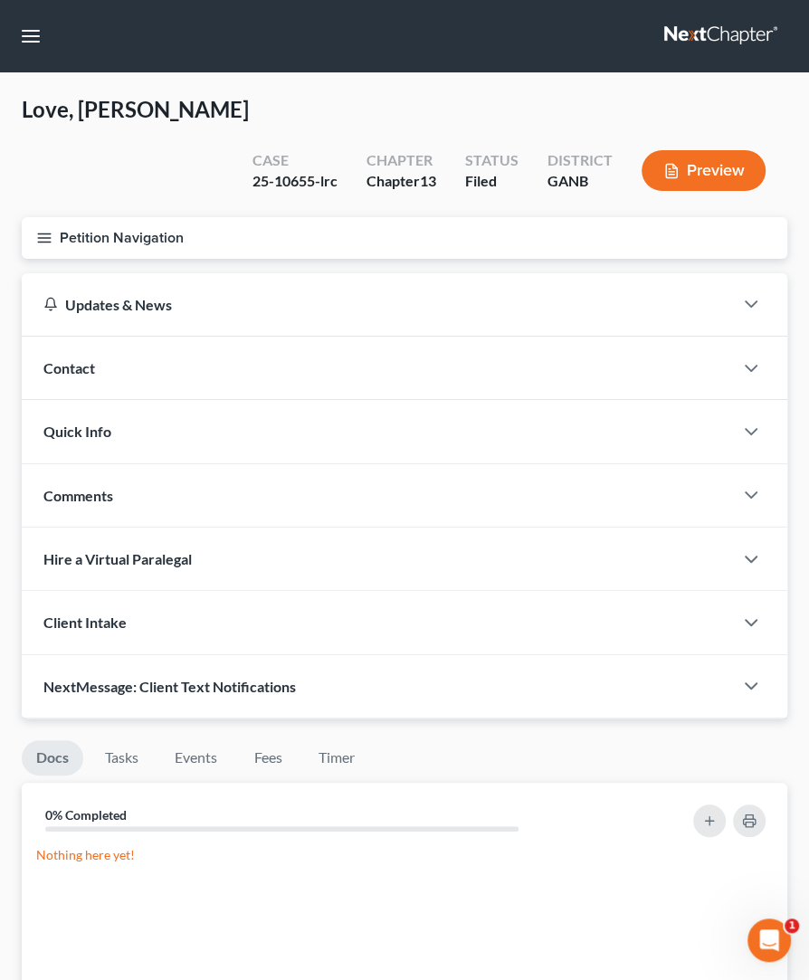
click at [41, 230] on icon "button" at bounding box center [44, 238] width 16 height 16
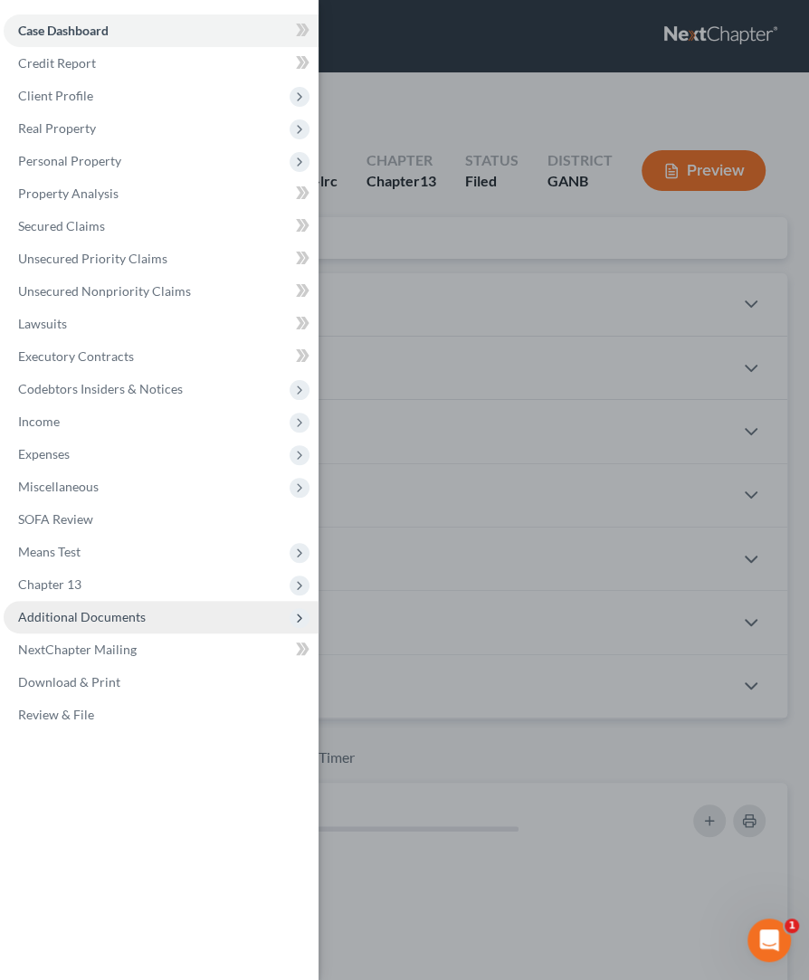
click at [80, 611] on span "Additional Documents" at bounding box center [82, 616] width 128 height 15
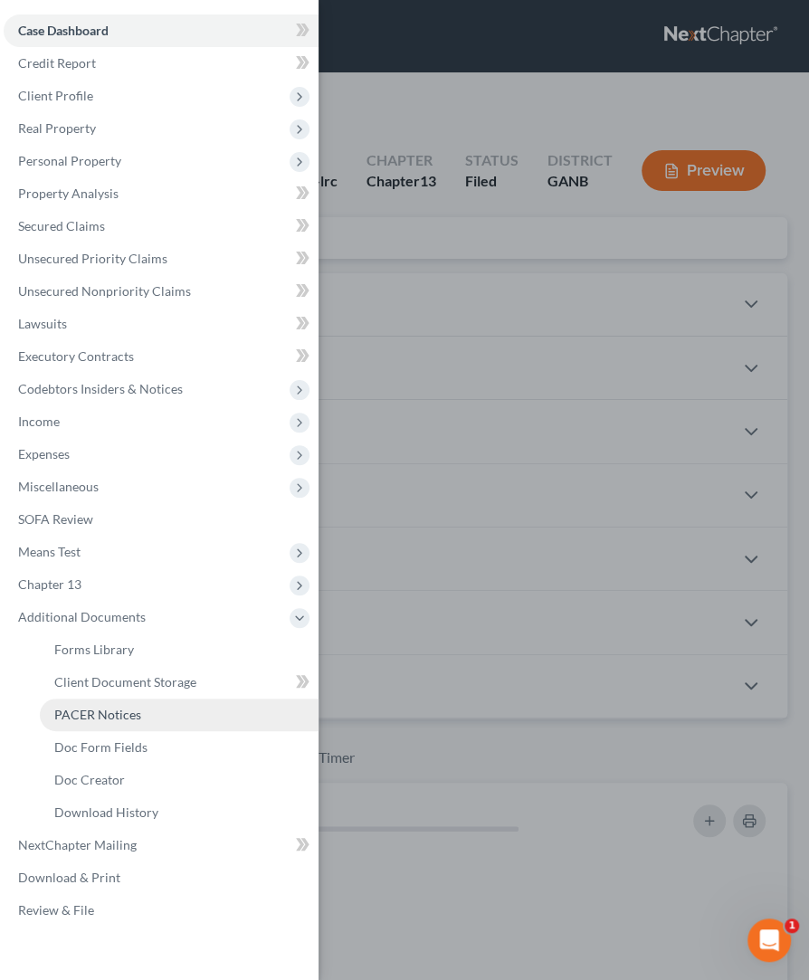
click at [122, 709] on span "PACER Notices" at bounding box center [97, 713] width 87 height 15
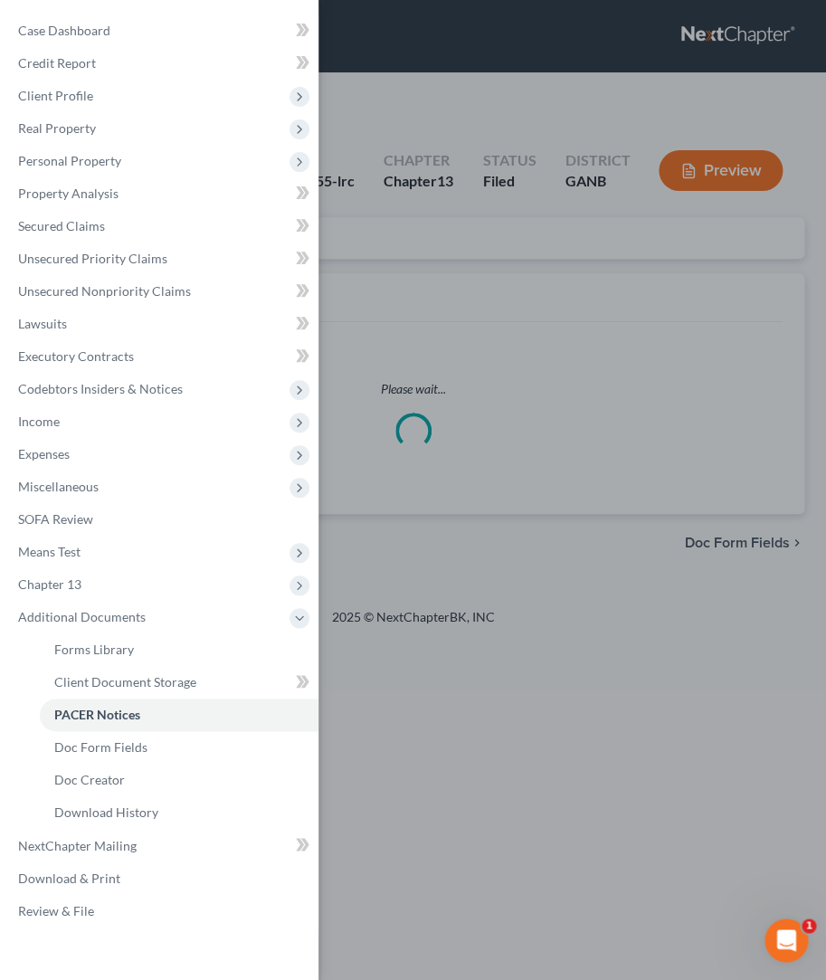
click at [438, 239] on div "Case Dashboard Payments Invoices Payments Payments Credit Report Client Profile" at bounding box center [413, 490] width 826 height 980
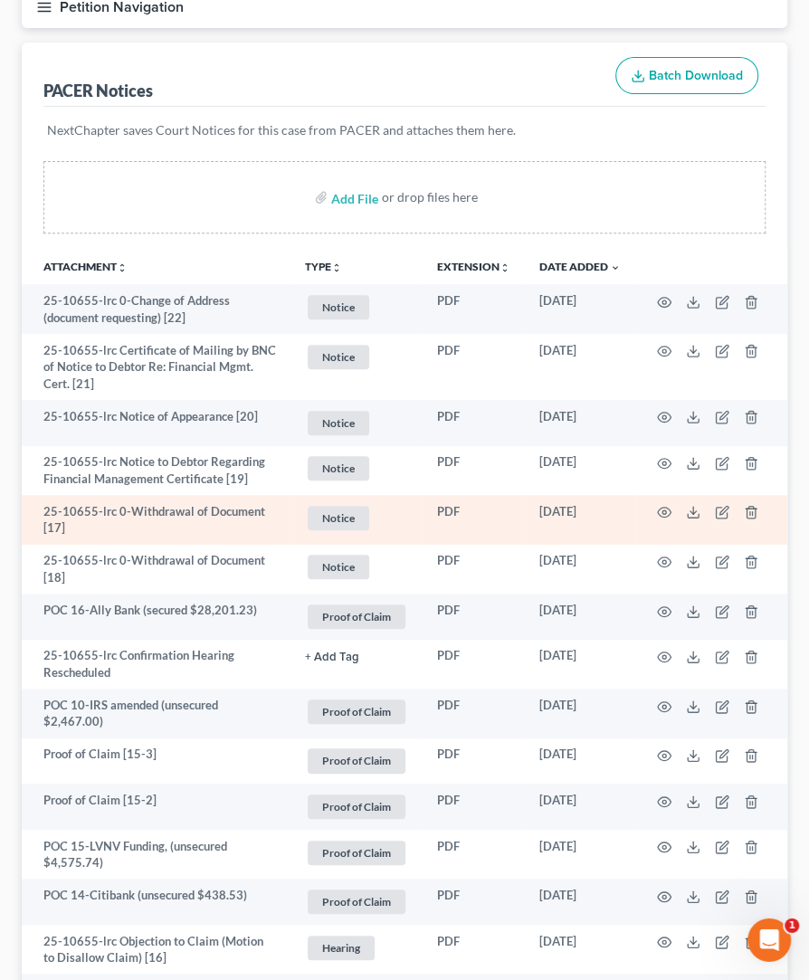
scroll to position [222, 0]
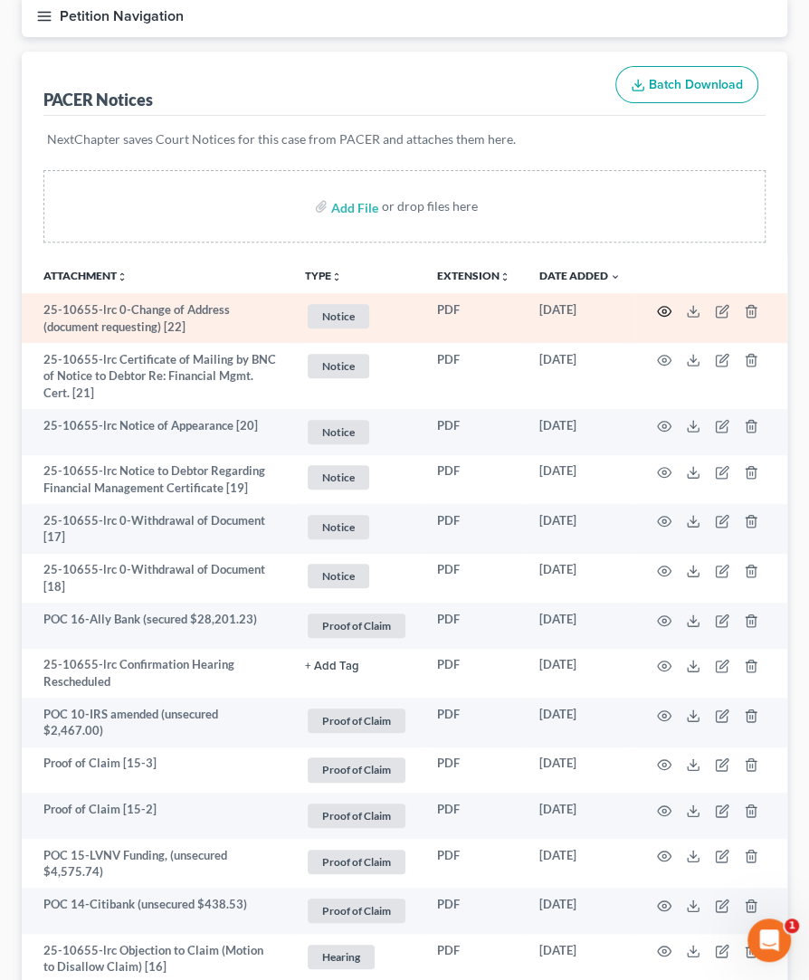
click at [669, 306] on icon "button" at bounding box center [665, 311] width 14 height 10
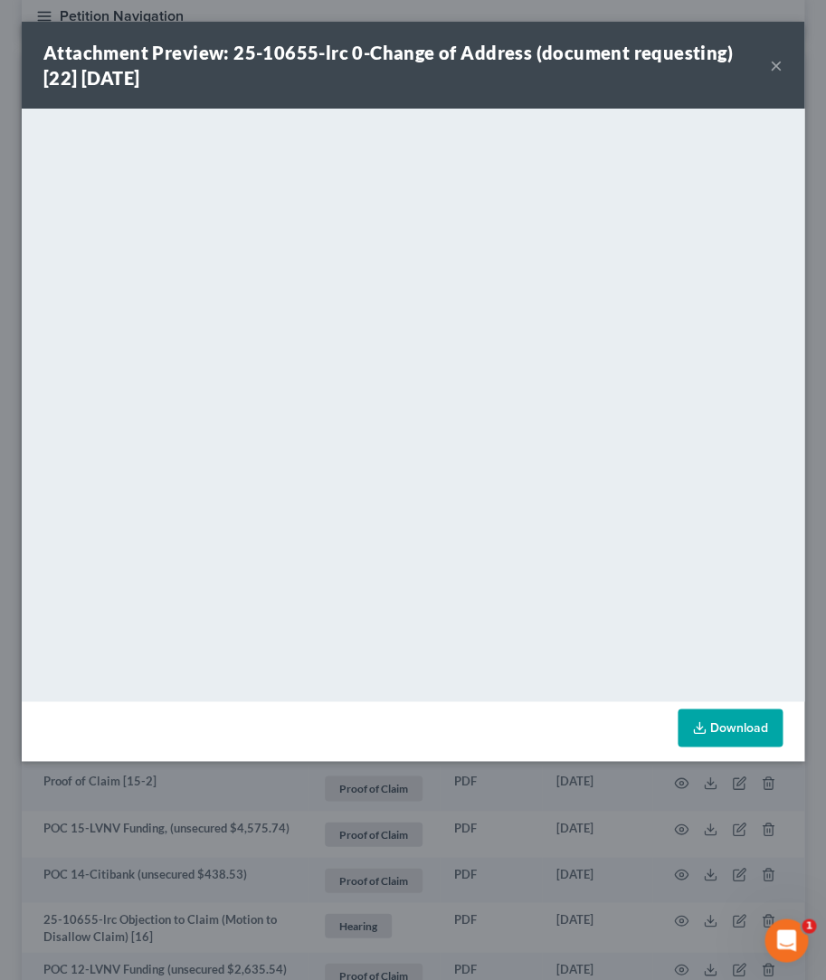
click at [781, 60] on button "×" at bounding box center [776, 65] width 13 height 22
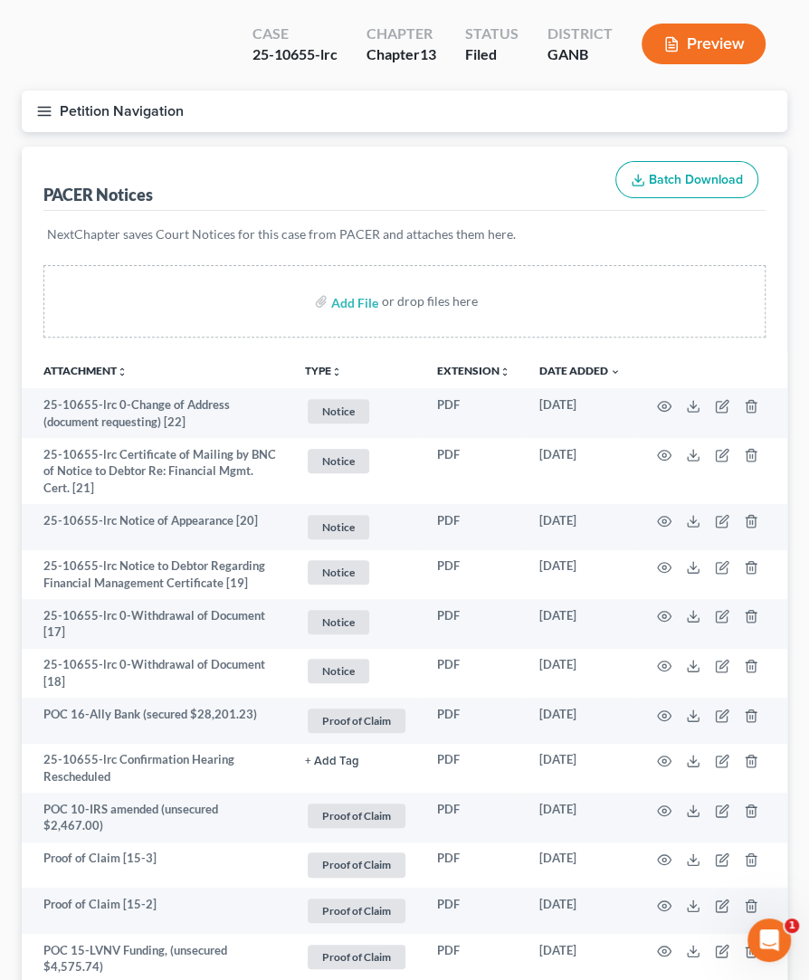
scroll to position [79, 0]
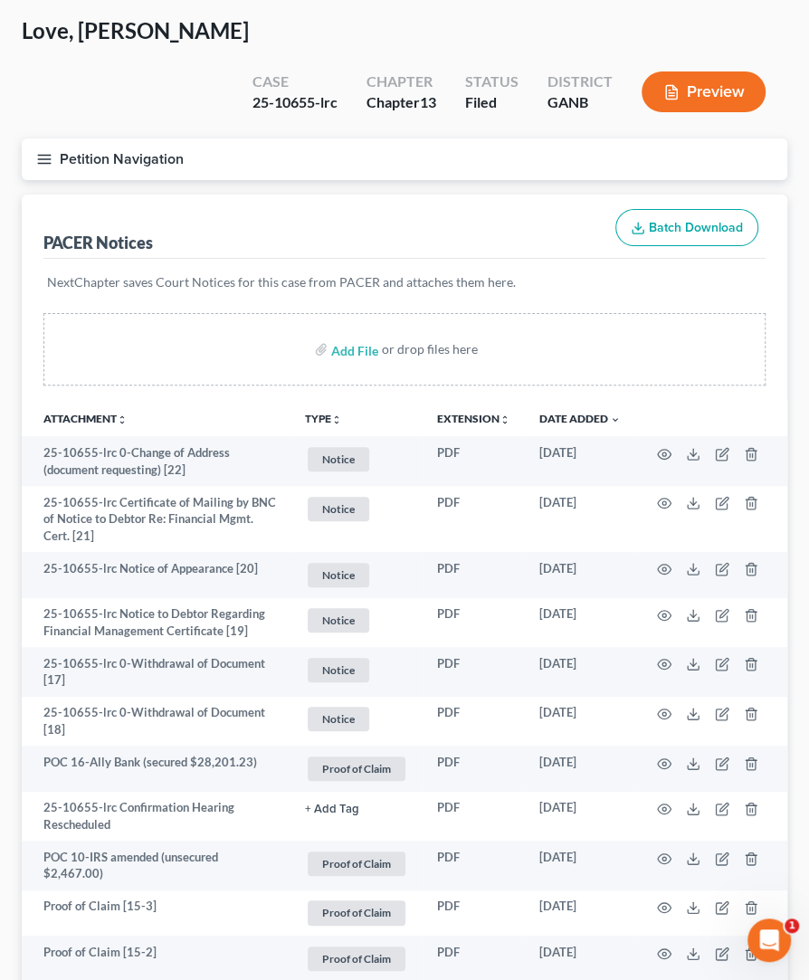
click at [53, 138] on button "Petition Navigation" at bounding box center [404, 159] width 765 height 42
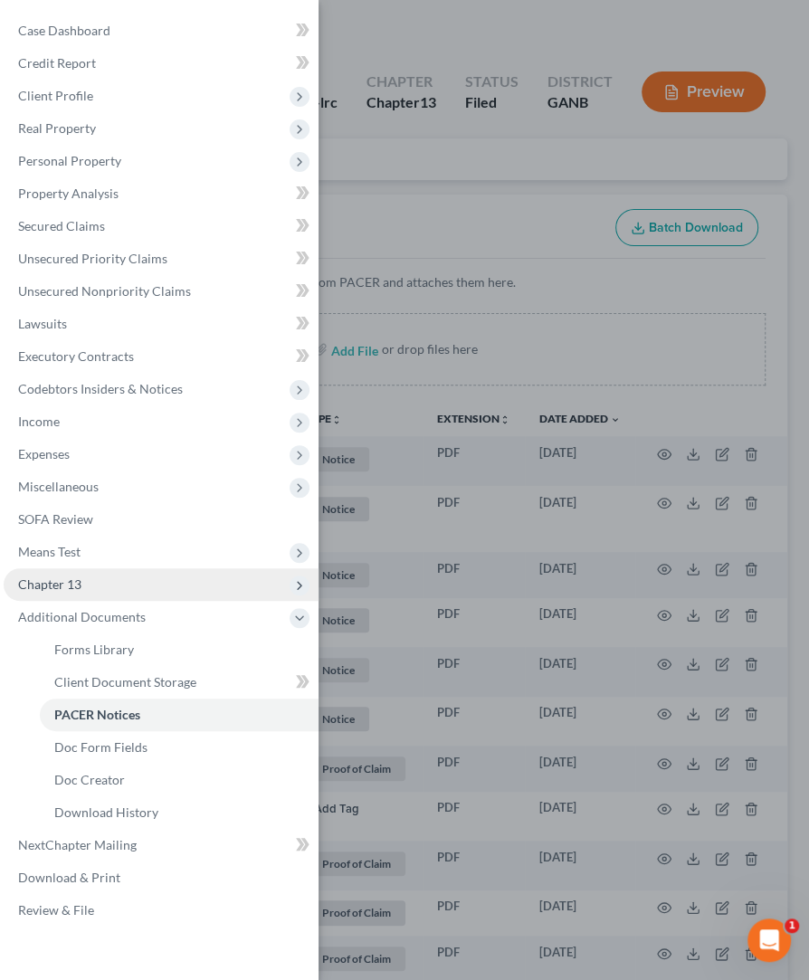
click at [63, 583] on span "Chapter 13" at bounding box center [49, 583] width 63 height 15
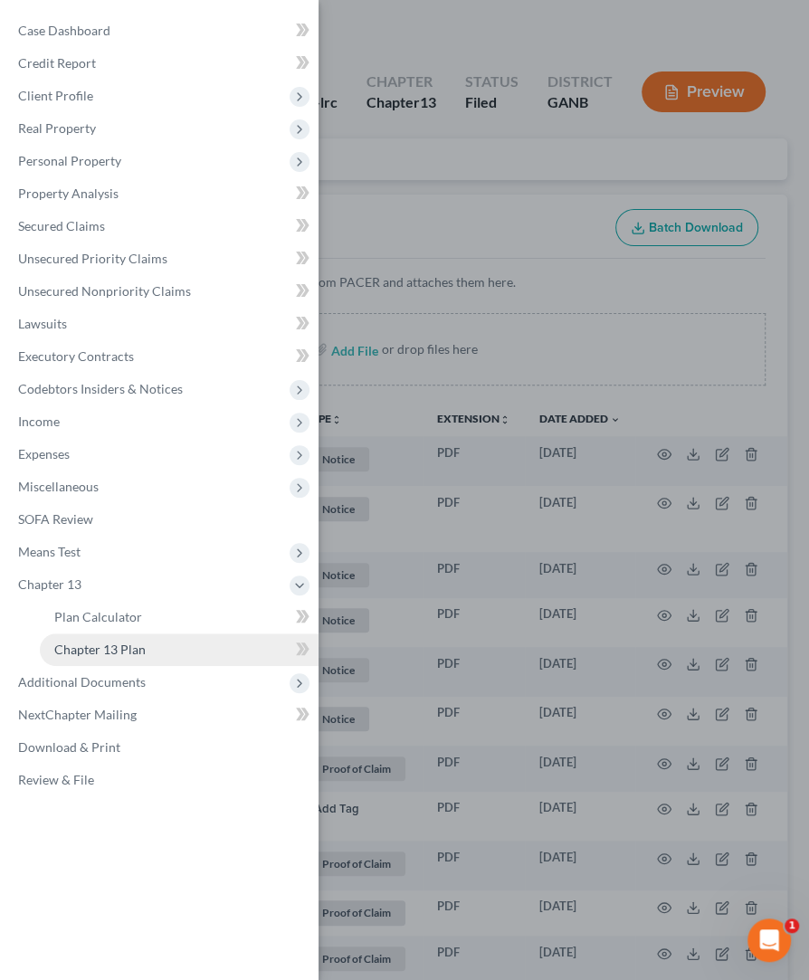
click at [85, 643] on span "Chapter 13 Plan" at bounding box center [99, 648] width 91 height 15
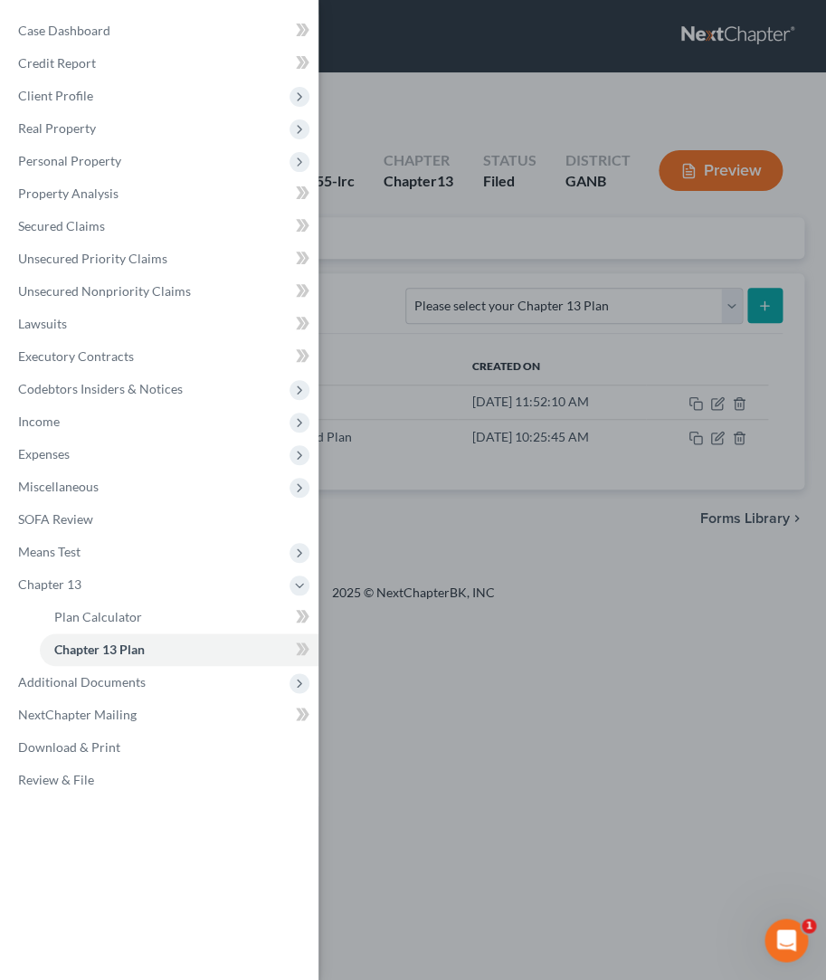
click at [362, 285] on div "Case Dashboard Payments Invoices Payments Payments Credit Report Client Profile" at bounding box center [413, 490] width 826 height 980
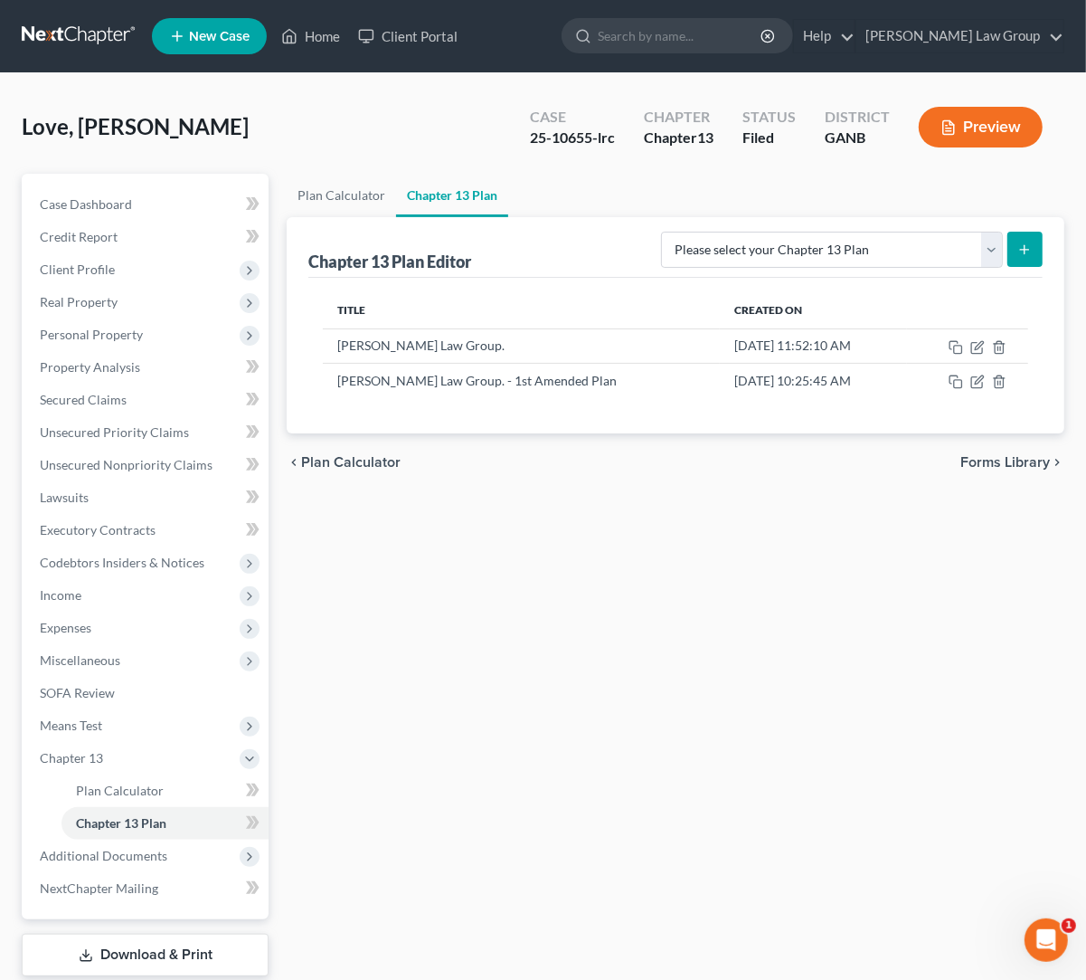
click at [841, 556] on div "Plan Calculator Chapter 13 Plan Chapter 13 Plan Editor Please select your Chapt…" at bounding box center [676, 598] width 796 height 849
click at [700, 34] on input "search" at bounding box center [681, 35] width 166 height 33
type input "[PERSON_NAME]"
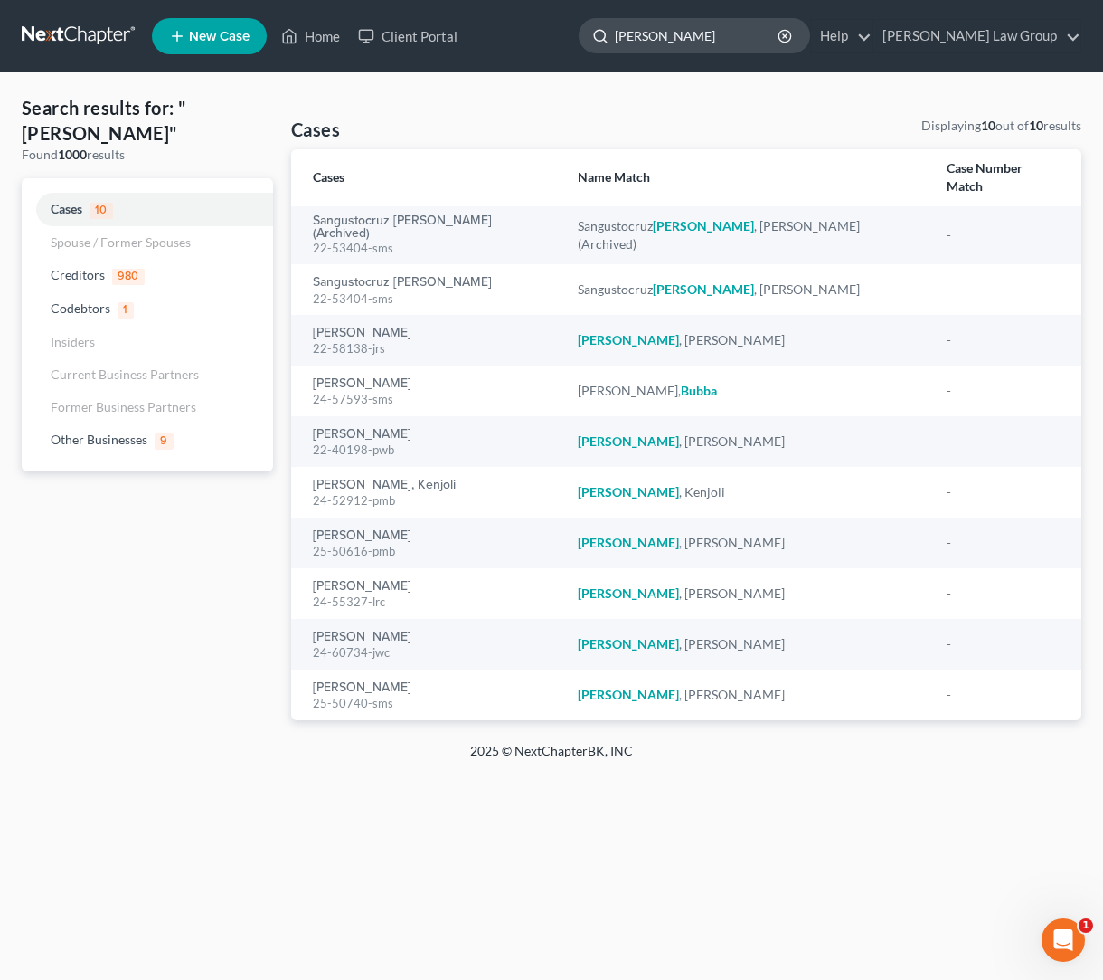
drag, startPoint x: 782, startPoint y: 33, endPoint x: 673, endPoint y: 39, distance: 109.6
click at [673, 39] on input "[PERSON_NAME]" at bounding box center [698, 35] width 166 height 33
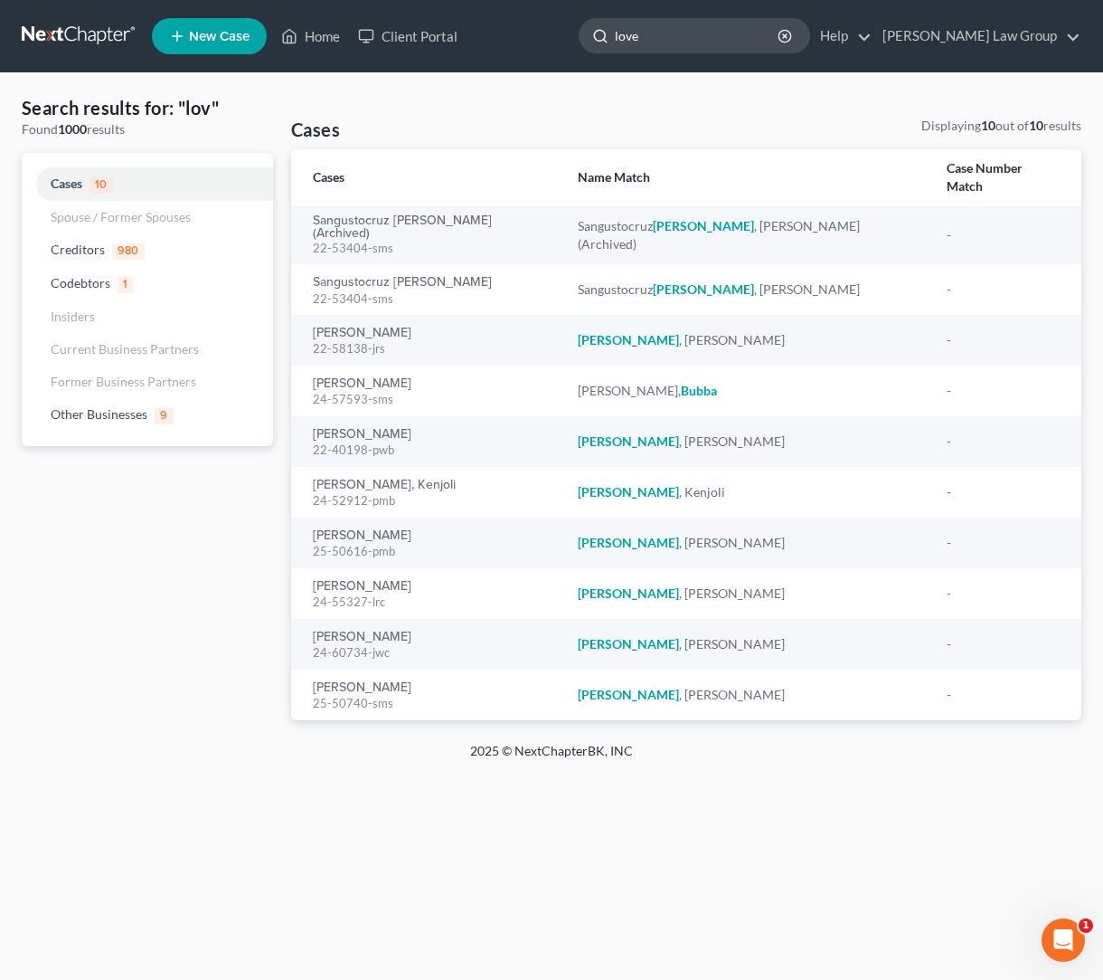
type input "love"
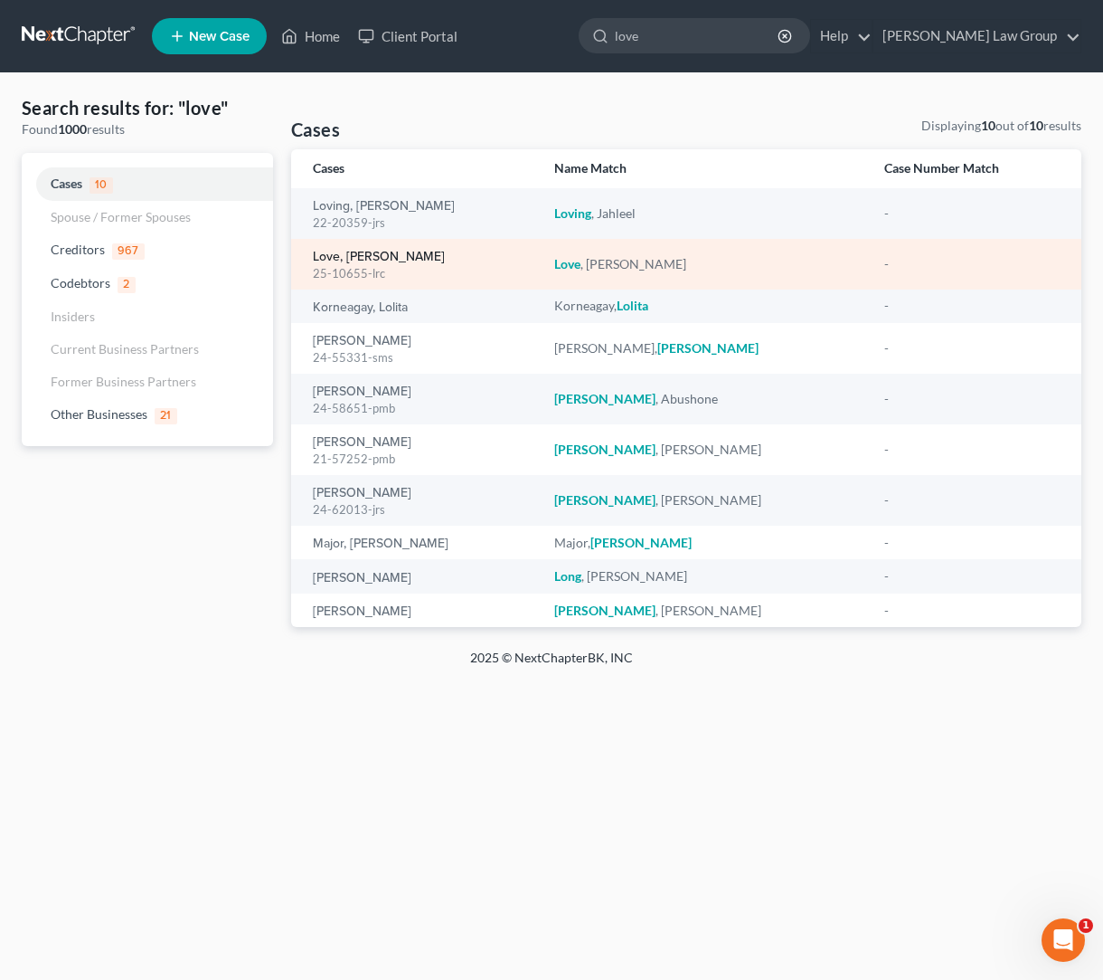
click at [374, 254] on link "Love, [PERSON_NAME]" at bounding box center [379, 257] width 132 height 13
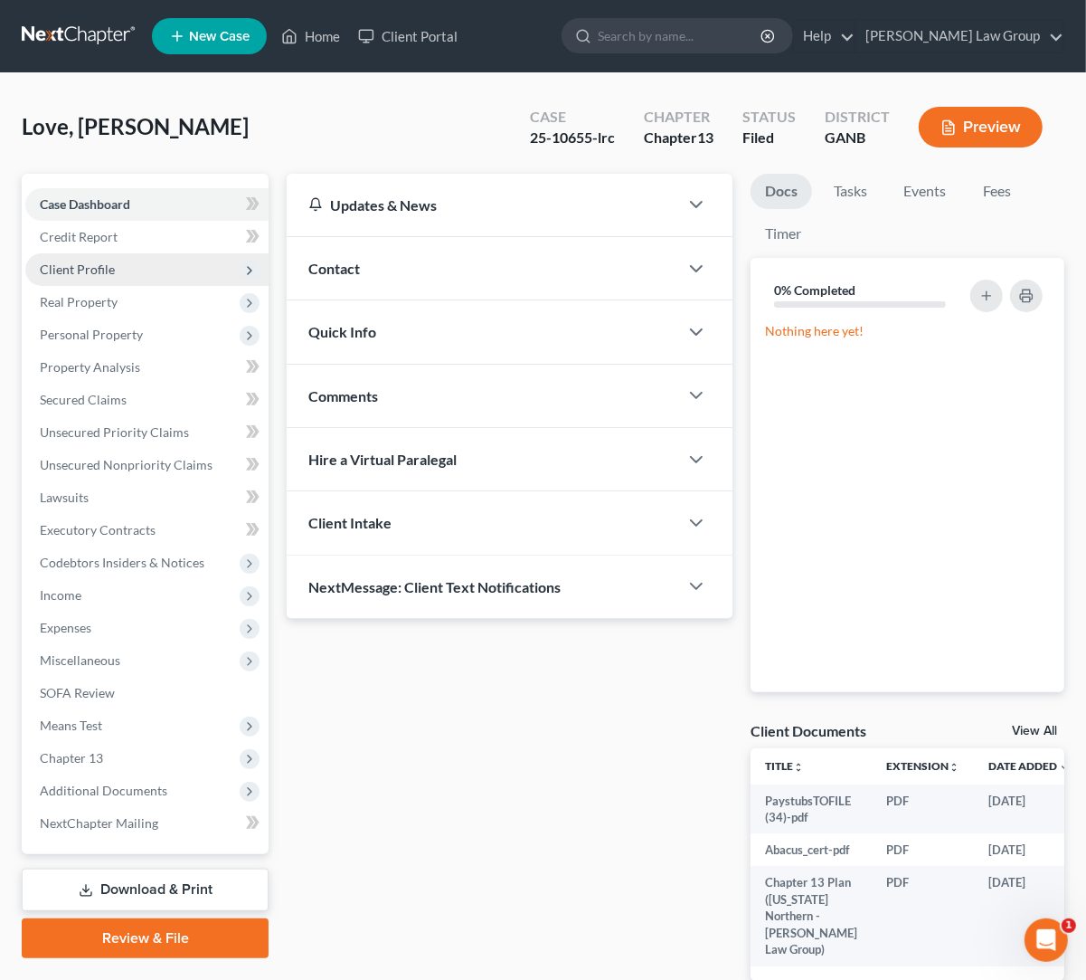
click at [111, 266] on span "Client Profile" at bounding box center [77, 268] width 75 height 15
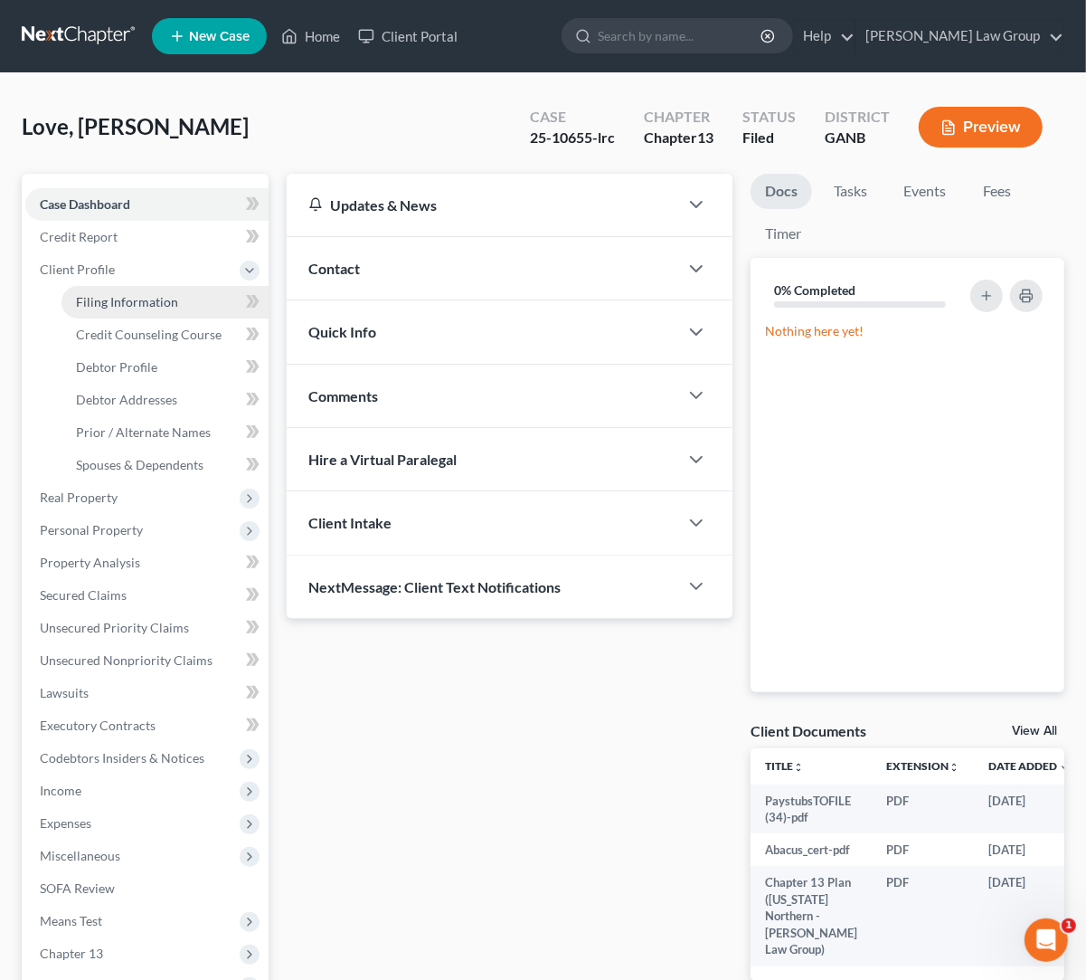
click at [132, 303] on span "Filing Information" at bounding box center [127, 301] width 102 height 15
select select "1"
select select "0"
select select "3"
select select "10"
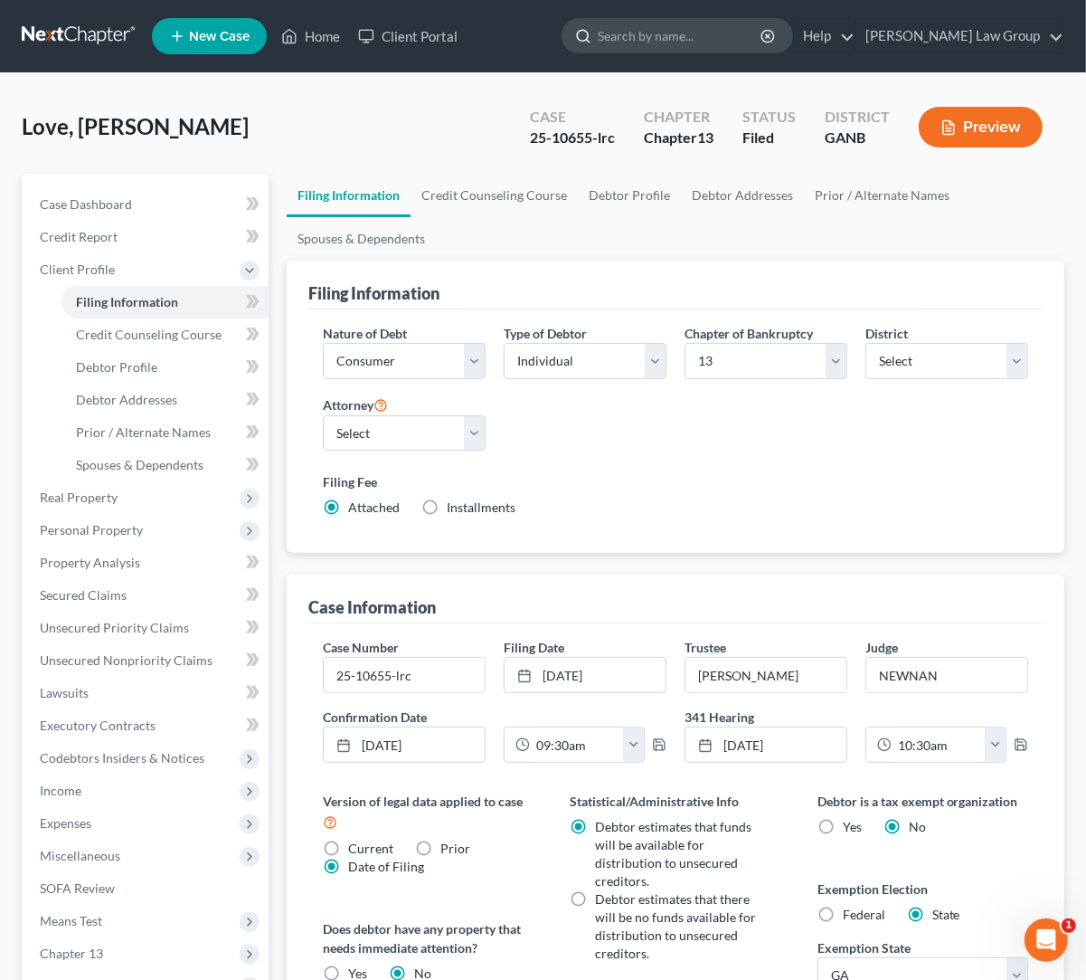
click at [715, 32] on input "search" at bounding box center [681, 35] width 166 height 33
type input "takeeta"
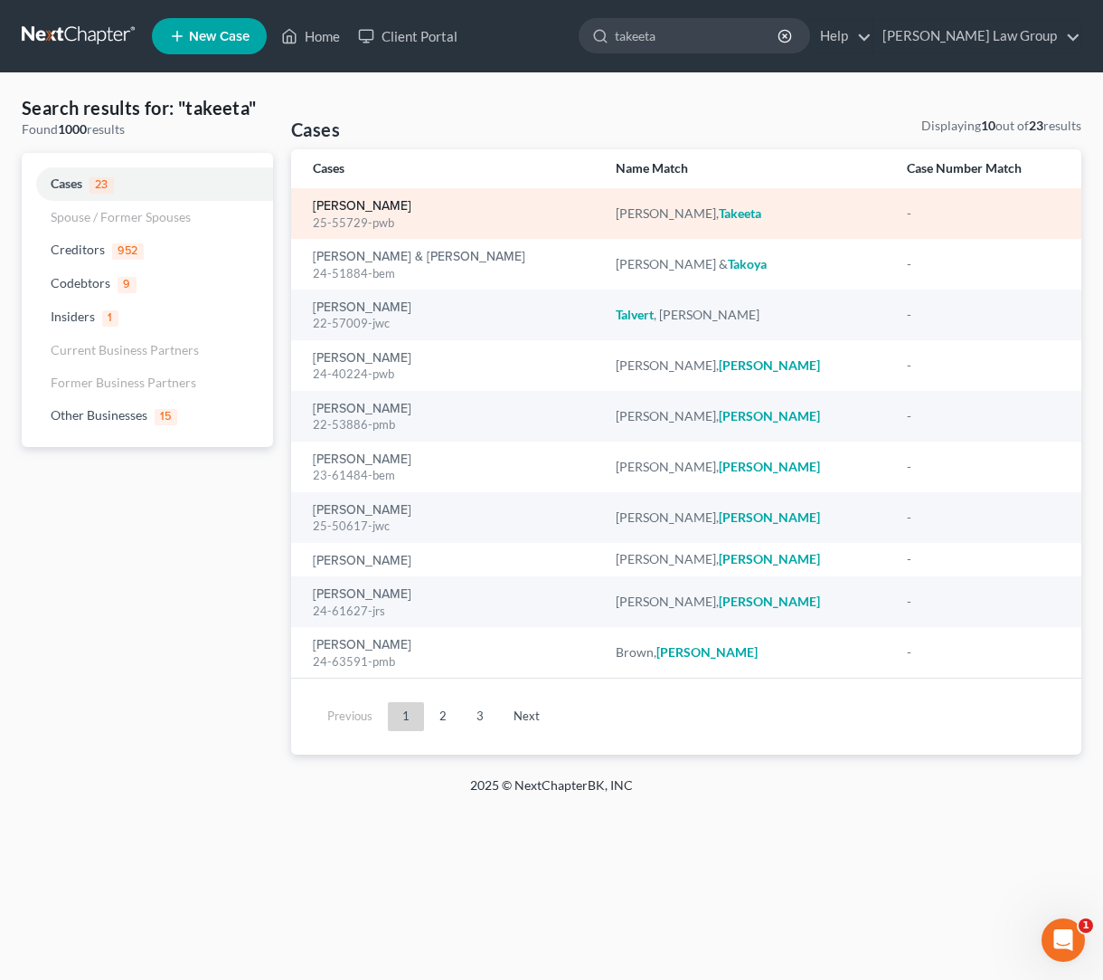
click at [372, 206] on link "[PERSON_NAME]" at bounding box center [362, 206] width 99 height 13
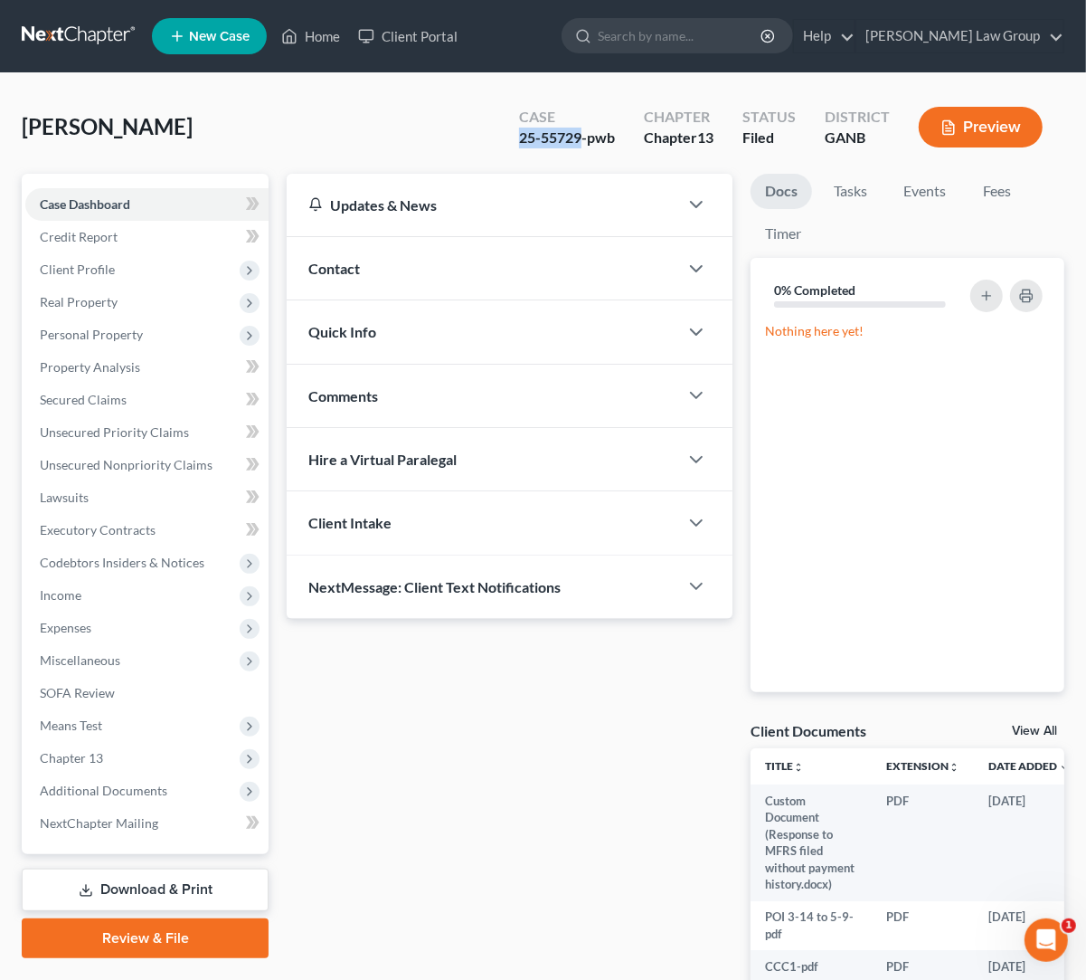
drag, startPoint x: 582, startPoint y: 138, endPoint x: 518, endPoint y: 147, distance: 64.9
click at [512, 143] on div "Case 25-55729-pwb" at bounding box center [567, 128] width 125 height 53
copy div "25-55729"
click at [103, 283] on span "Client Profile" at bounding box center [146, 269] width 243 height 33
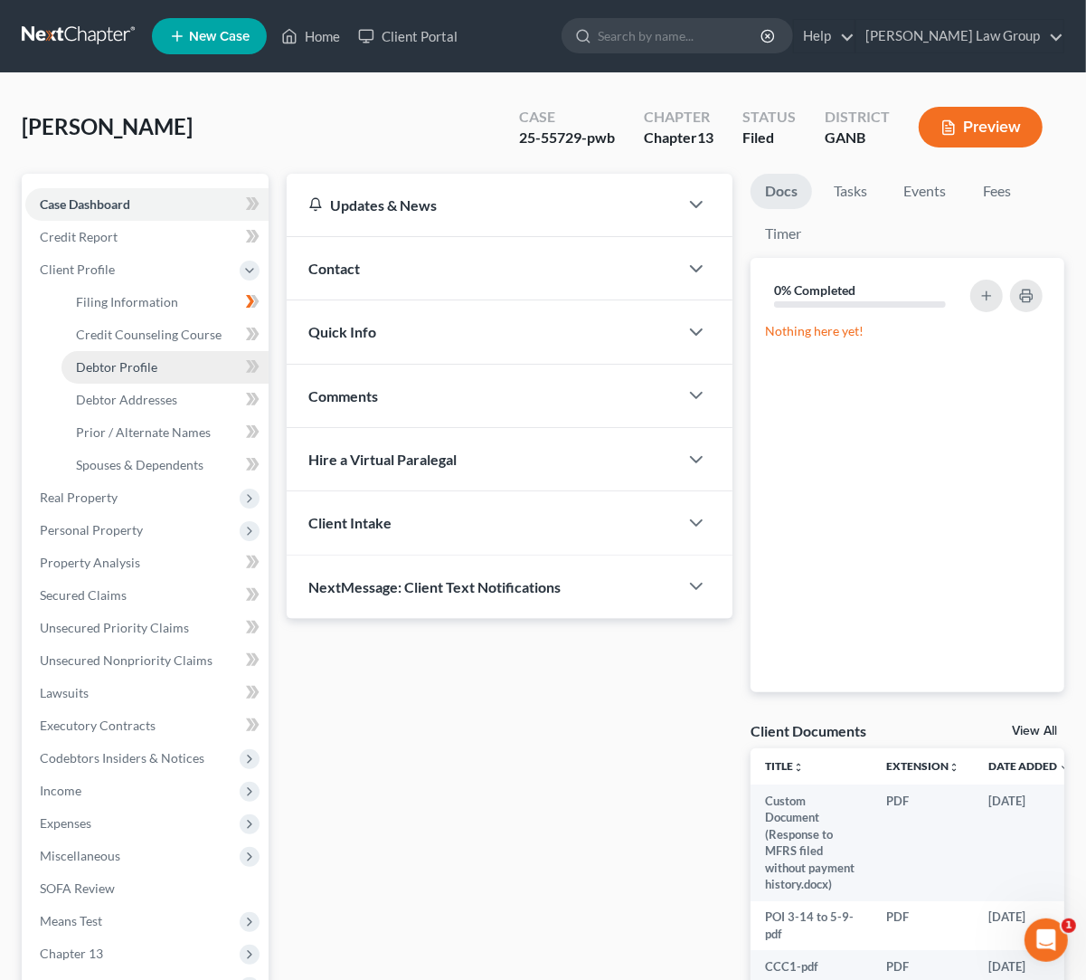
click at [154, 374] on span "Debtor Profile" at bounding box center [116, 366] width 81 height 15
select select "3"
select select "2"
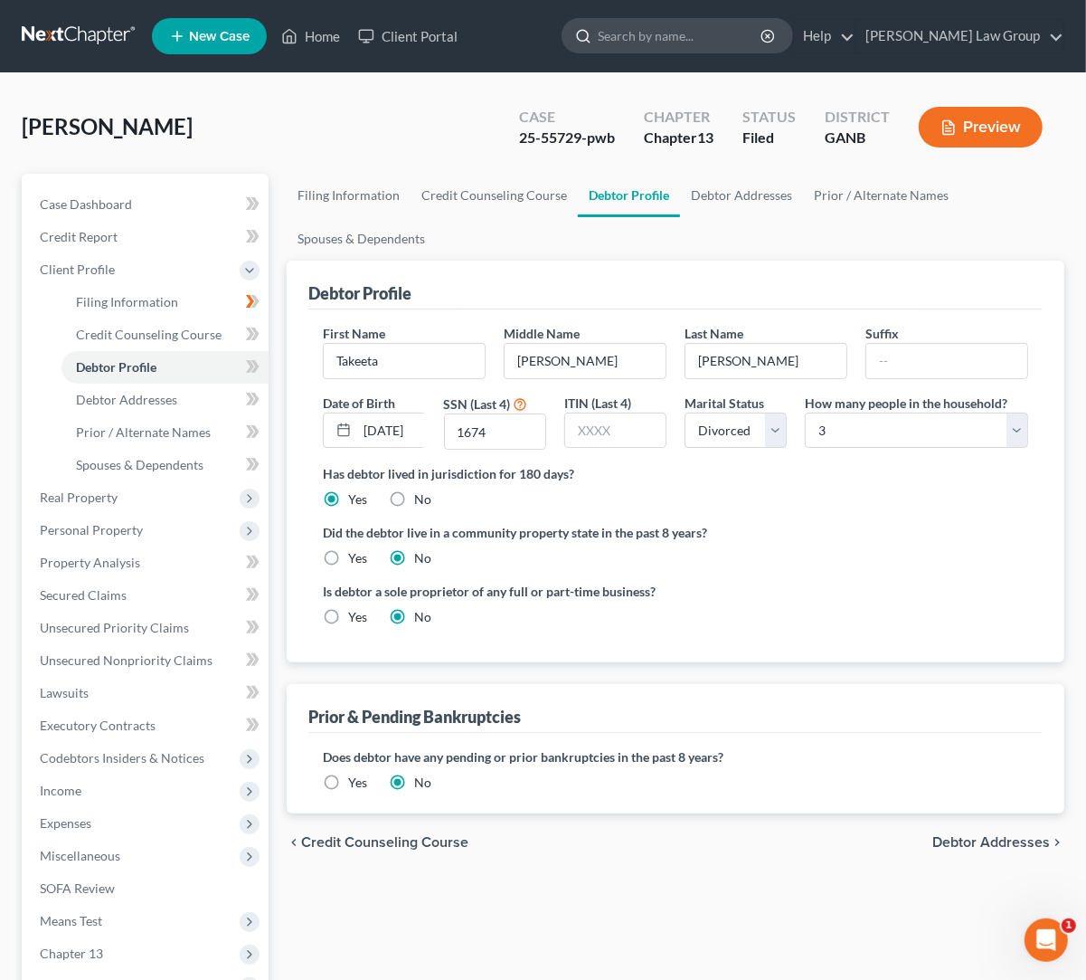
click at [763, 41] on input "search" at bounding box center [681, 35] width 166 height 33
type input "king"
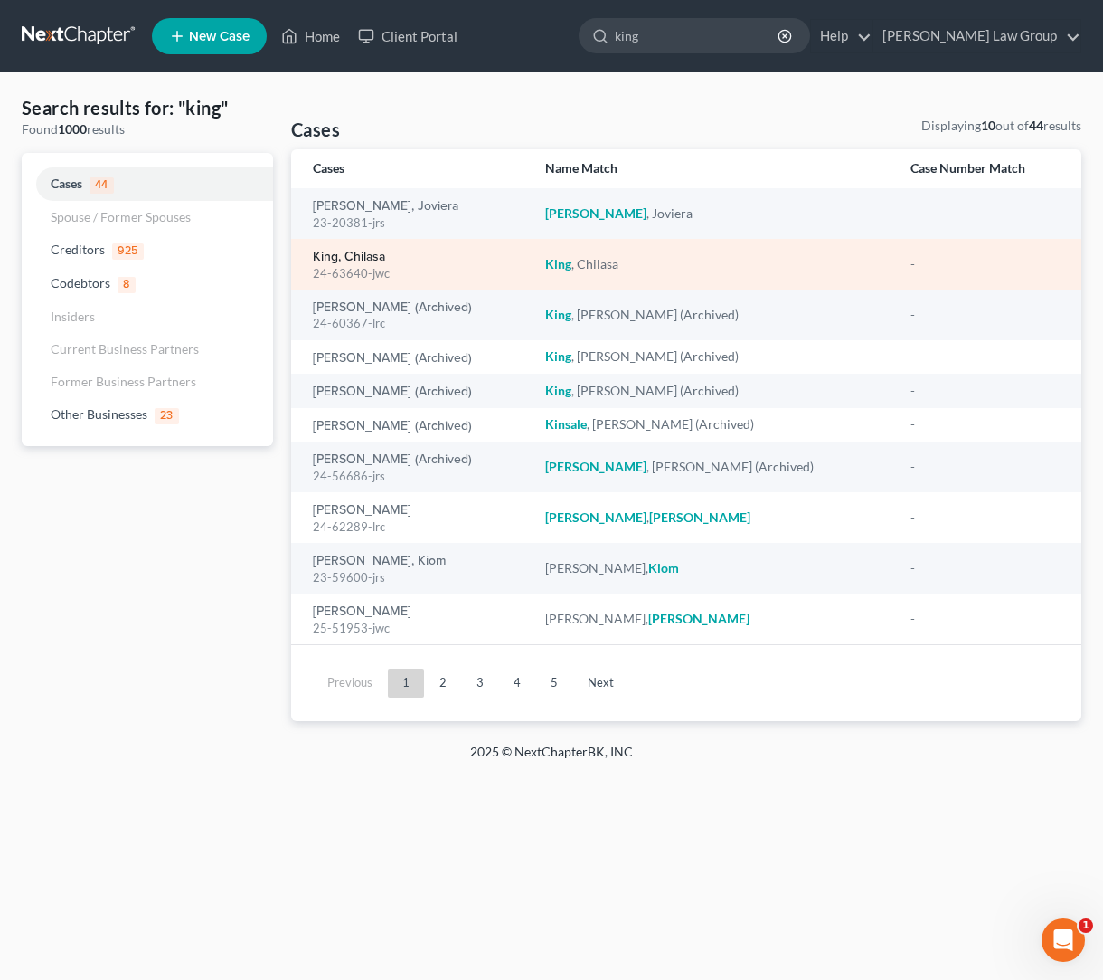
click at [371, 258] on link "King, Chilasa" at bounding box center [349, 257] width 72 height 13
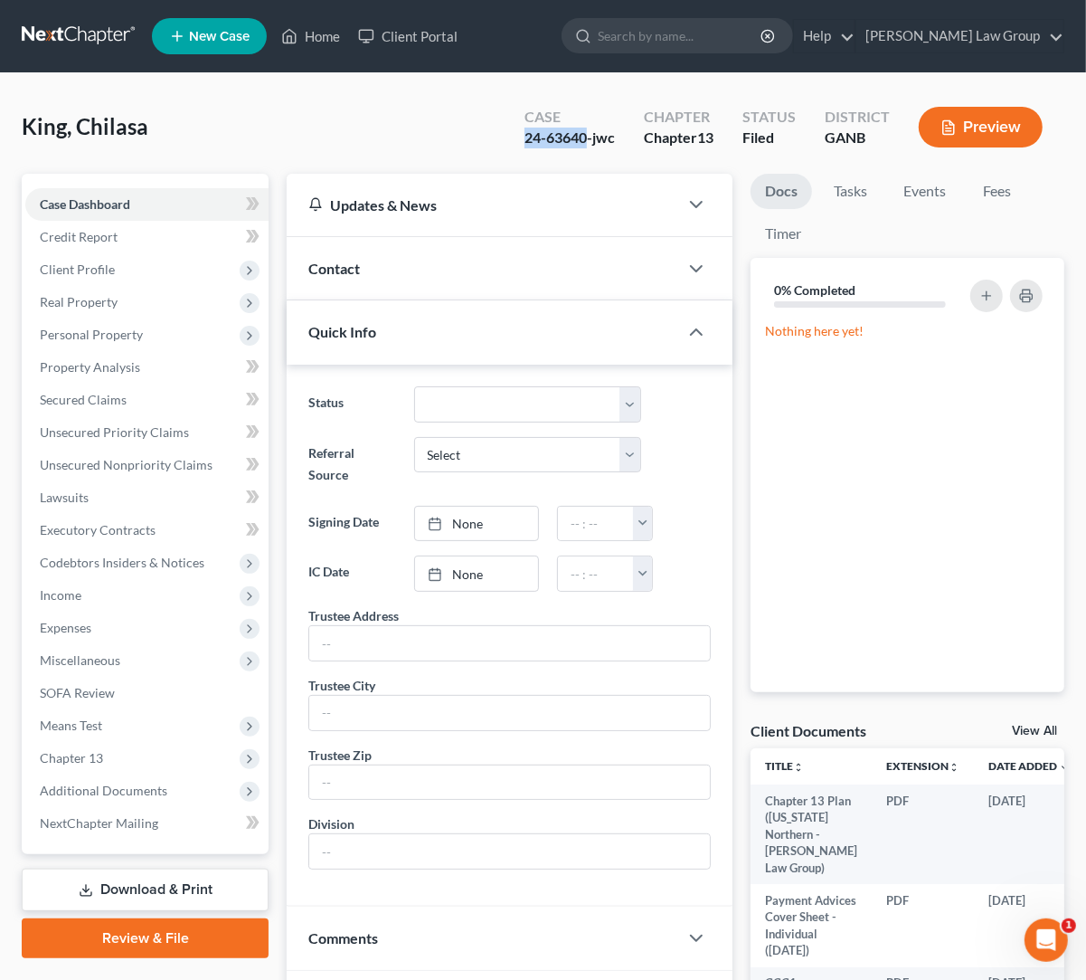
drag, startPoint x: 588, startPoint y: 140, endPoint x: 521, endPoint y: 141, distance: 66.9
click at [521, 141] on div "Case 24-63640-jwc" at bounding box center [569, 128] width 119 height 53
copy div "24-63640"
click at [130, 791] on span "Additional Documents" at bounding box center [104, 789] width 128 height 15
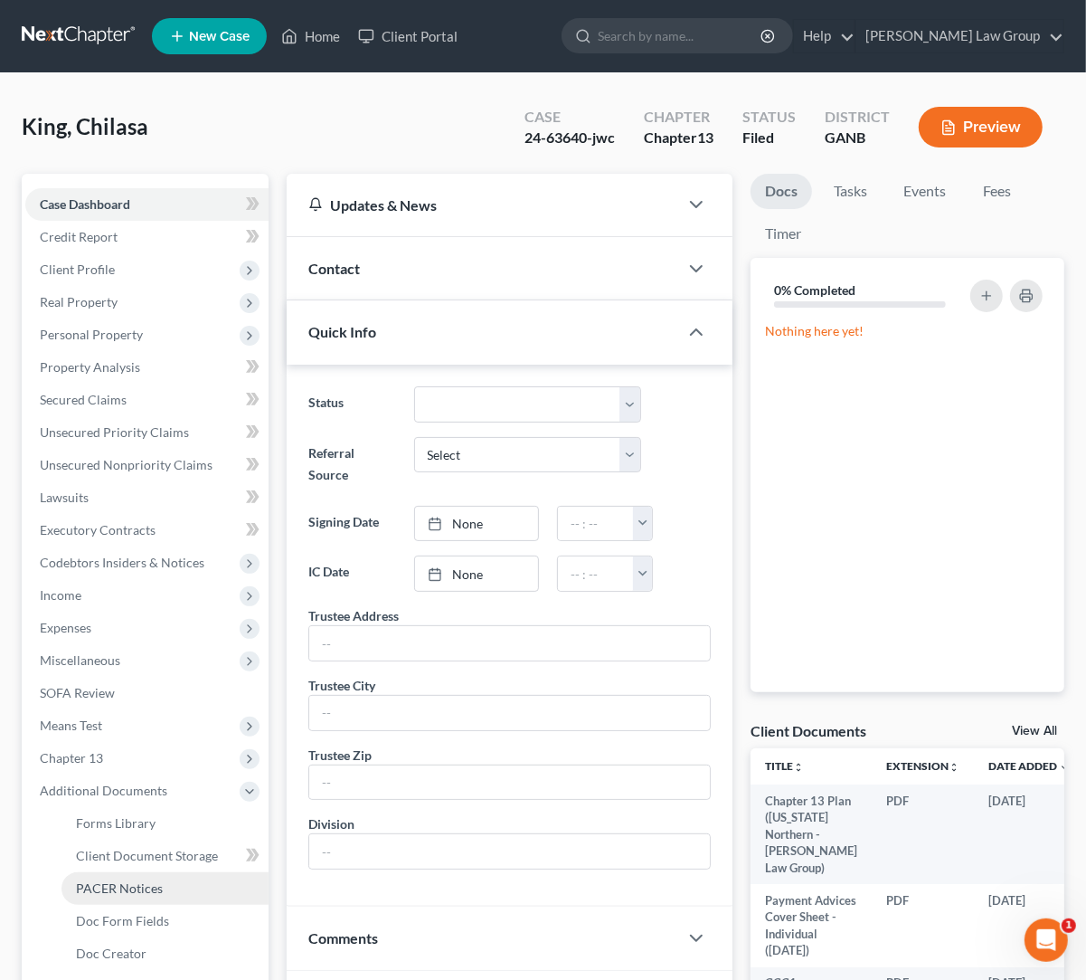
click at [148, 890] on span "PACER Notices" at bounding box center [119, 887] width 87 height 15
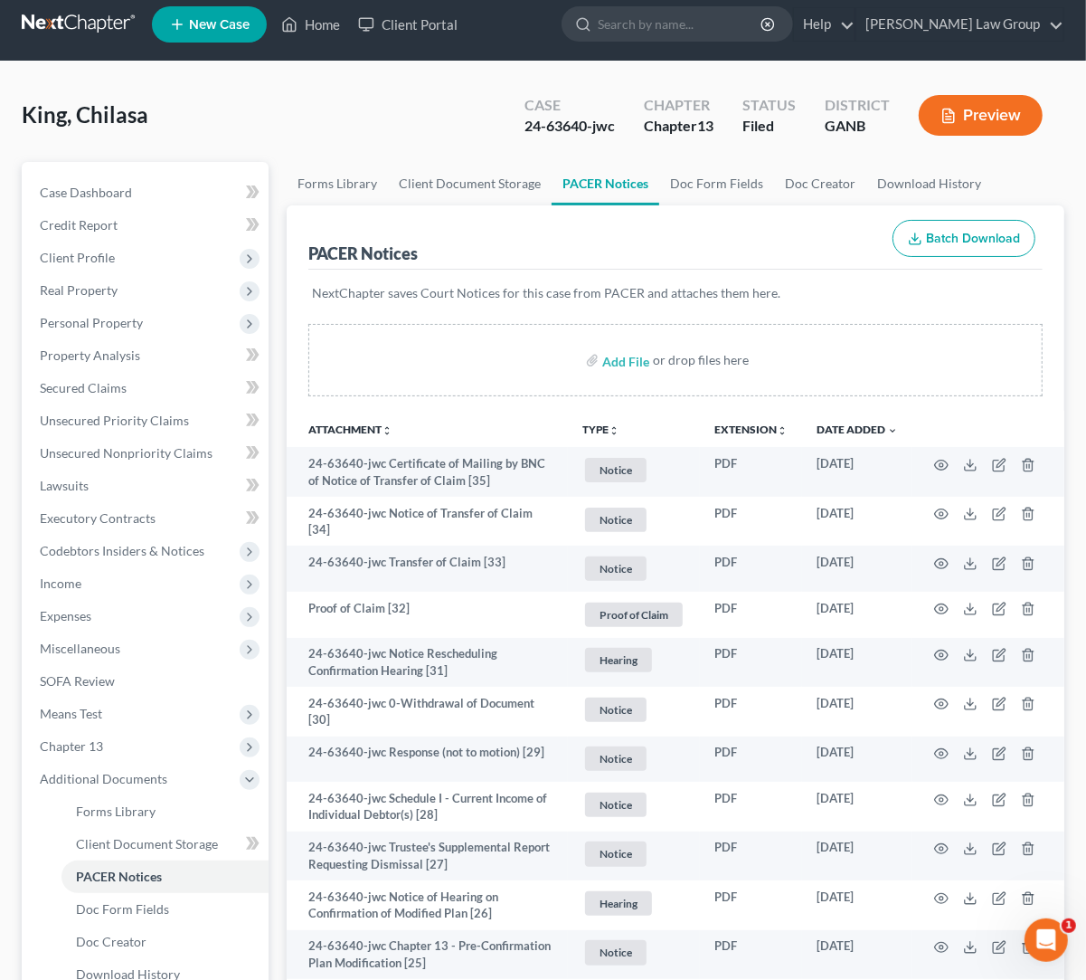
scroll to position [15, 0]
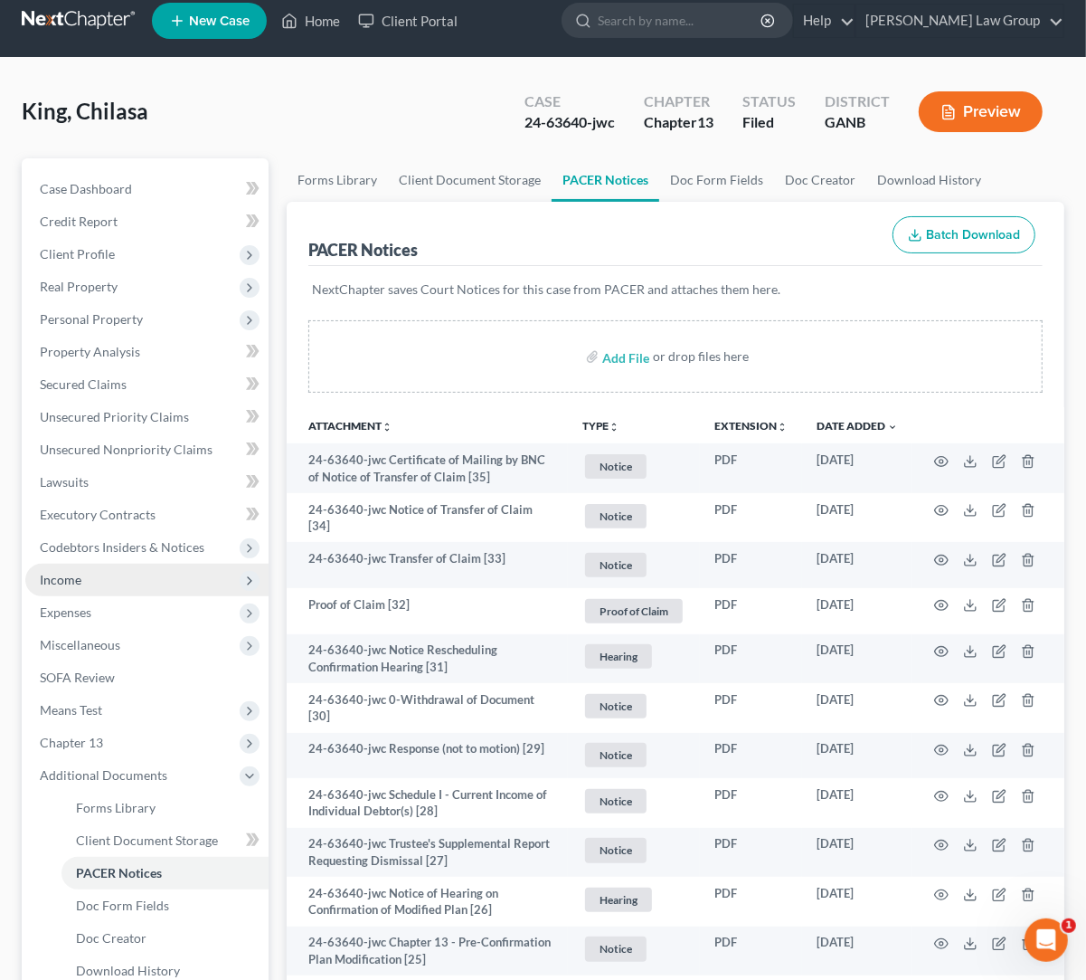
click at [127, 579] on span "Income" at bounding box center [146, 580] width 243 height 33
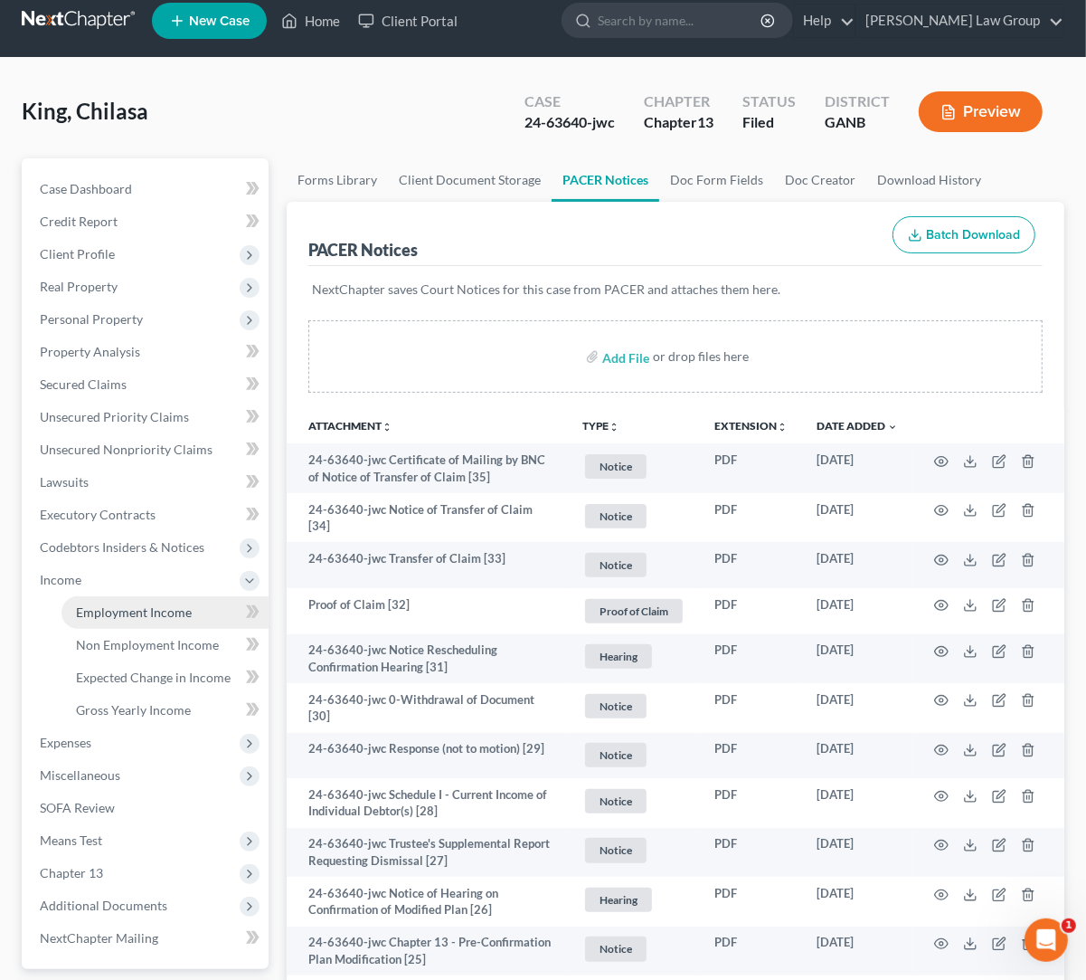
click at [140, 613] on span "Employment Income" at bounding box center [134, 611] width 116 height 15
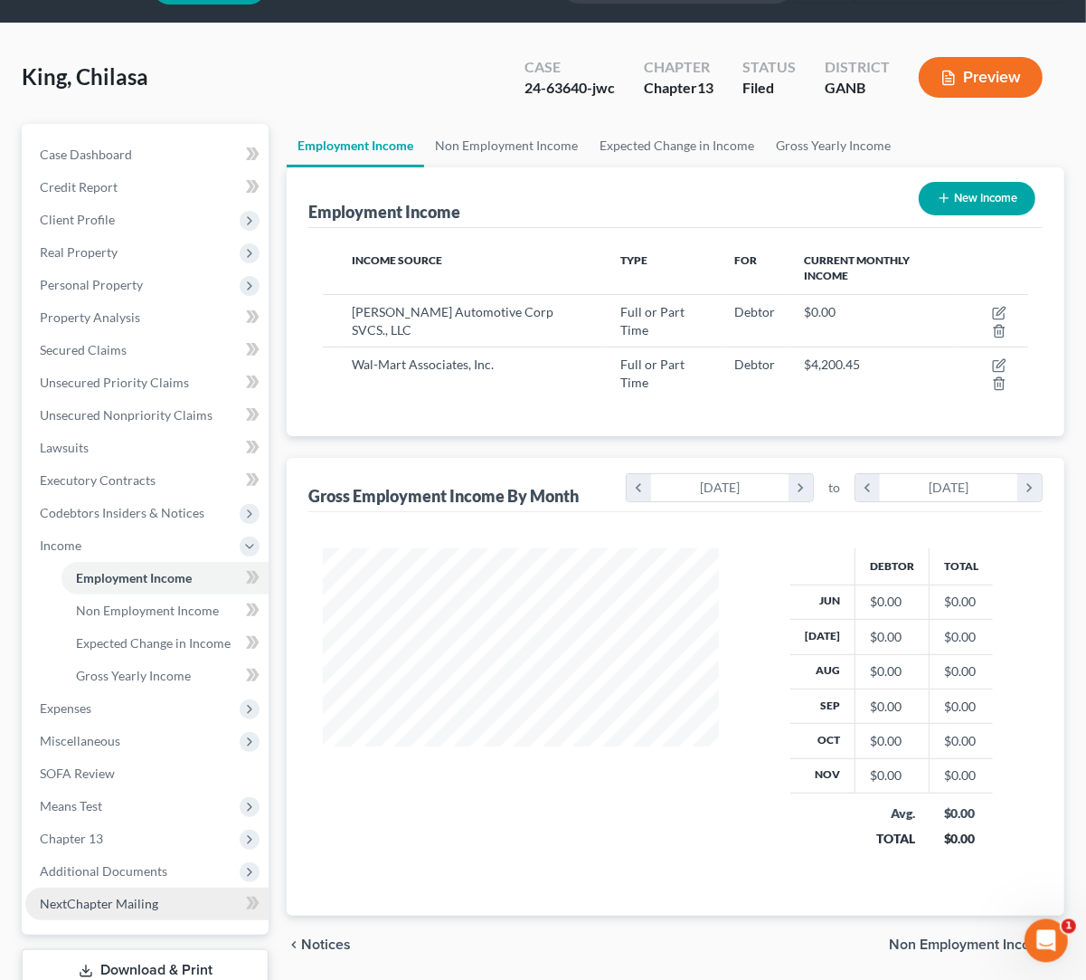
scroll to position [110, 0]
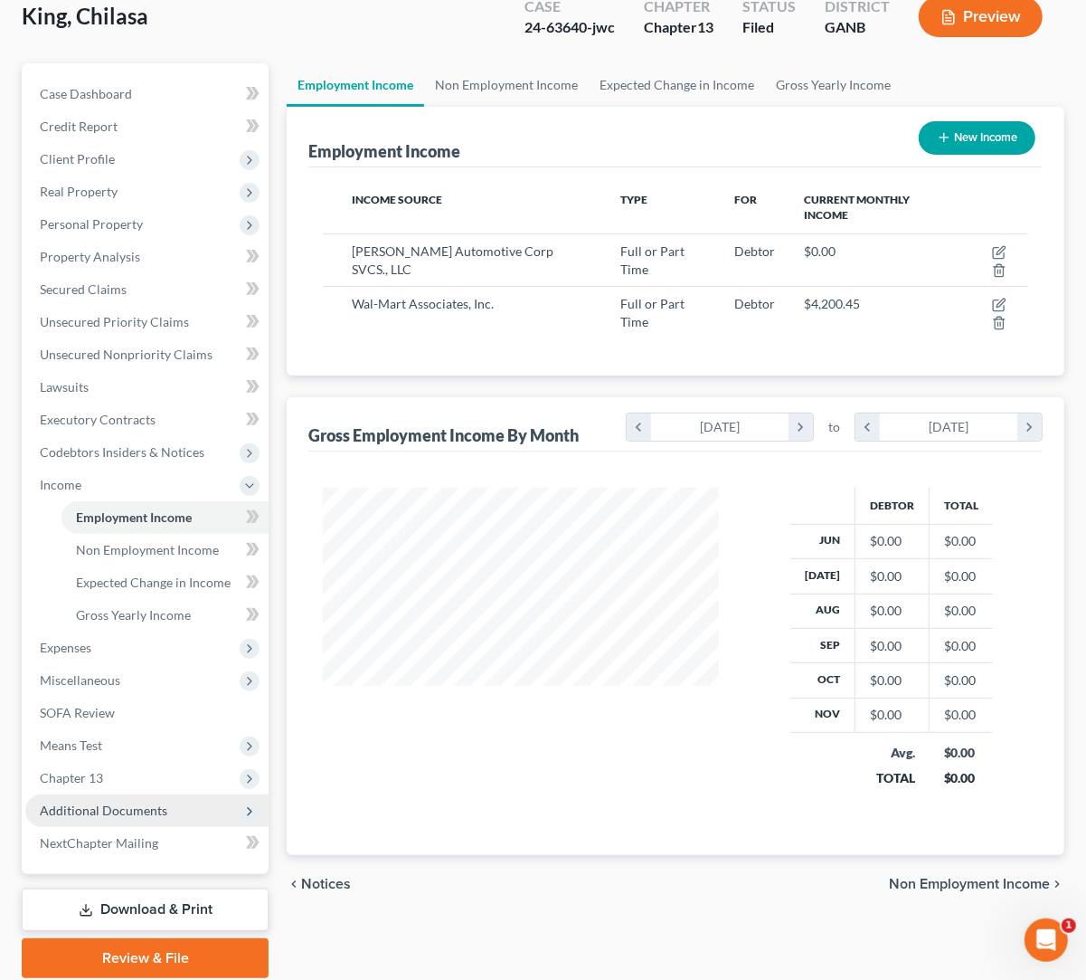
click at [128, 819] on span "Additional Documents" at bounding box center [146, 810] width 243 height 33
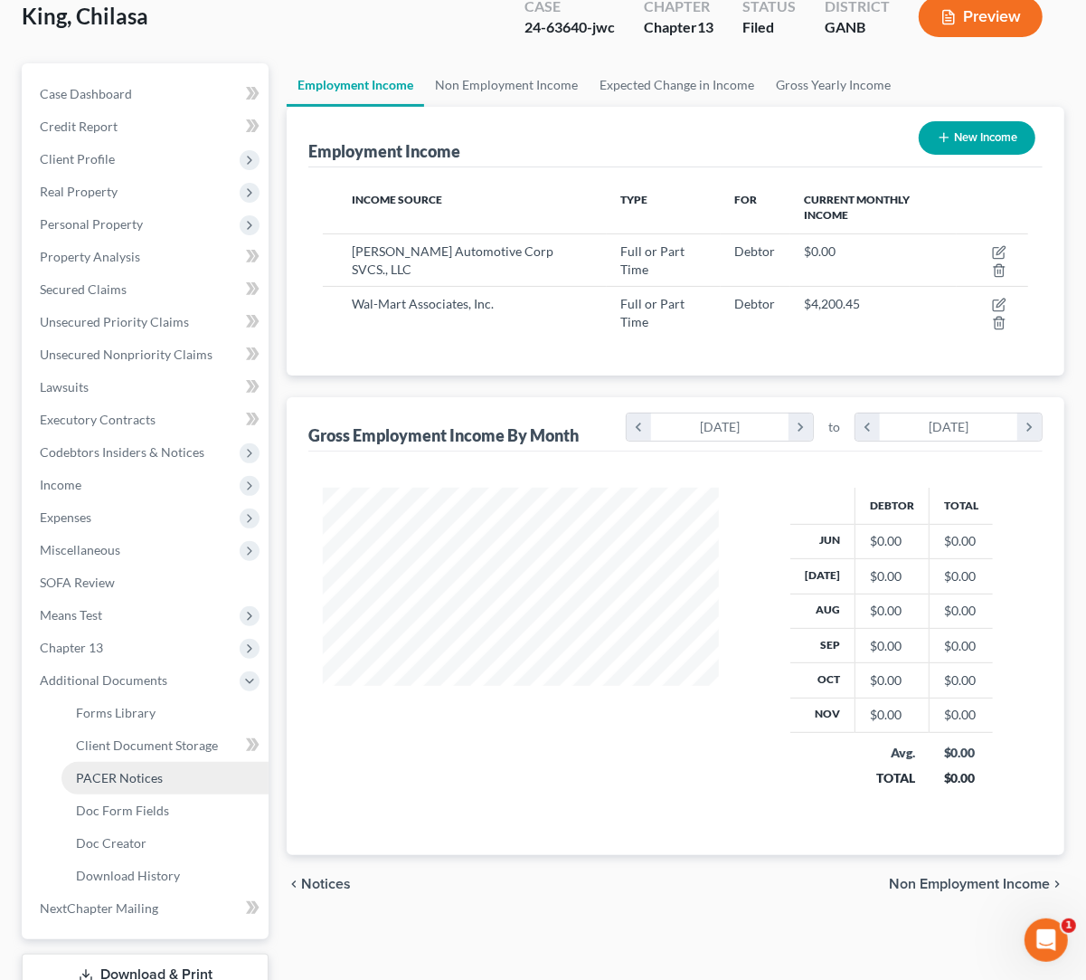
click at [156, 787] on link "PACER Notices" at bounding box center [165, 778] width 207 height 33
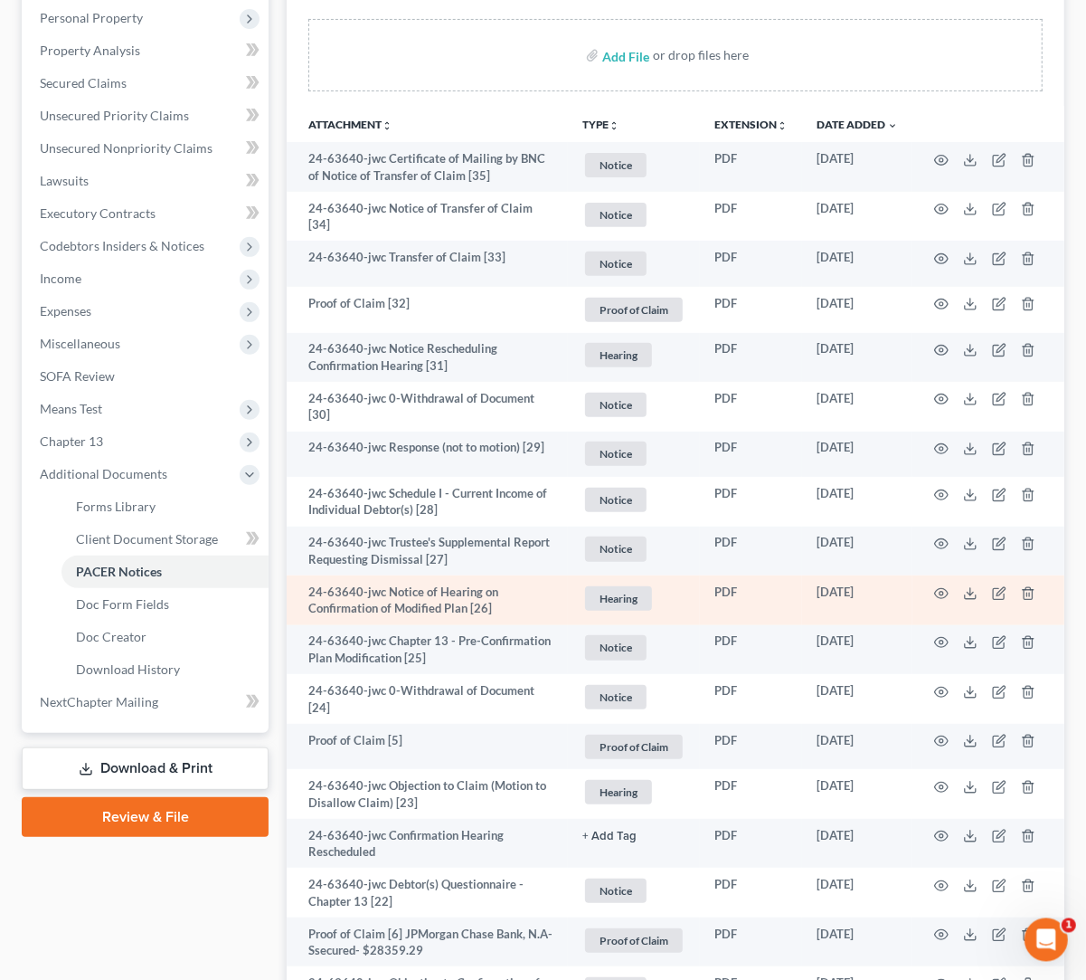
scroll to position [332, 0]
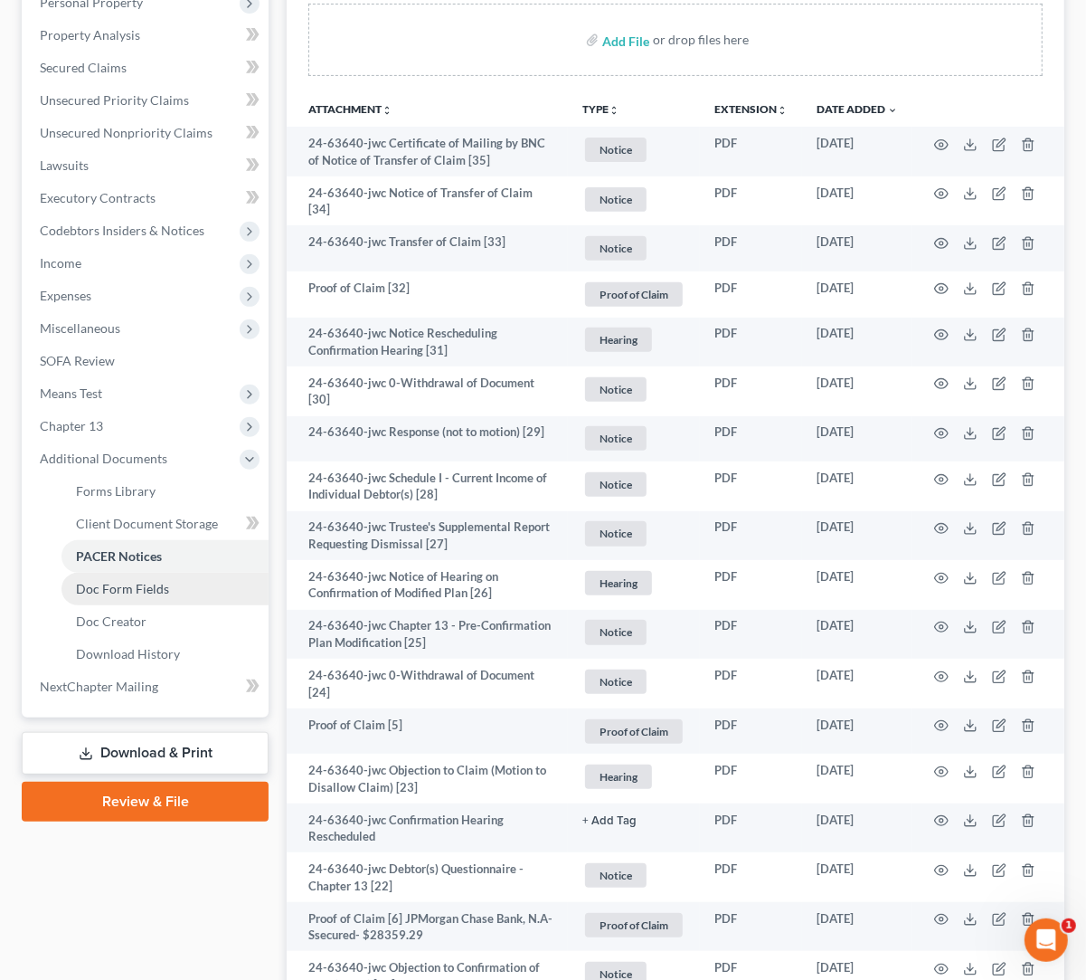
click at [168, 587] on link "Doc Form Fields" at bounding box center [165, 589] width 207 height 33
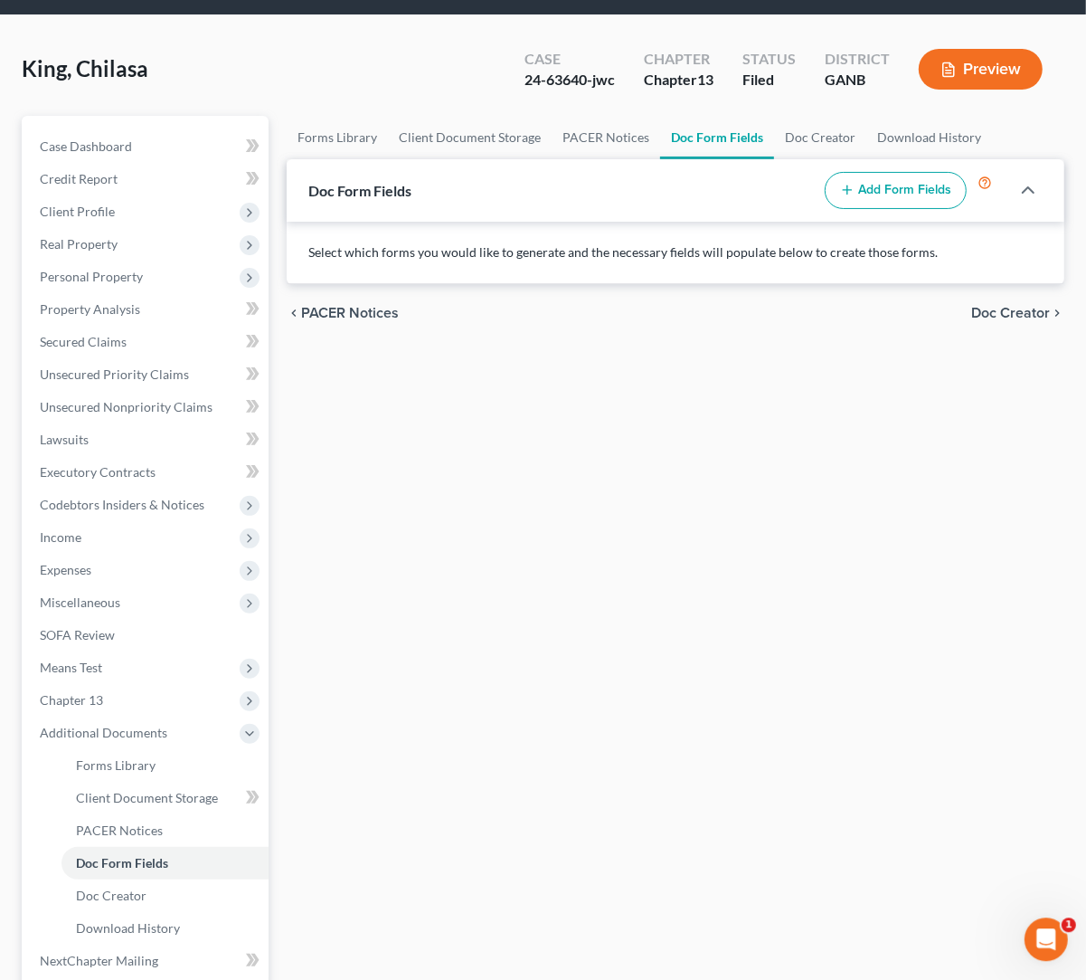
scroll to position [51, 0]
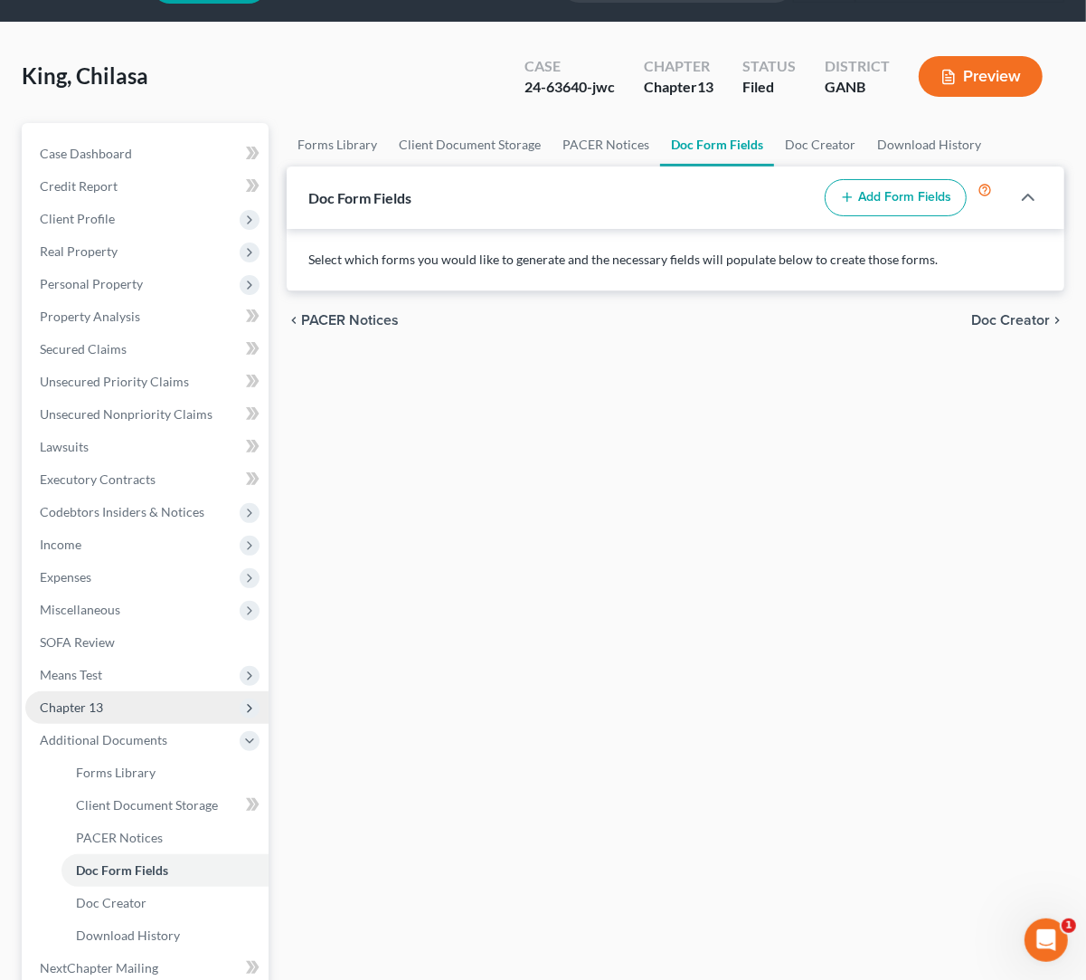
click at [153, 702] on span "Chapter 13" at bounding box center [146, 707] width 243 height 33
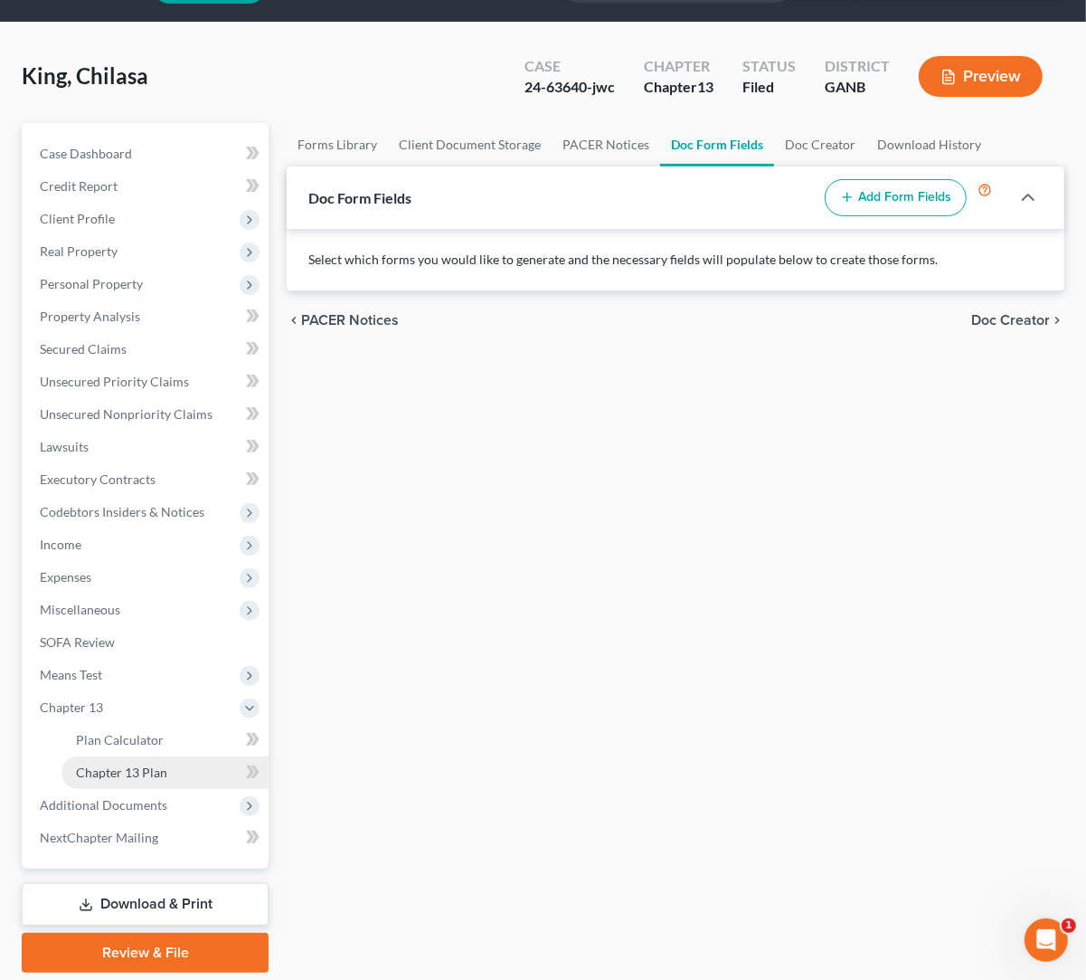
click at [166, 768] on span "Chapter 13 Plan" at bounding box center [121, 771] width 91 height 15
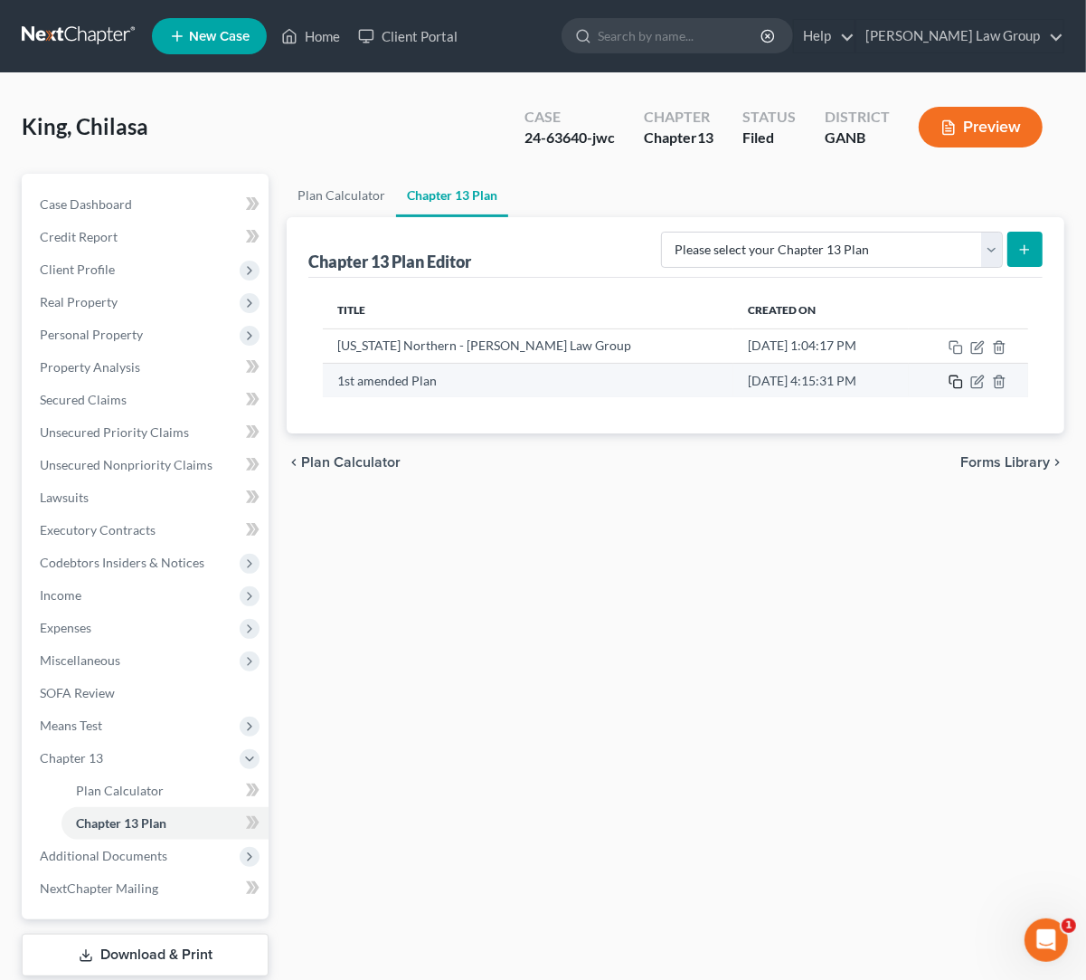
click at [962, 384] on rect "button" at bounding box center [958, 384] width 8 height 8
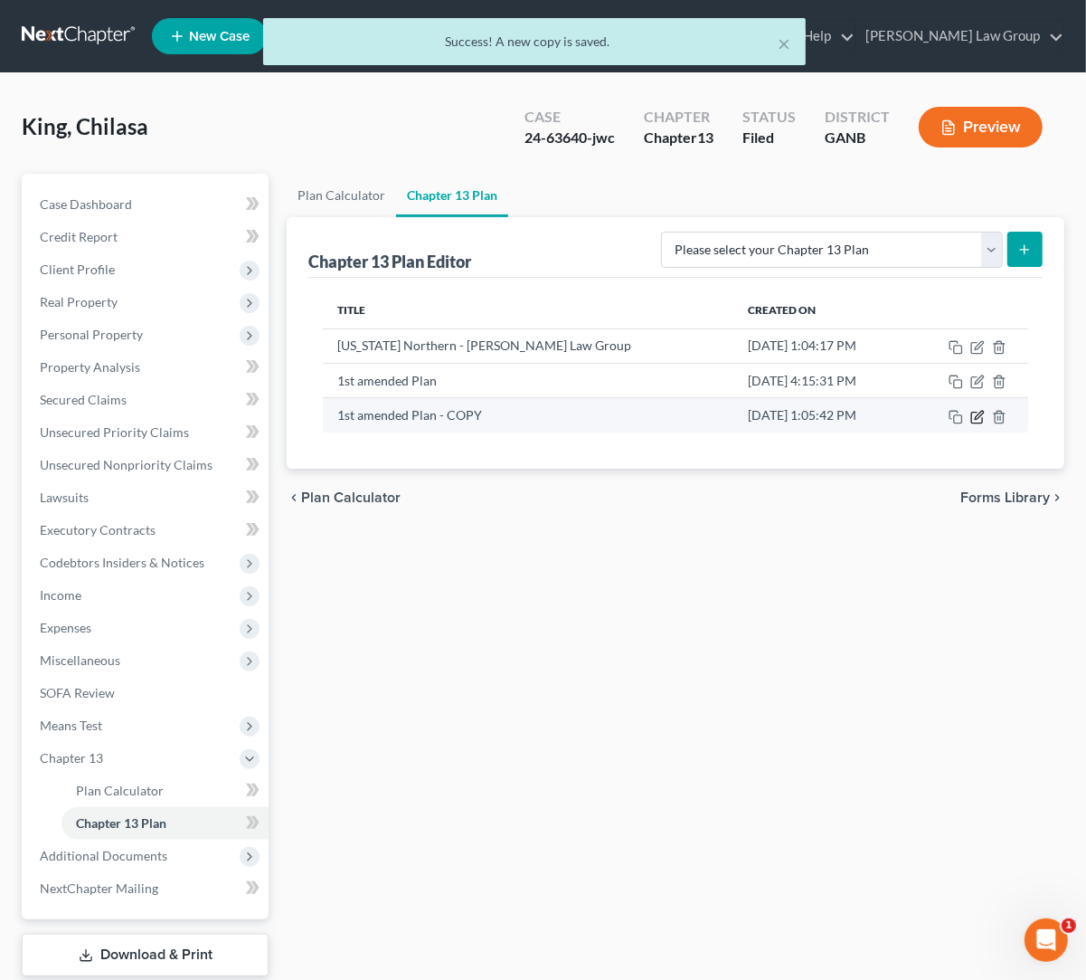
click at [982, 422] on icon "button" at bounding box center [976, 417] width 11 height 11
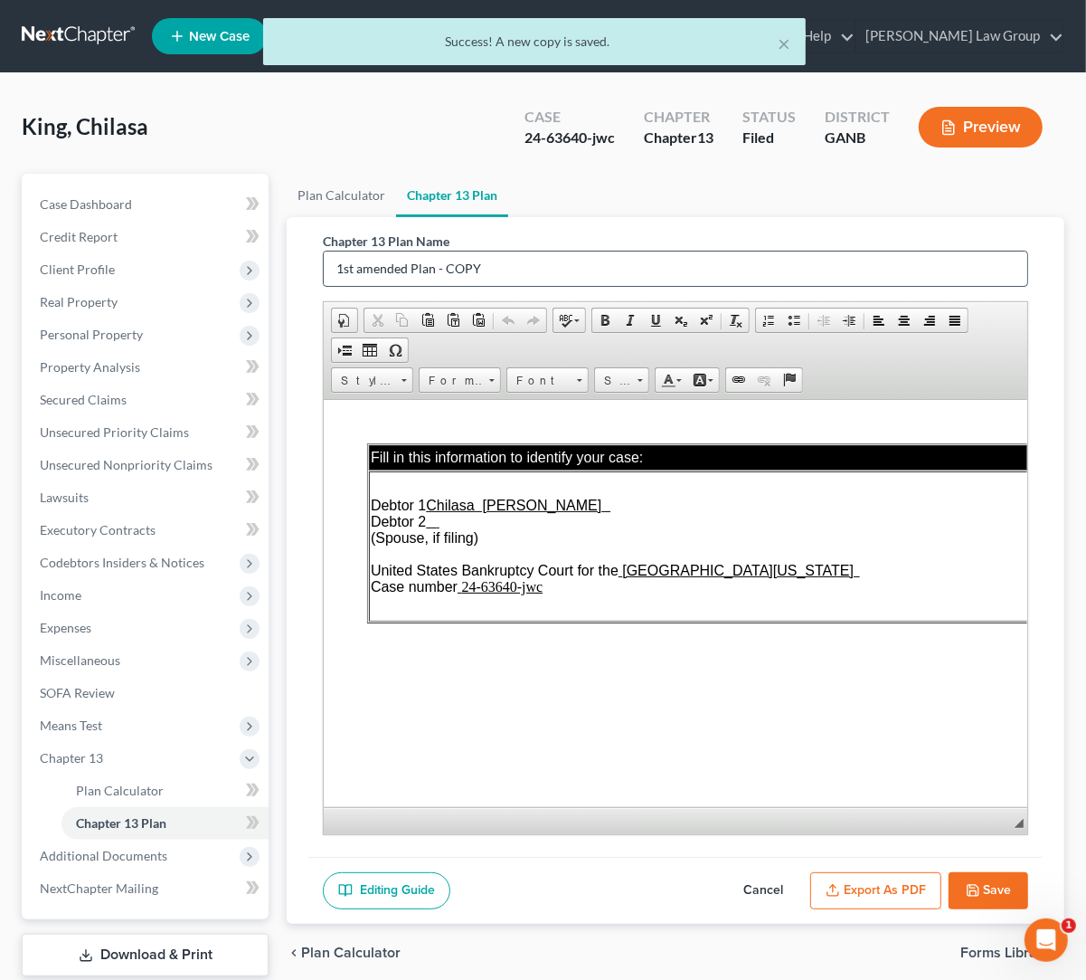
drag, startPoint x: 498, startPoint y: 267, endPoint x: 313, endPoint y: 274, distance: 185.6
click at [324, 263] on input "1st amended Plan - COPY" at bounding box center [676, 268] width 704 height 34
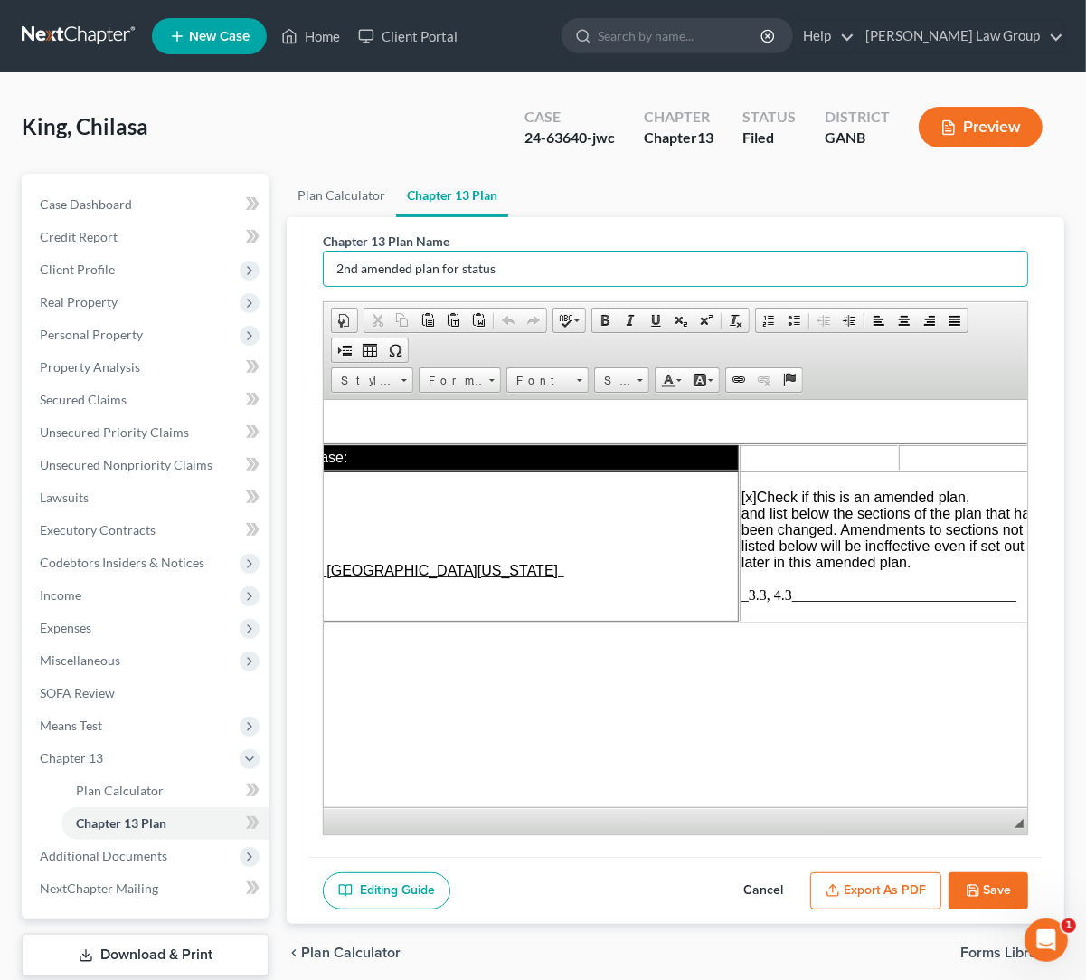
scroll to position [0, 297]
type input "2nd amended plan for status"
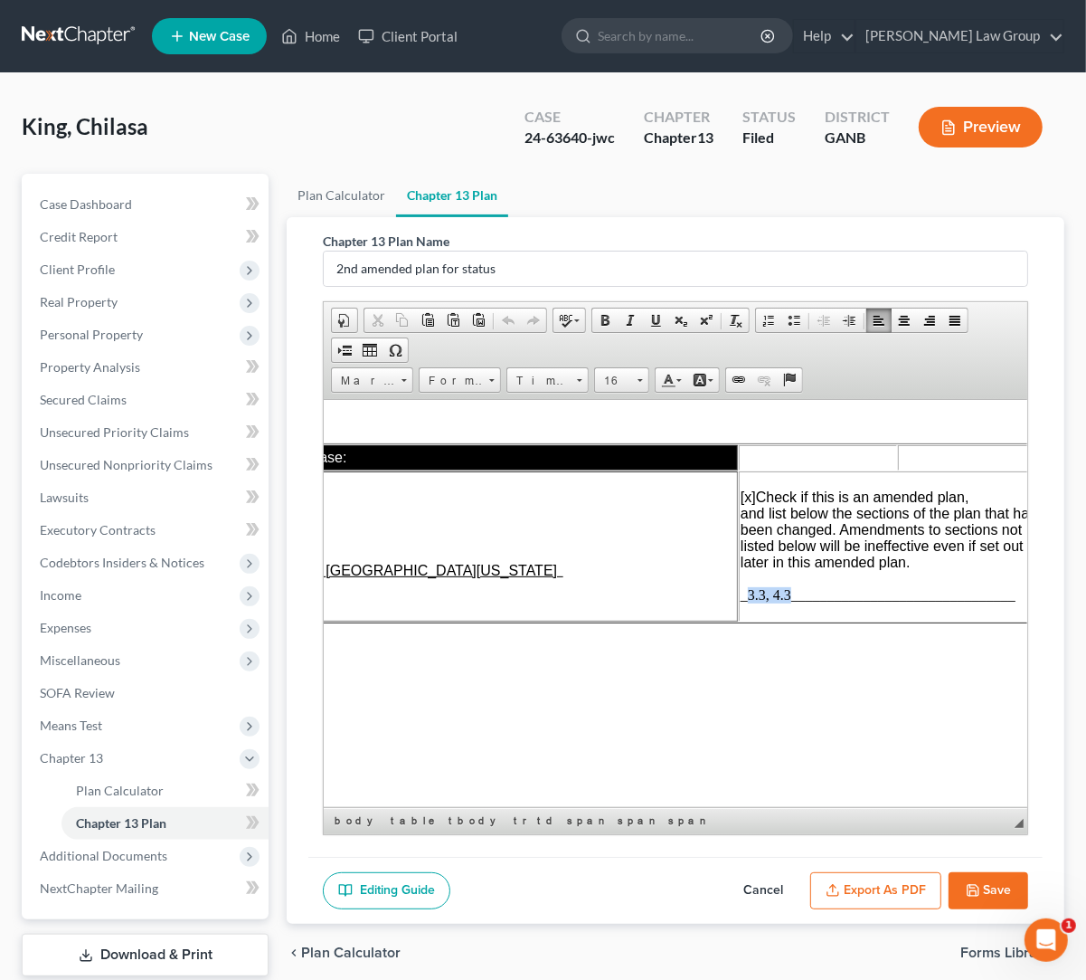
drag, startPoint x: 793, startPoint y: 601, endPoint x: 747, endPoint y: 600, distance: 46.2
click at [747, 600] on span "_3.3, 4.3_______________________________" at bounding box center [878, 593] width 275 height 15
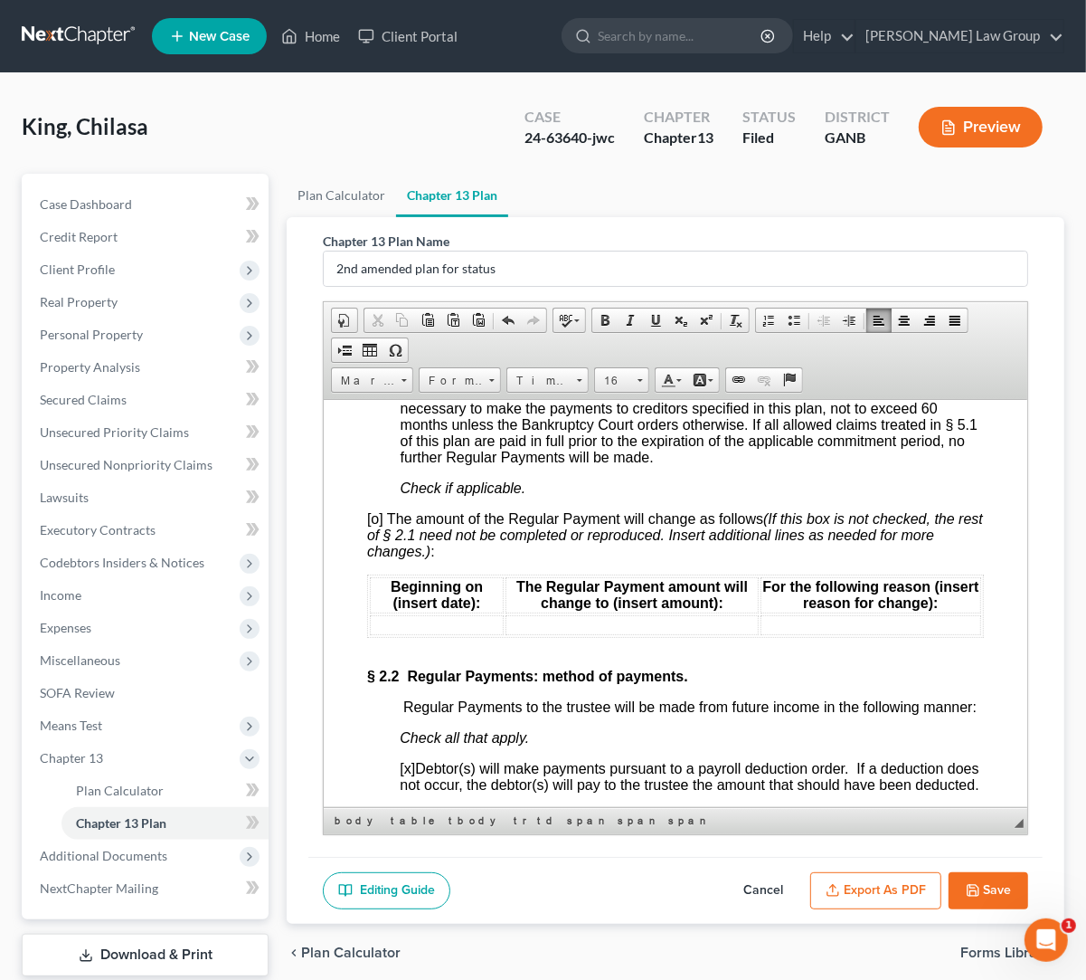
scroll to position [1963, 0]
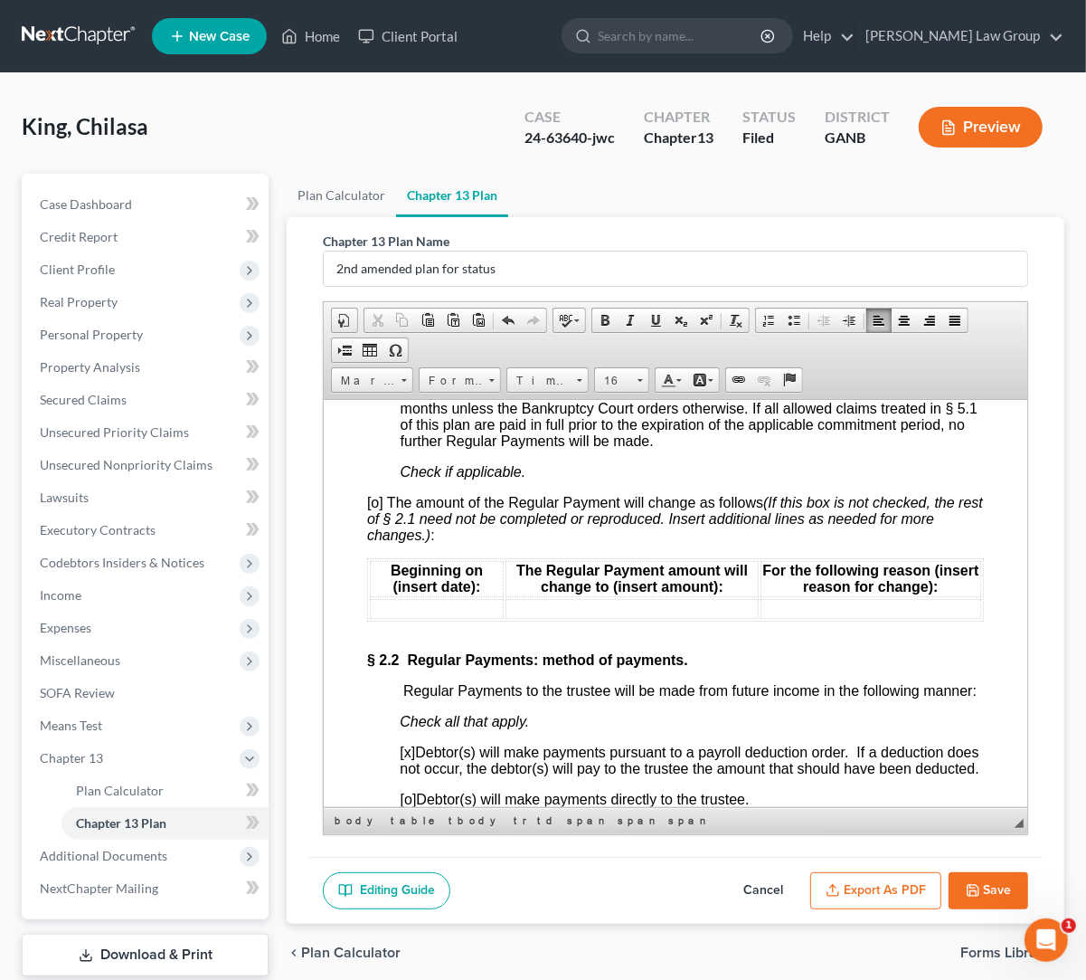
click at [471, 618] on td at bounding box center [437, 608] width 134 height 20
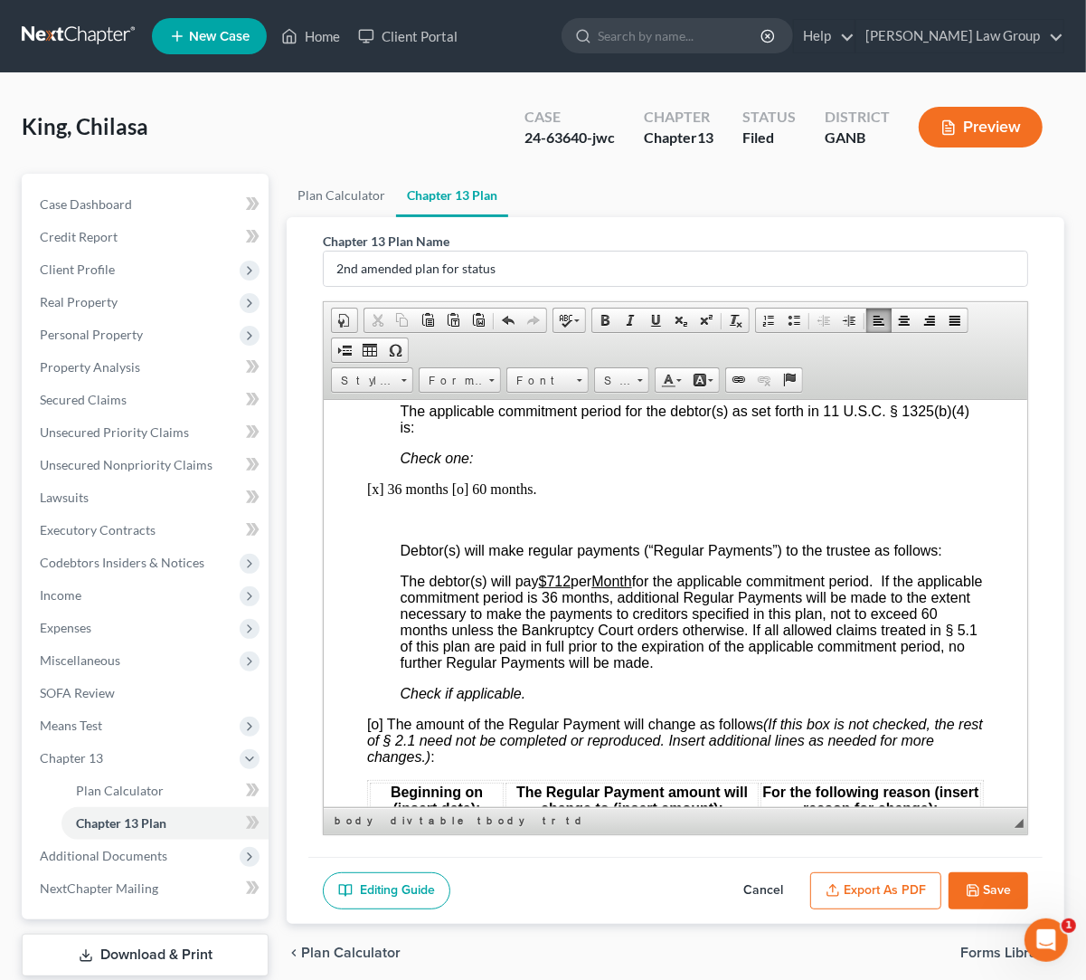
scroll to position [1824, 0]
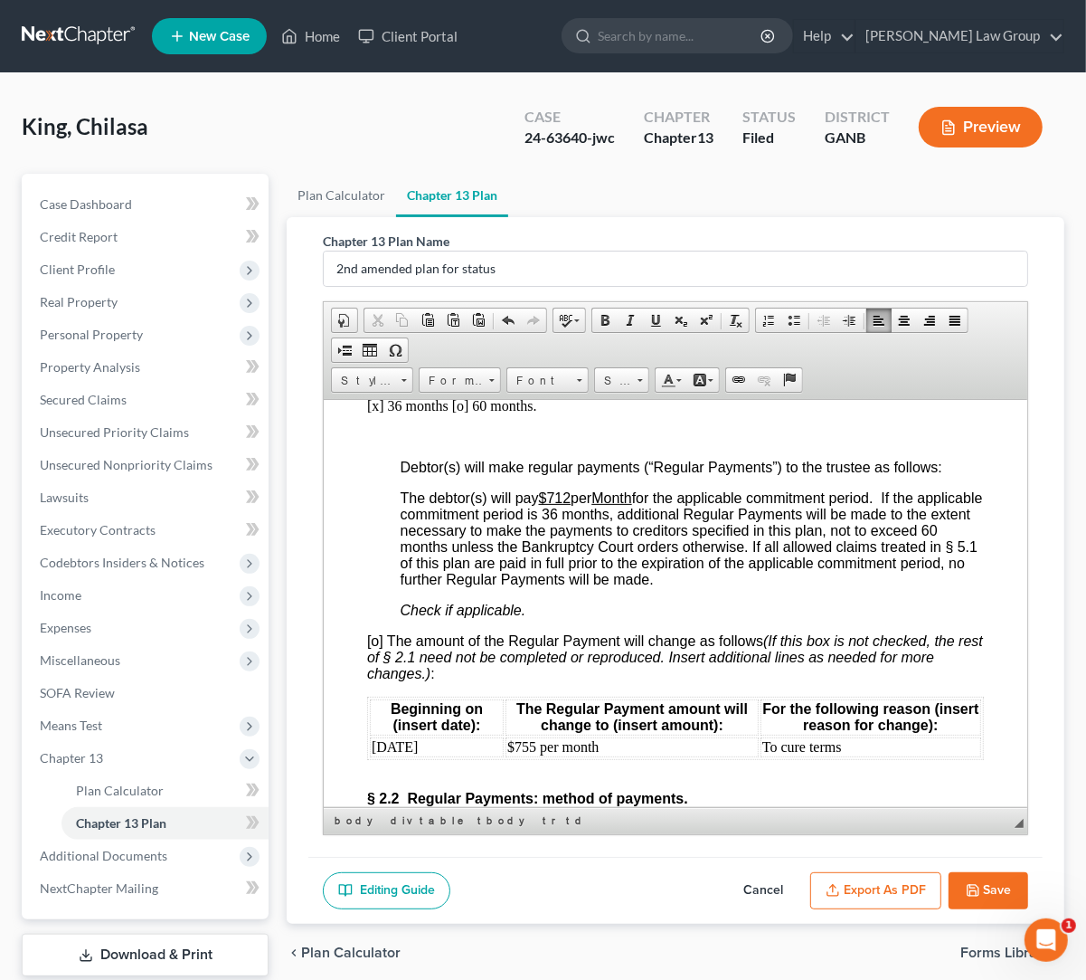
click at [999, 891] on button "Save" at bounding box center [989, 891] width 80 height 38
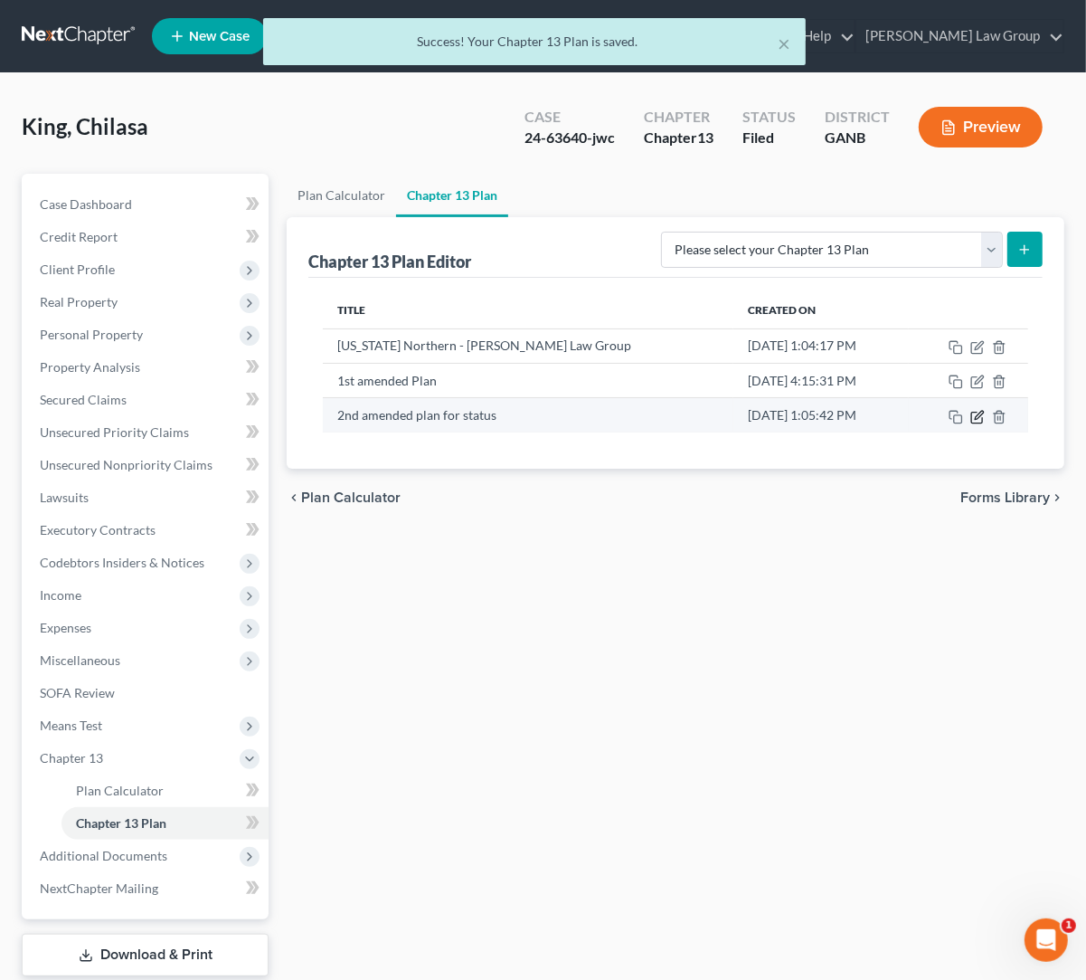
click at [972, 424] on icon "button" at bounding box center [978, 417] width 14 height 14
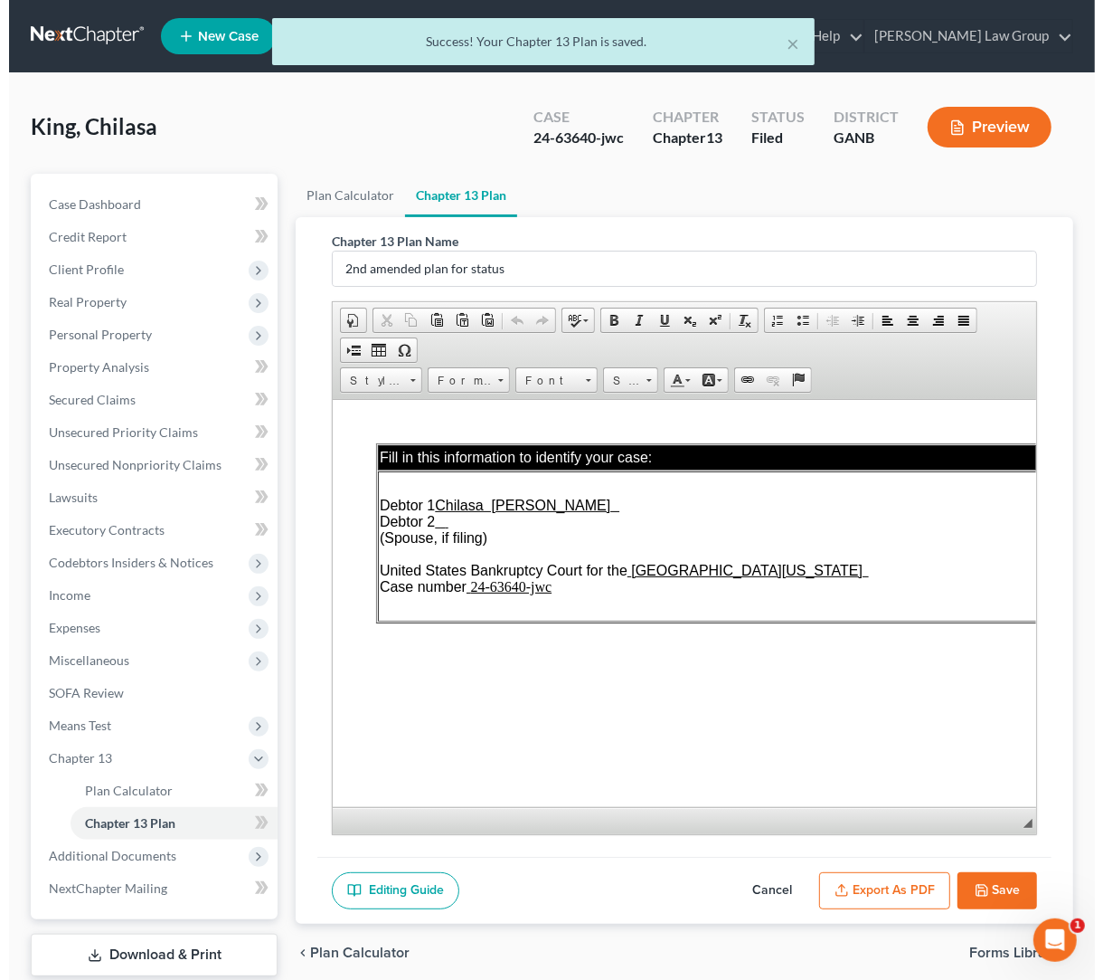
scroll to position [0, 0]
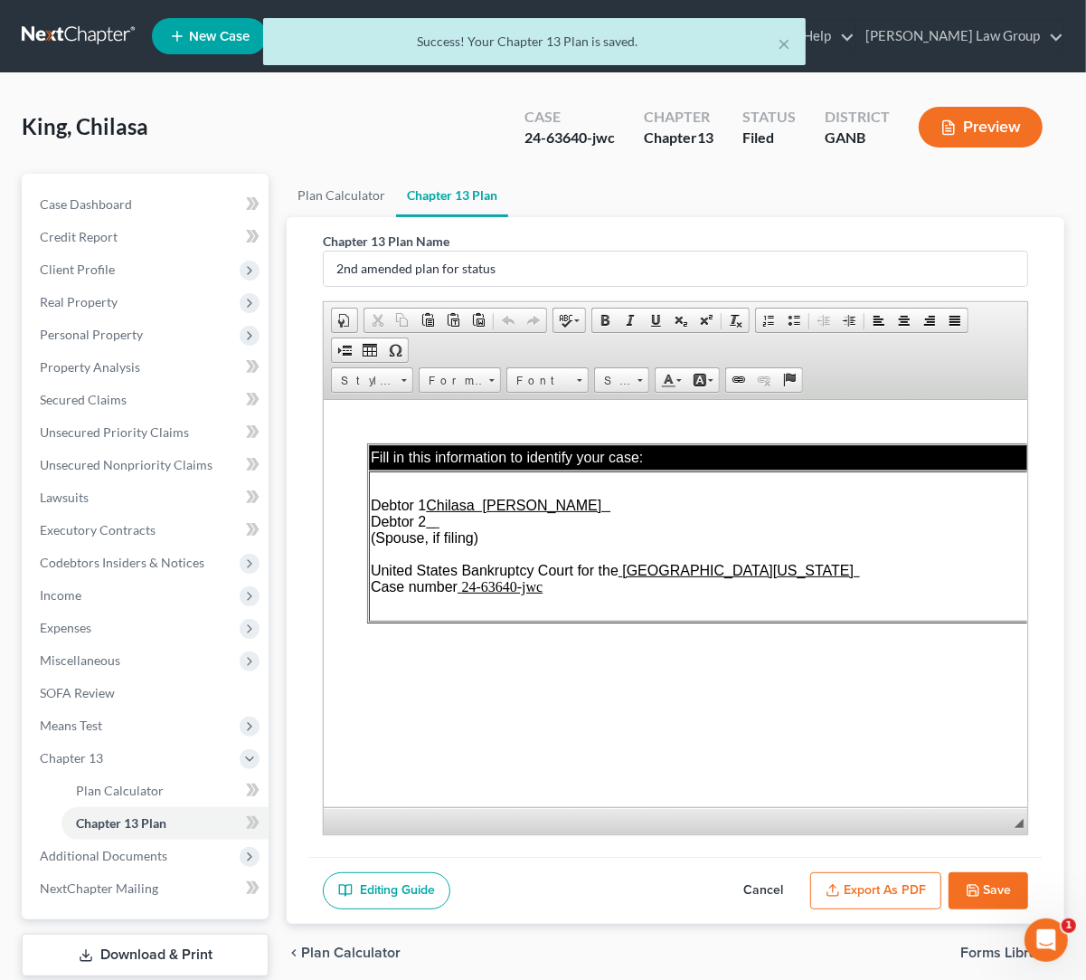
click at [883, 903] on button "Export as PDF" at bounding box center [875, 891] width 131 height 38
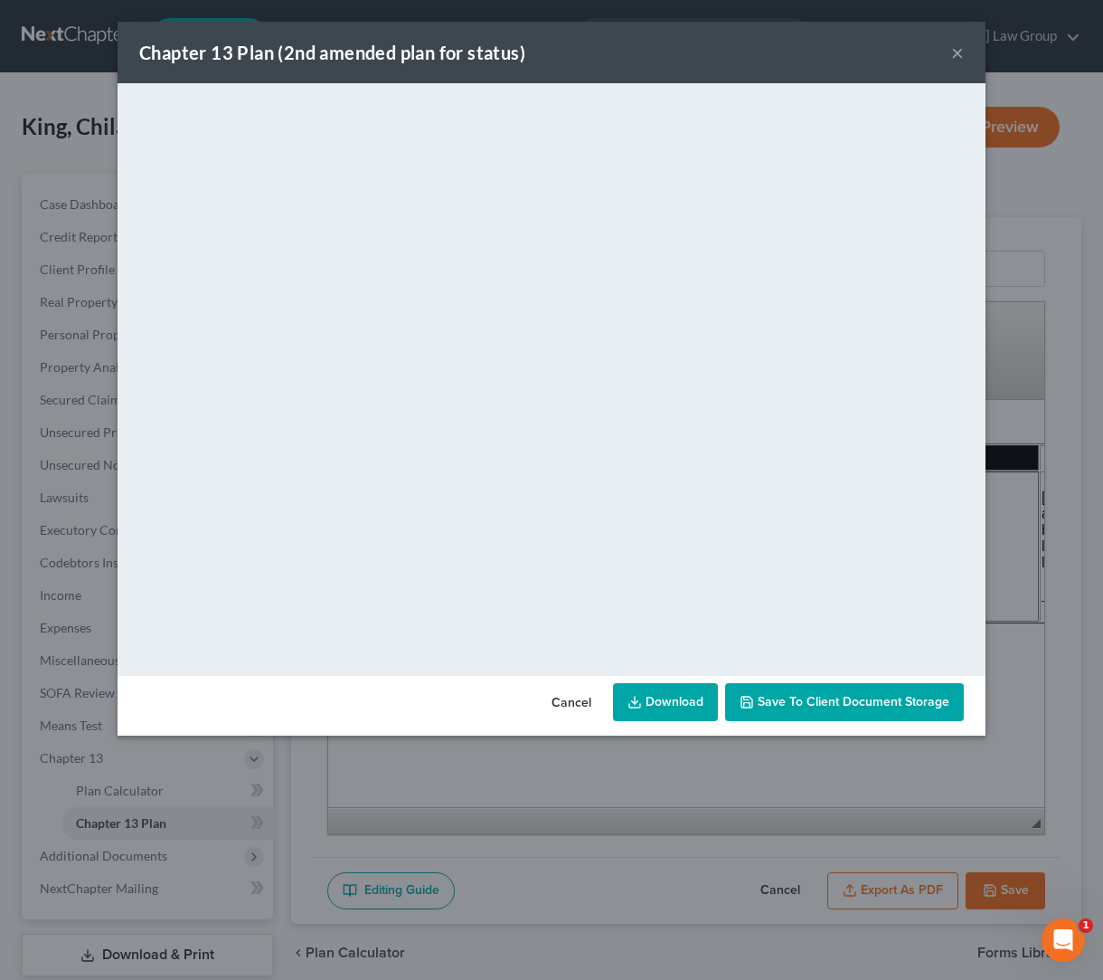
click at [754, 706] on icon "button" at bounding box center [747, 702] width 14 height 14
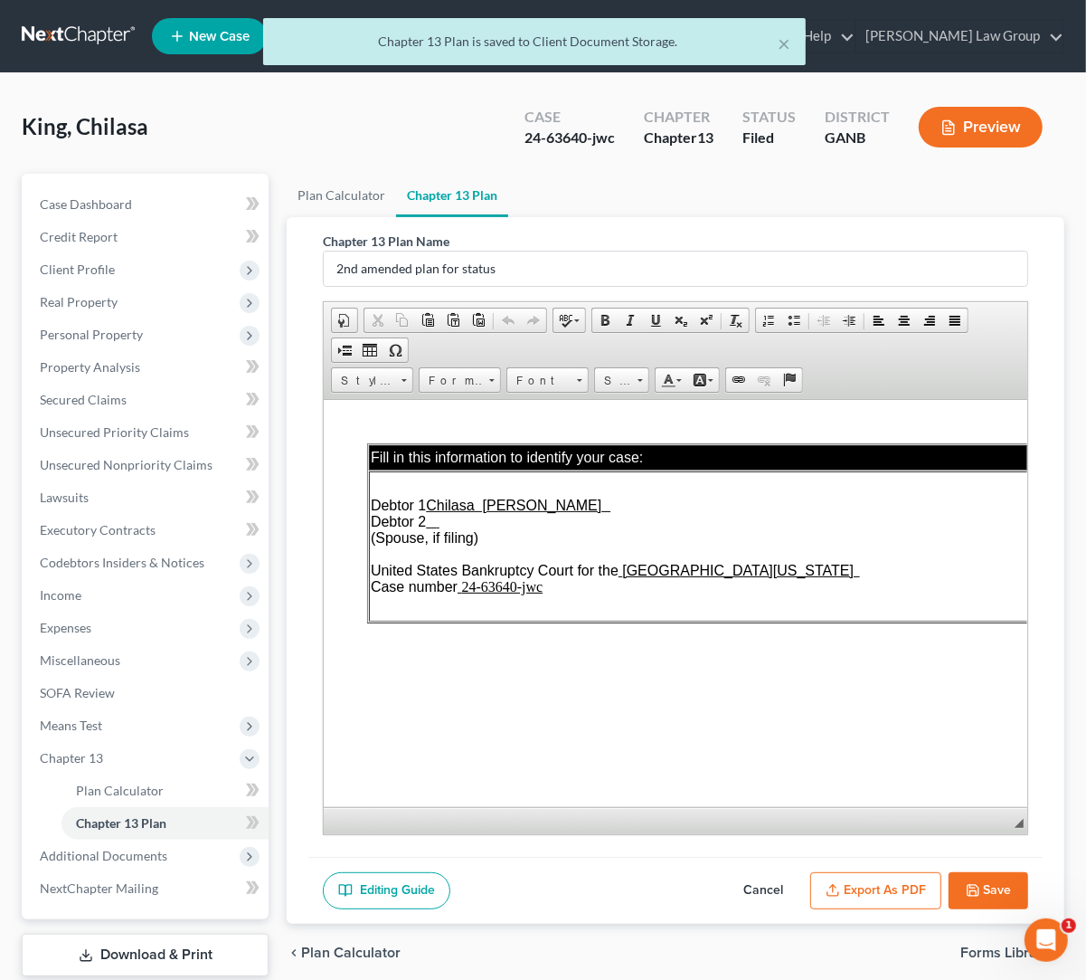
click at [833, 895] on icon "button" at bounding box center [833, 894] width 11 height 4
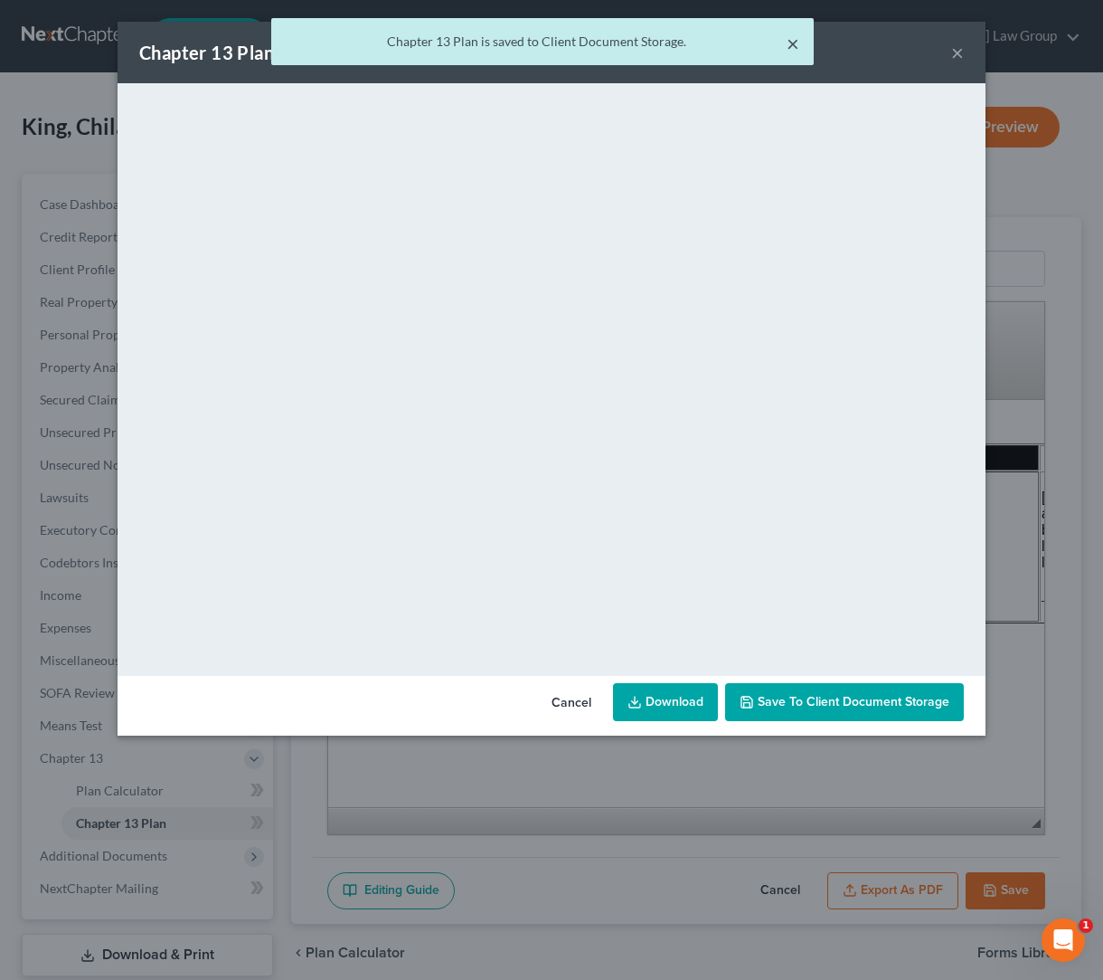
click at [796, 44] on button "×" at bounding box center [793, 44] width 13 height 22
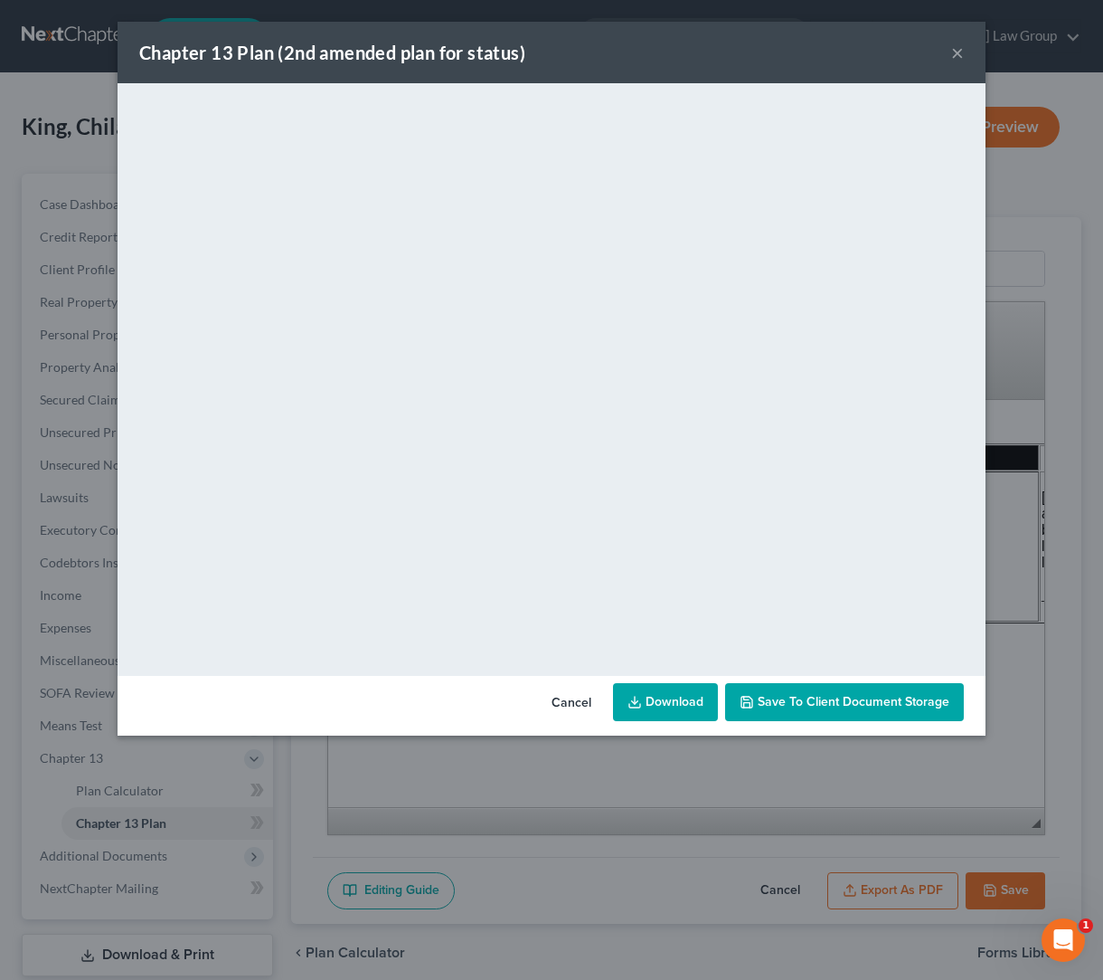
click at [657, 708] on link "Download" at bounding box center [665, 702] width 105 height 38
